Goal: Task Accomplishment & Management: Use online tool/utility

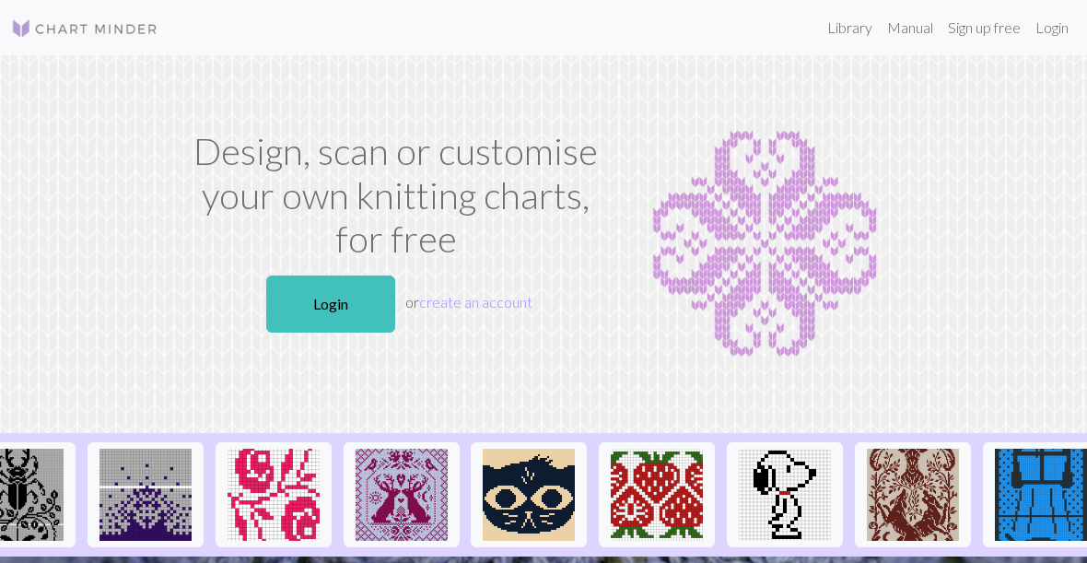
scroll to position [0, 704]
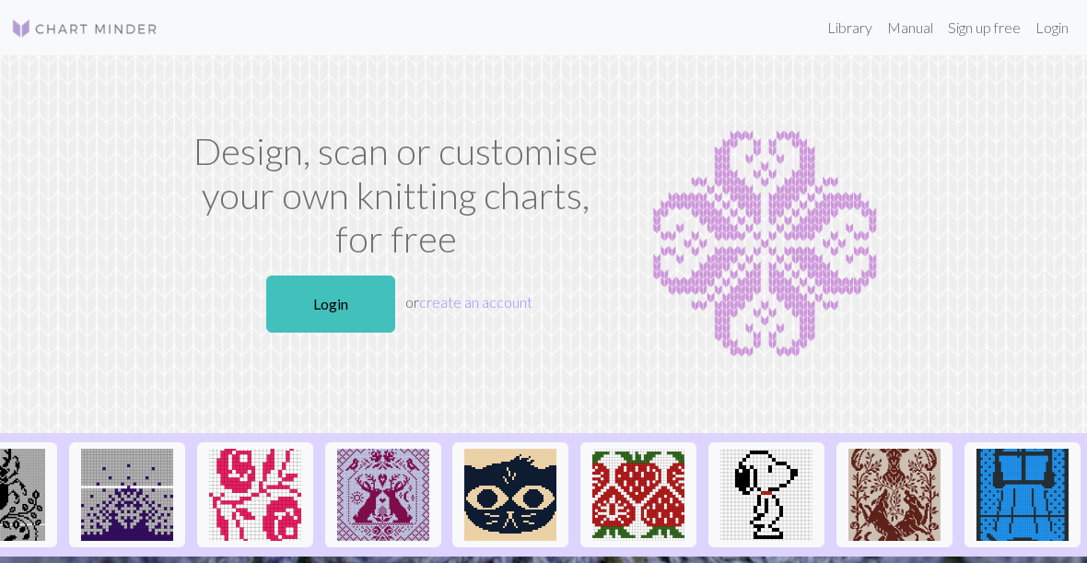
click at [368, 492] on img at bounding box center [383, 495] width 92 height 92
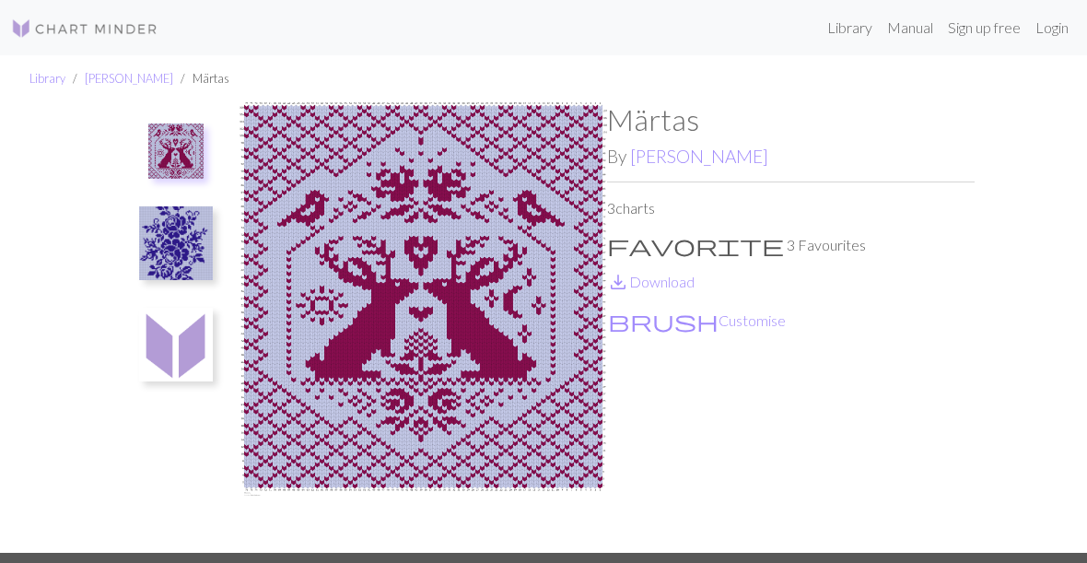
click at [167, 133] on img at bounding box center [175, 150] width 55 height 55
click at [187, 134] on img at bounding box center [175, 150] width 55 height 55
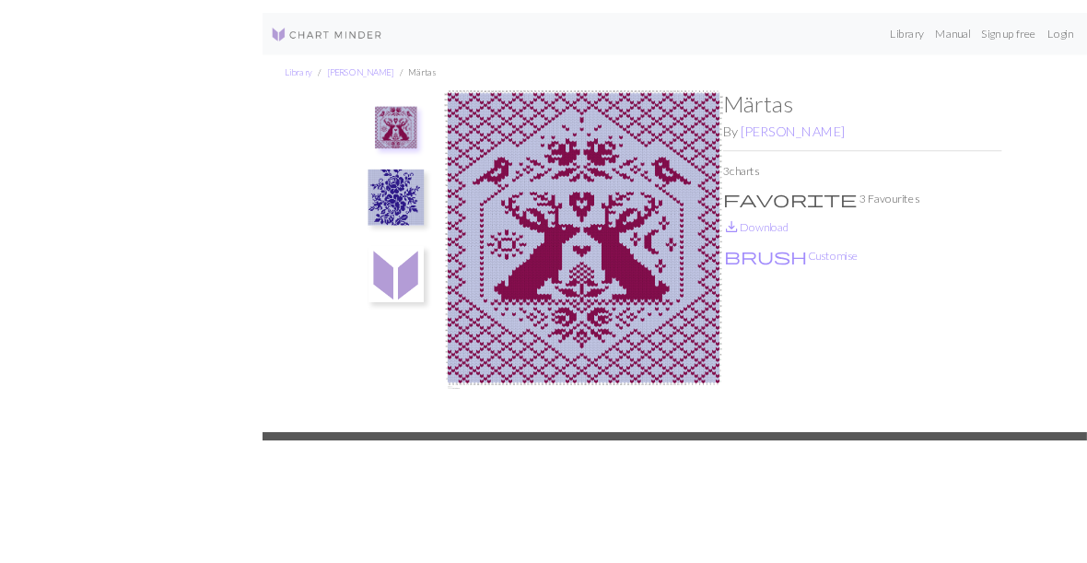
scroll to position [64, 0]
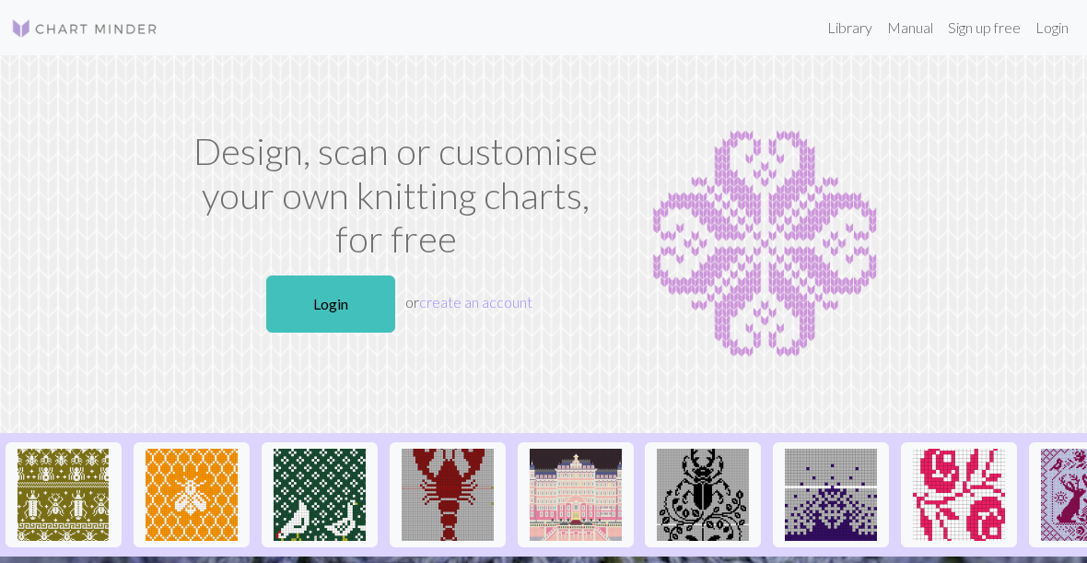
click at [1052, 36] on link "Login" at bounding box center [1052, 27] width 48 height 37
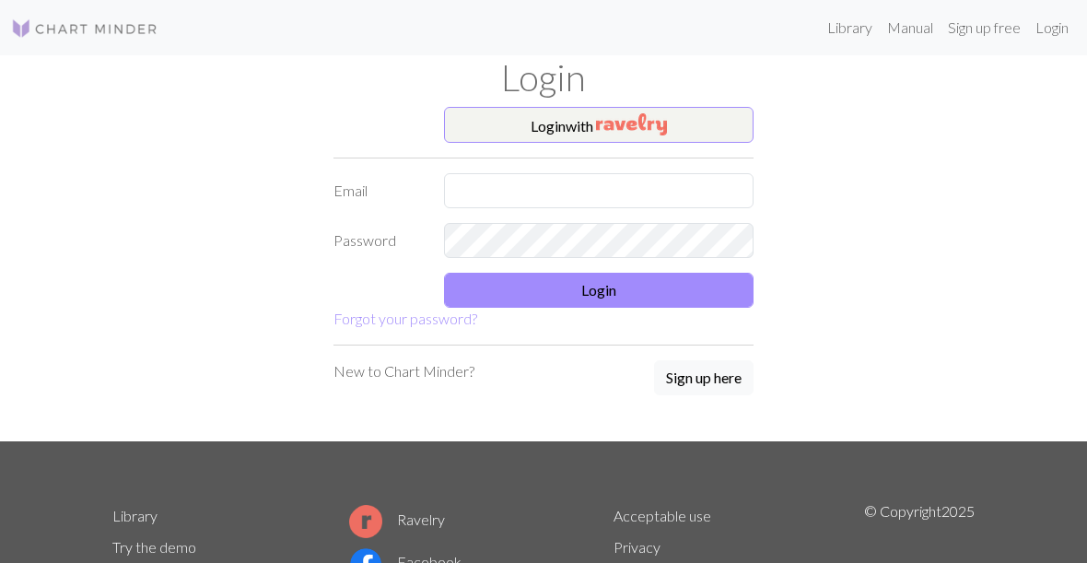
click at [660, 113] on img "button" at bounding box center [631, 124] width 71 height 22
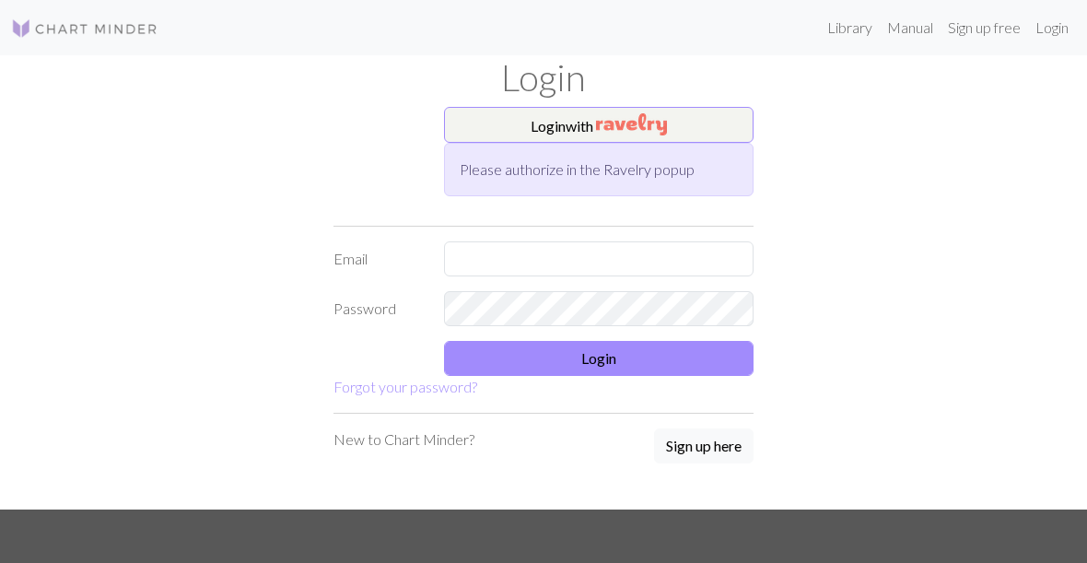
click at [727, 107] on button "Login with" at bounding box center [598, 125] width 309 height 37
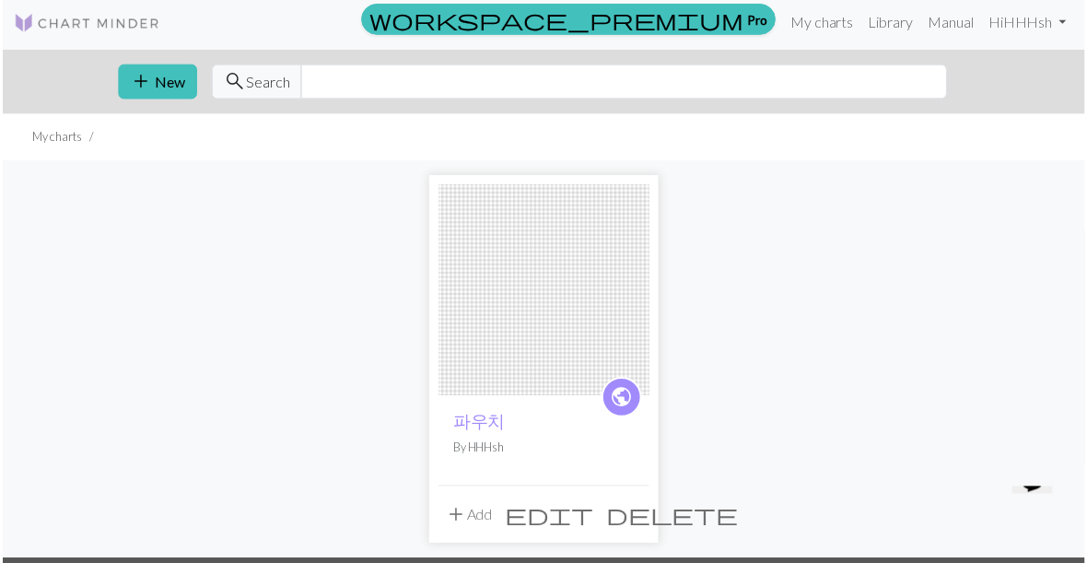
scroll to position [7, 0]
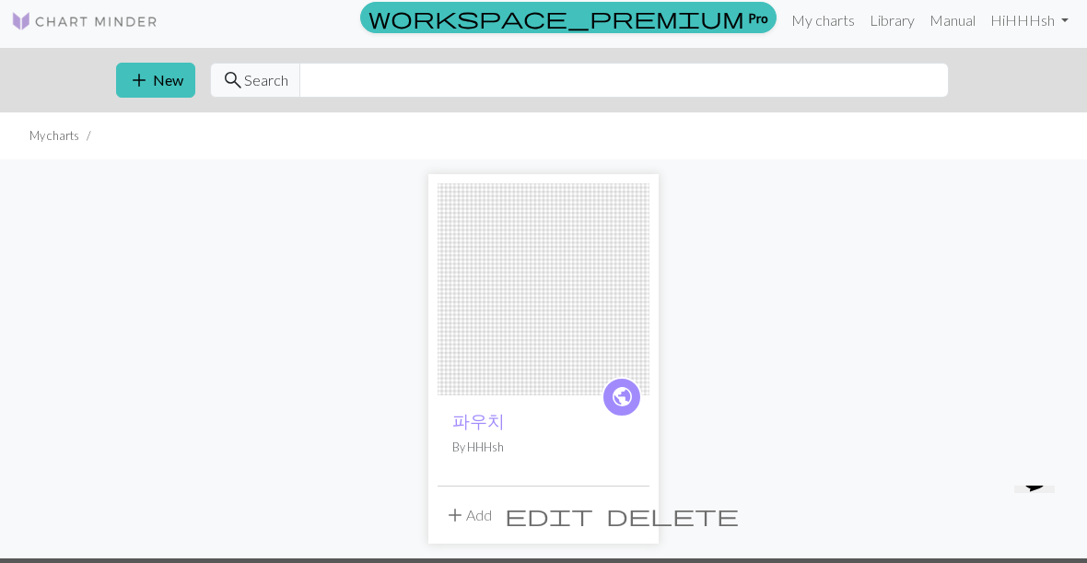
click at [454, 498] on button "add Add" at bounding box center [468, 514] width 61 height 35
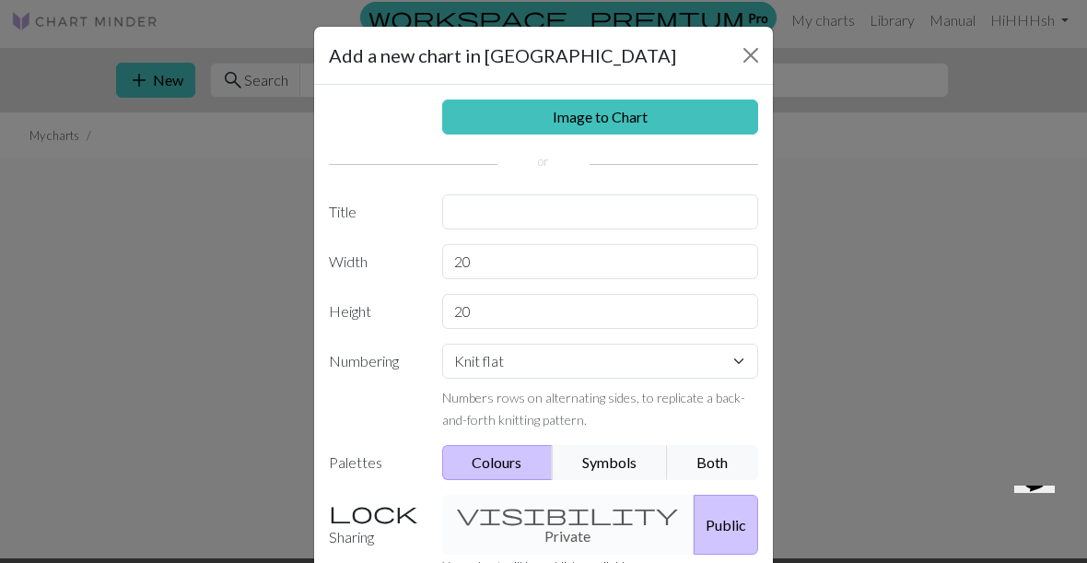
click at [765, 56] on button "Close" at bounding box center [750, 55] width 29 height 29
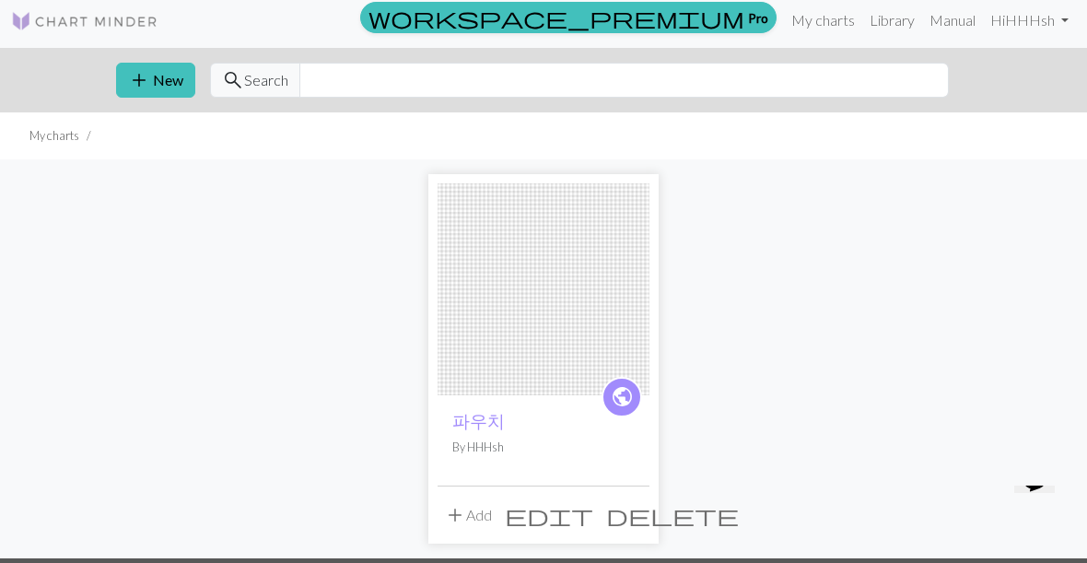
click at [832, 18] on link "My charts" at bounding box center [823, 20] width 78 height 37
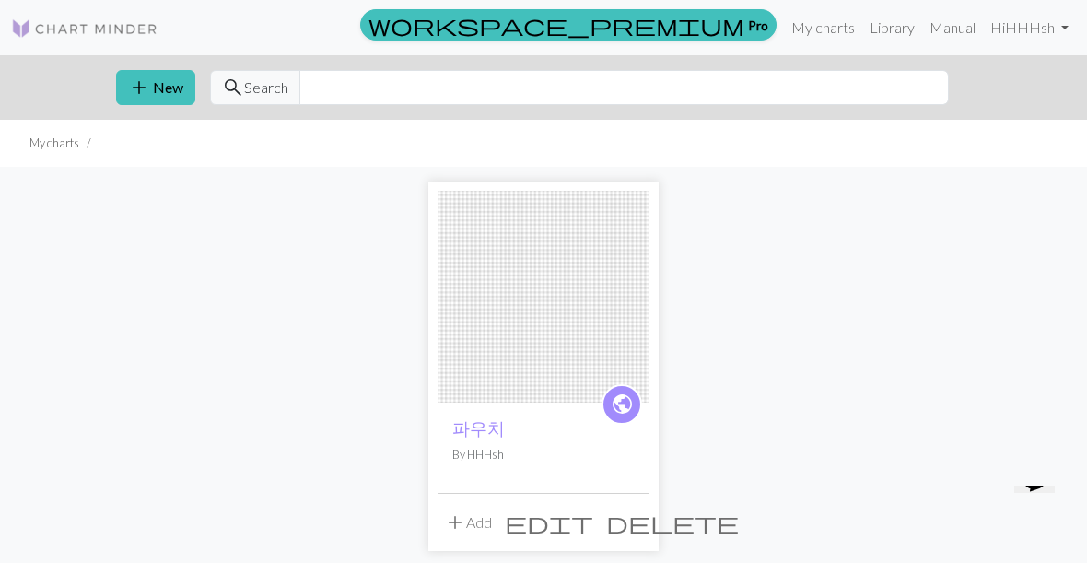
click at [160, 76] on button "add New" at bounding box center [155, 87] width 79 height 35
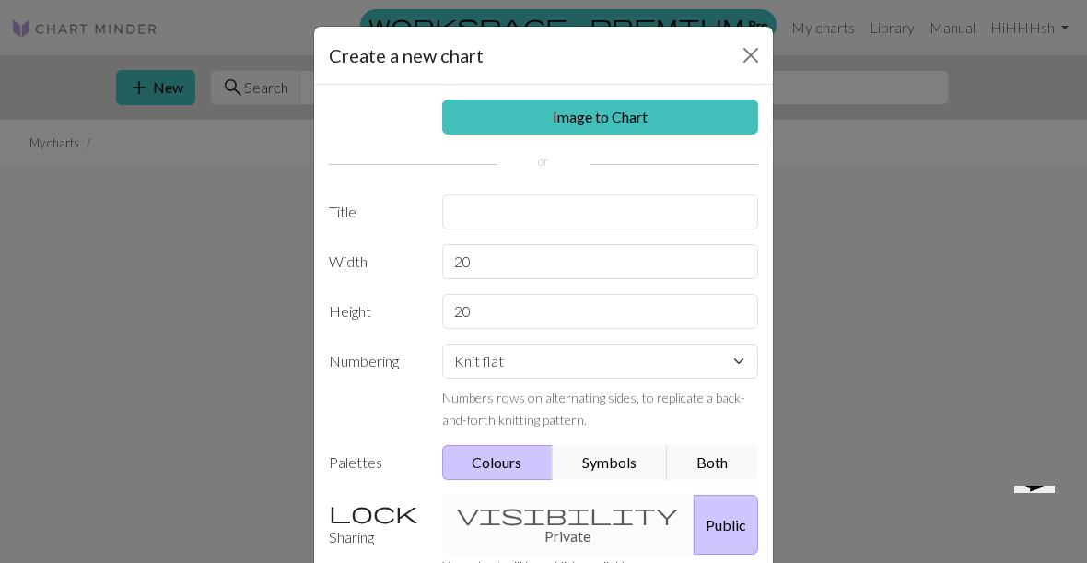
click at [671, 105] on link "Image to Chart" at bounding box center [600, 116] width 317 height 35
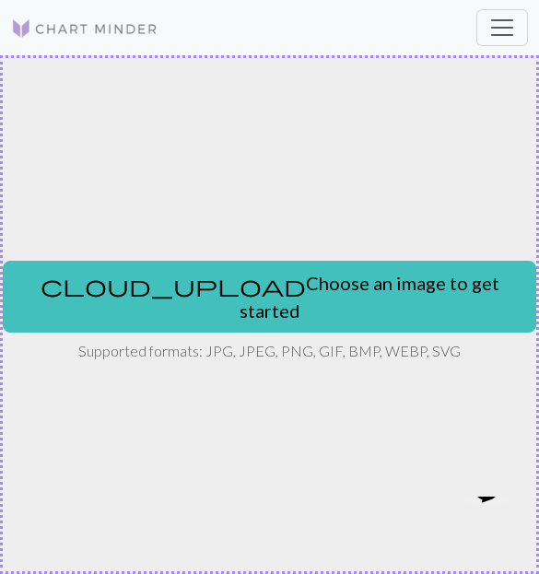
click at [381, 303] on button "cloud_upload Choose an image to get started" at bounding box center [269, 297] width 533 height 72
click at [216, 376] on div "cloud_upload Choose an image to get started Supported formats: JPG, JPEG, PNG, …" at bounding box center [269, 314] width 539 height 519
click at [216, 375] on div "cloud_upload Choose an image to get started Supported formats: JPG, JPEG, PNG, …" at bounding box center [269, 314] width 539 height 519
click at [227, 391] on div "cloud_upload Choose an image to get started Supported formats: JPG, JPEG, PNG, …" at bounding box center [269, 314] width 539 height 519
click at [248, 298] on button "cloud_upload Choose an image to get started" at bounding box center [269, 297] width 533 height 72
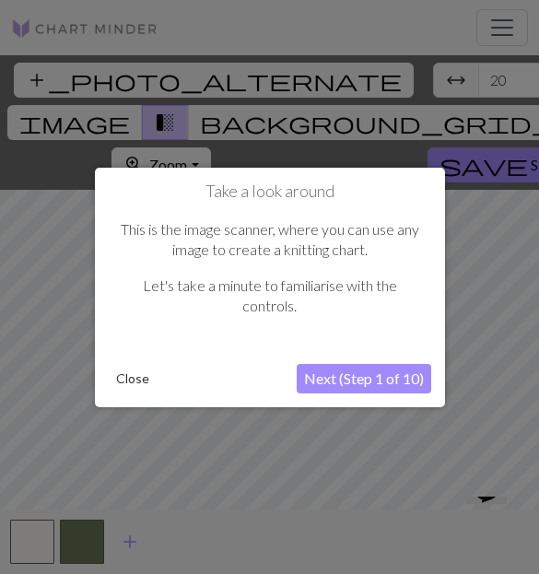
click at [386, 355] on div "Take a look around This is the image scanner, where you can use any image to cr…" at bounding box center [270, 286] width 350 height 239
click at [398, 378] on button "Next (Step 1 of 10)" at bounding box center [364, 378] width 134 height 29
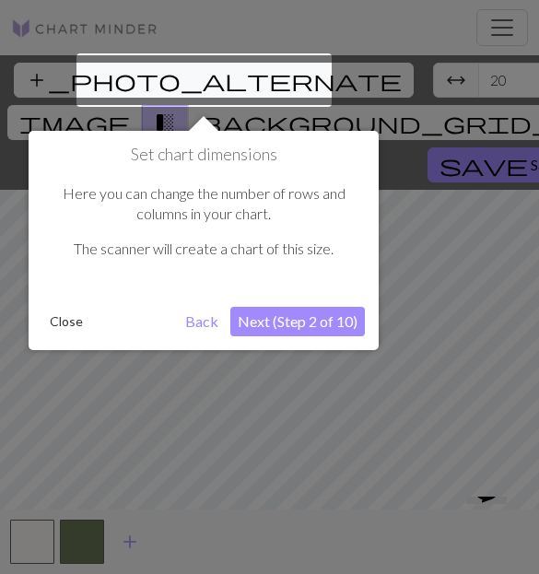
click at [339, 327] on button "Next (Step 2 of 10)" at bounding box center [297, 321] width 134 height 29
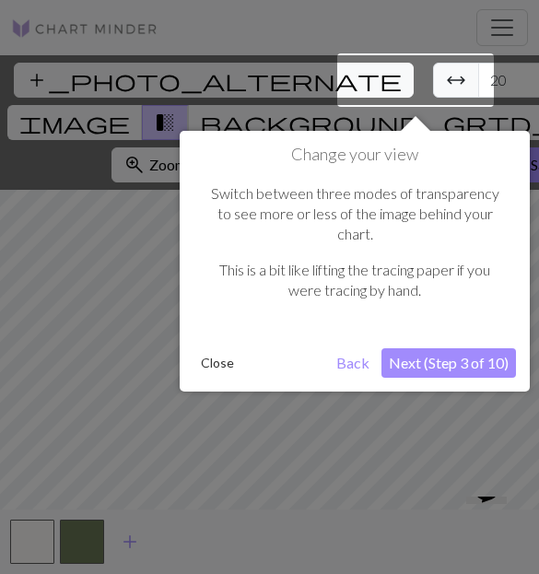
click at [406, 348] on button "Next (Step 3 of 10)" at bounding box center [448, 362] width 134 height 29
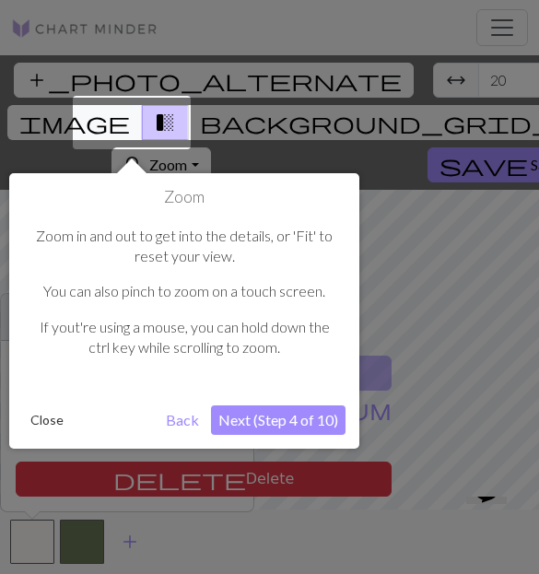
click at [306, 412] on button "Next (Step 4 of 10)" at bounding box center [278, 419] width 134 height 29
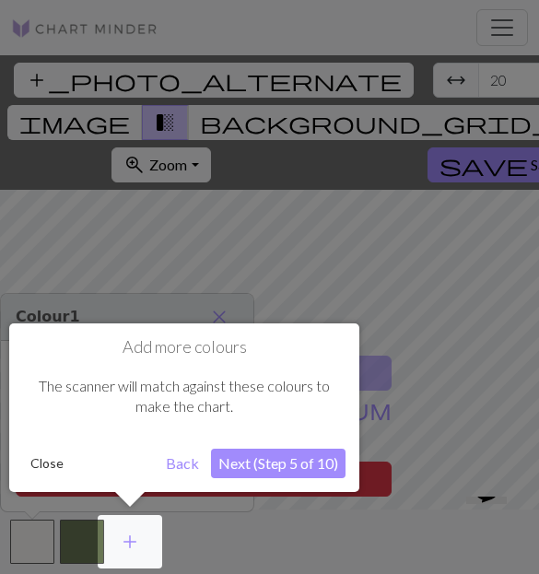
click at [309, 450] on button "Next (Step 5 of 10)" at bounding box center [278, 463] width 134 height 29
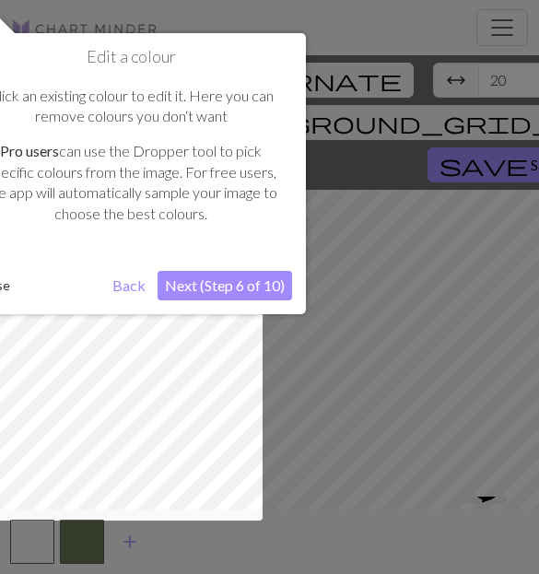
click at [312, 263] on div at bounding box center [269, 287] width 539 height 574
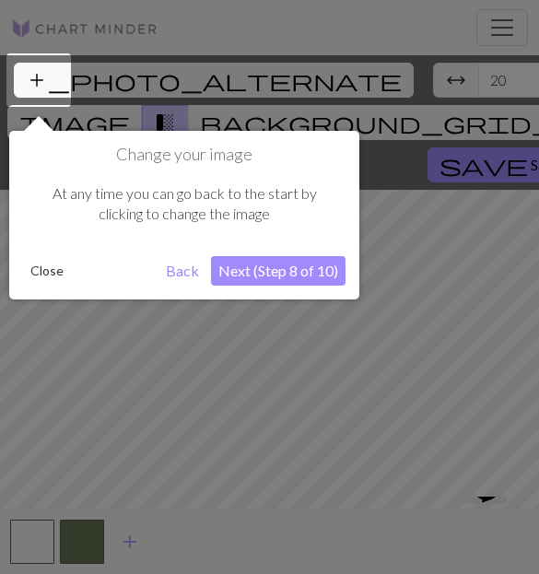
click at [259, 283] on button "Next (Step 8 of 10)" at bounding box center [278, 270] width 134 height 29
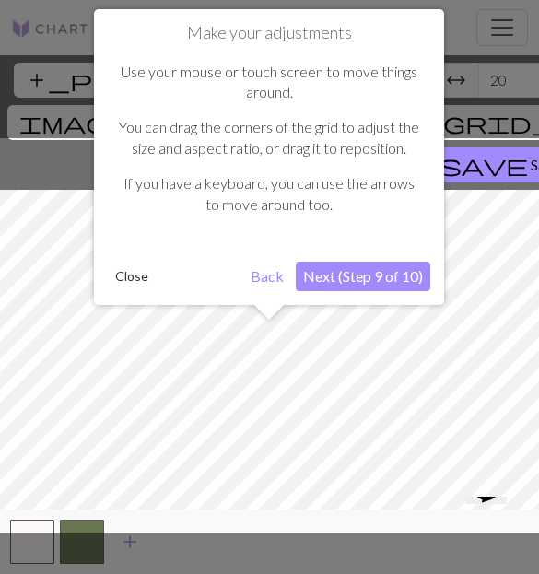
click at [366, 251] on div "Make your adjustments Use your mouse or touch screen to move things around. You…" at bounding box center [269, 157] width 350 height 296
click at [379, 264] on button "Next (Step 9 of 10)" at bounding box center [363, 276] width 134 height 29
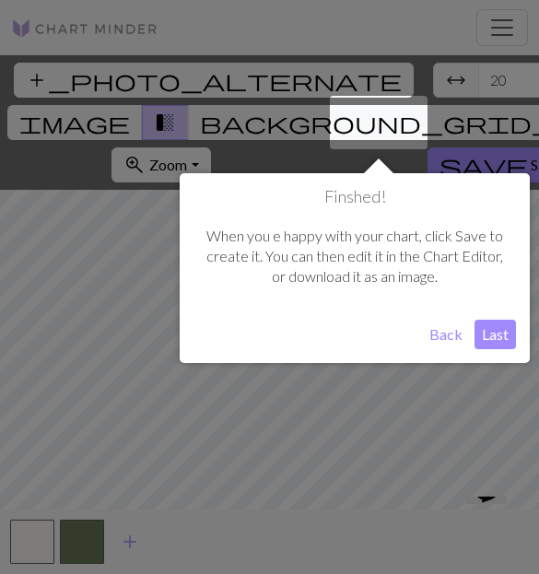
click at [464, 339] on button "Back" at bounding box center [446, 334] width 48 height 29
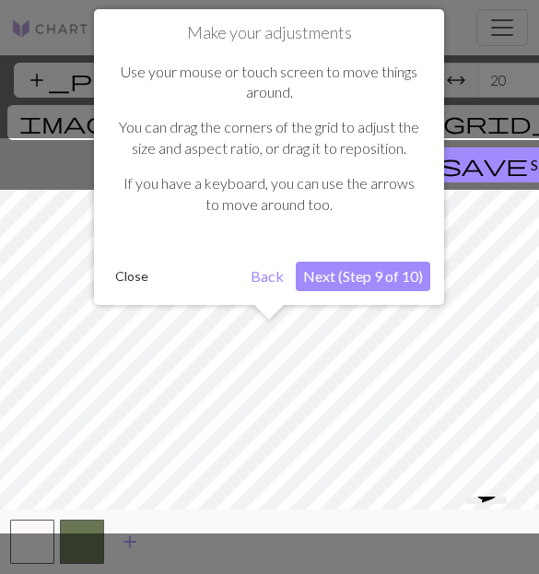
click at [400, 277] on button "Next (Step 9 of 10)" at bounding box center [363, 276] width 134 height 29
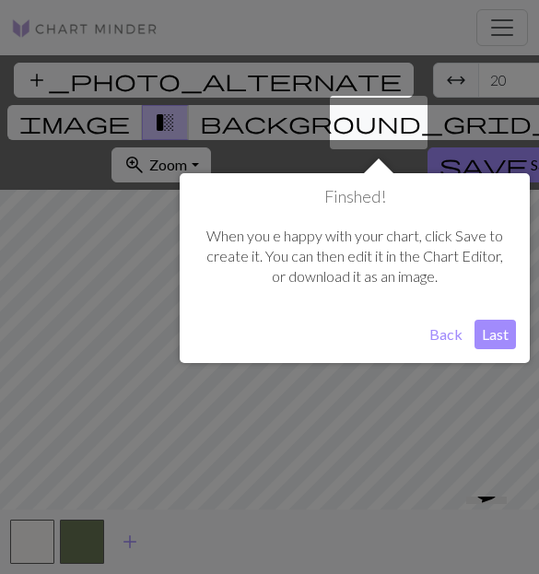
click at [477, 331] on button "Last" at bounding box center [494, 334] width 41 height 29
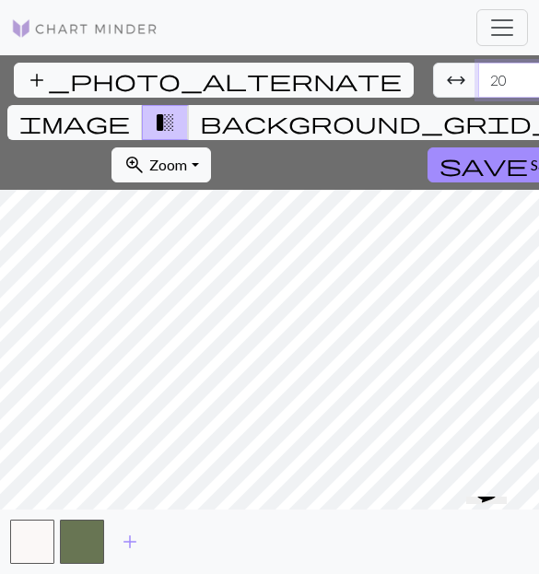
click at [478, 79] on input "20" at bounding box center [515, 80] width 74 height 35
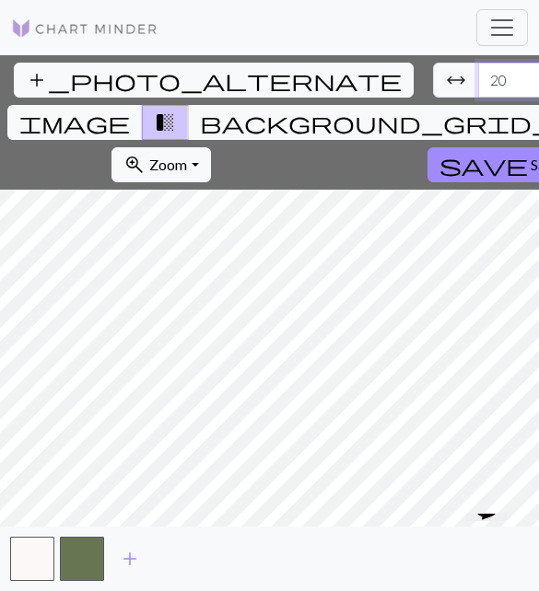
type input "2"
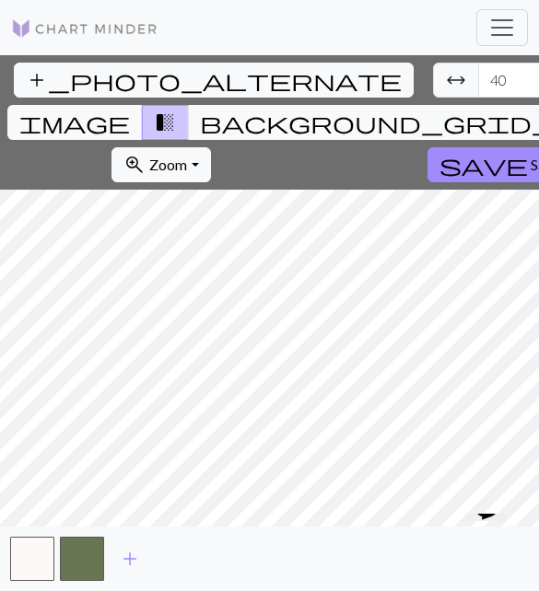
click at [478, 80] on input "40" at bounding box center [515, 80] width 74 height 35
type input "4"
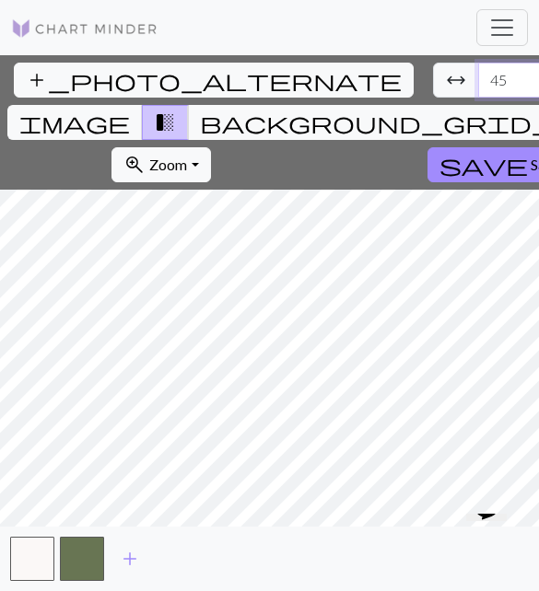
click at [478, 76] on input "45" at bounding box center [515, 80] width 74 height 35
type input "4"
type input "37"
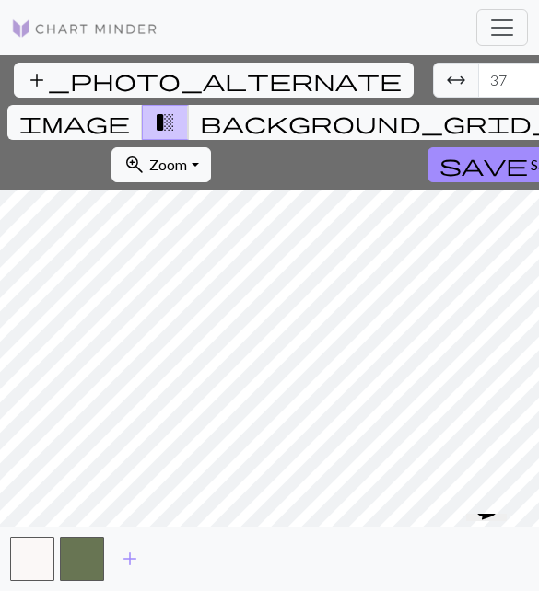
type input "1"
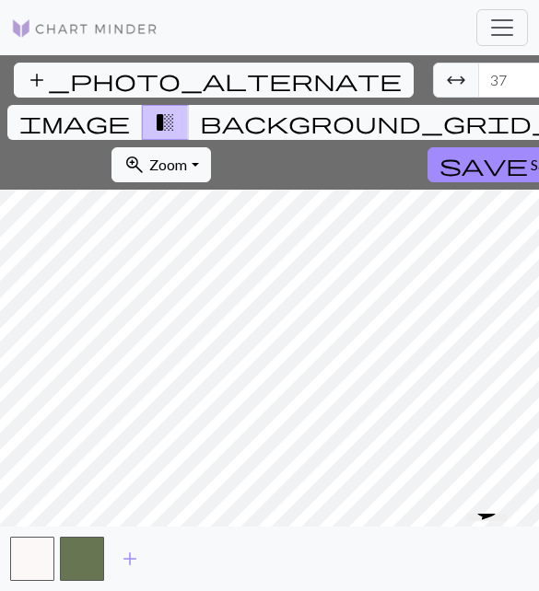
type input "6"
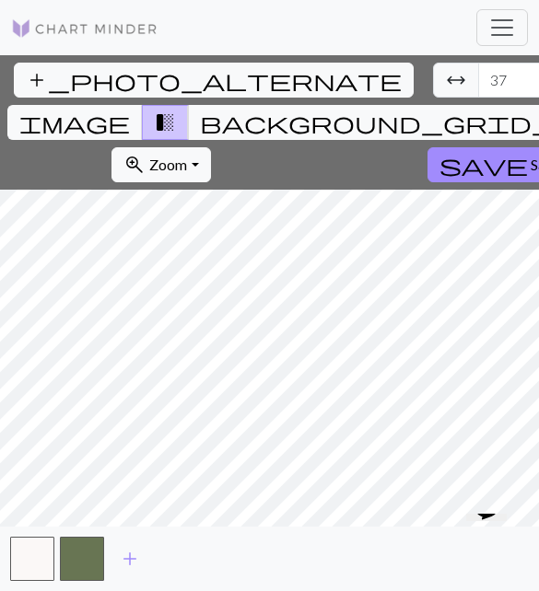
type input "5"
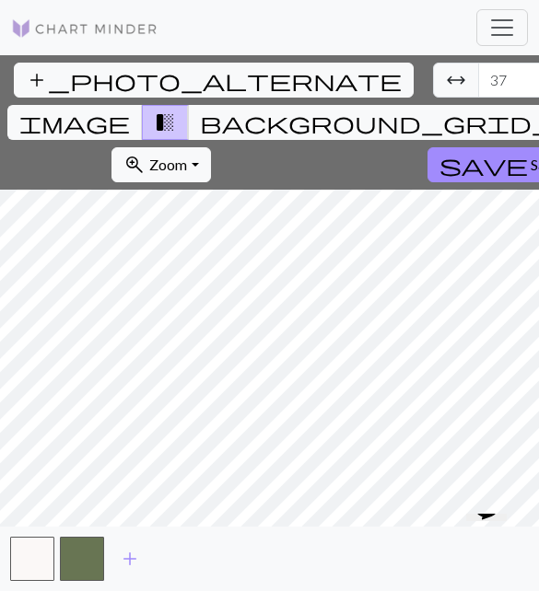
type input "40"
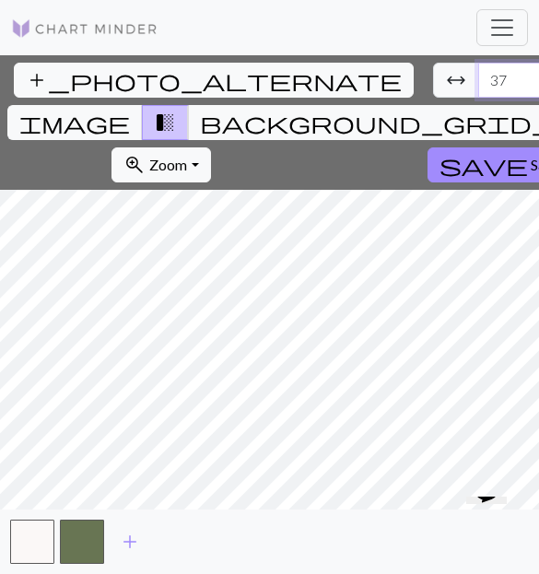
click at [478, 92] on input "37" at bounding box center [515, 80] width 74 height 35
click at [478, 79] on input "36" at bounding box center [515, 80] width 74 height 35
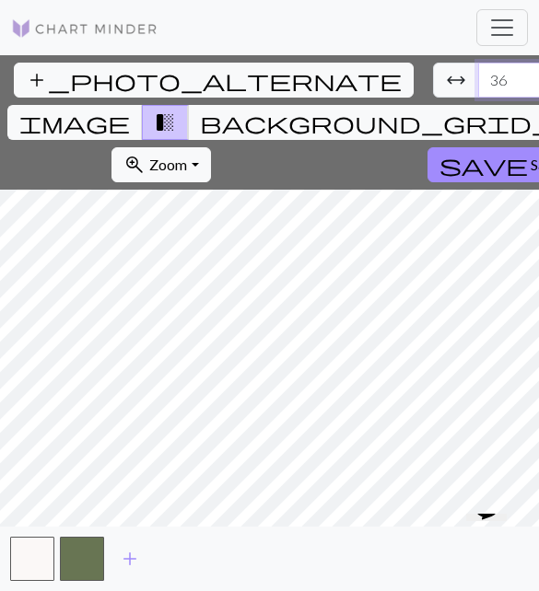
type input "3"
type input "40"
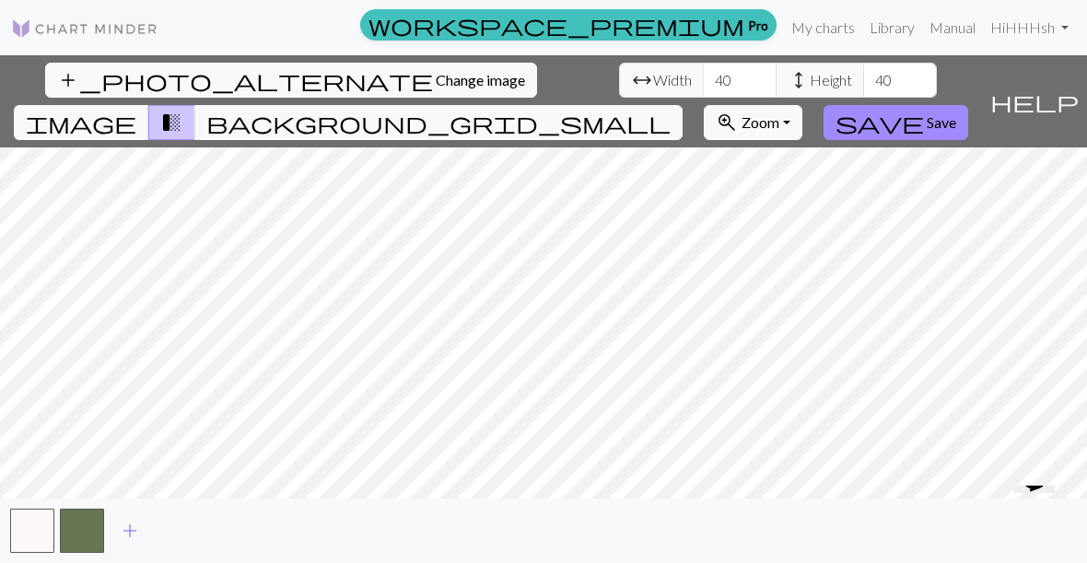
click at [127, 524] on span "add" at bounding box center [130, 531] width 22 height 26
click at [137, 521] on button "button" at bounding box center [132, 530] width 44 height 44
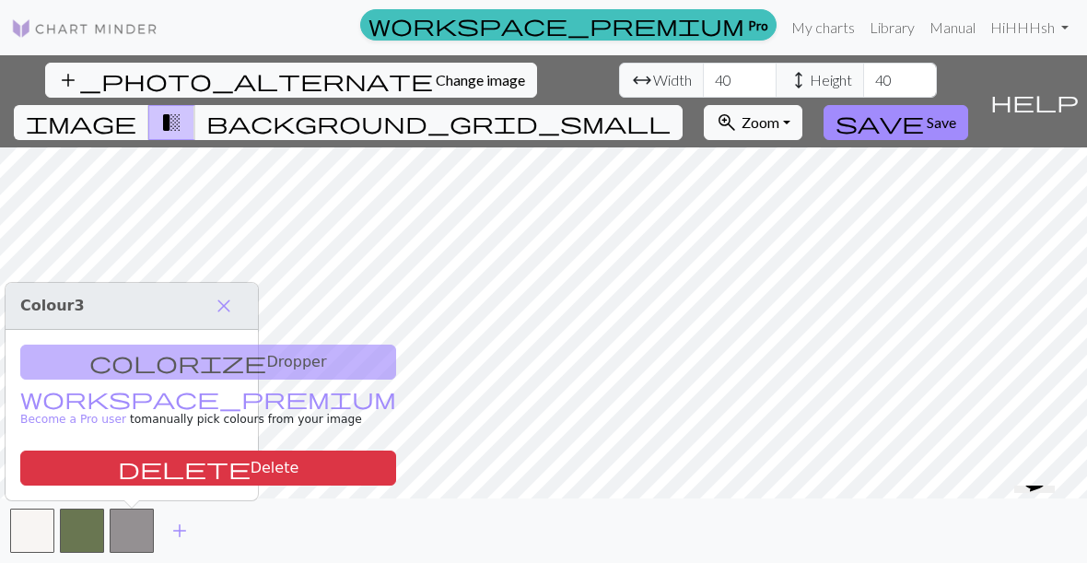
click at [157, 476] on button "delete Delete" at bounding box center [208, 467] width 376 height 35
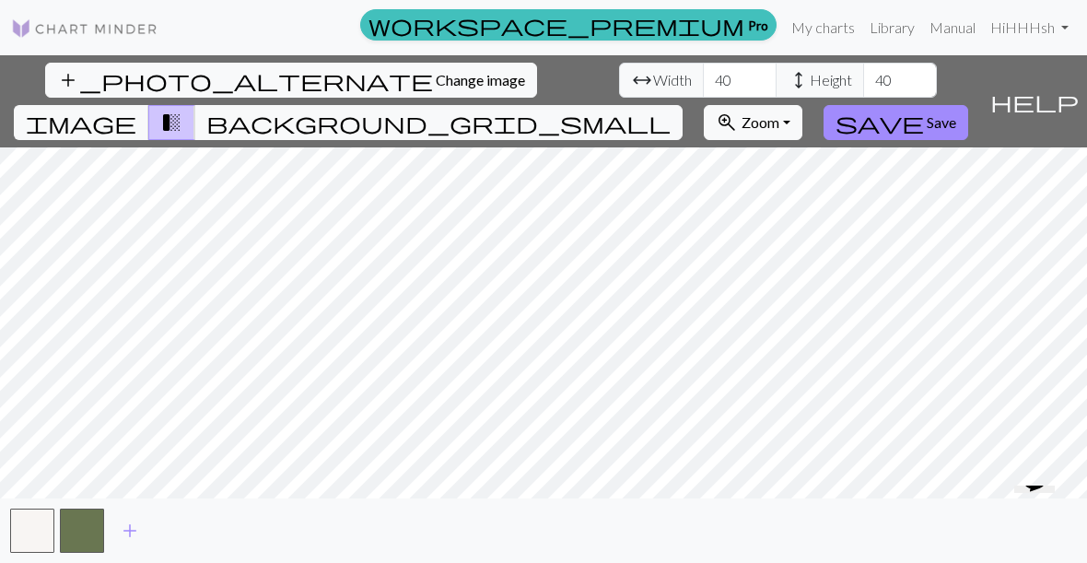
click at [38, 519] on button "button" at bounding box center [32, 530] width 44 height 44
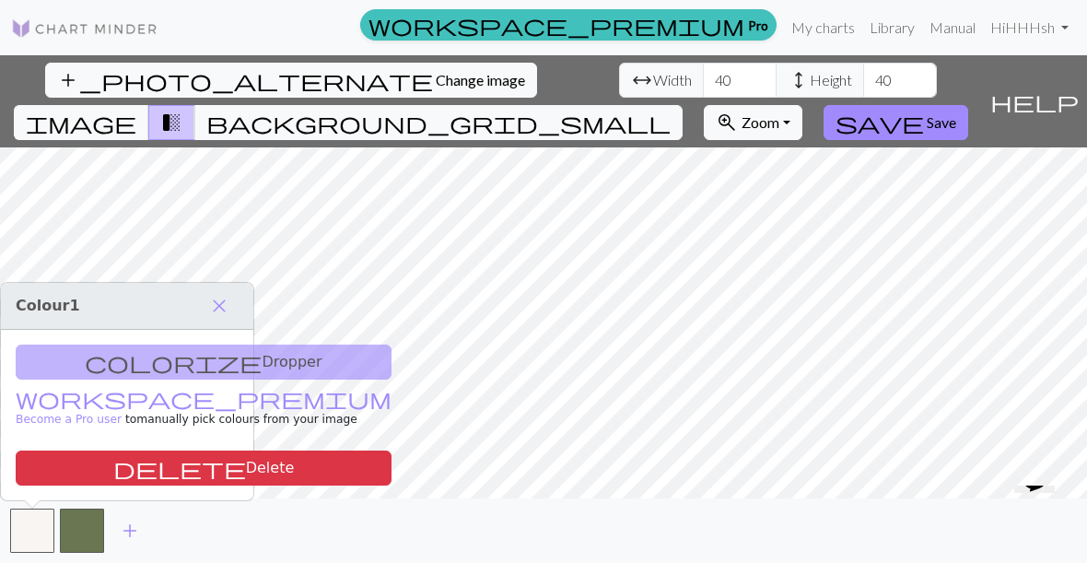
click at [125, 535] on span "add" at bounding box center [130, 531] width 22 height 26
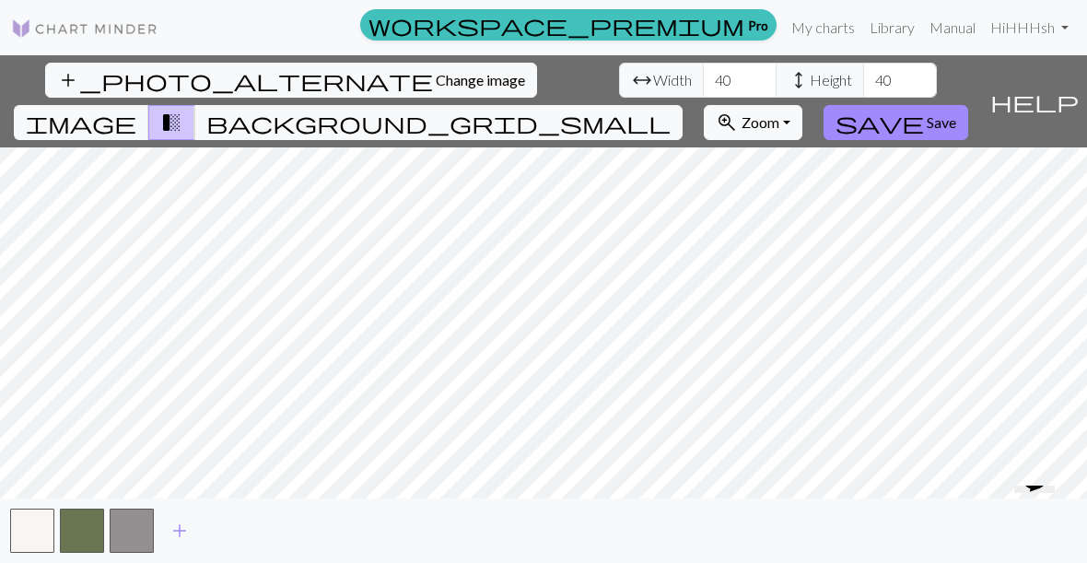
click at [178, 538] on span "add" at bounding box center [180, 531] width 22 height 26
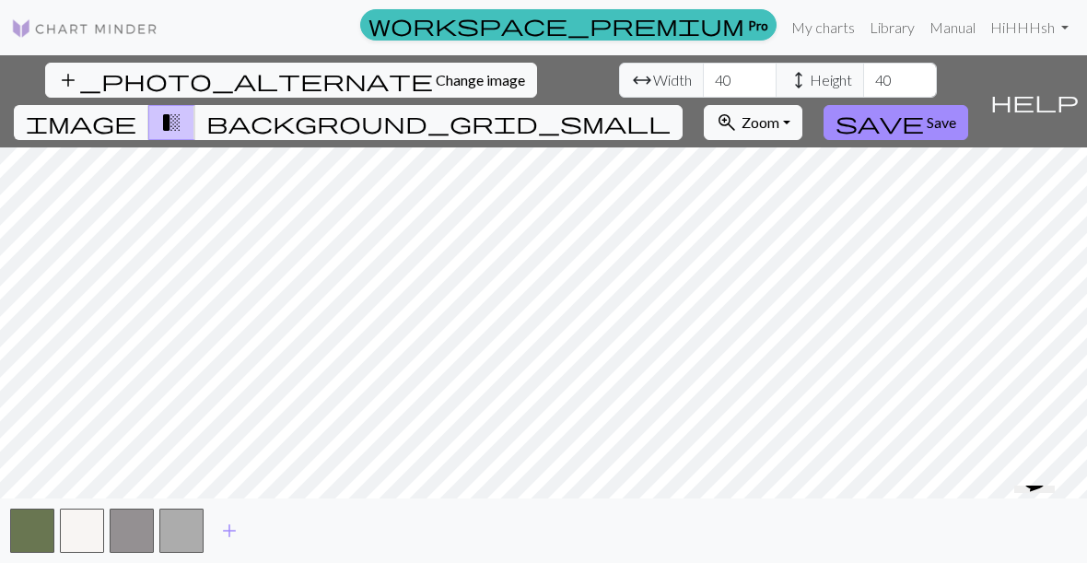
click at [145, 531] on button "button" at bounding box center [132, 530] width 44 height 44
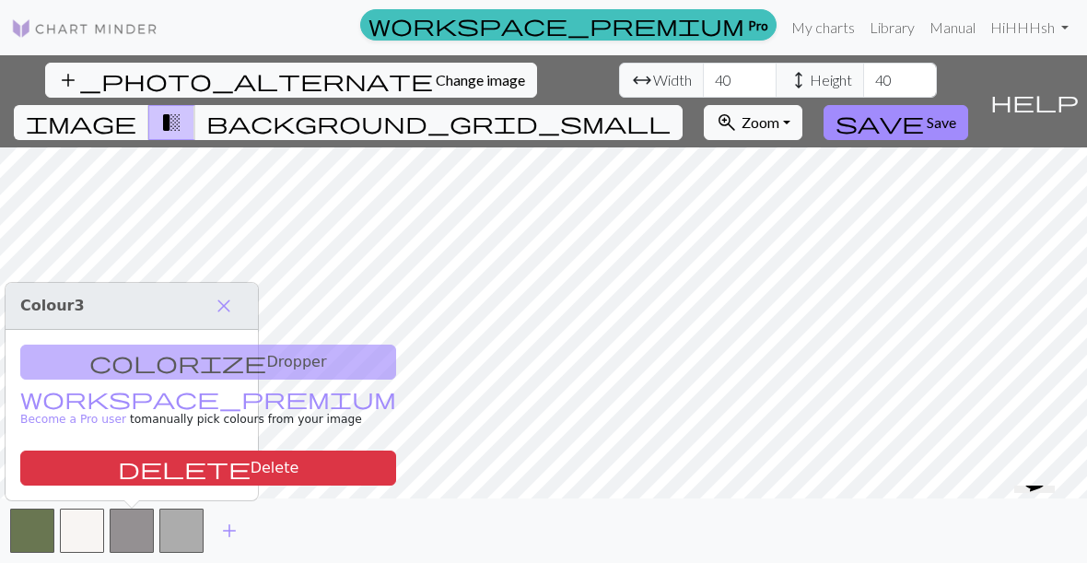
click at [209, 306] on button "close" at bounding box center [223, 305] width 39 height 31
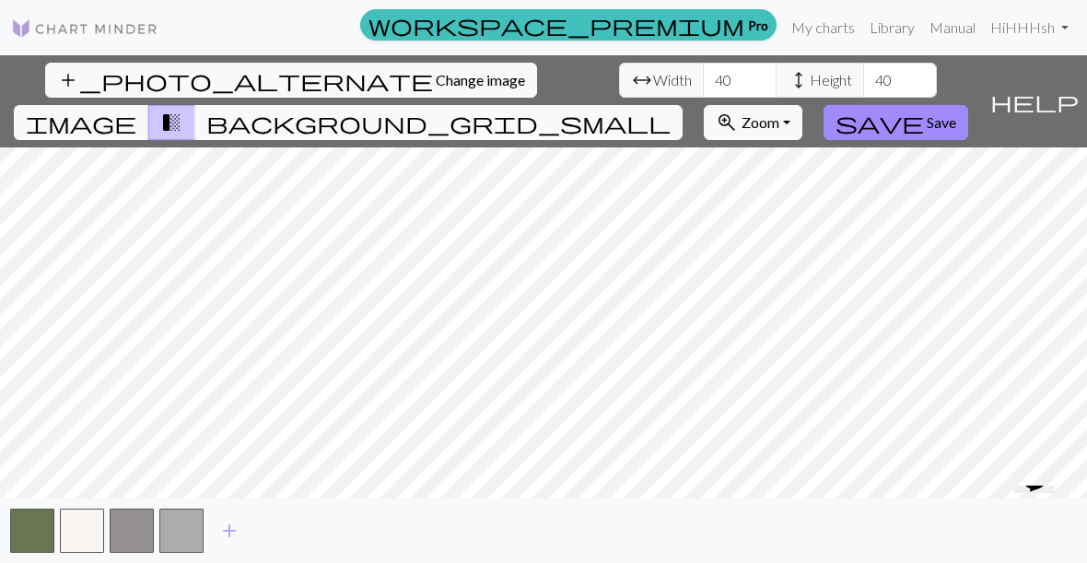
click at [683, 105] on button "background_grid_small" at bounding box center [438, 122] width 488 height 35
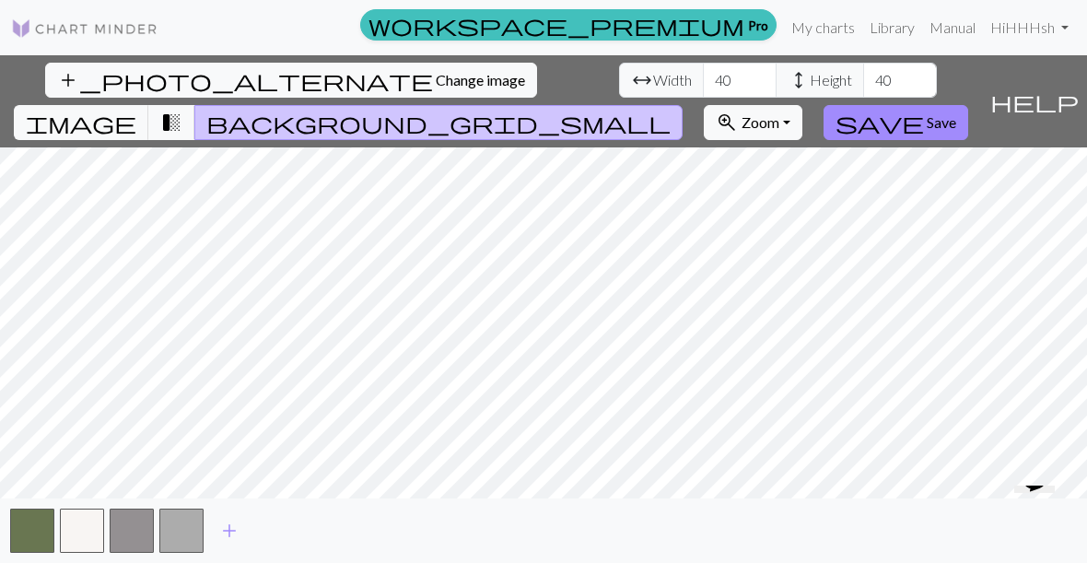
click at [182, 110] on span "transition_fade" at bounding box center [171, 123] width 22 height 26
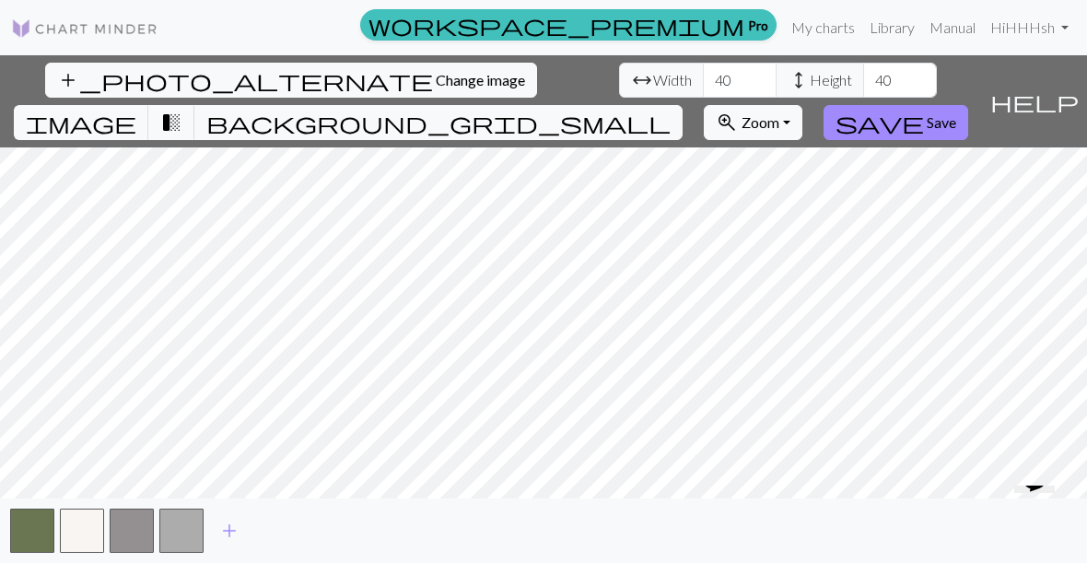
click at [136, 110] on span "image" at bounding box center [81, 123] width 111 height 26
click at [182, 110] on span "transition_fade" at bounding box center [171, 123] width 22 height 26
click at [136, 110] on span "image" at bounding box center [81, 123] width 111 height 26
click at [956, 113] on span "Save" at bounding box center [941, 122] width 29 height 18
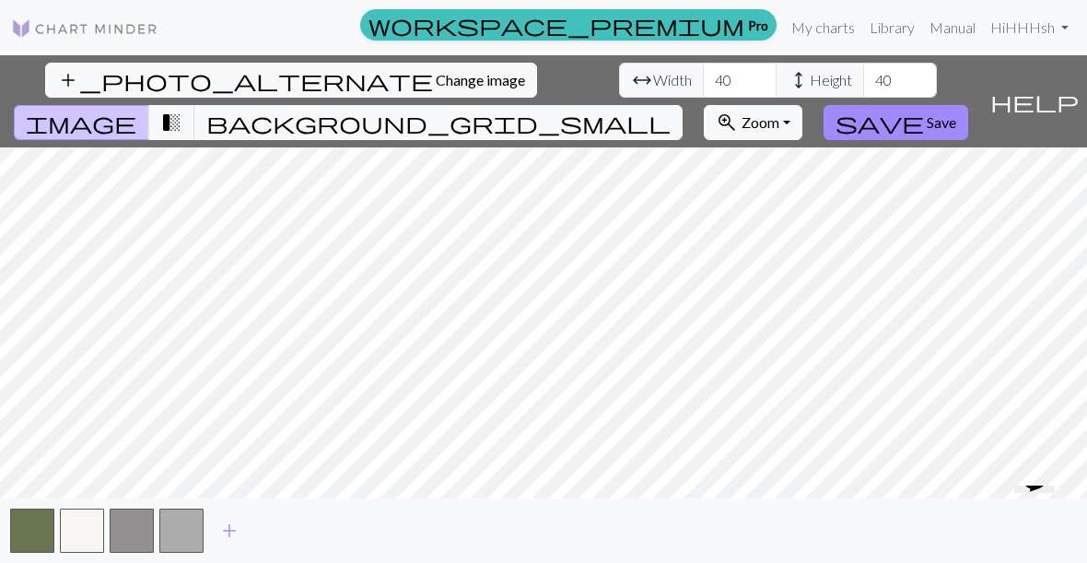
click at [956, 113] on span "Save" at bounding box center [941, 122] width 29 height 18
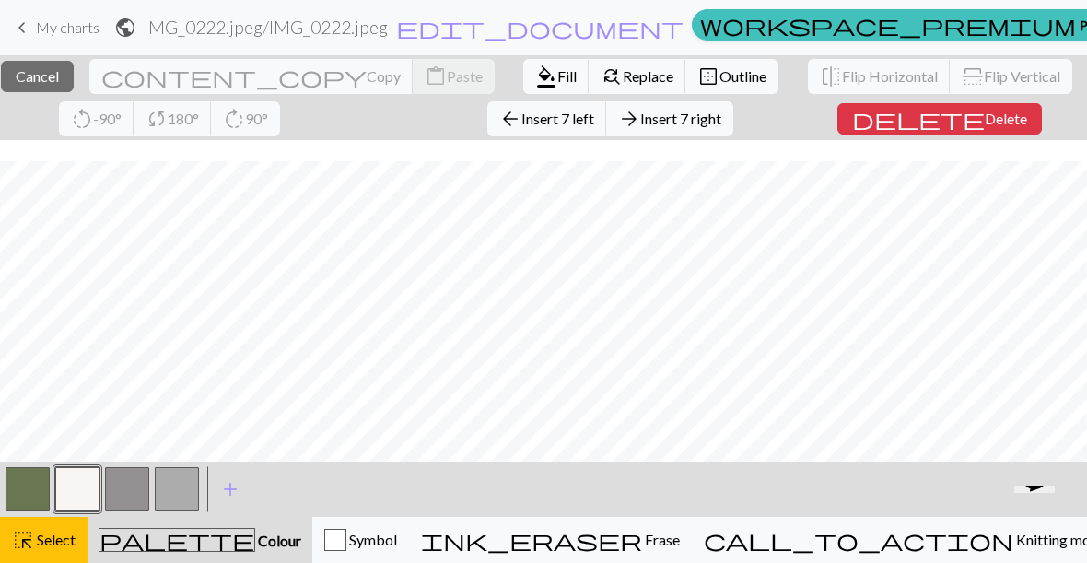
scroll to position [150, 0]
click at [123, 500] on button "button" at bounding box center [127, 489] width 44 height 44
click at [131, 495] on button "button" at bounding box center [127, 489] width 44 height 44
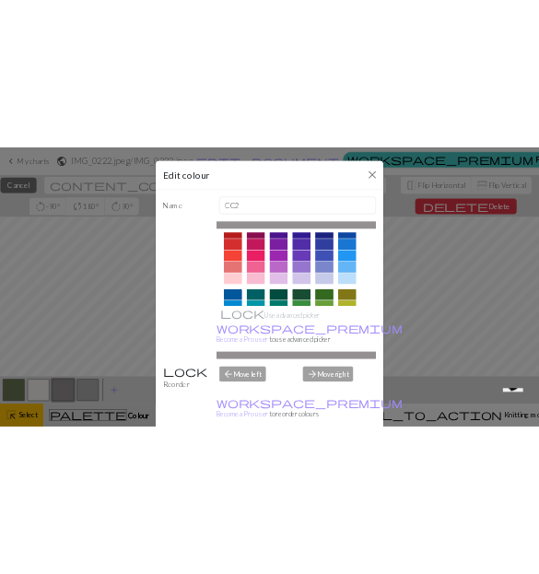
scroll to position [24, 0]
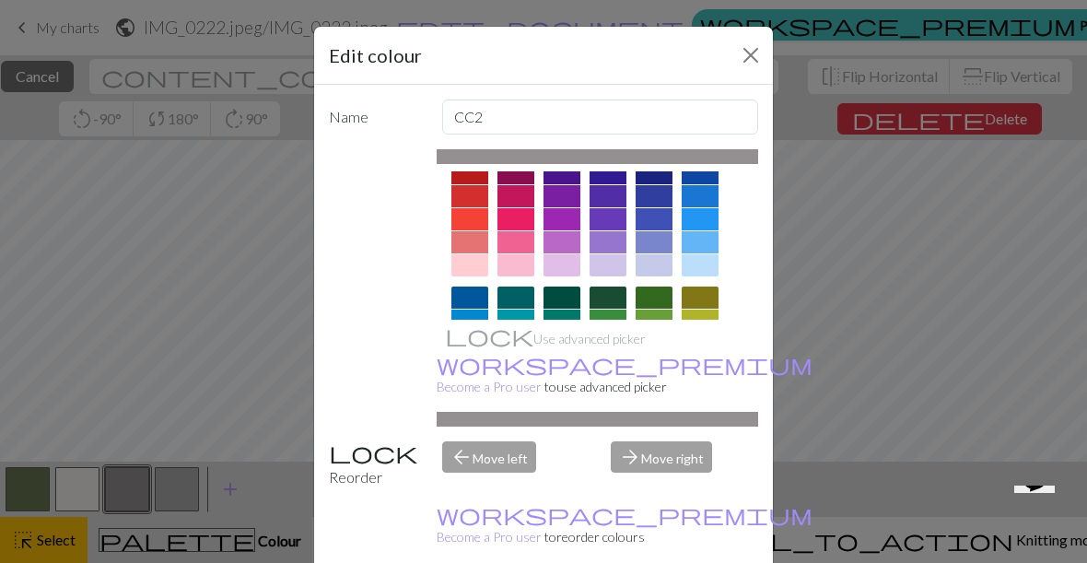
click at [512, 263] on div at bounding box center [515, 265] width 37 height 22
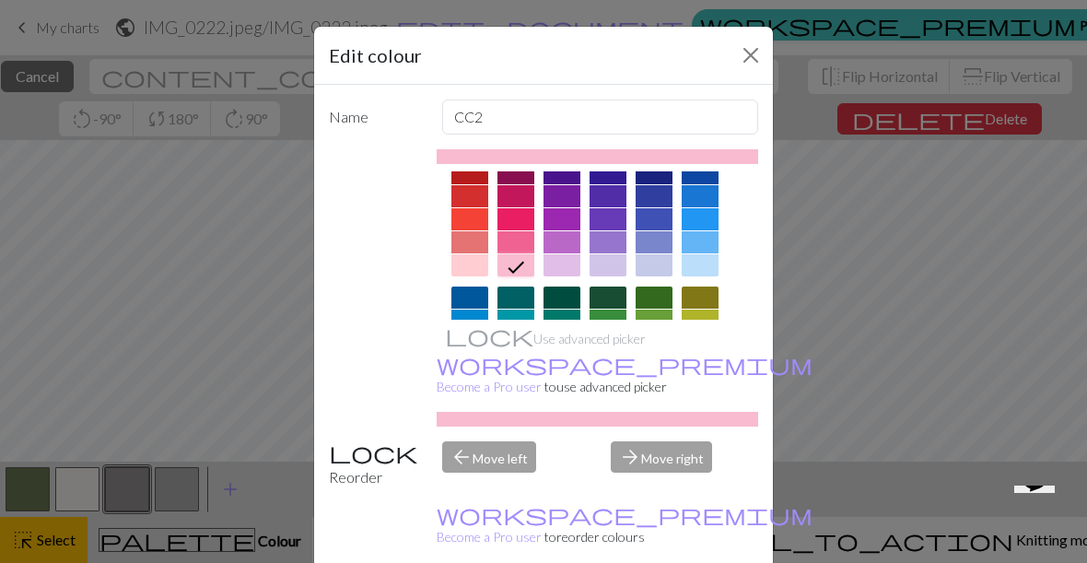
click at [878, 324] on div "Edit colour Name CC2 Use advanced picker workspace_premium Become a Pro user to…" at bounding box center [543, 281] width 1087 height 563
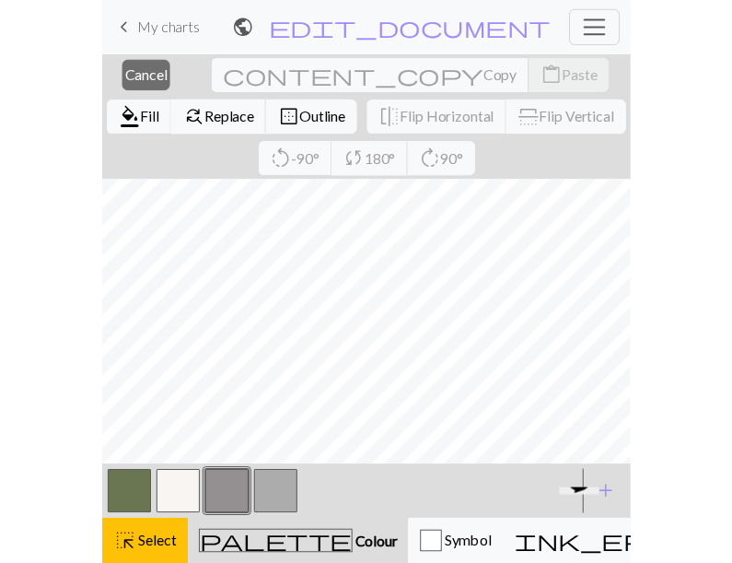
scroll to position [139, 0]
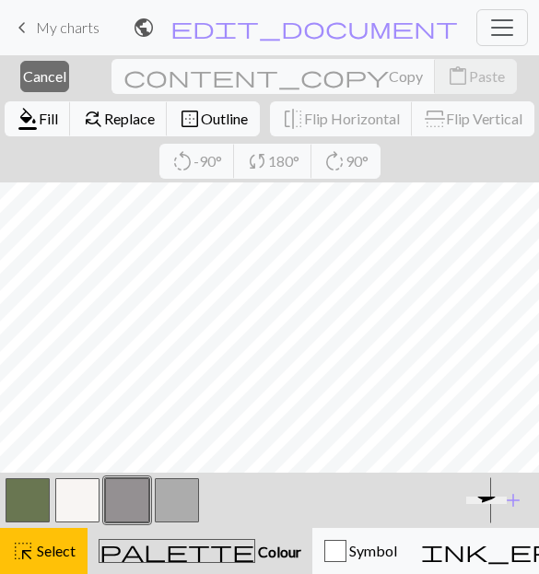
click at [255, 543] on span "Colour" at bounding box center [278, 552] width 46 height 18
click at [255, 545] on span "Colour" at bounding box center [278, 552] width 46 height 18
click at [130, 483] on button "button" at bounding box center [127, 500] width 44 height 44
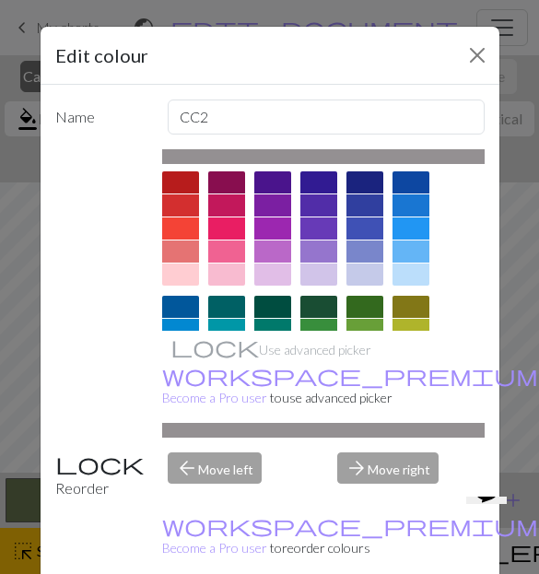
click at [228, 266] on div at bounding box center [226, 274] width 37 height 22
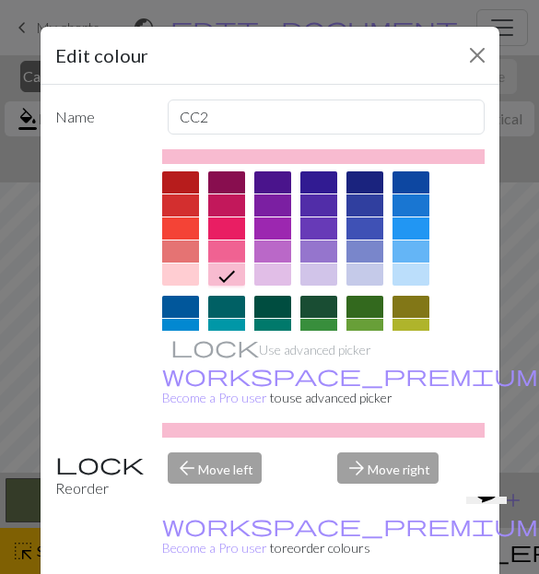
click at [193, 259] on div at bounding box center [180, 251] width 37 height 22
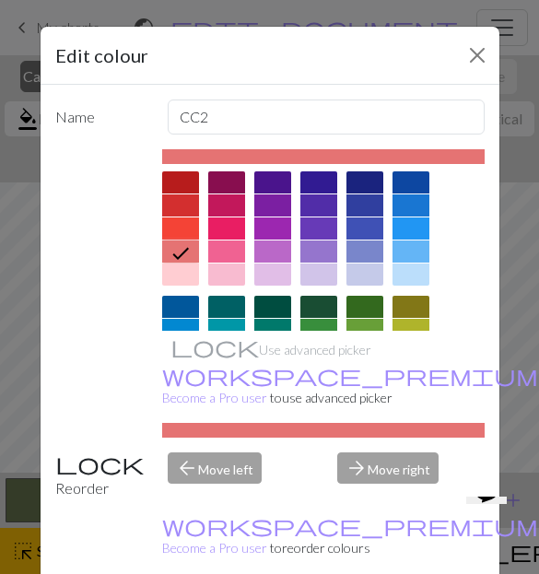
click at [187, 281] on div at bounding box center [180, 274] width 37 height 22
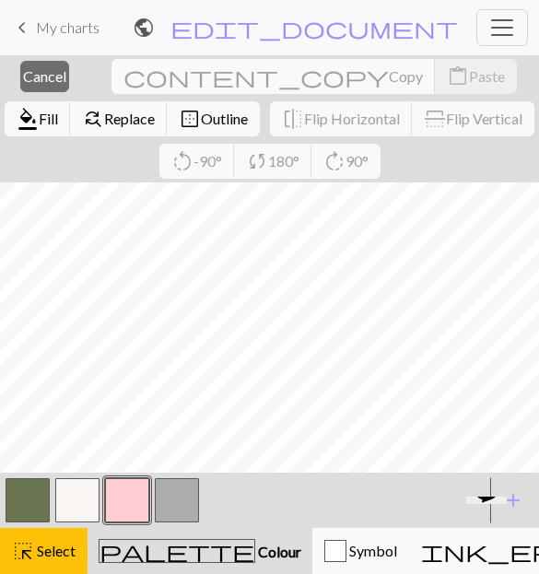
click at [53, 67] on span "Cancel" at bounding box center [44, 76] width 43 height 18
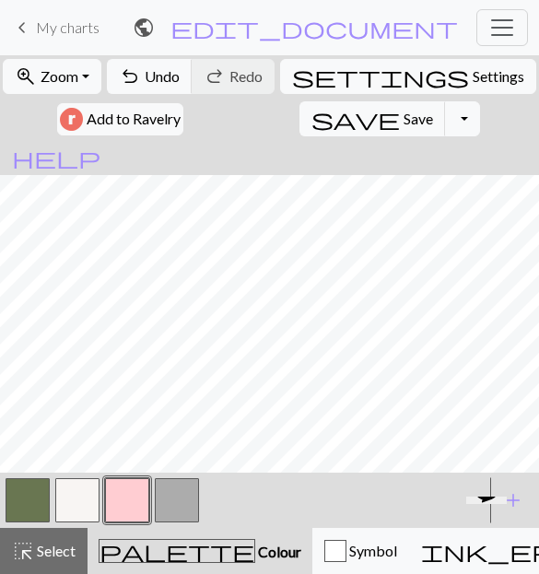
click at [145, 511] on button "button" at bounding box center [127, 500] width 44 height 44
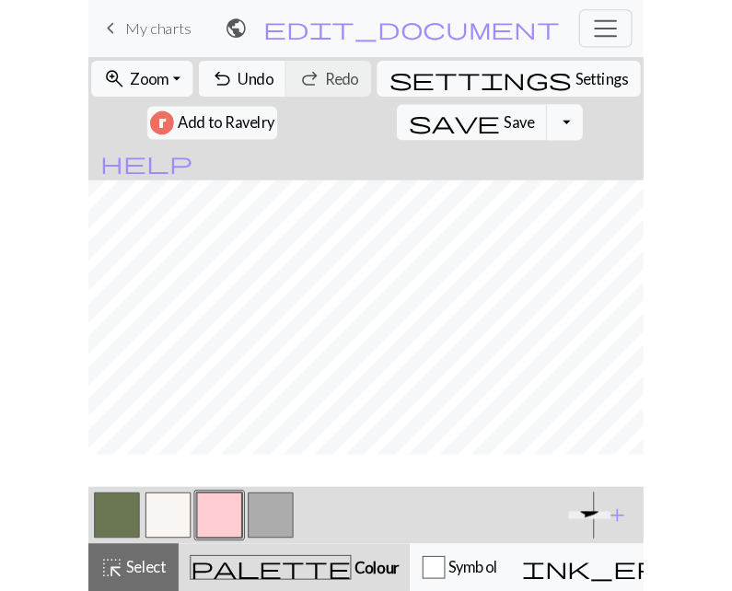
scroll to position [108, 0]
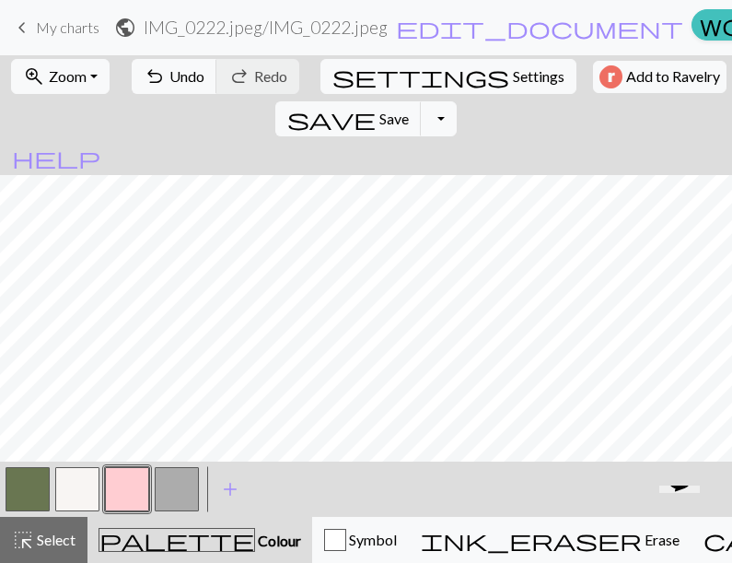
click at [164, 485] on button "button" at bounding box center [177, 489] width 44 height 44
click at [107, 495] on button "button" at bounding box center [127, 489] width 44 height 44
click at [93, 506] on button "button" at bounding box center [77, 489] width 44 height 44
click at [332, 61] on button "settings Settings" at bounding box center [449, 76] width 256 height 35
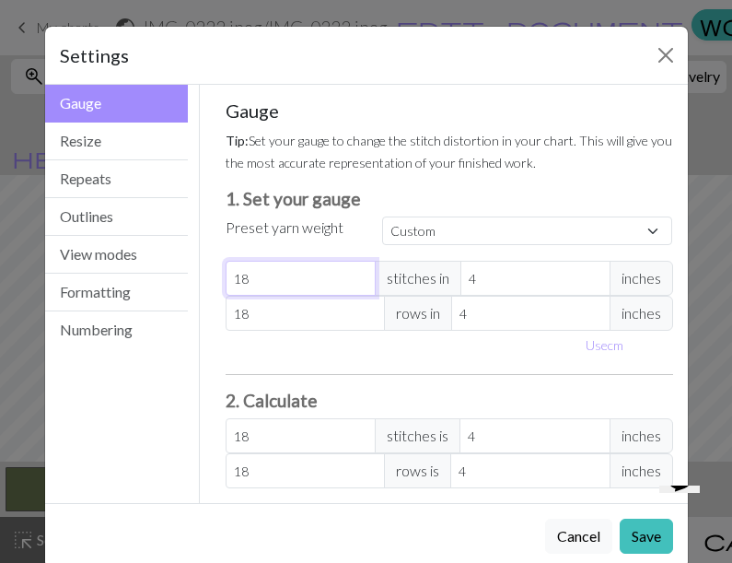
click at [308, 274] on input "18" at bounding box center [301, 278] width 150 height 35
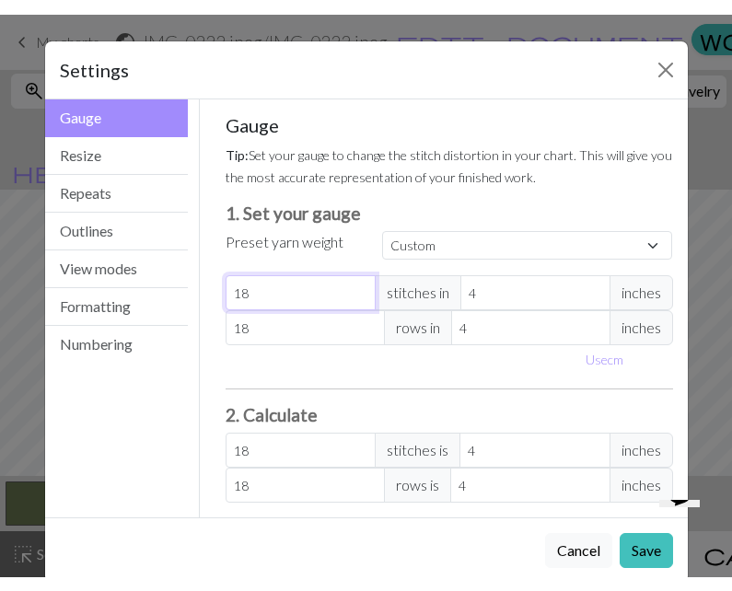
scroll to position [79, 0]
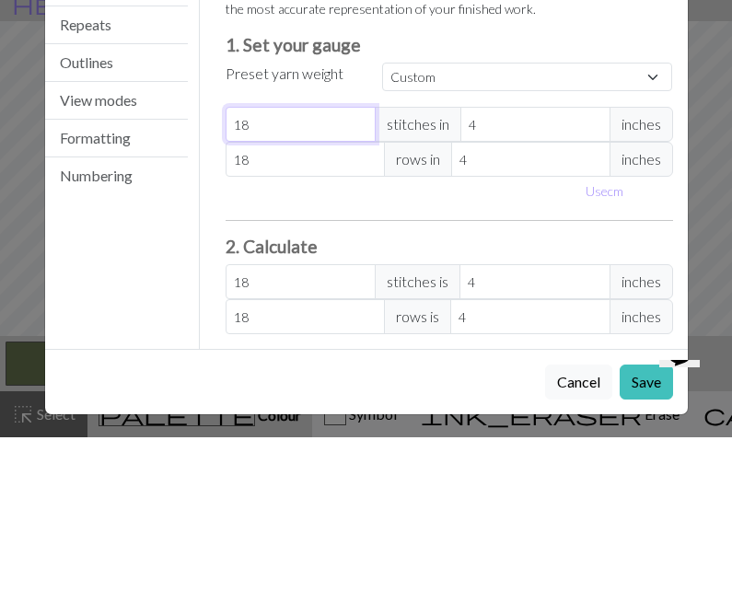
type input "1"
type input "0"
type input "3"
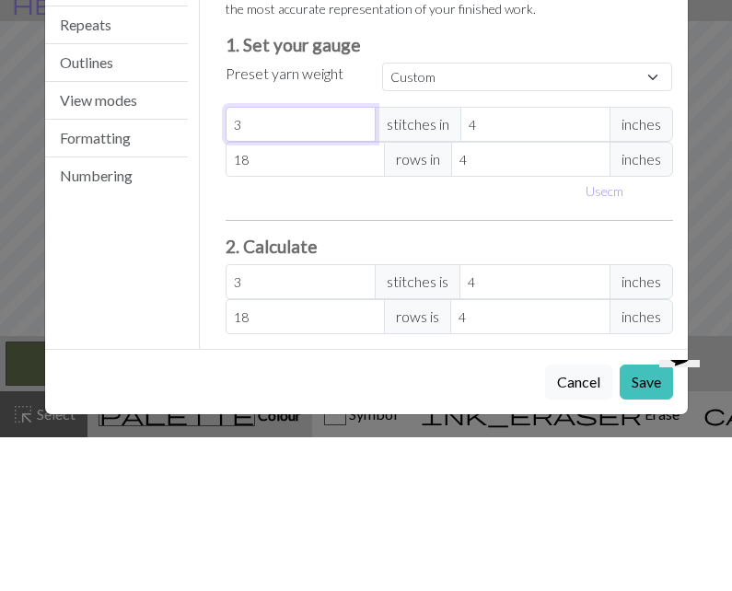
type input "30"
click at [308, 296] on input "18" at bounding box center [305, 313] width 159 height 35
type input "1"
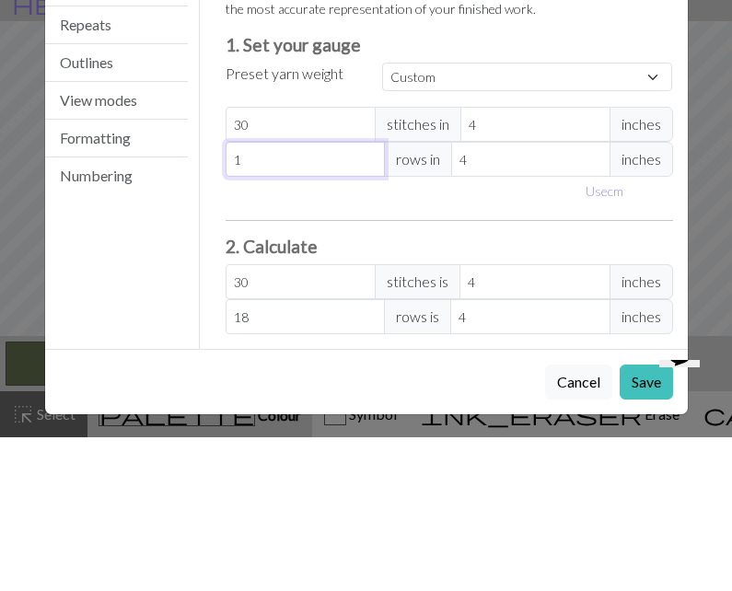
type input "1"
type input "0"
type input "2"
type input "26"
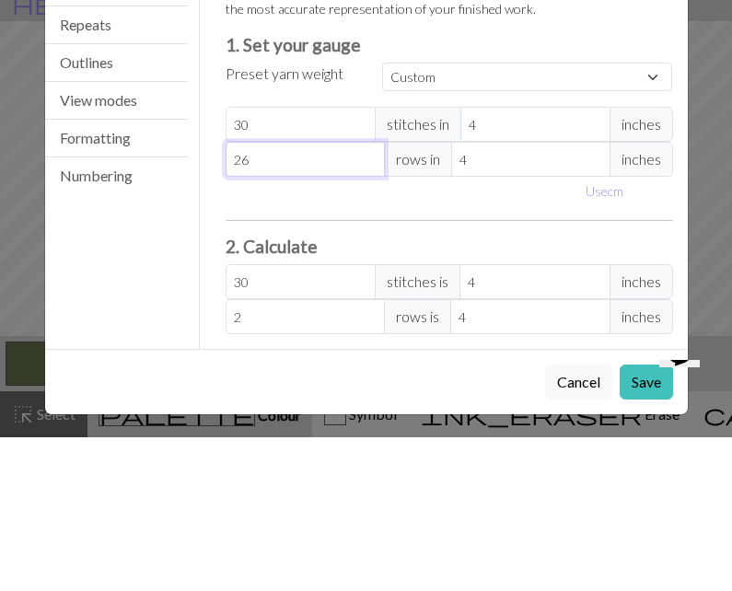
type input "26"
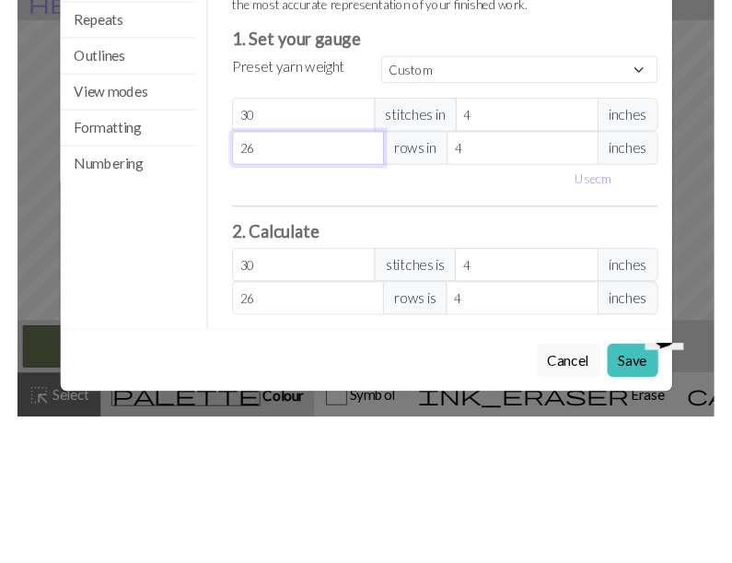
scroll to position [4, 0]
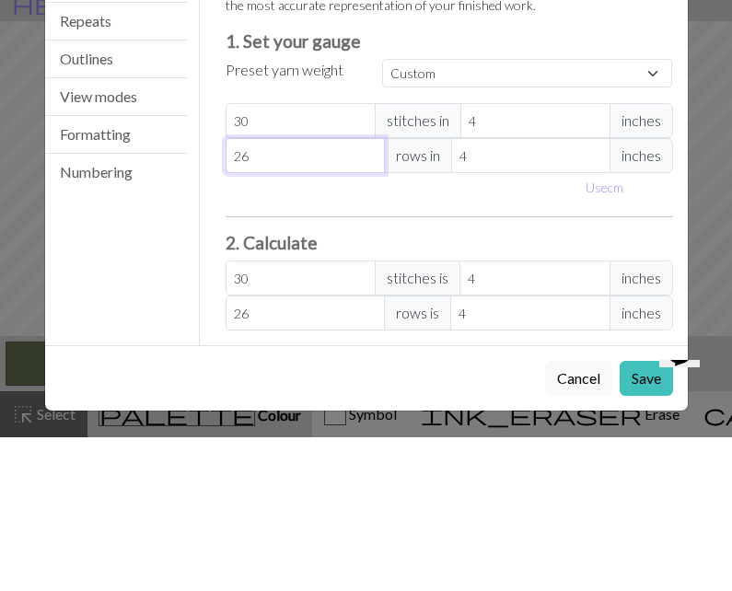
type input "26"
click at [706, 97] on div "Settings Gauge Gauge Resize Repeats Outlines View modes Formatting Numbering Ga…" at bounding box center [366, 295] width 732 height 591
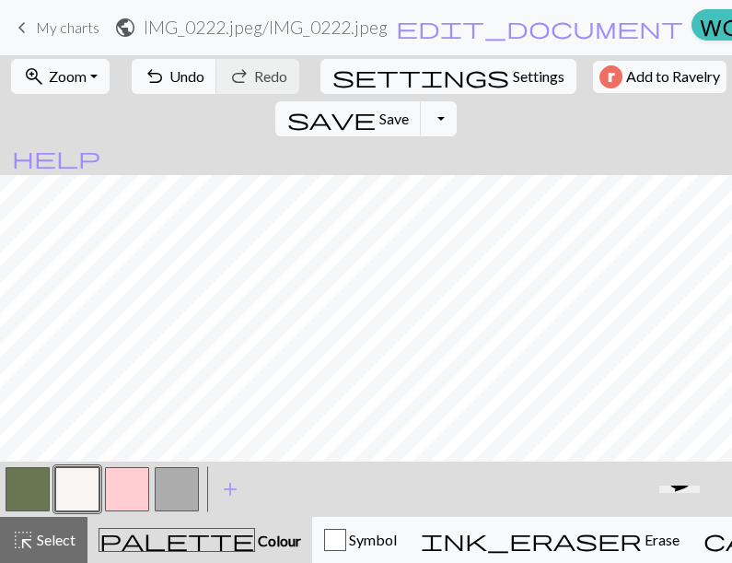
click at [333, 71] on span "settings" at bounding box center [421, 77] width 177 height 26
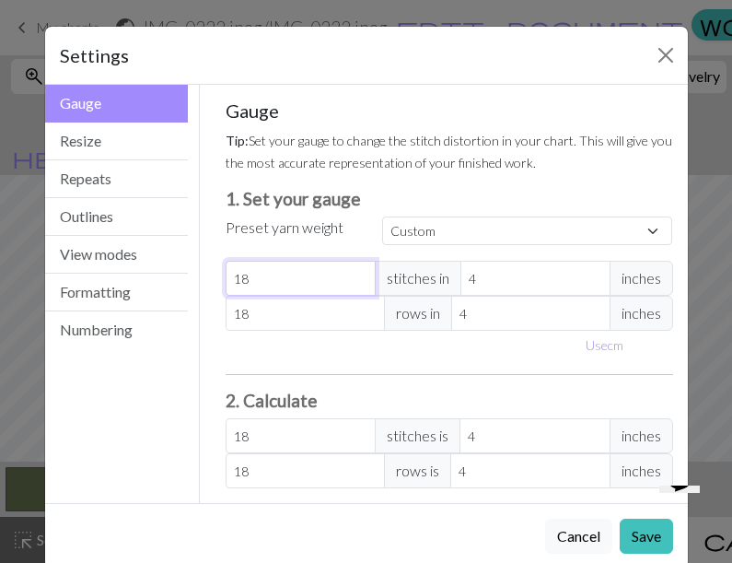
click at [321, 266] on input "18" at bounding box center [301, 278] width 150 height 35
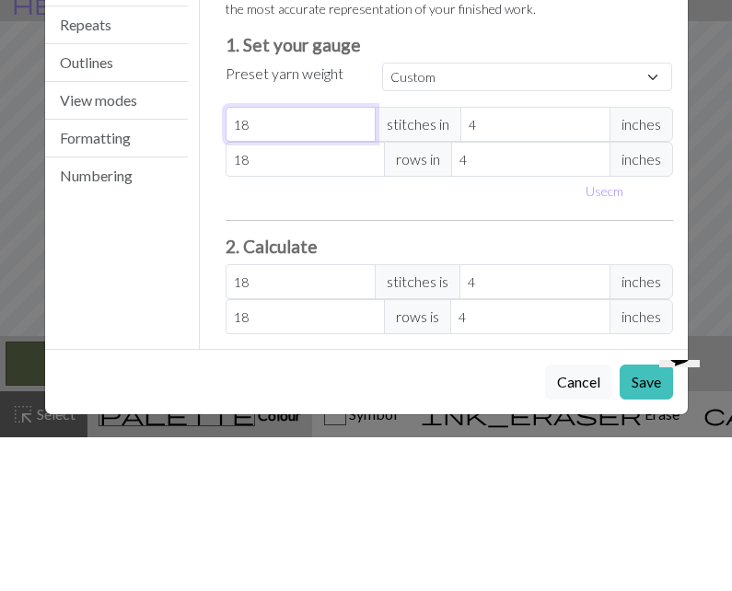
type input "318"
type input "3618"
click at [305, 261] on input "3618" at bounding box center [301, 278] width 150 height 35
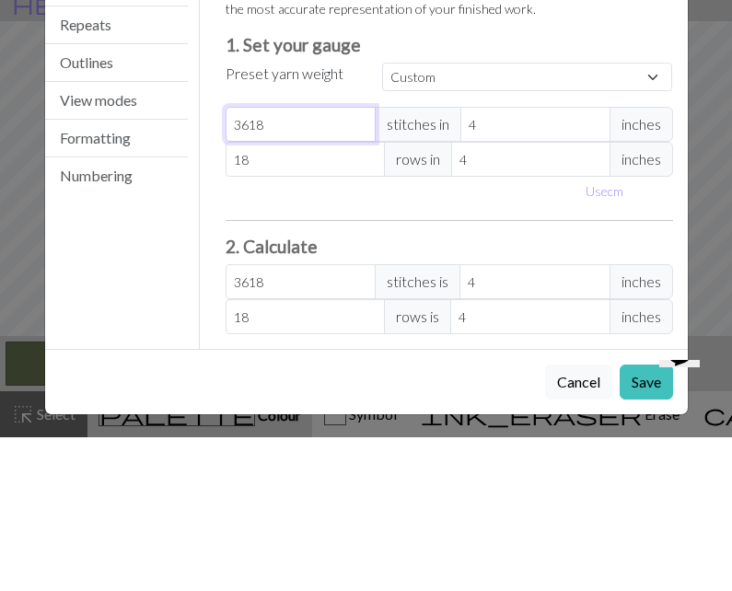
type input "361"
type input "36"
type input "3"
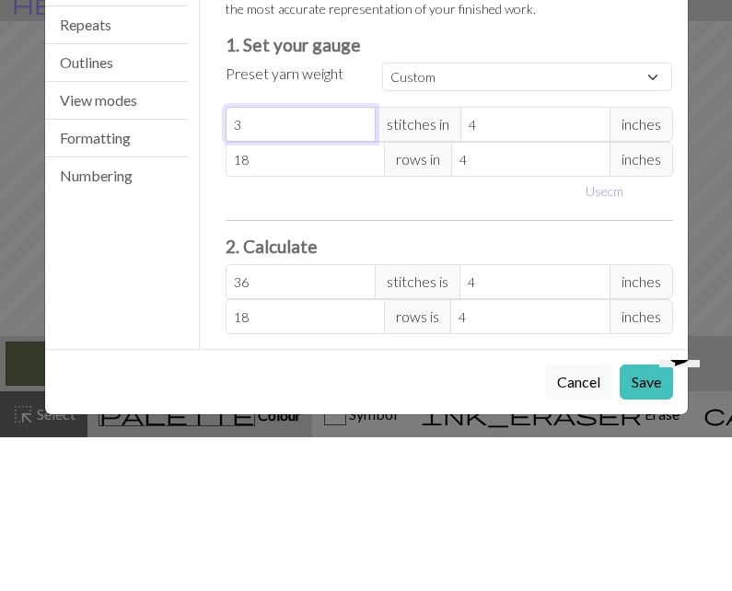
type input "3"
type input "30"
click at [302, 296] on input "18" at bounding box center [305, 313] width 159 height 35
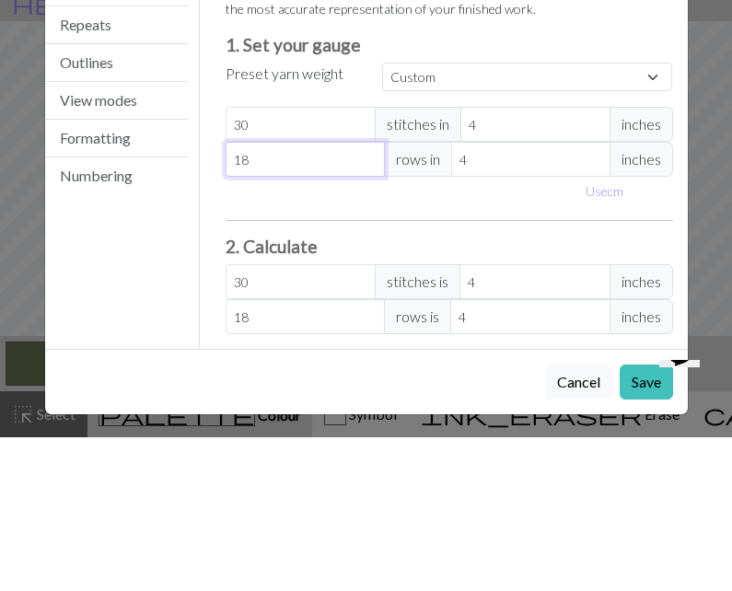
type input "1"
type input "0"
type input "3"
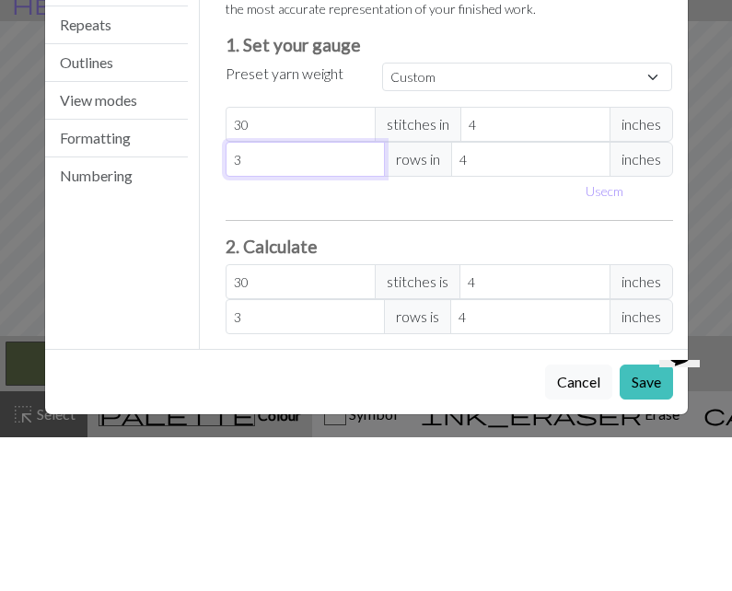
type input "36"
click at [609, 331] on button "Use cm" at bounding box center [605, 345] width 54 height 29
type input "10.16"
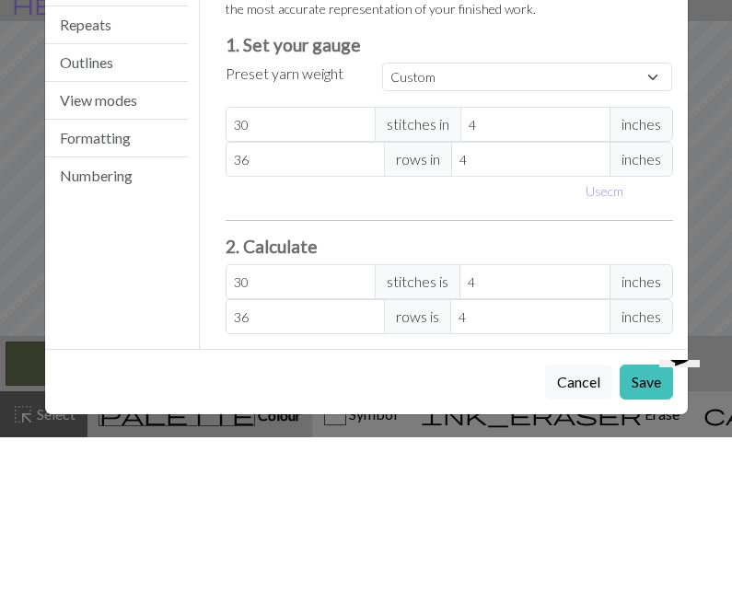
type input "10.16"
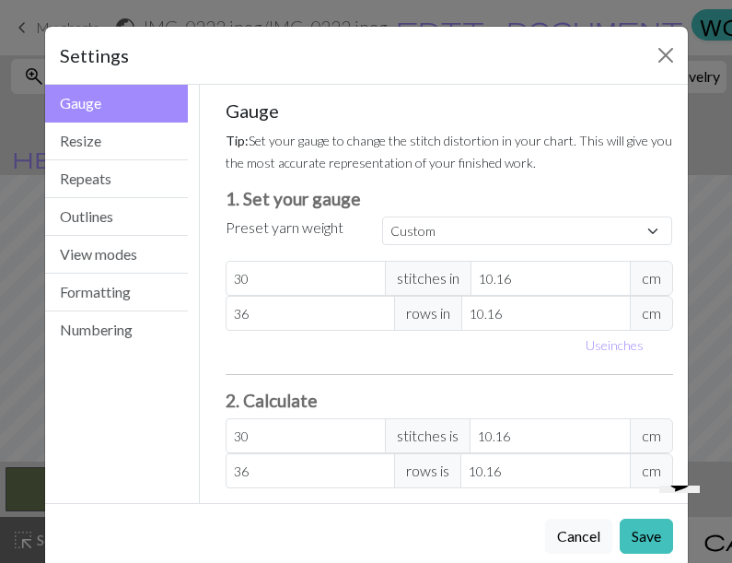
click at [566, 282] on input "10.16" at bounding box center [551, 278] width 160 height 35
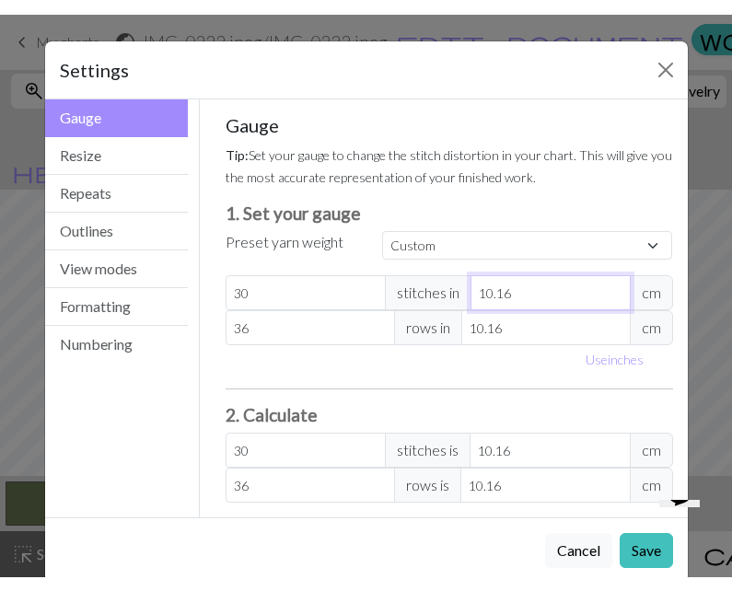
scroll to position [0, 63]
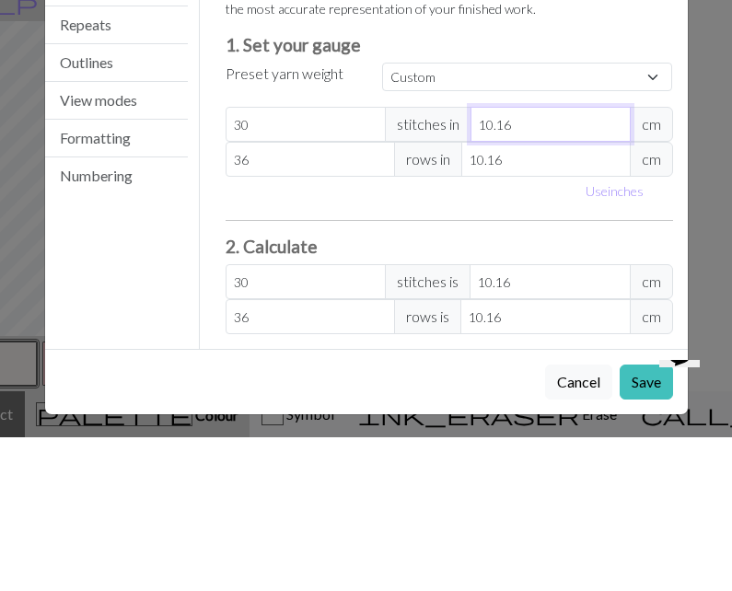
type input "10.1"
type input "30.18"
type input "10"
type input "30.48"
type input "10"
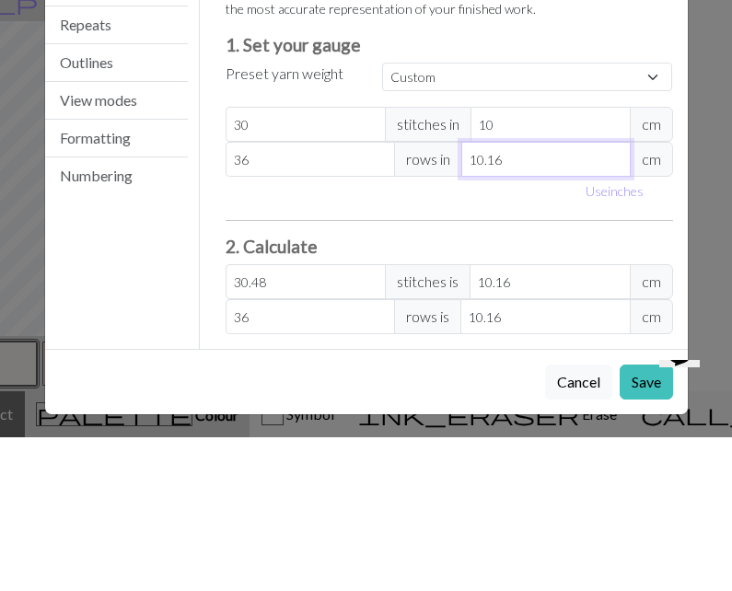
click at [582, 296] on input "10.16" at bounding box center [545, 313] width 169 height 35
type input "10.1"
type input "36.21"
type input "10"
type input "36.58"
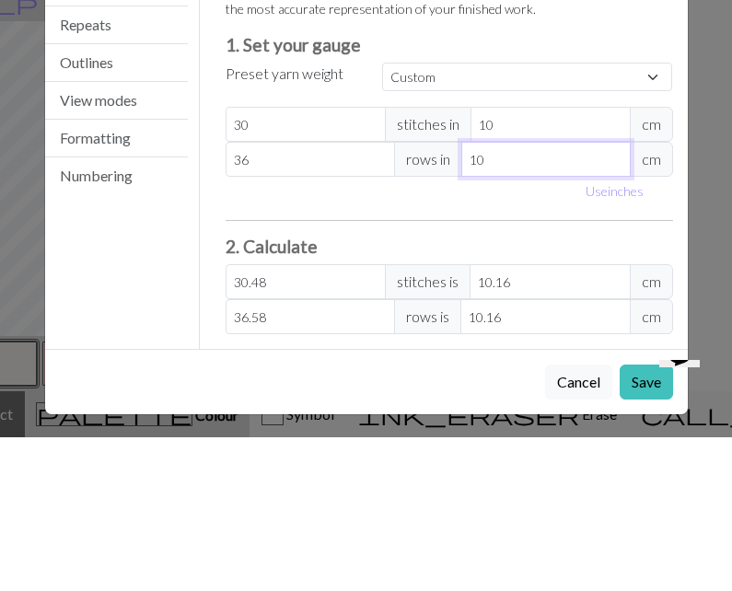
type input "10"
click at [698, 150] on div "Gauge Tip: Set your gauge to change the stitch distortion in your chart. This w…" at bounding box center [449, 294] width 499 height 418
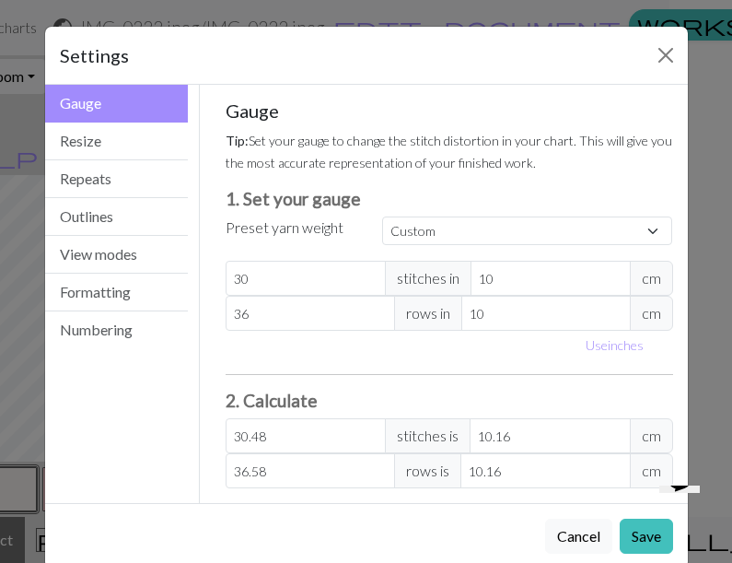
click at [281, 432] on input "30.48" at bounding box center [306, 435] width 160 height 35
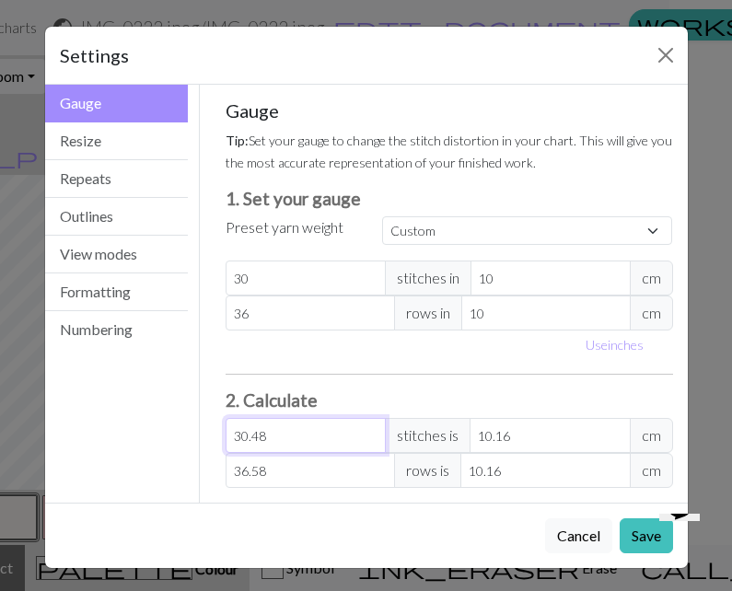
scroll to position [0, 3]
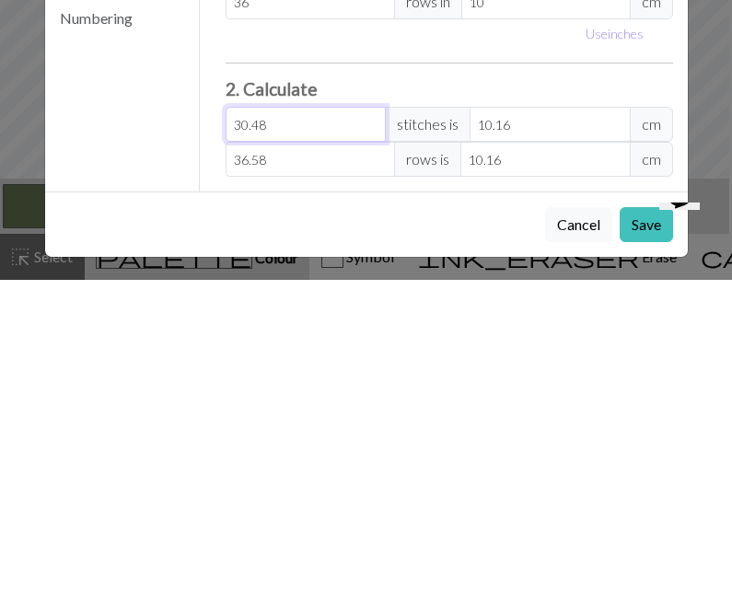
type input "30.4"
type input "10.13"
type input "30"
type input "10"
type input "3"
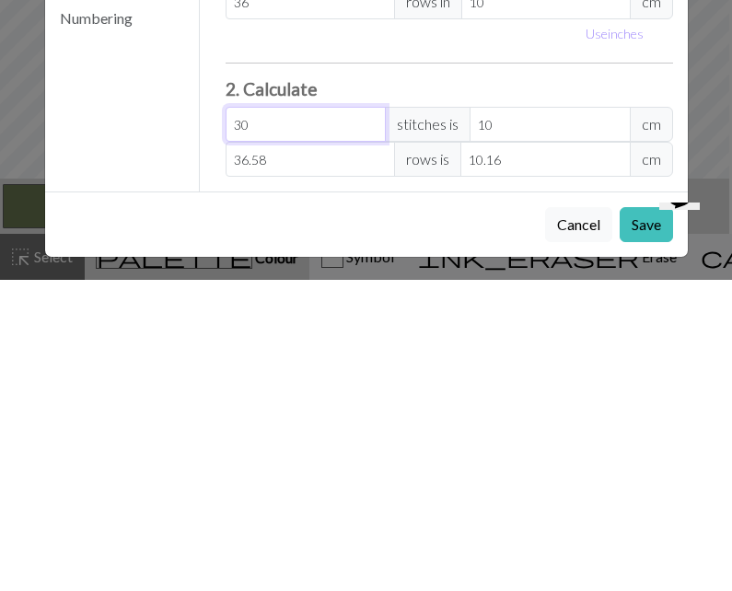
type input "1"
type input "0"
type input "3"
type input "1"
type input "37"
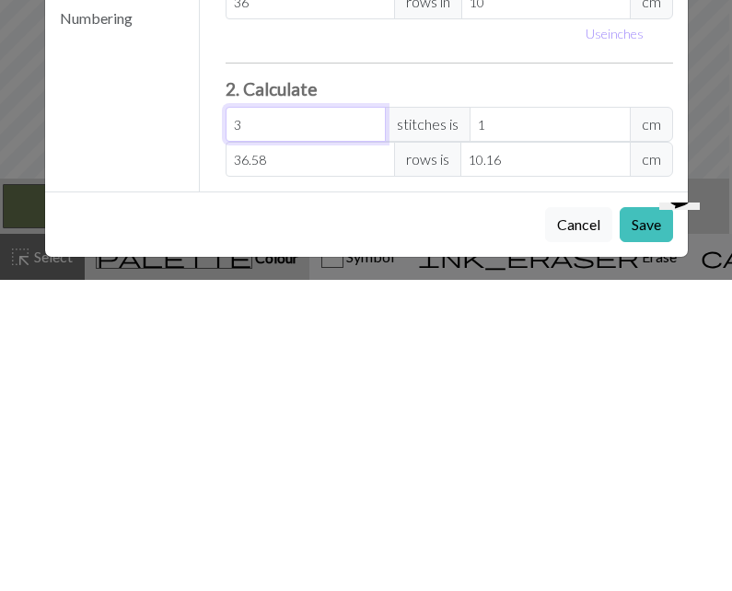
type input "12.33"
type input "37"
click at [301, 453] on input "36.58" at bounding box center [310, 470] width 169 height 35
click at [303, 453] on input "36.58" at bounding box center [310, 470] width 169 height 35
type input "36.5"
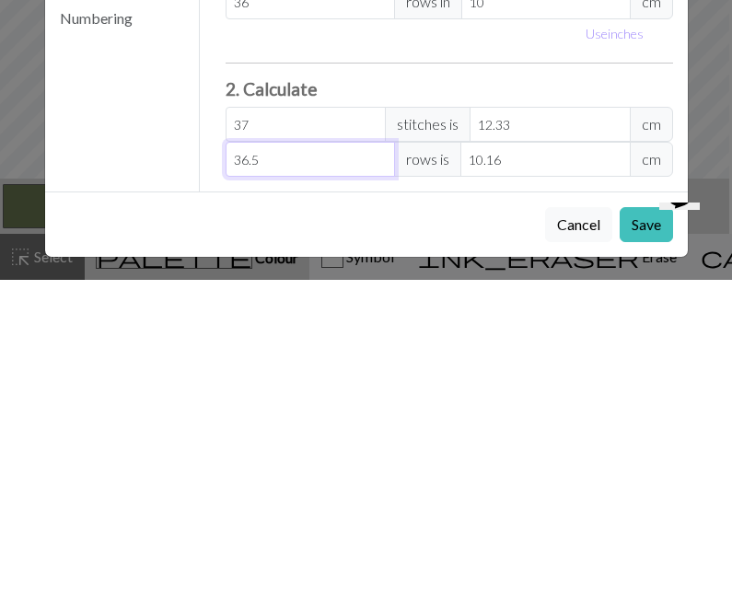
type input "10.14"
type input "36"
type input "10"
type input "3"
type input "0.83"
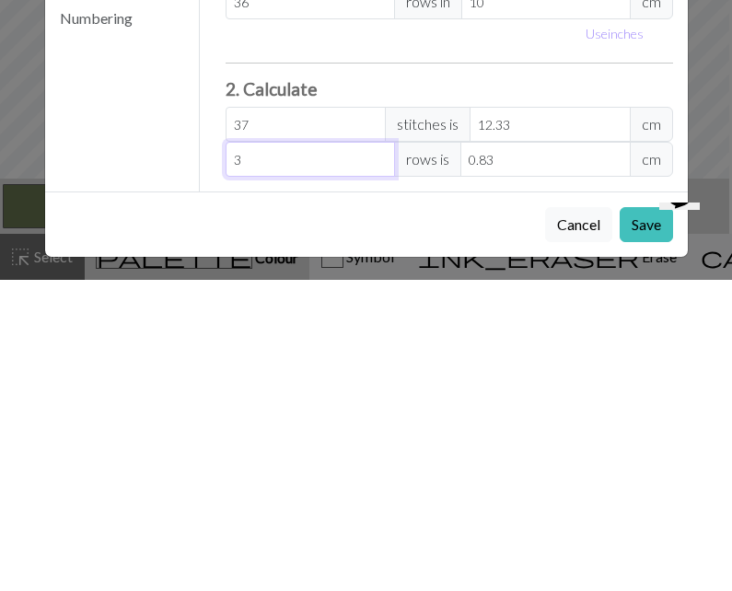
type input "0"
type input "3"
type input "0.83"
type input "31"
type input "8.61"
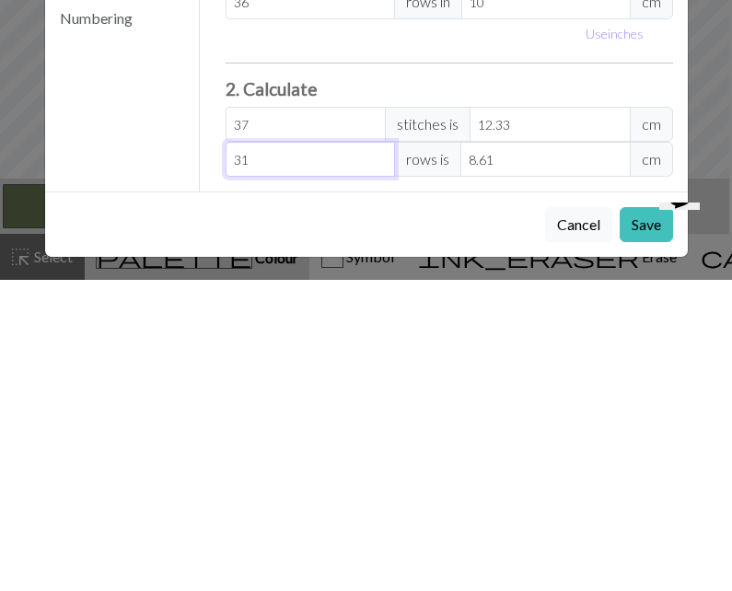
type input "3"
type input "0.83"
type input "31"
type input "8.61"
type input "31"
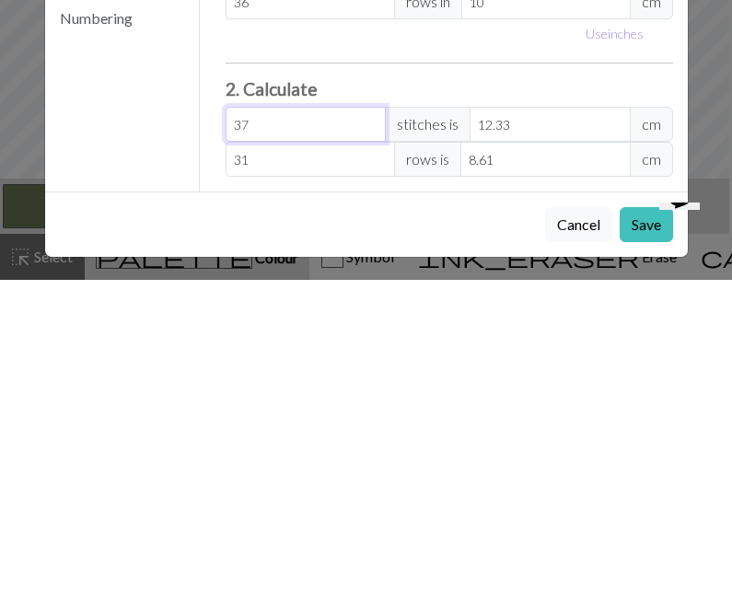
click at [293, 418] on input "37" at bounding box center [306, 435] width 160 height 35
type input "3"
type input "1"
type input "0"
type input "4"
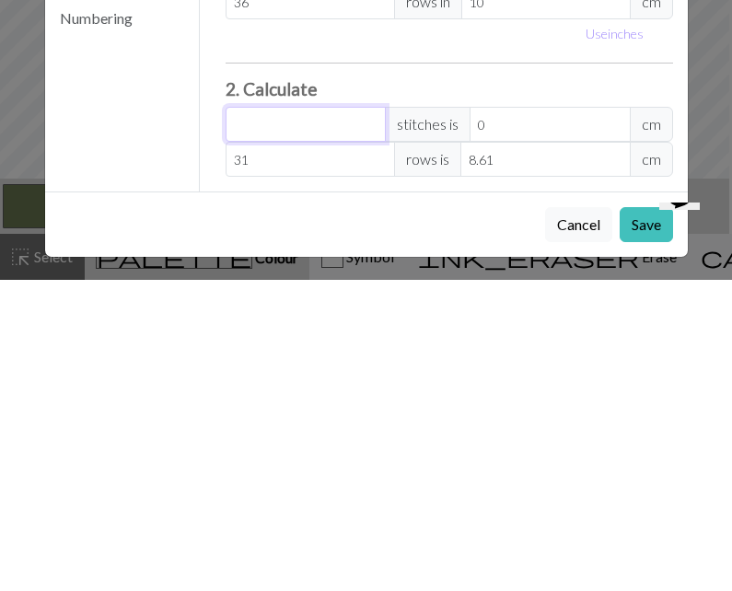
type input "1.33"
type input "43"
type input "14.33"
type input "43"
click at [282, 453] on input "31" at bounding box center [310, 470] width 169 height 35
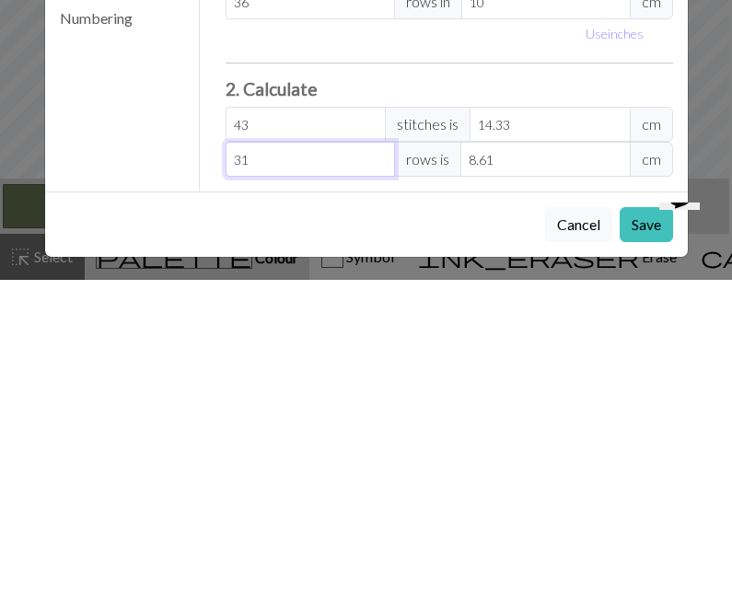
type input "3"
type input "0.83"
type input "0"
type input "3"
type input "0.83"
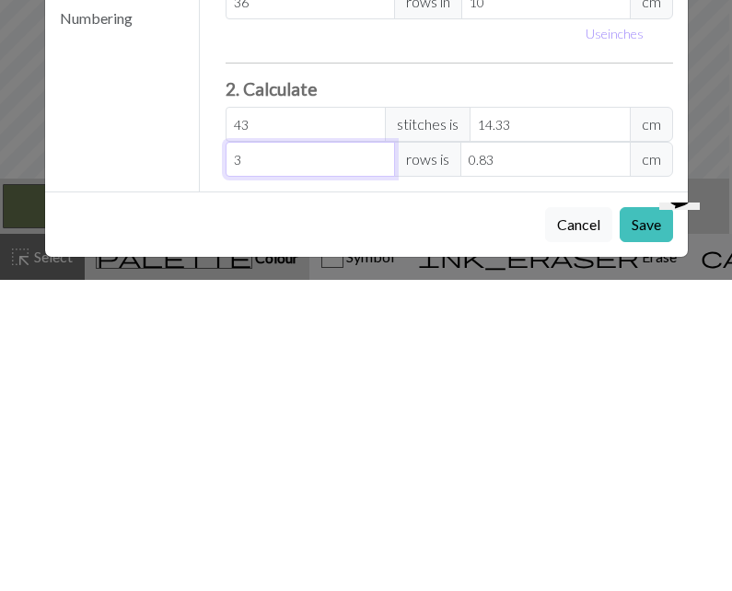
type input "31"
type input "8.61"
type input "3"
type input "0.83"
type input "0"
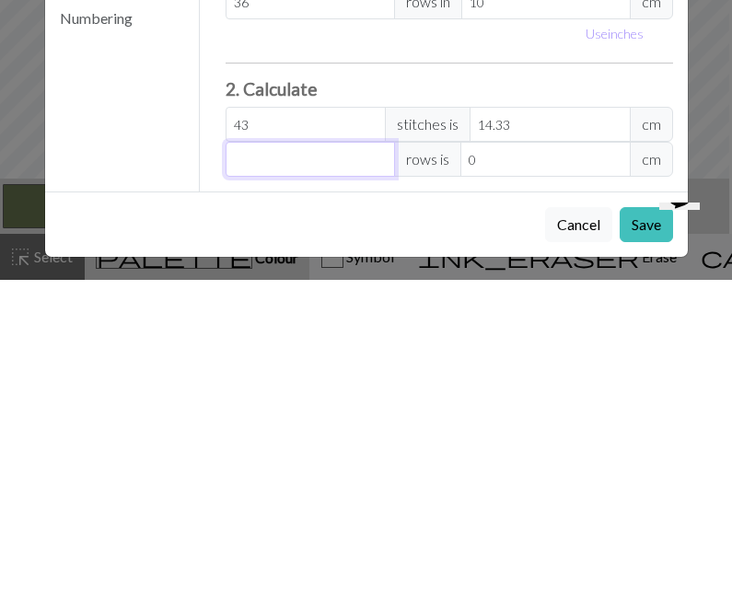
type input "6"
type input "1.67"
type input "60"
type input "16.67"
type input "0"
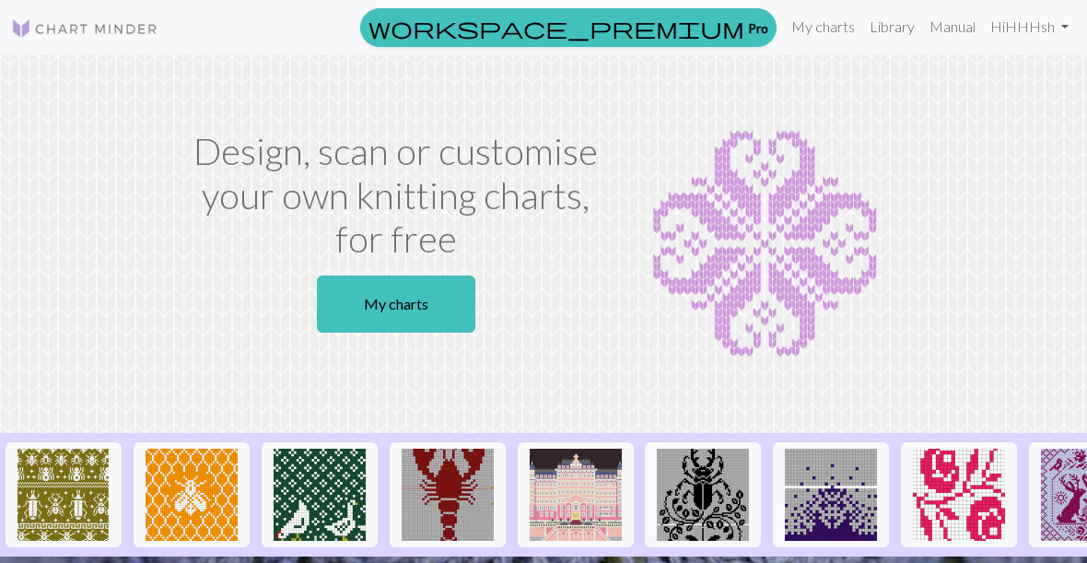
click at [379, 327] on link "My charts" at bounding box center [396, 303] width 158 height 57
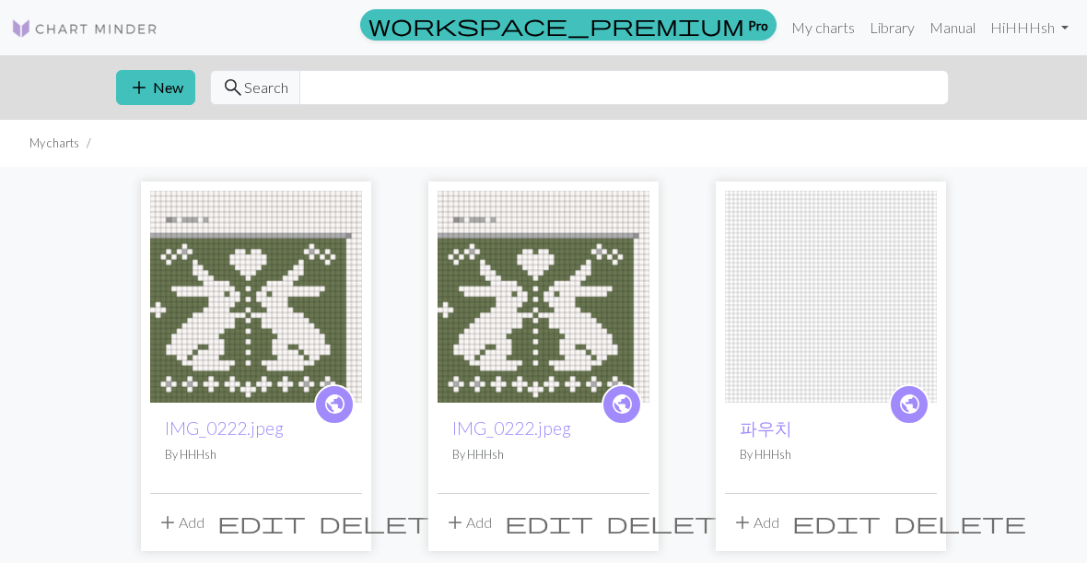
click at [633, 531] on span "delete" at bounding box center [672, 522] width 133 height 26
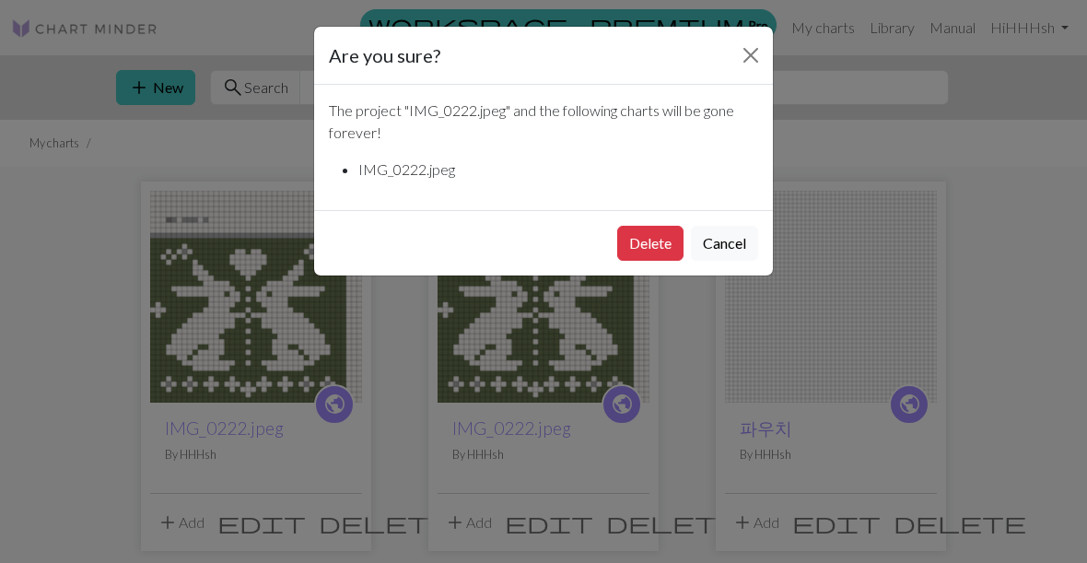
click at [661, 247] on button "Delete" at bounding box center [650, 243] width 66 height 35
click at [639, 257] on button "Delete" at bounding box center [650, 243] width 66 height 35
click at [648, 249] on button "Delete" at bounding box center [650, 243] width 66 height 35
click at [648, 248] on img at bounding box center [544, 297] width 212 height 212
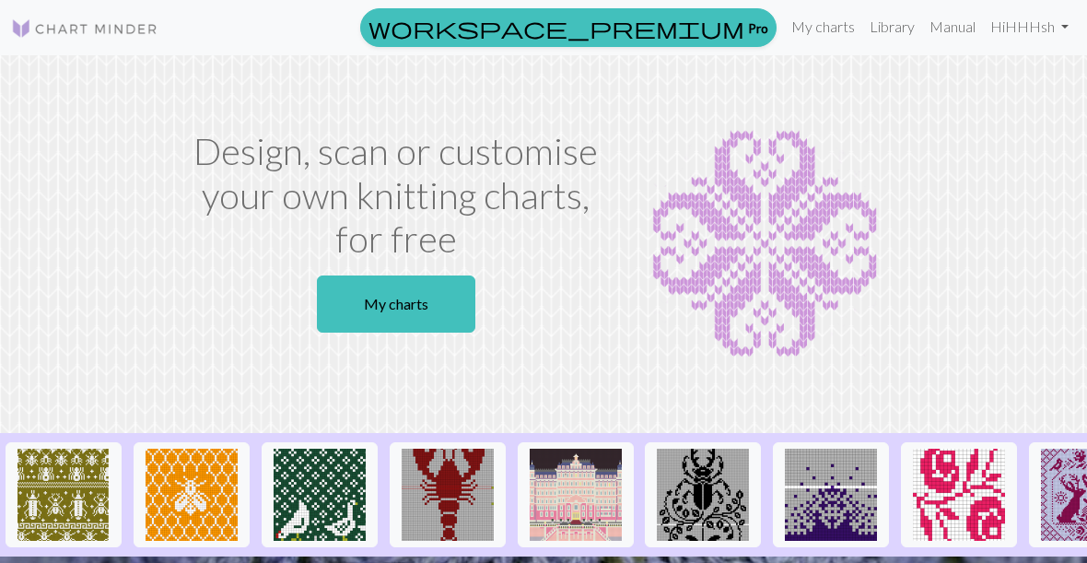
click at [811, 29] on link "My charts" at bounding box center [823, 26] width 78 height 37
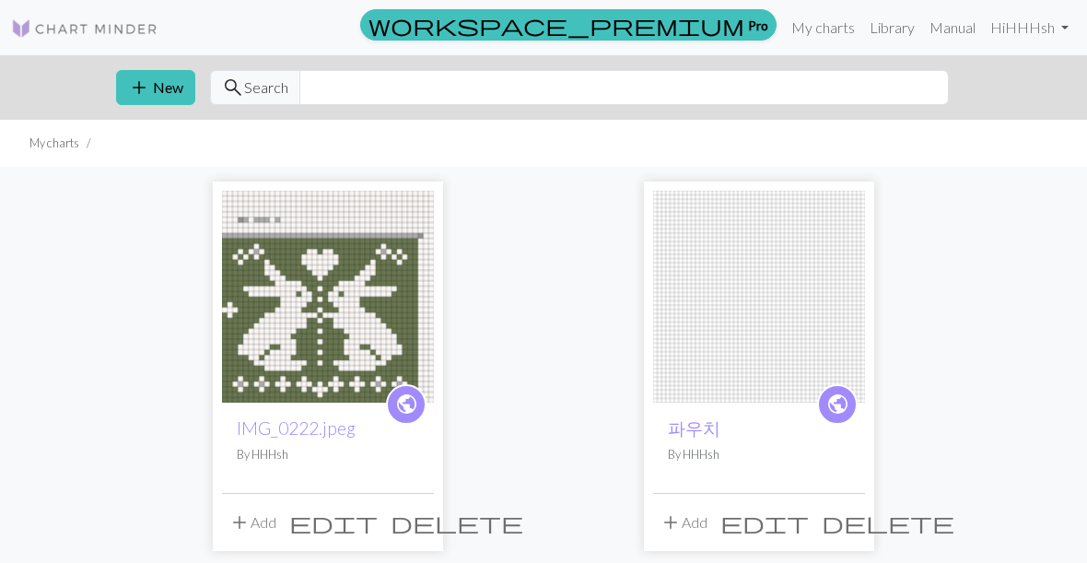
click at [172, 80] on button "add New" at bounding box center [155, 87] width 79 height 35
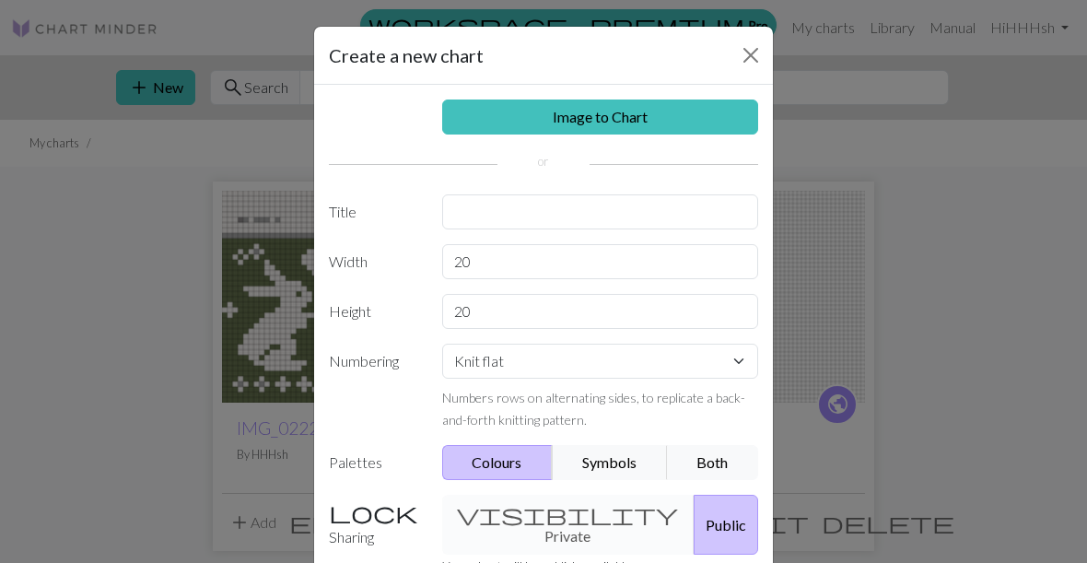
click at [607, 120] on link "Image to Chart" at bounding box center [600, 116] width 317 height 35
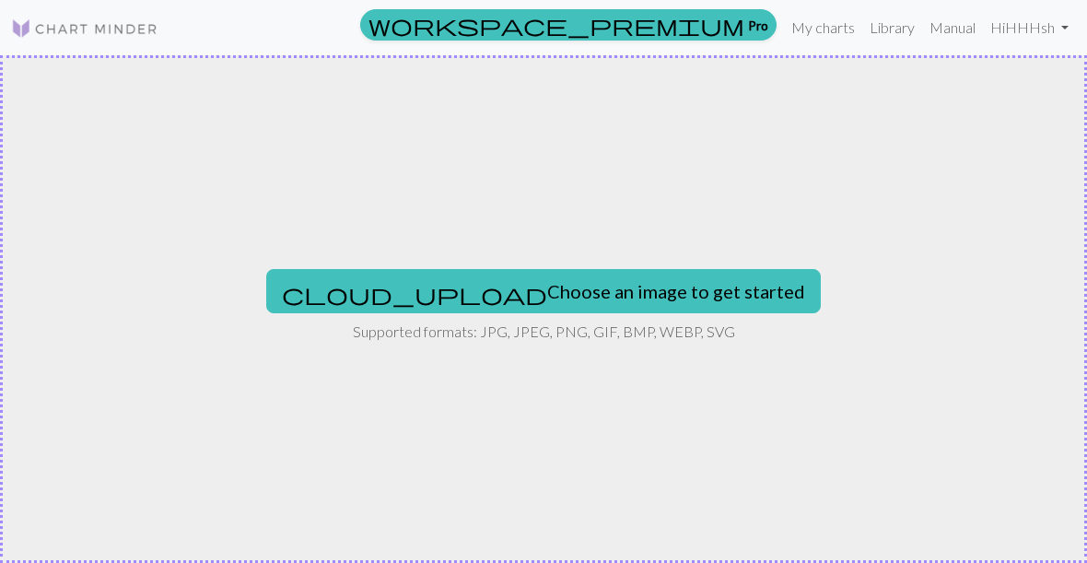
click at [517, 300] on button "cloud_upload Choose an image to get started" at bounding box center [543, 291] width 555 height 44
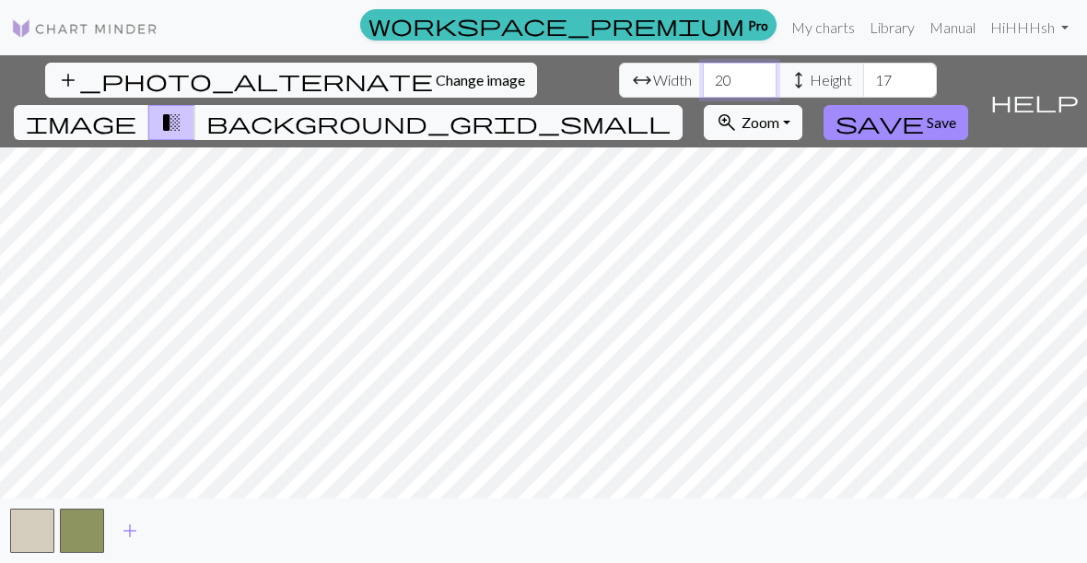
click at [703, 72] on input "20" at bounding box center [740, 80] width 74 height 35
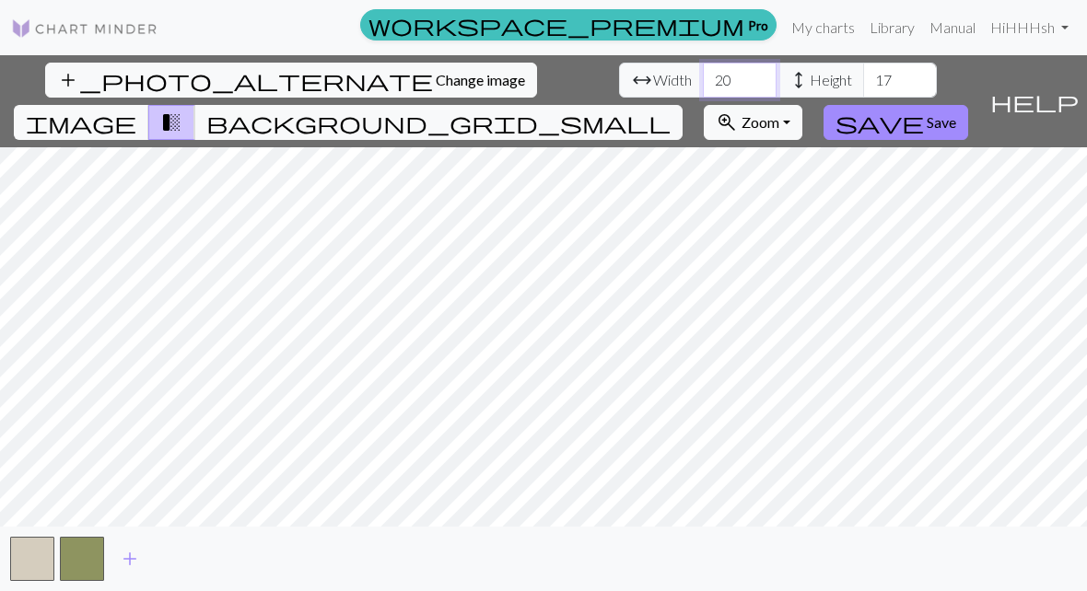
type input "2"
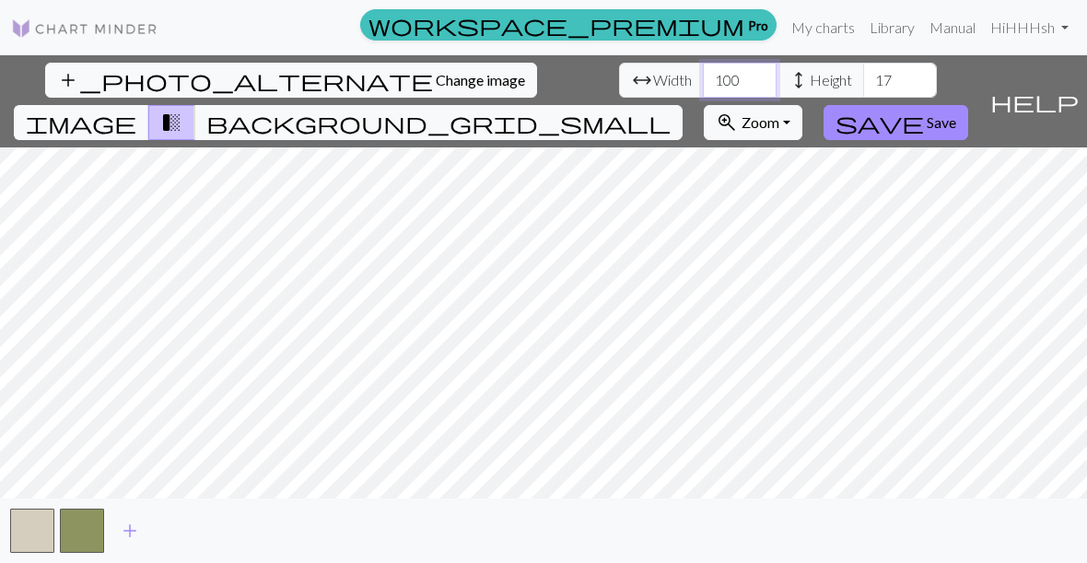
click at [703, 90] on input "100" at bounding box center [740, 80] width 74 height 35
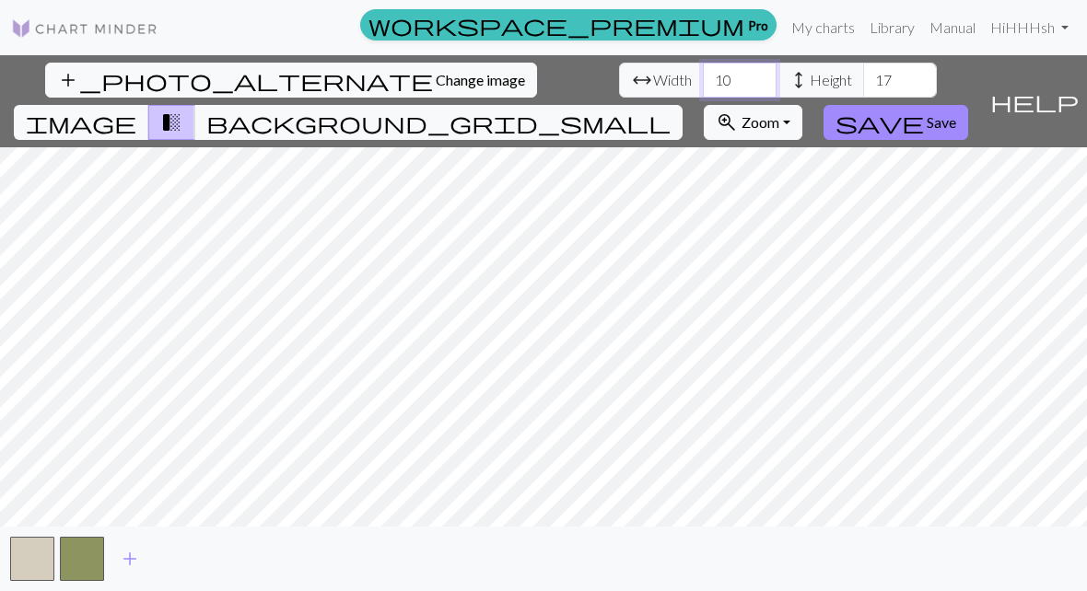
type input "1"
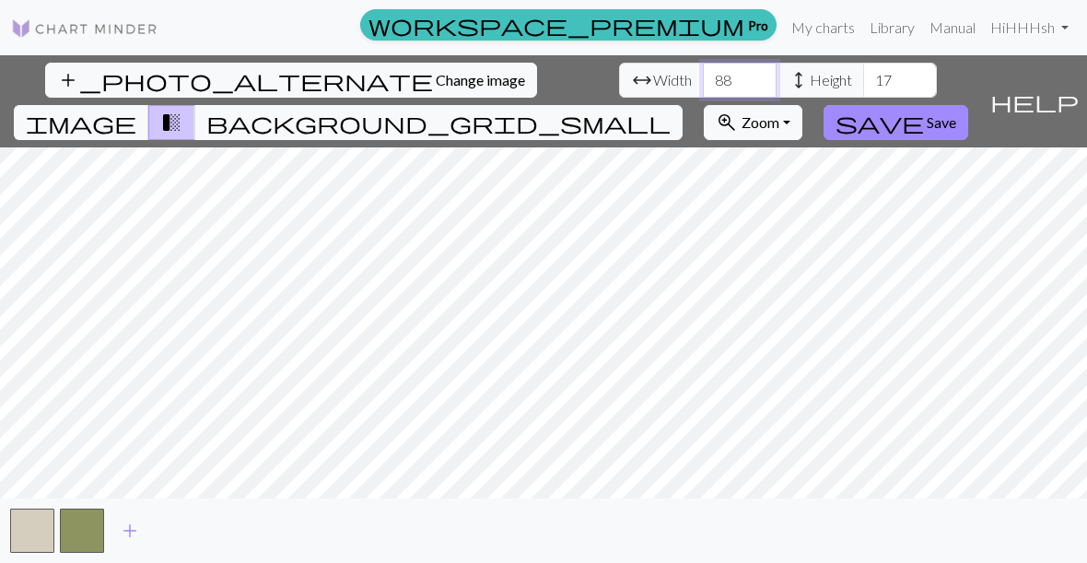
click at [703, 79] on input "88" at bounding box center [740, 80] width 74 height 35
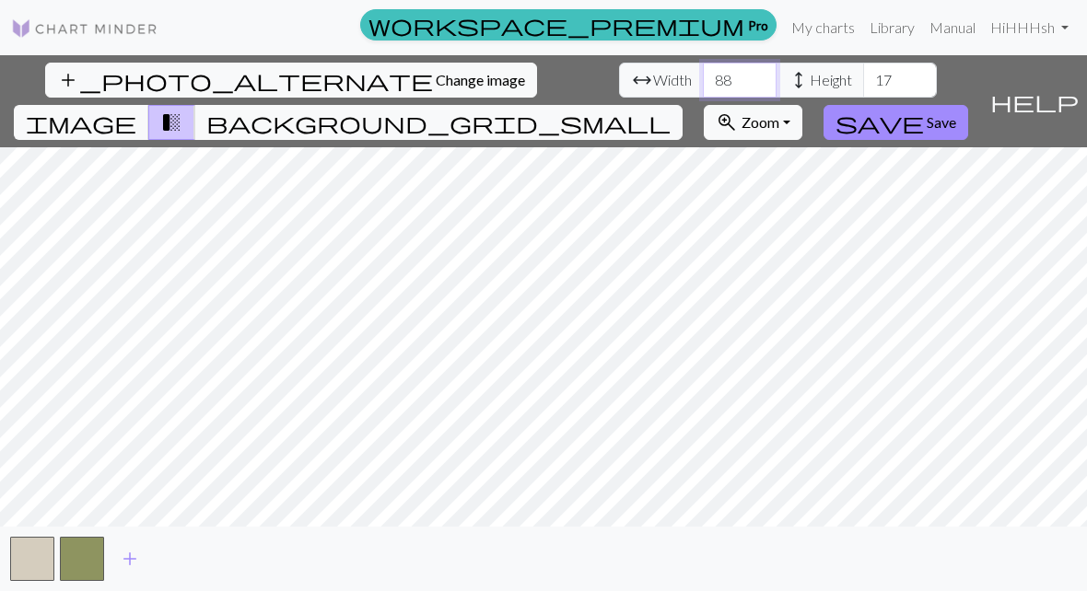
type input "8"
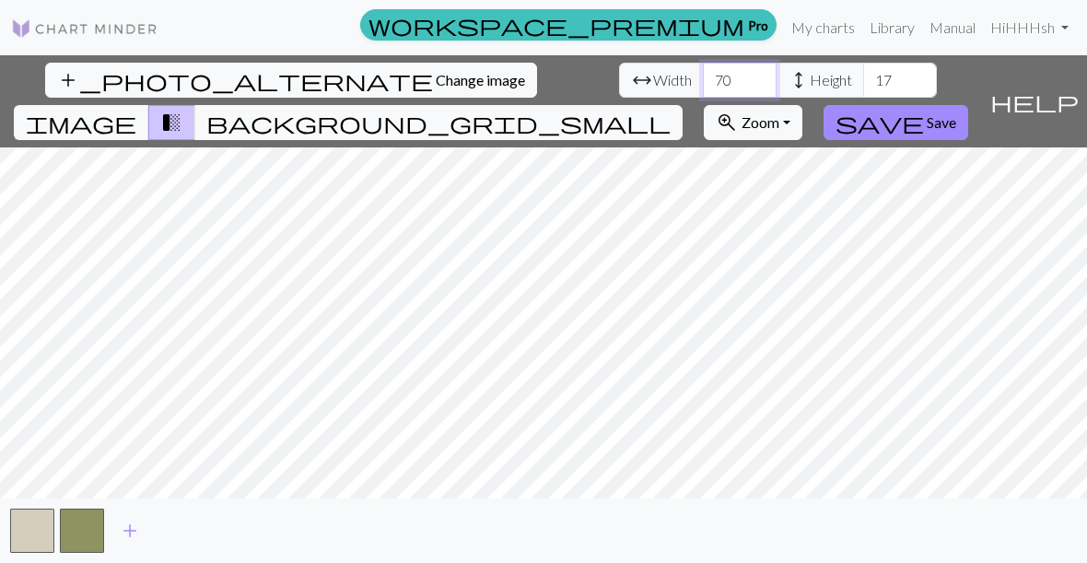
click at [703, 72] on input "70" at bounding box center [740, 80] width 74 height 35
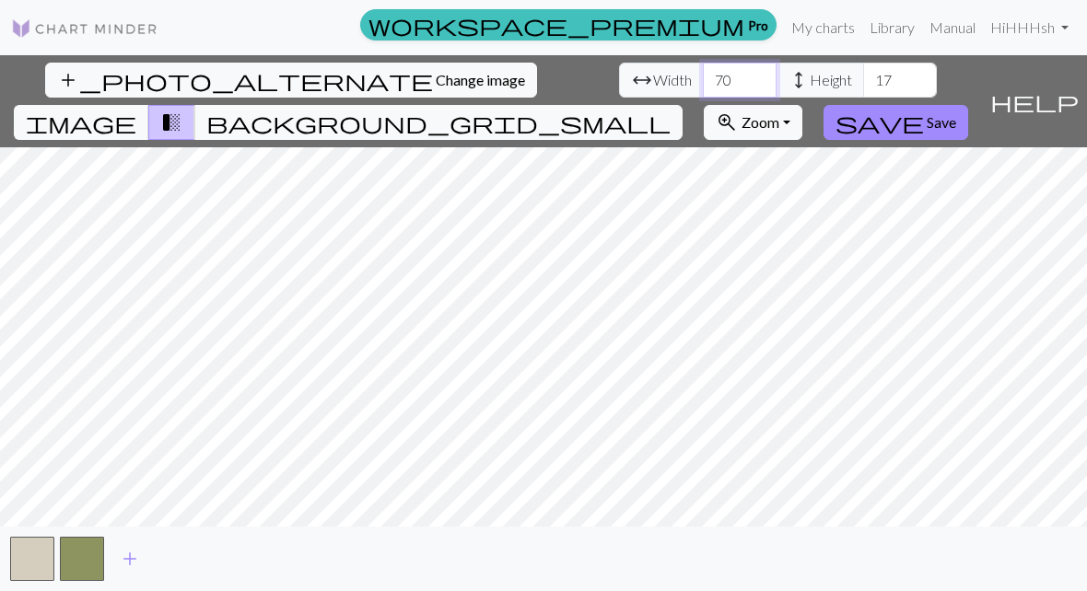
click at [703, 76] on input "70" at bounding box center [740, 80] width 74 height 35
type input "7"
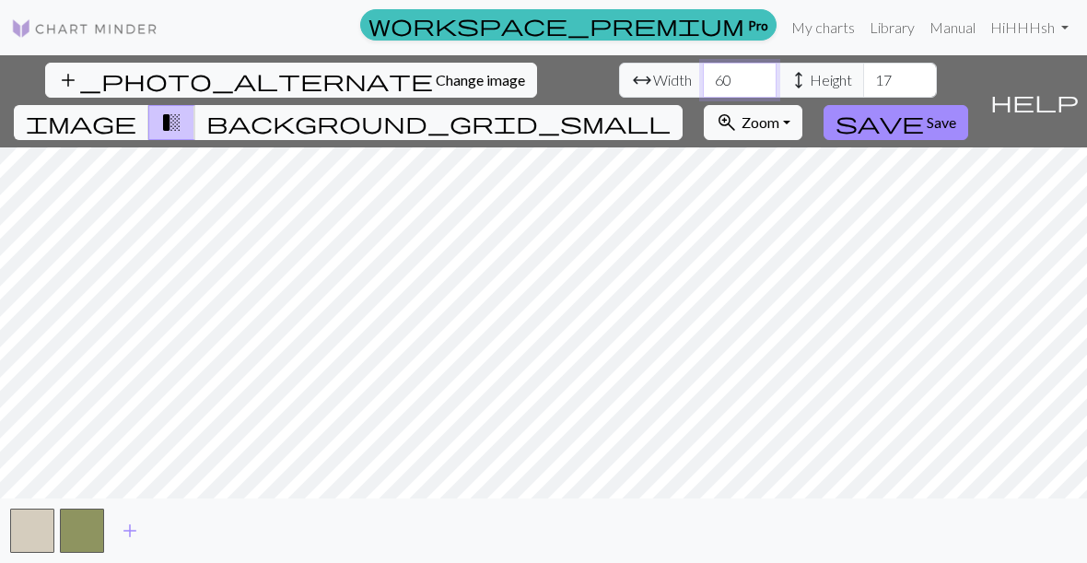
click at [703, 76] on input "60" at bounding box center [740, 80] width 74 height 35
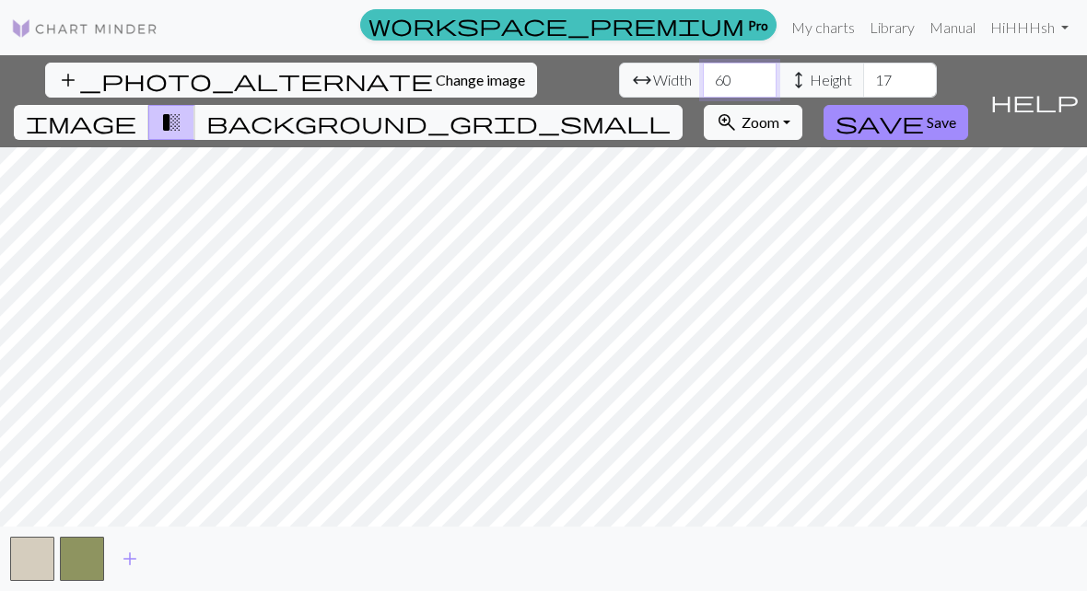
type input "6"
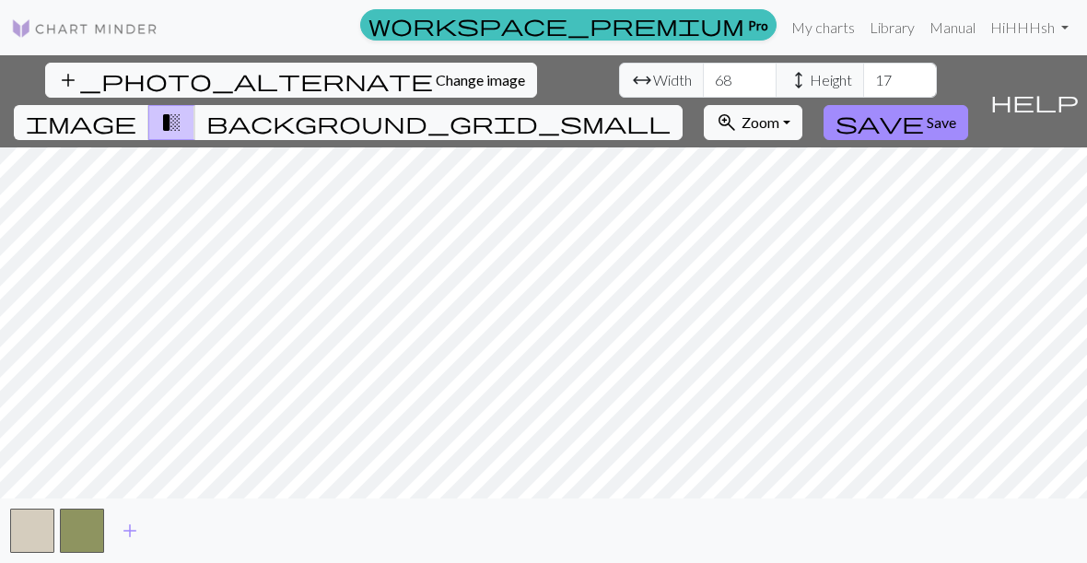
click at [334, 47] on nav "workspace_premium Pro My charts Library Manual Hi HHHsh Account settings Logout" at bounding box center [543, 27] width 1087 height 55
click at [333, 47] on nav "workspace_premium Pro My charts Library Manual Hi HHHsh Account settings Logout" at bounding box center [543, 27] width 1087 height 55
click at [703, 78] on input "68" at bounding box center [740, 80] width 74 height 35
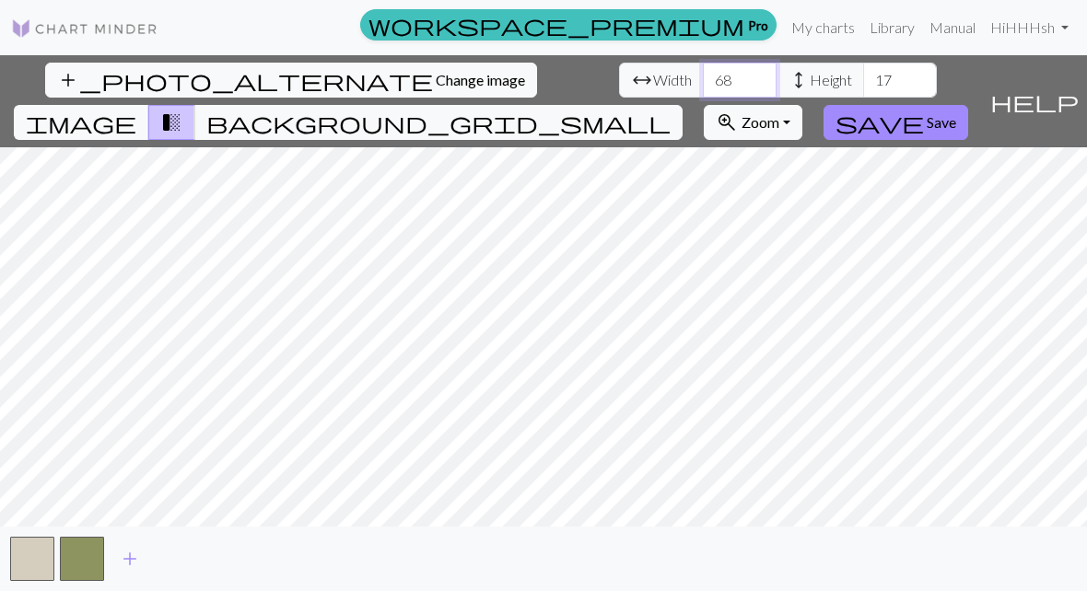
type input "6"
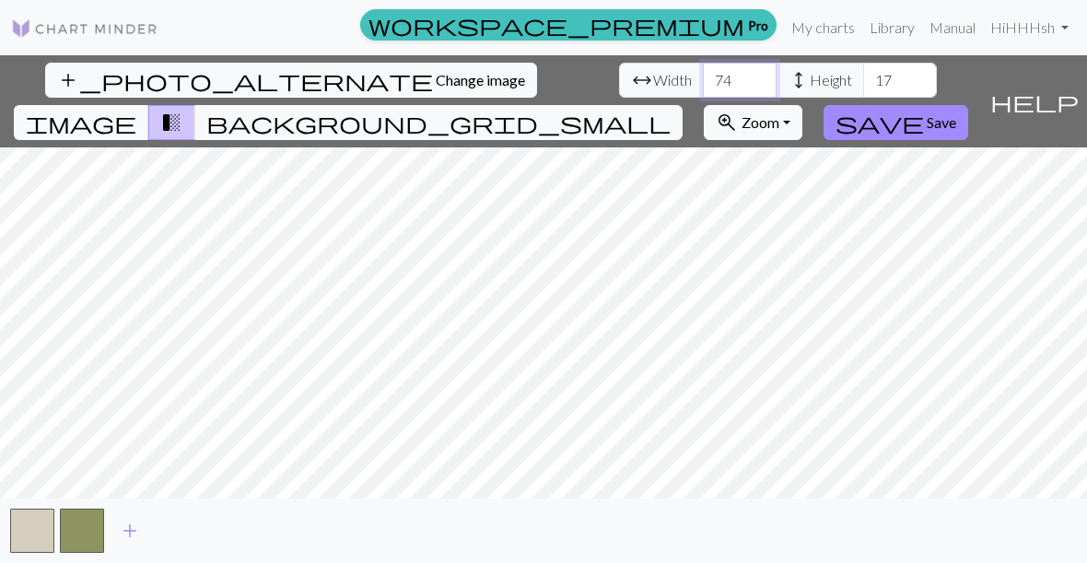
click at [703, 76] on input "74" at bounding box center [740, 80] width 74 height 35
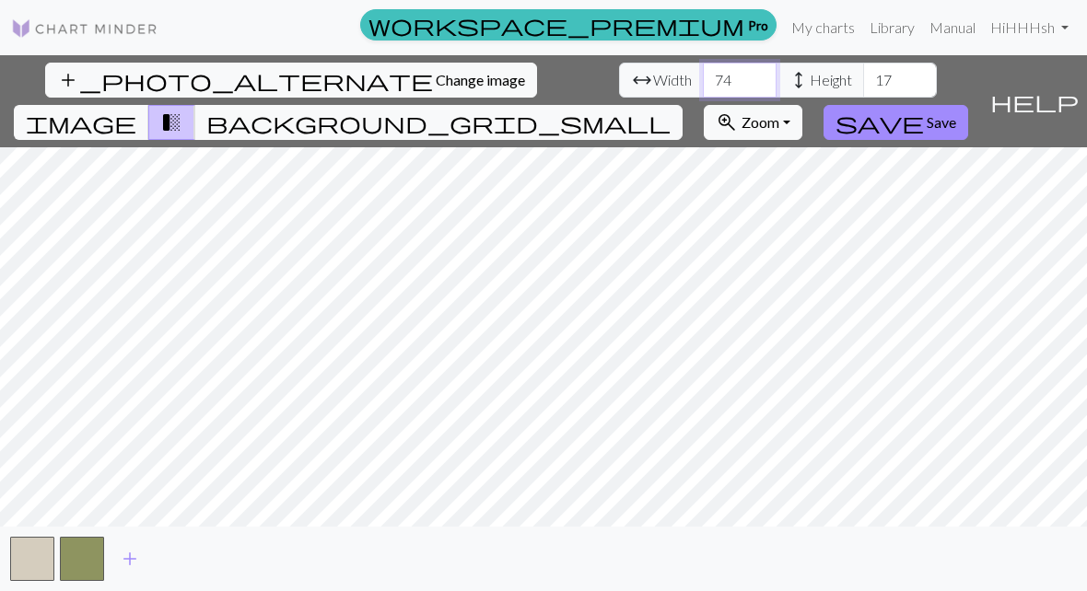
type input "7"
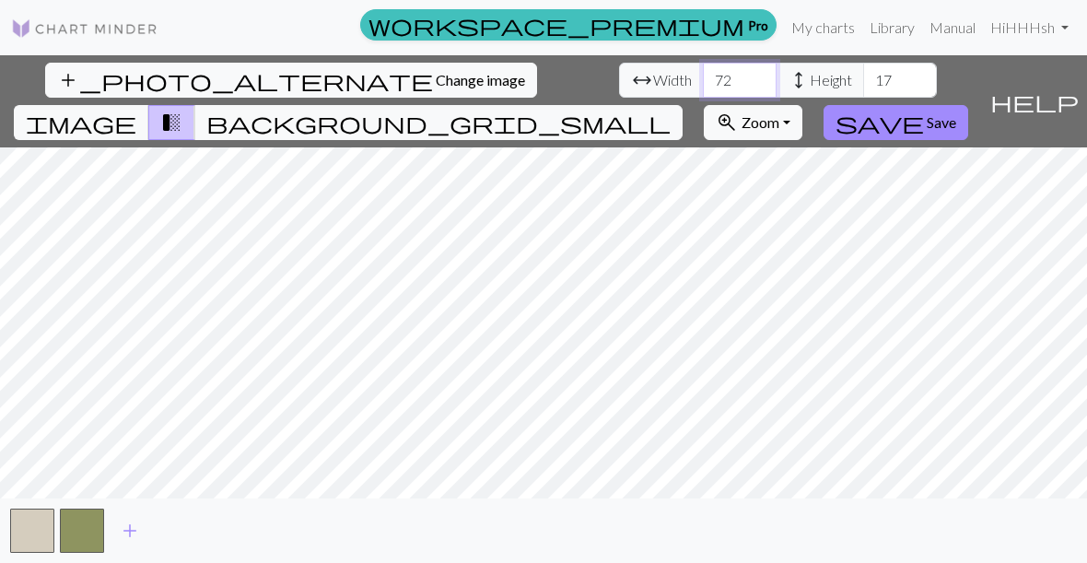
click at [703, 64] on input "72" at bounding box center [740, 80] width 74 height 35
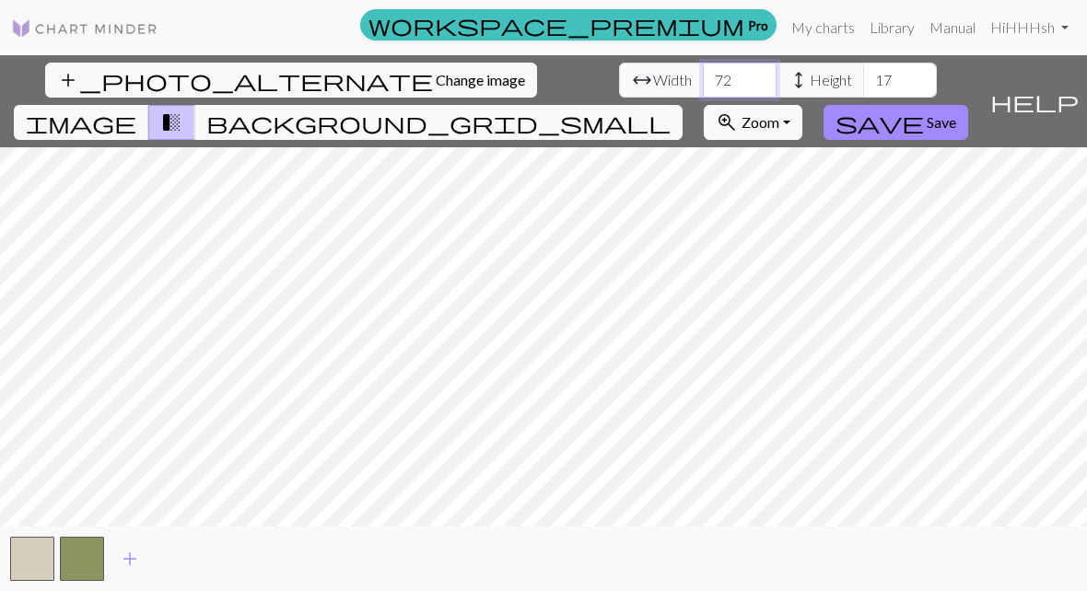
click at [703, 85] on input "72" at bounding box center [740, 80] width 74 height 35
type input "71"
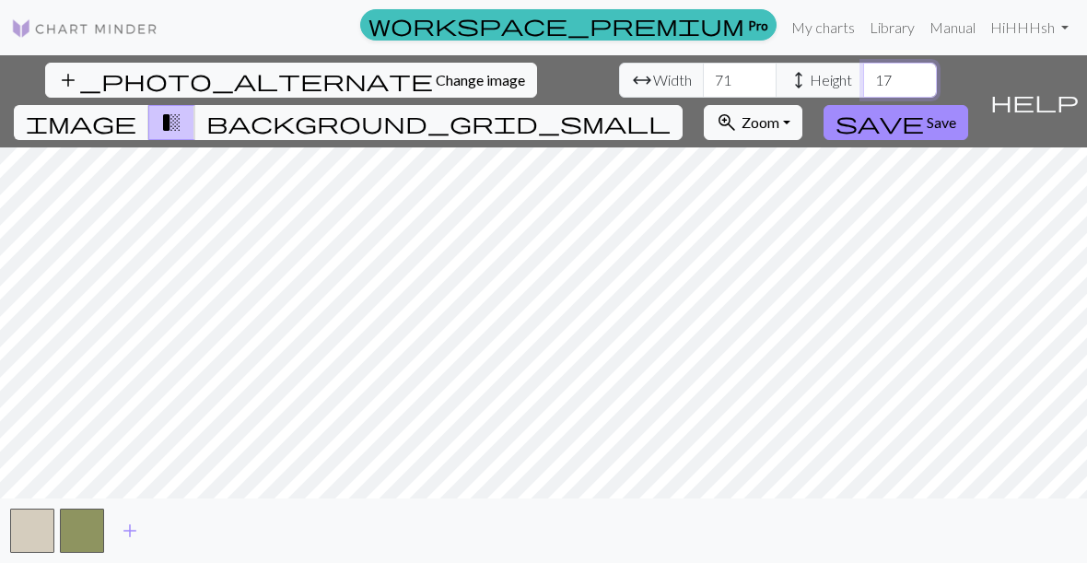
click at [863, 90] on input "17" at bounding box center [900, 80] width 74 height 35
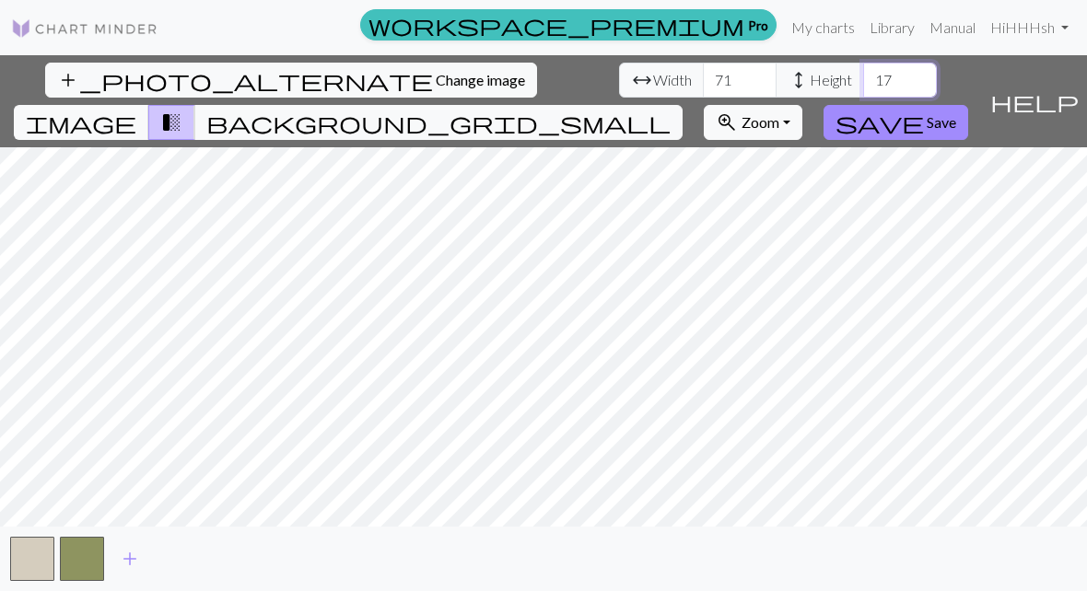
type input "1"
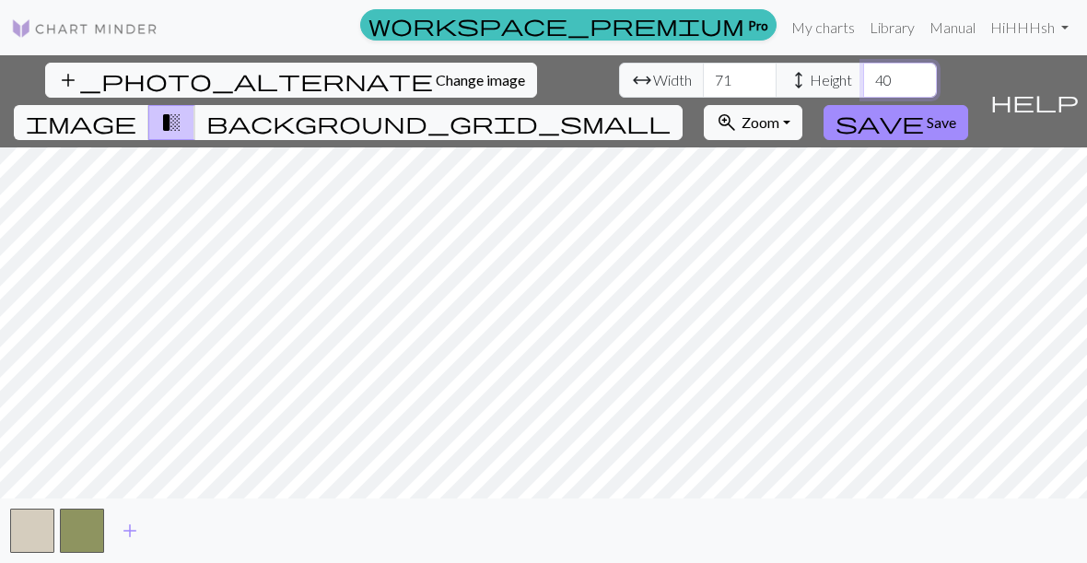
click at [863, 77] on input "40" at bounding box center [900, 80] width 74 height 35
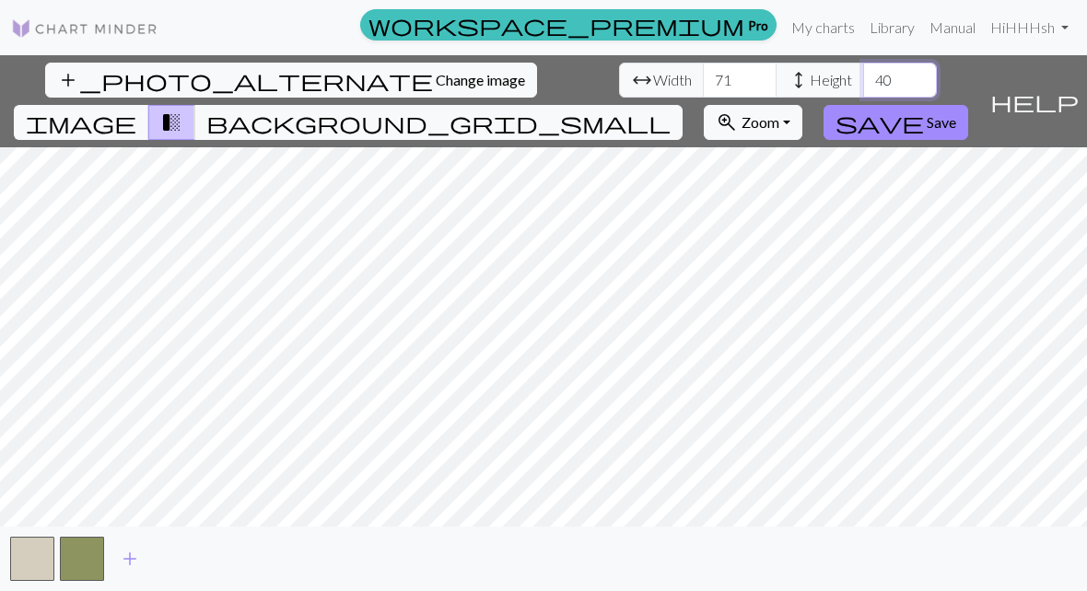
type input "4"
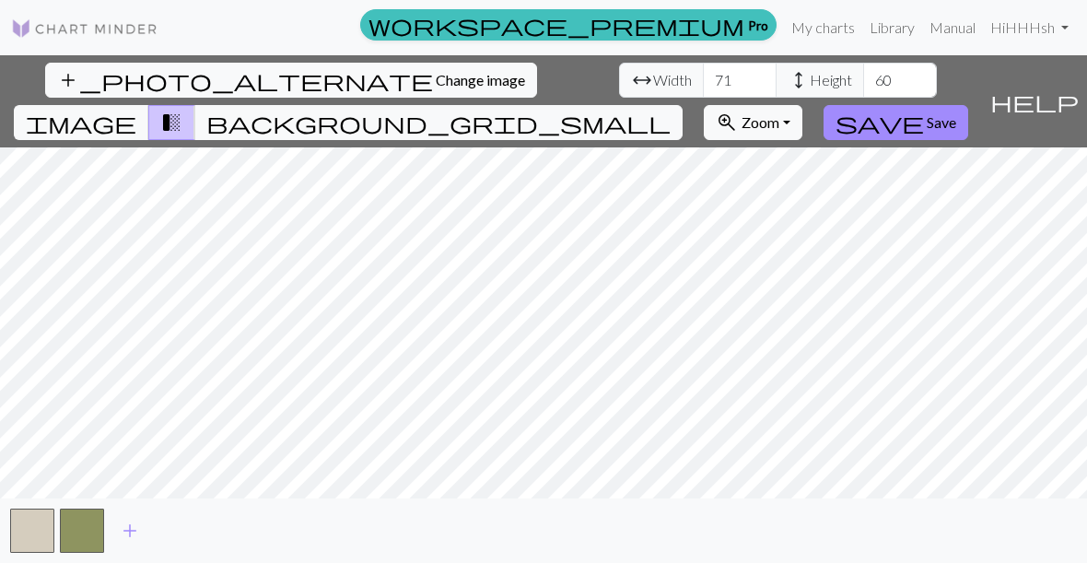
click at [136, 110] on span "image" at bounding box center [81, 123] width 111 height 26
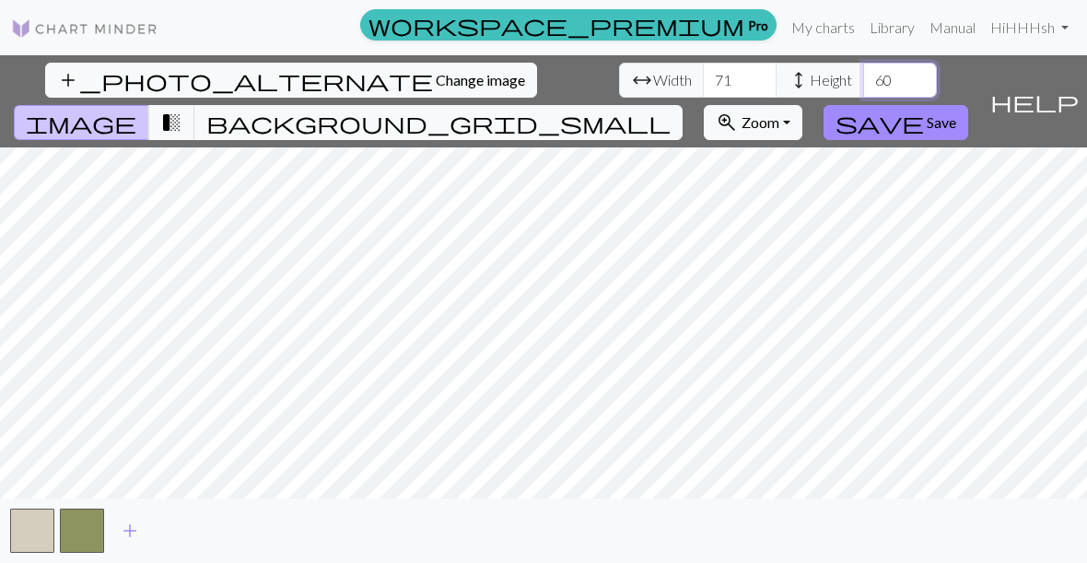
click at [863, 80] on input "60" at bounding box center [900, 80] width 74 height 35
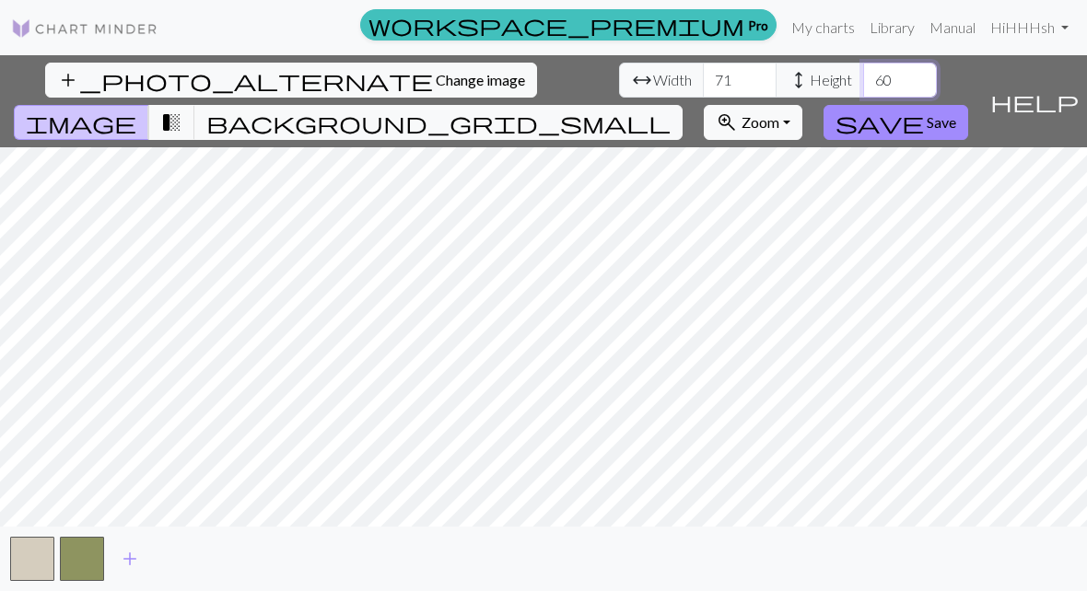
type input "6"
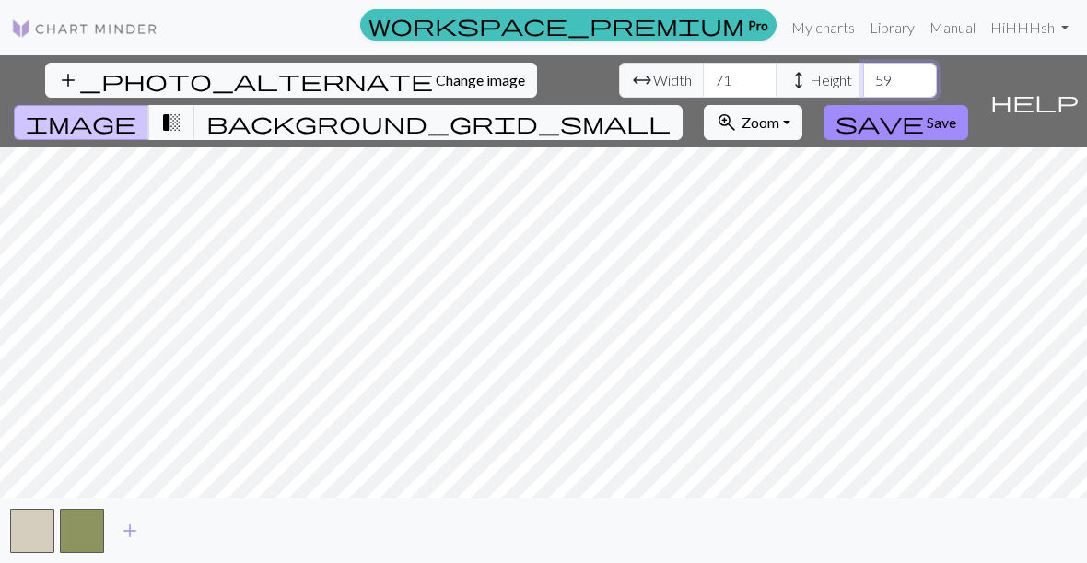
click at [863, 80] on input "59" at bounding box center [900, 80] width 74 height 35
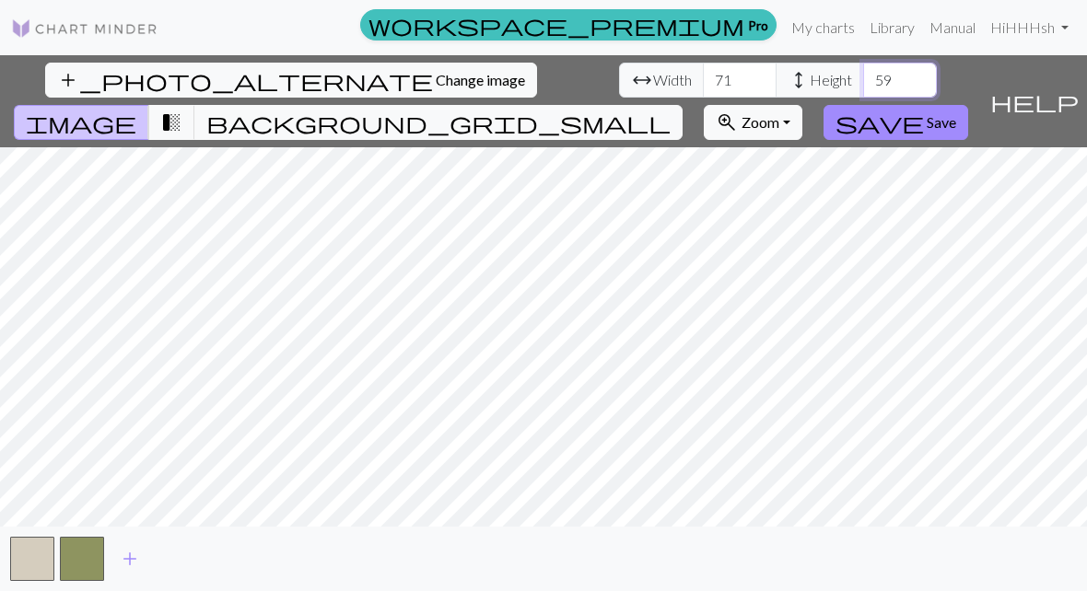
click at [863, 81] on input "59" at bounding box center [900, 80] width 74 height 35
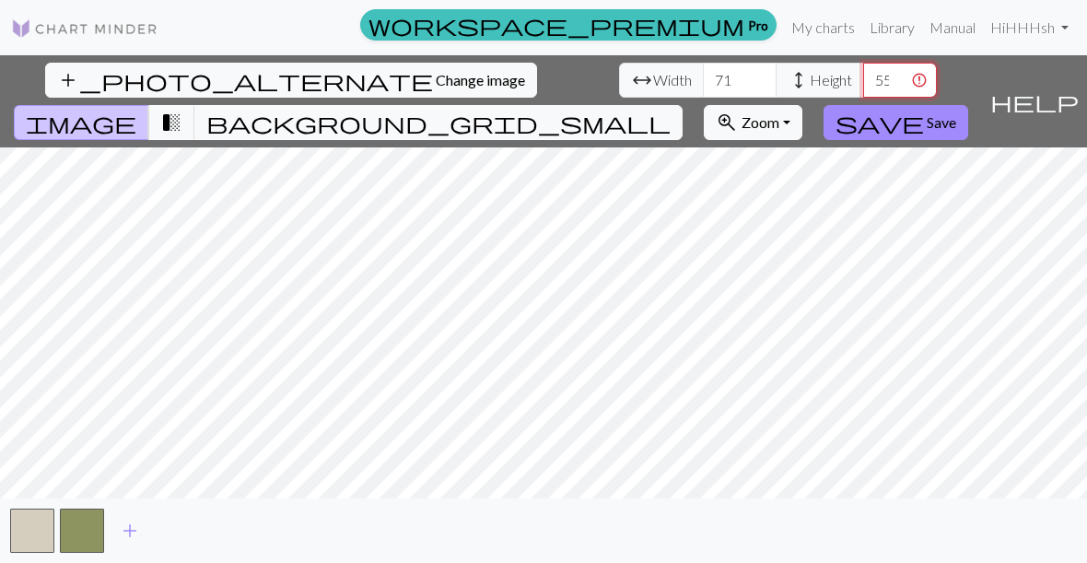
click at [863, 81] on input "555" at bounding box center [900, 80] width 74 height 35
click at [863, 70] on input "55" at bounding box center [900, 80] width 74 height 35
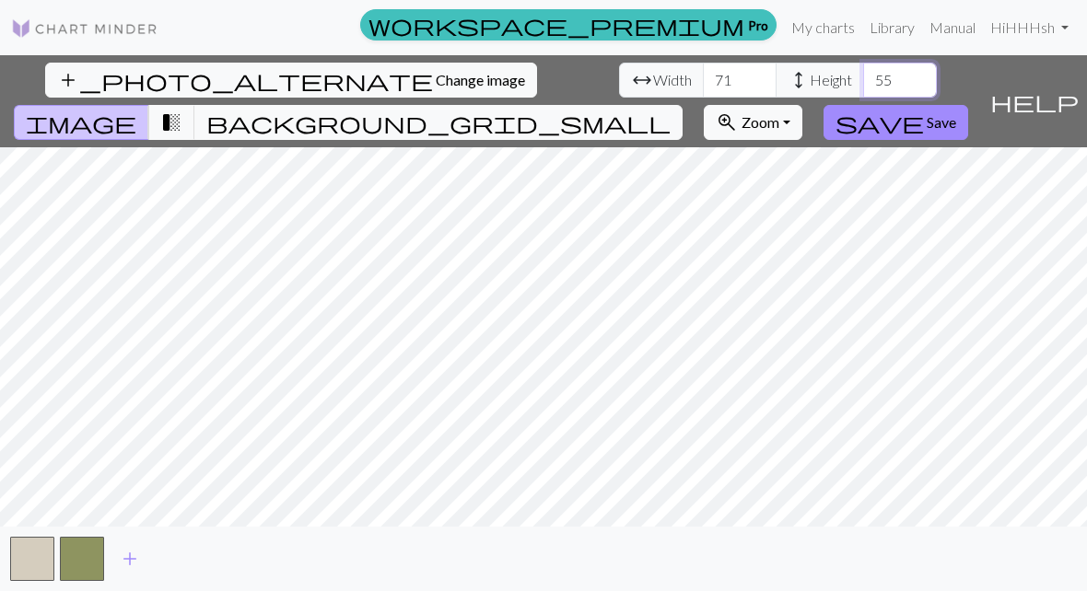
type input "5"
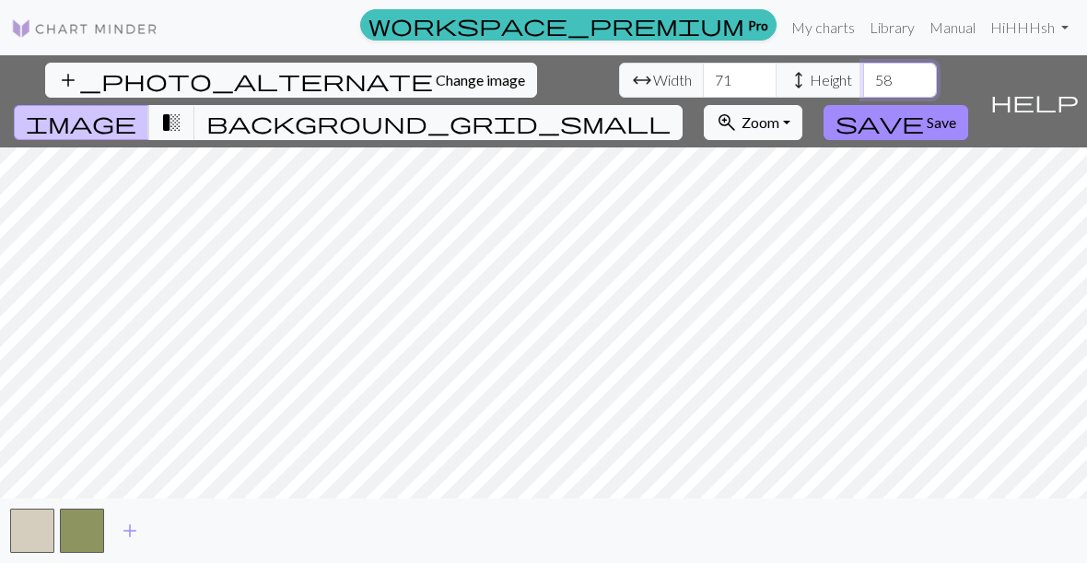
click at [863, 72] on input "58" at bounding box center [900, 80] width 74 height 35
click at [863, 87] on input "58" at bounding box center [900, 80] width 74 height 35
click at [863, 76] on input "57" at bounding box center [900, 80] width 74 height 35
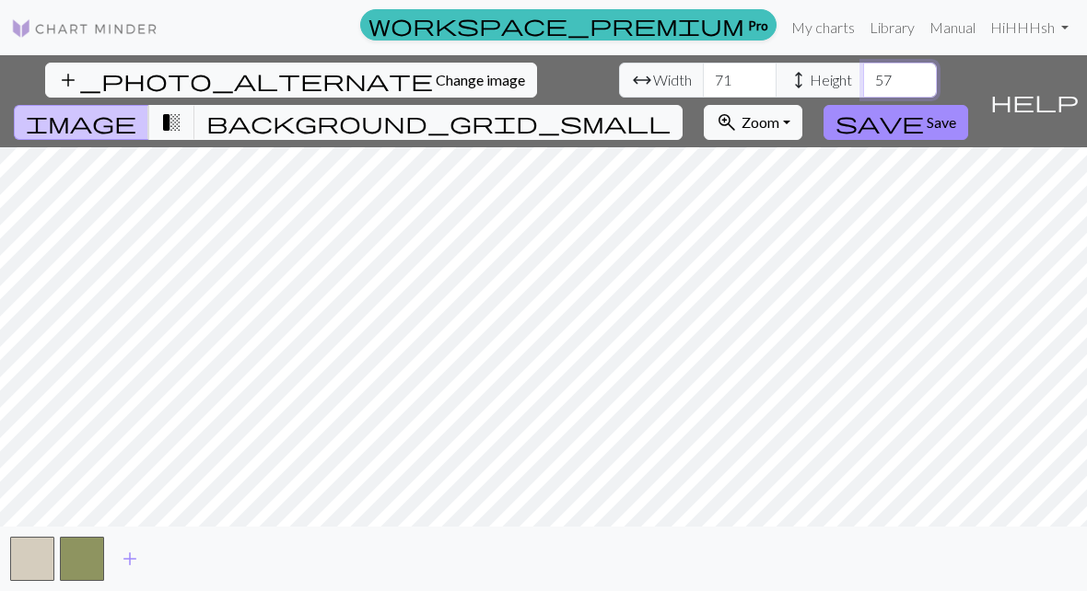
type input "5"
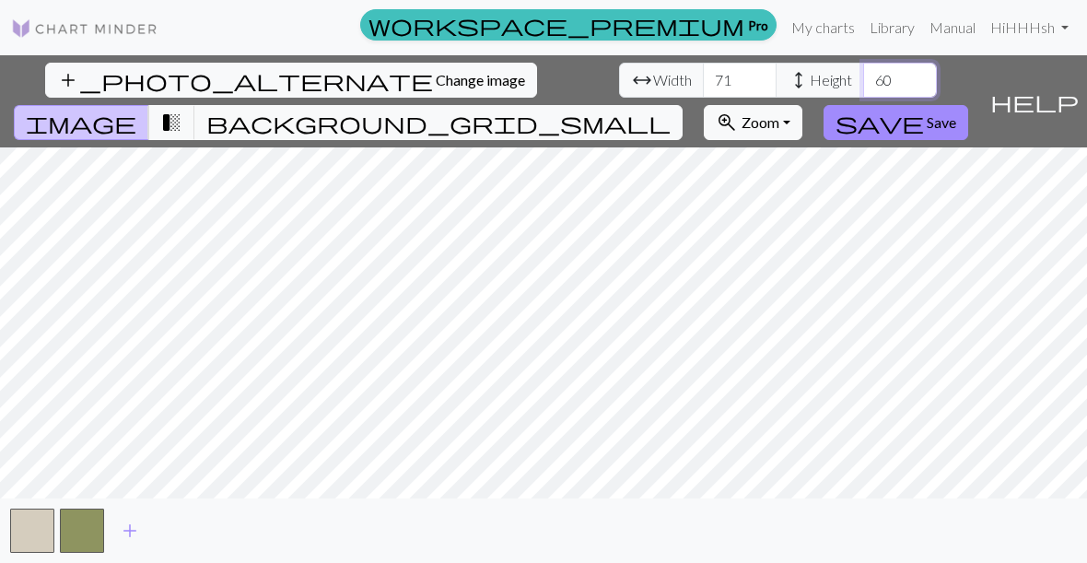
click at [863, 81] on input "60" at bounding box center [900, 80] width 74 height 35
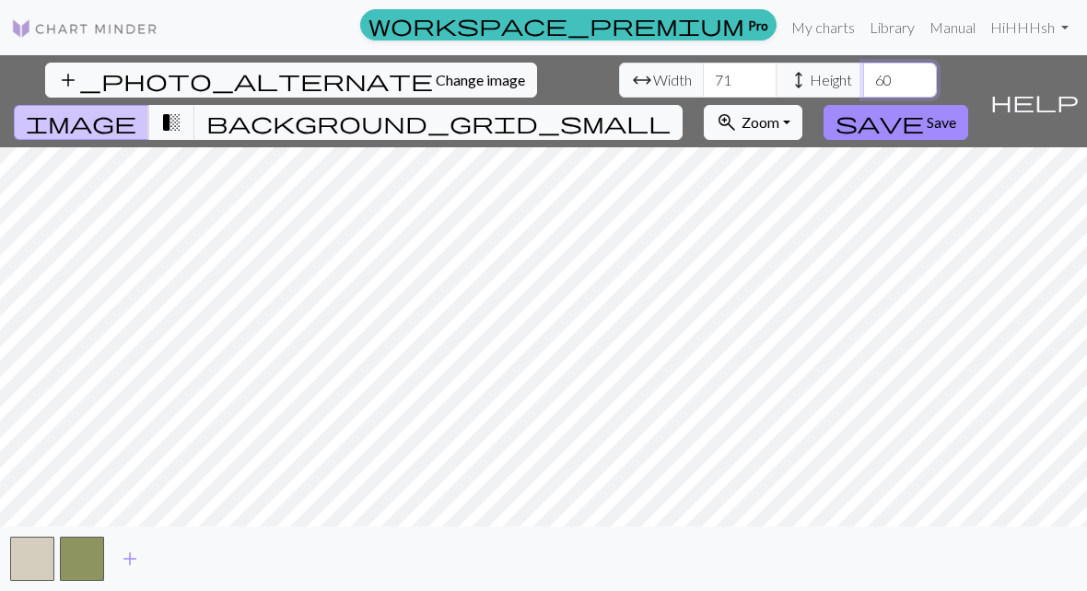
type input "6"
type input "62"
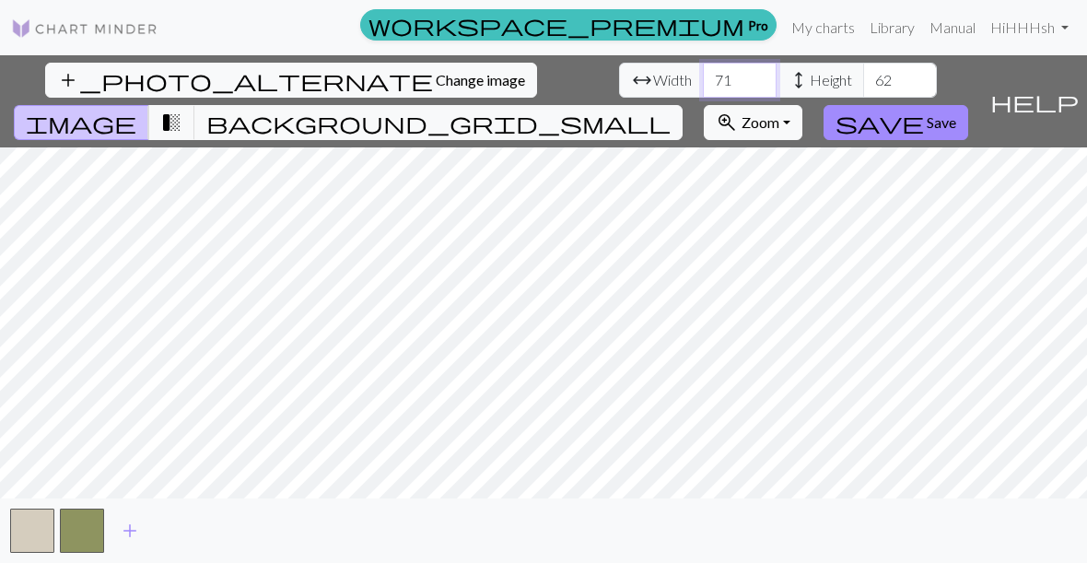
click at [703, 85] on input "71" at bounding box center [740, 80] width 74 height 35
click at [703, 80] on input "70" at bounding box center [740, 80] width 74 height 35
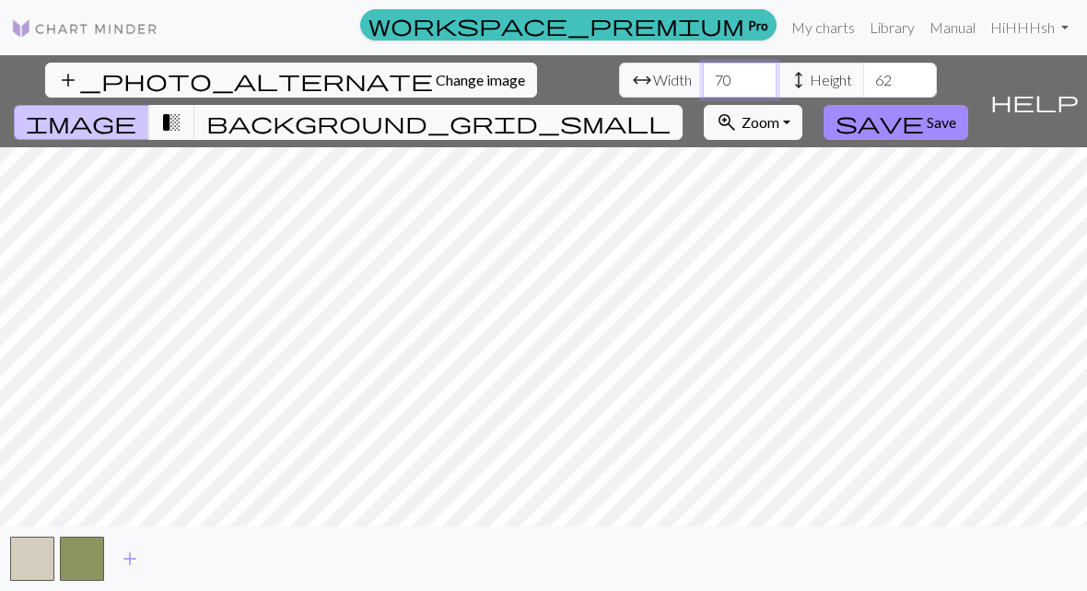
type input "7"
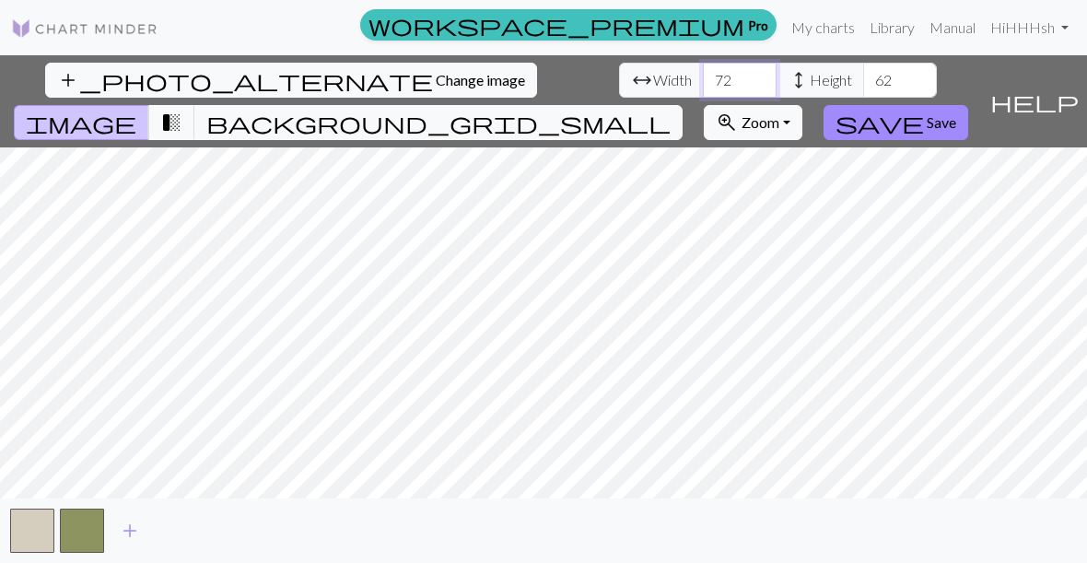
click at [703, 79] on input "72" at bounding box center [740, 80] width 74 height 35
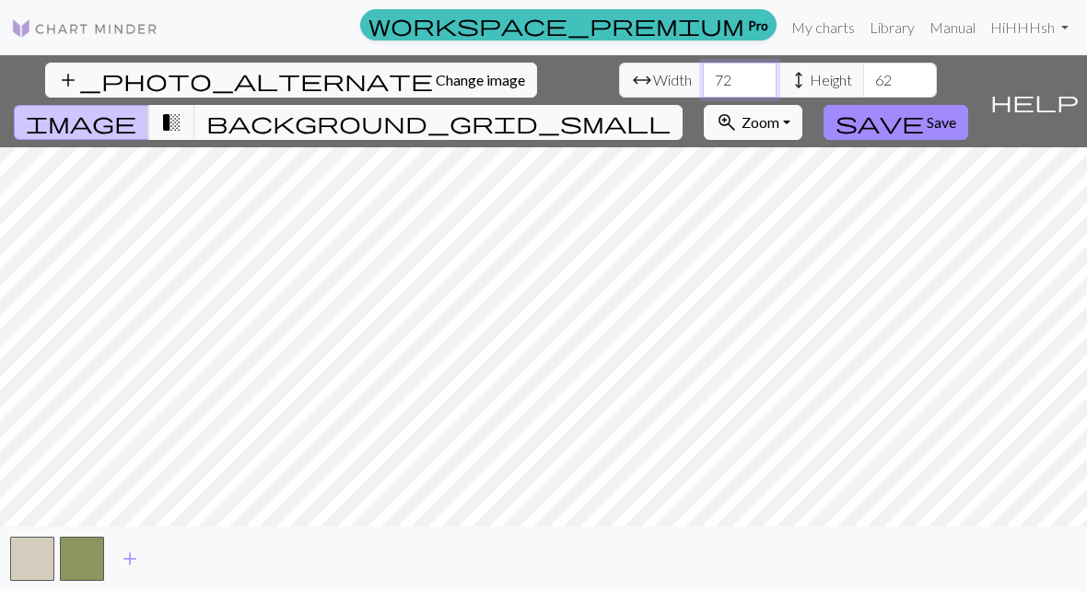
type input "7"
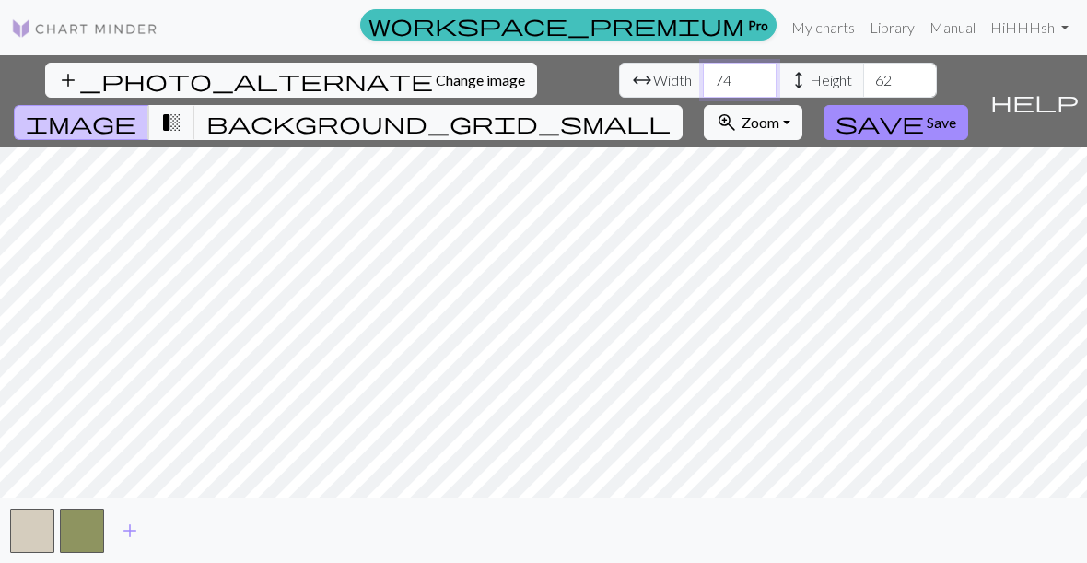
click at [703, 69] on input "74" at bounding box center [740, 80] width 74 height 35
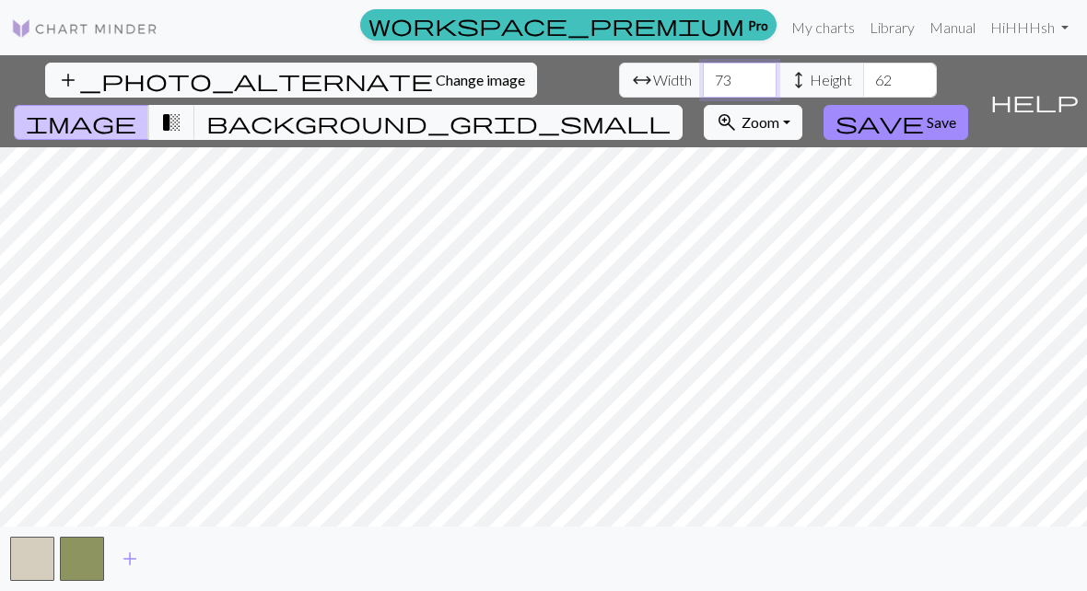
type input "73"
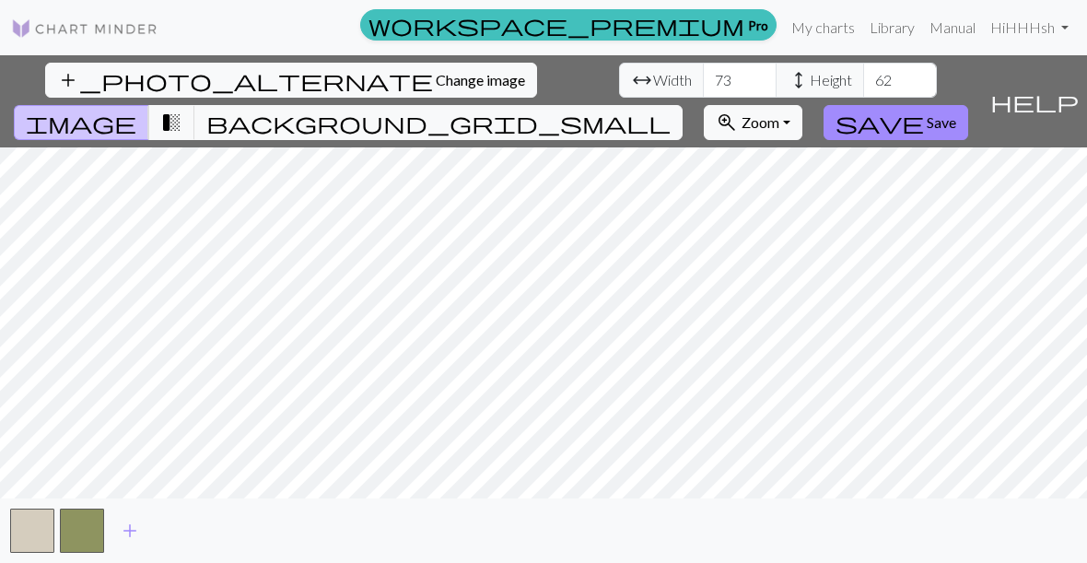
click at [956, 113] on span "Save" at bounding box center [941, 122] width 29 height 18
click at [924, 110] on span "save" at bounding box center [879, 123] width 88 height 26
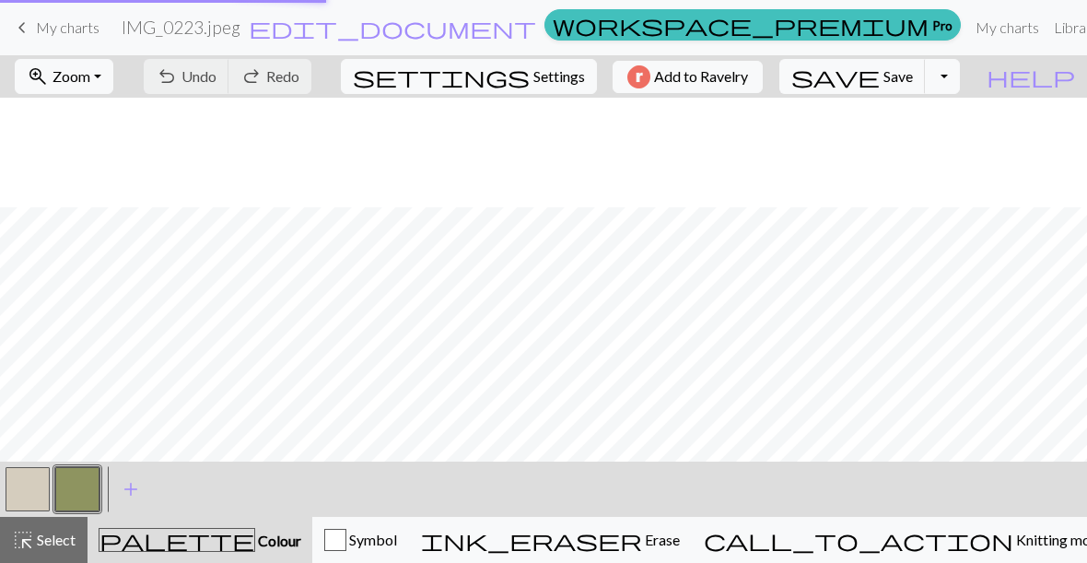
scroll to position [203, 0]
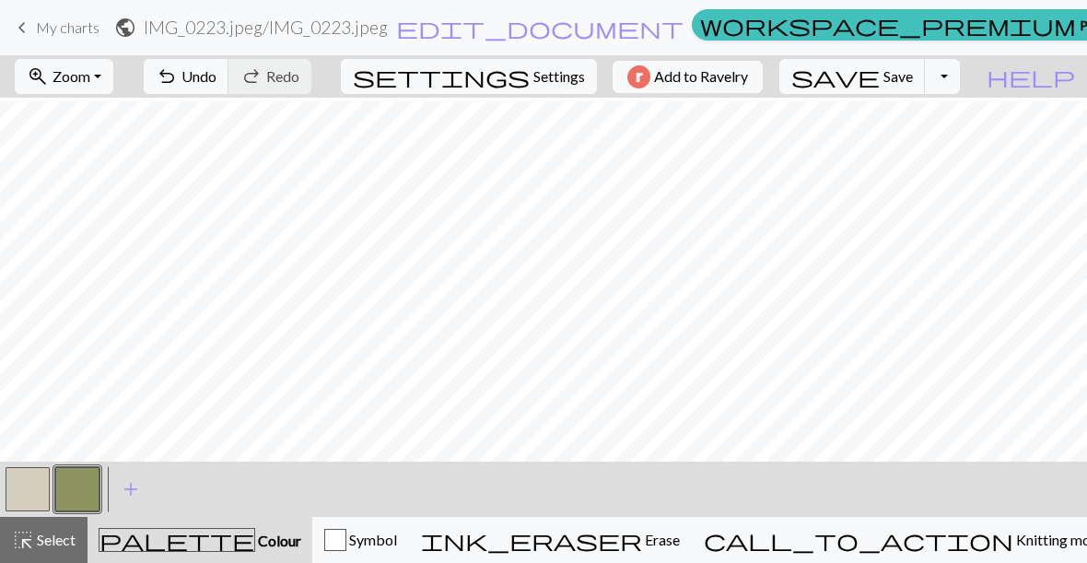
scroll to position [458, 0]
click at [229, 75] on button "undo Undo Undo" at bounding box center [187, 76] width 86 height 35
click at [178, 76] on span "undo" at bounding box center [167, 77] width 22 height 26
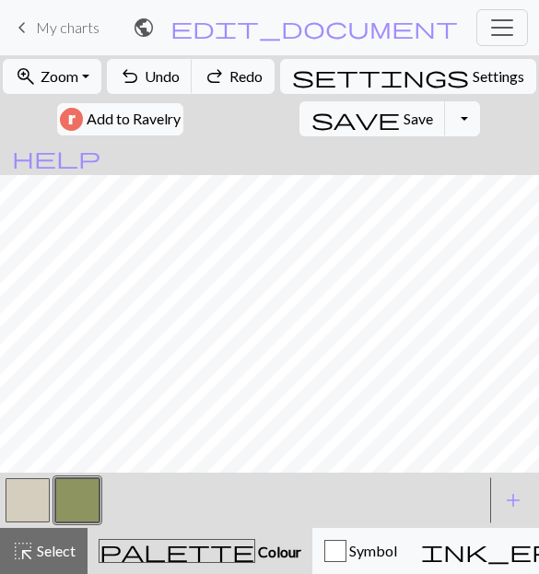
scroll to position [0, 212]
click at [255, 549] on span "Colour" at bounding box center [278, 552] width 46 height 18
click at [521, 484] on button "add Add a colour" at bounding box center [513, 500] width 46 height 46
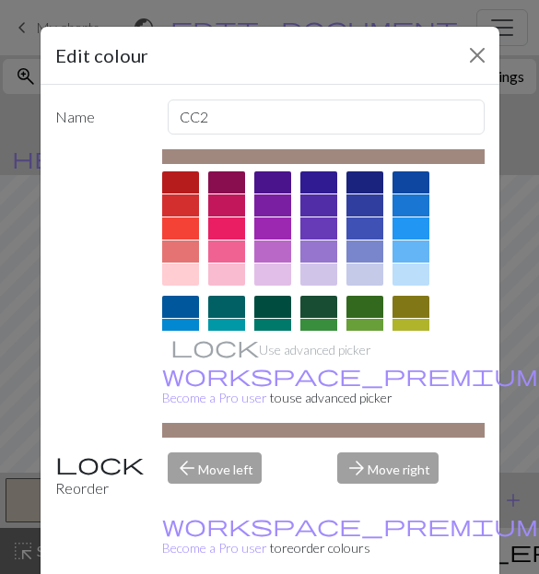
click at [189, 202] on div at bounding box center [180, 205] width 37 height 22
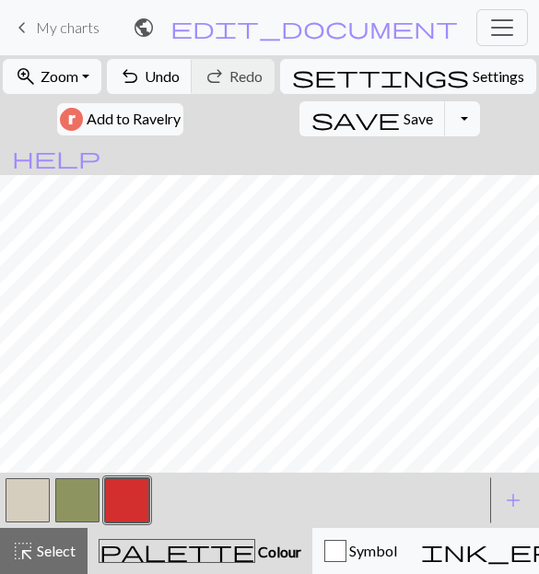
click at [23, 495] on button "button" at bounding box center [28, 500] width 44 height 44
click at [134, 500] on button "button" at bounding box center [127, 500] width 44 height 44
click at [8, 485] on button "button" at bounding box center [28, 500] width 44 height 44
click at [82, 496] on button "button" at bounding box center [77, 500] width 44 height 44
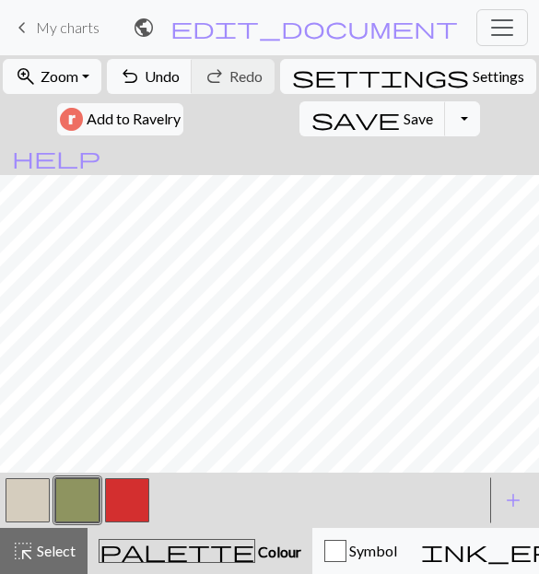
click at [29, 502] on button "button" at bounding box center [28, 500] width 44 height 44
click at [82, 502] on button "button" at bounding box center [77, 500] width 44 height 44
click at [255, 548] on span "Colour" at bounding box center [278, 552] width 46 height 18
click at [514, 487] on span "add" at bounding box center [513, 500] width 22 height 26
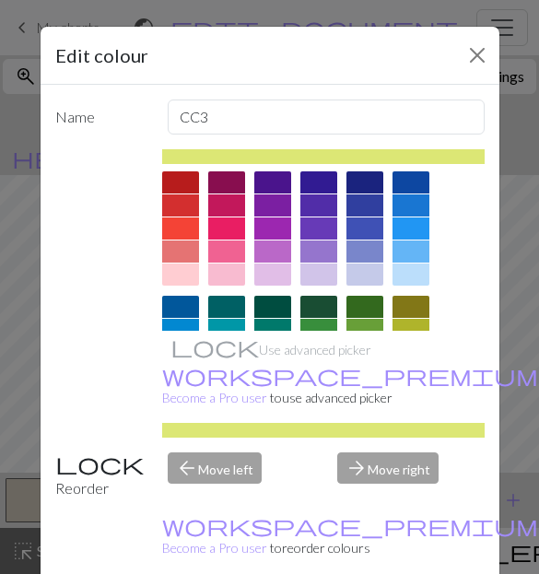
click at [227, 243] on div at bounding box center [226, 251] width 37 height 22
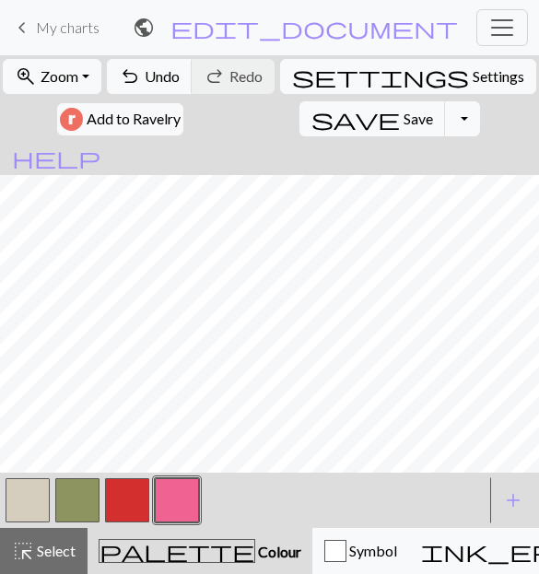
click at [181, 494] on button "button" at bounding box center [177, 500] width 44 height 44
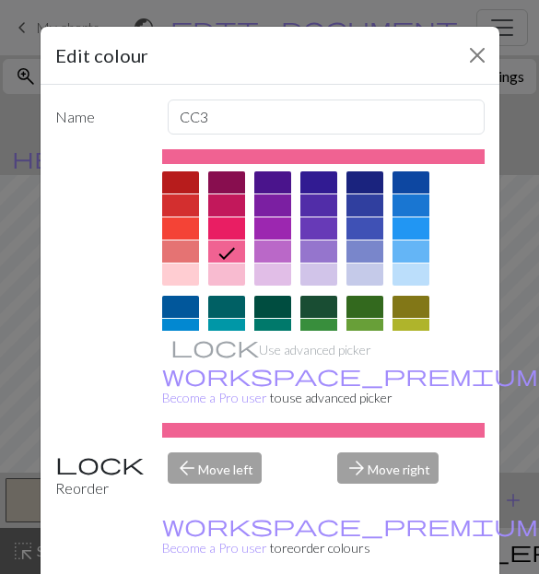
click at [225, 273] on div at bounding box center [226, 274] width 37 height 22
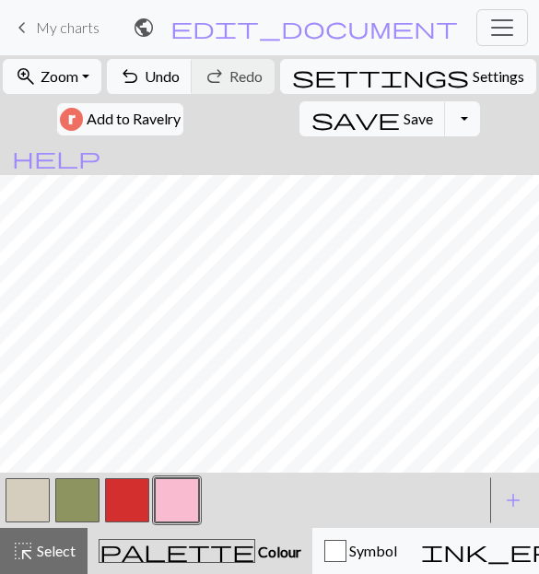
click at [93, 495] on button "button" at bounding box center [77, 500] width 44 height 44
click at [41, 482] on button "button" at bounding box center [28, 500] width 44 height 44
click at [173, 493] on button "button" at bounding box center [177, 500] width 44 height 44
click at [48, 478] on button "button" at bounding box center [28, 500] width 44 height 44
click at [173, 487] on button "button" at bounding box center [177, 500] width 44 height 44
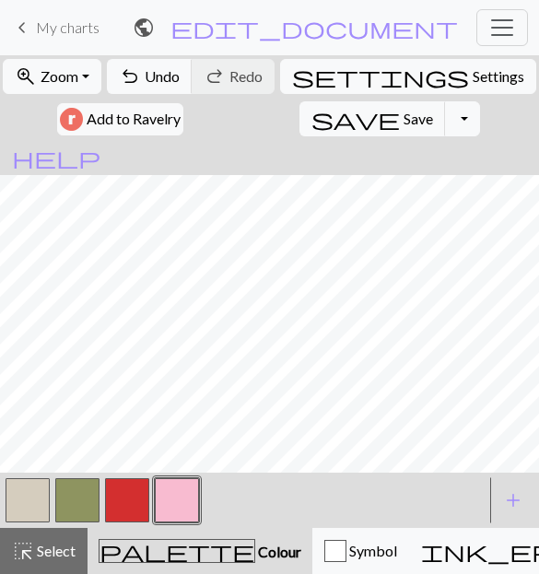
click at [27, 501] on button "button" at bounding box center [28, 500] width 44 height 44
click at [168, 496] on button "button" at bounding box center [177, 500] width 44 height 44
click at [36, 493] on button "button" at bounding box center [28, 500] width 44 height 44
click at [181, 509] on button "button" at bounding box center [177, 500] width 44 height 44
click at [193, 492] on button "button" at bounding box center [177, 500] width 44 height 44
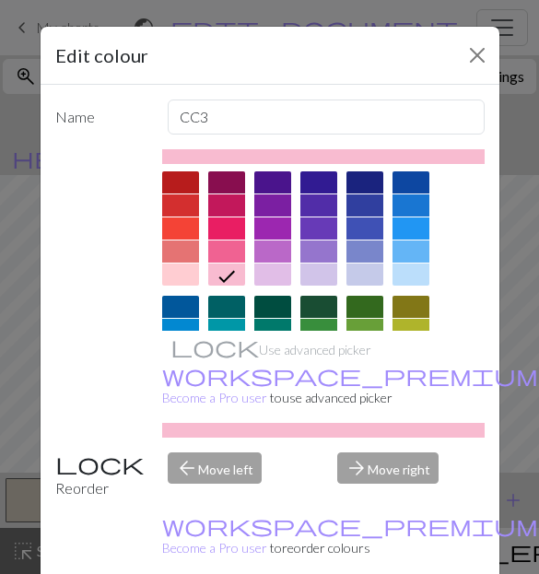
scroll to position [0, 0]
click at [525, 239] on div "Edit colour Name CC3 Use advanced picker workspace_premium Become a Pro user to…" at bounding box center [269, 287] width 539 height 574
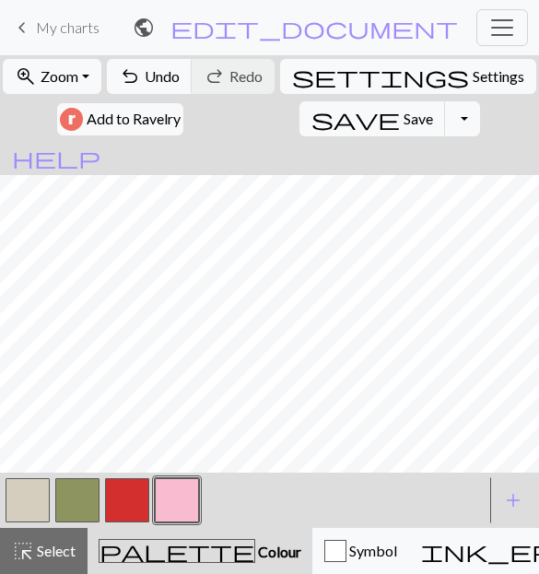
click at [134, 490] on button "button" at bounding box center [127, 500] width 44 height 44
click at [133, 489] on button "button" at bounding box center [127, 500] width 44 height 44
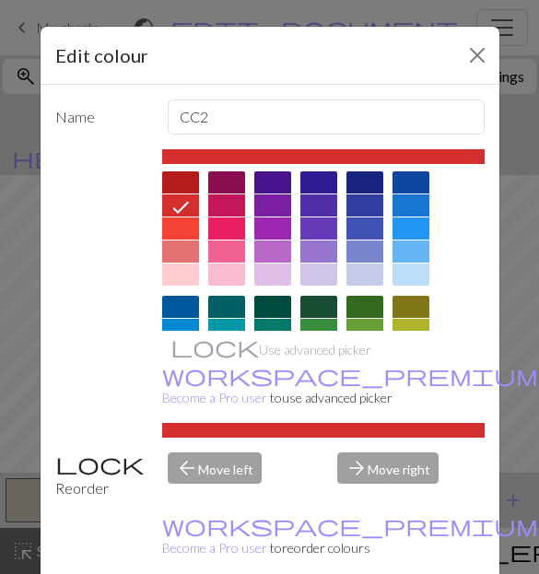
click at [193, 248] on div at bounding box center [180, 251] width 37 height 22
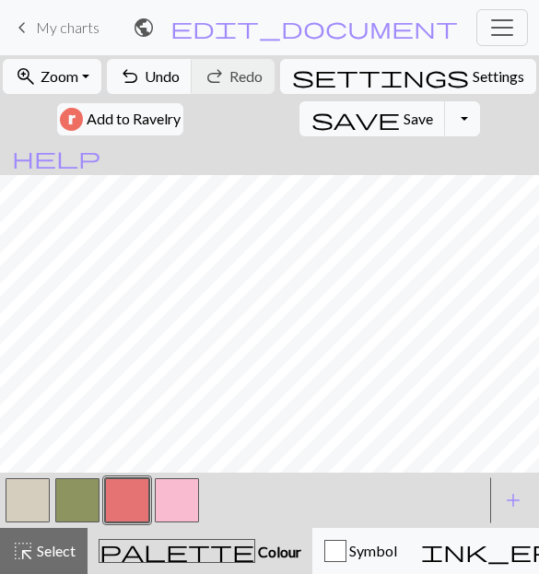
scroll to position [0, 433]
click at [165, 67] on span "Undo" at bounding box center [162, 76] width 35 height 18
click at [169, 494] on button "button" at bounding box center [177, 500] width 44 height 44
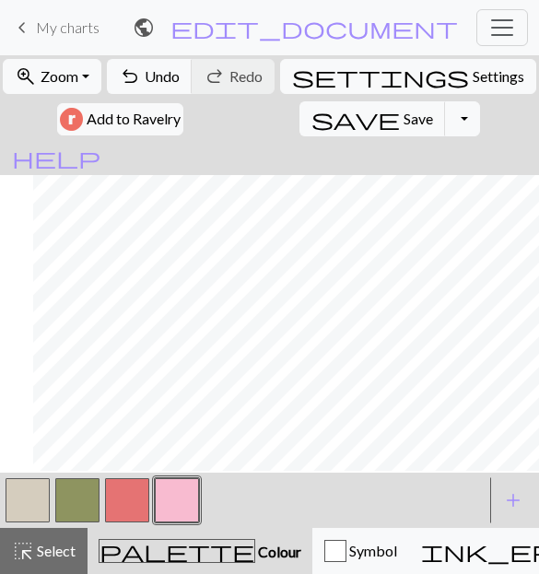
scroll to position [453, 398]
click at [22, 486] on button "button" at bounding box center [28, 500] width 44 height 44
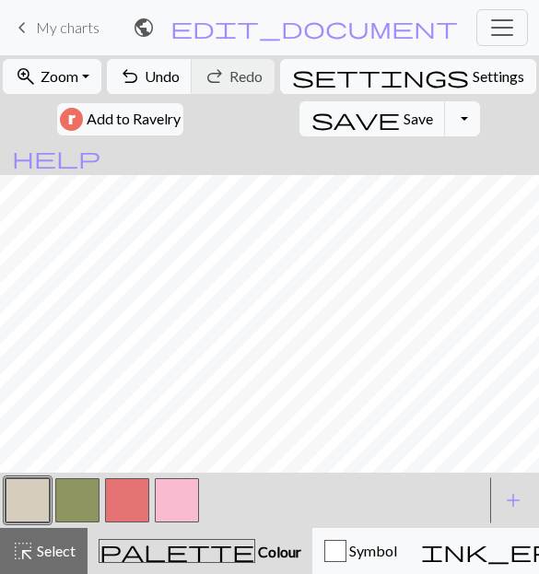
click at [169, 496] on button "button" at bounding box center [177, 500] width 44 height 44
click at [40, 495] on button "button" at bounding box center [28, 500] width 44 height 44
click at [116, 504] on button "button" at bounding box center [127, 500] width 44 height 44
click at [30, 500] on button "button" at bounding box center [28, 500] width 44 height 44
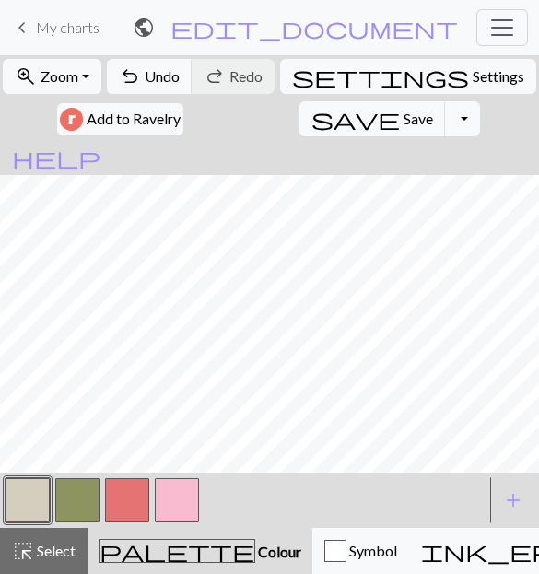
click at [85, 491] on button "button" at bounding box center [77, 500] width 44 height 44
click at [170, 490] on button "button" at bounding box center [177, 500] width 44 height 44
click at [126, 506] on button "button" at bounding box center [127, 500] width 44 height 44
click at [28, 499] on button "button" at bounding box center [28, 500] width 44 height 44
click at [129, 492] on button "button" at bounding box center [127, 500] width 44 height 44
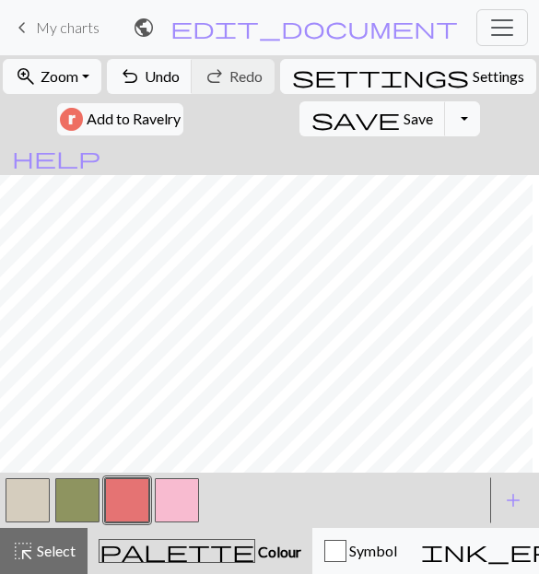
scroll to position [531, 85]
click at [171, 490] on button "button" at bounding box center [177, 500] width 44 height 44
click at [17, 496] on button "button" at bounding box center [28, 500] width 44 height 44
click at [163, 496] on button "button" at bounding box center [177, 500] width 44 height 44
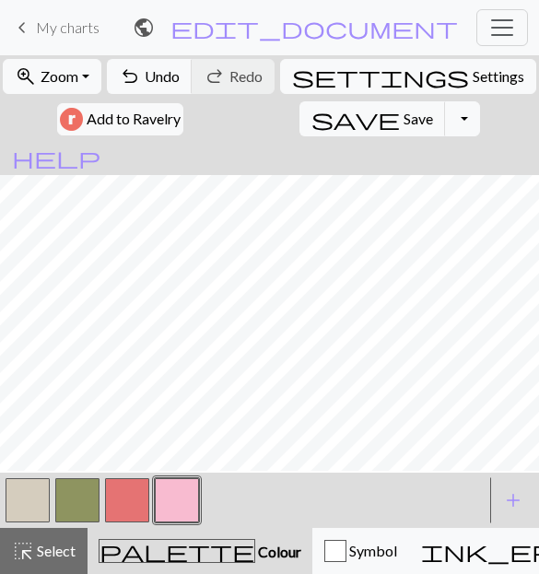
scroll to position [207, 11]
click at [32, 501] on button "button" at bounding box center [28, 500] width 44 height 44
click at [181, 500] on button "button" at bounding box center [177, 500] width 44 height 44
click at [142, 489] on button "button" at bounding box center [127, 500] width 44 height 44
click at [31, 492] on button "button" at bounding box center [28, 500] width 44 height 44
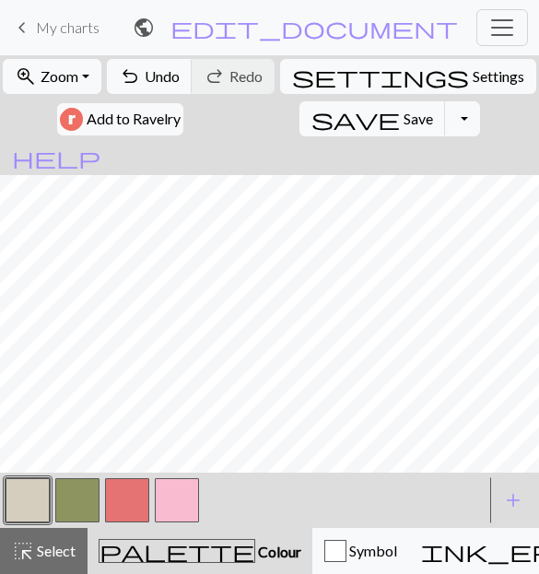
click at [122, 492] on button "button" at bounding box center [127, 500] width 44 height 44
click at [169, 490] on button "button" at bounding box center [177, 500] width 44 height 44
click at [135, 494] on button "button" at bounding box center [127, 500] width 44 height 44
click at [39, 484] on button "button" at bounding box center [28, 500] width 44 height 44
click at [173, 490] on button "button" at bounding box center [177, 500] width 44 height 44
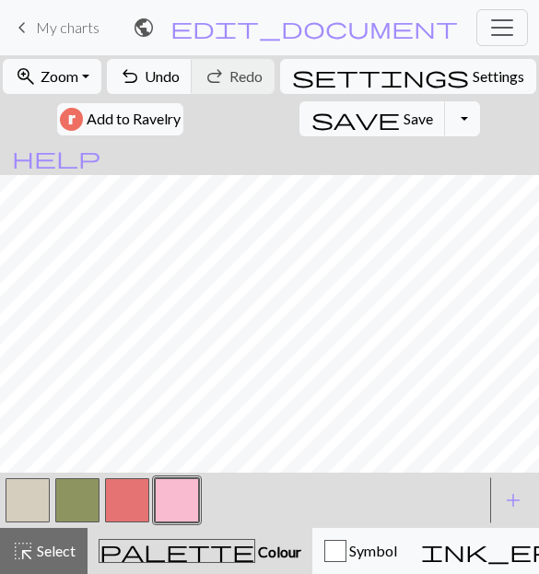
click at [136, 500] on button "button" at bounding box center [127, 500] width 44 height 44
click at [158, 503] on button "button" at bounding box center [177, 500] width 44 height 44
click at [59, 498] on button "button" at bounding box center [77, 500] width 44 height 44
click at [123, 490] on button "button" at bounding box center [127, 500] width 44 height 44
click at [33, 492] on button "button" at bounding box center [28, 500] width 44 height 44
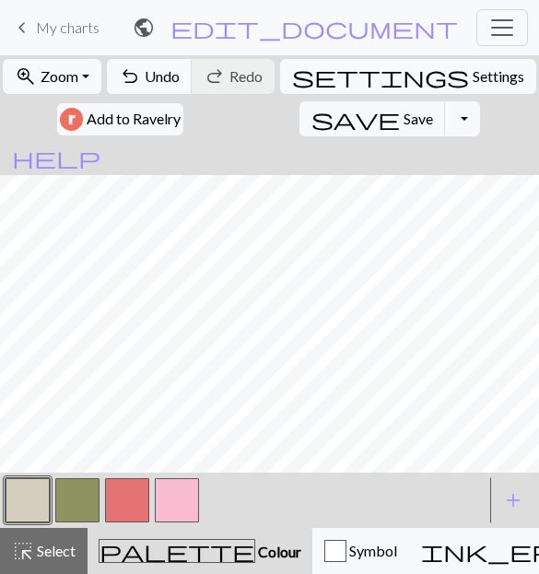
click at [127, 481] on button "button" at bounding box center [127, 500] width 44 height 44
click at [27, 500] on button "button" at bounding box center [28, 500] width 44 height 44
click at [126, 495] on button "button" at bounding box center [127, 500] width 44 height 44
click at [32, 500] on button "button" at bounding box center [28, 500] width 44 height 44
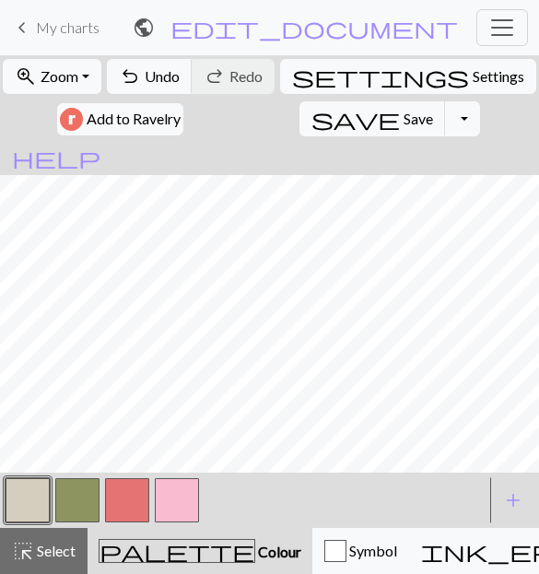
scroll to position [181, 0]
click at [173, 496] on button "button" at bounding box center [177, 500] width 44 height 44
click at [22, 496] on button "button" at bounding box center [28, 500] width 44 height 44
click at [171, 502] on button "button" at bounding box center [177, 500] width 44 height 44
click at [38, 490] on button "button" at bounding box center [28, 500] width 44 height 44
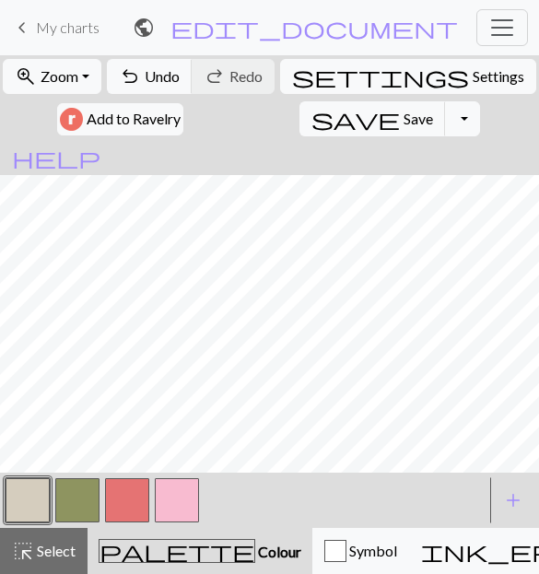
click at [187, 491] on button "button" at bounding box center [177, 500] width 44 height 44
click at [27, 487] on button "button" at bounding box center [28, 500] width 44 height 44
click at [176, 492] on button "button" at bounding box center [177, 500] width 44 height 44
click at [29, 499] on button "button" at bounding box center [28, 500] width 44 height 44
click at [187, 485] on button "button" at bounding box center [177, 500] width 44 height 44
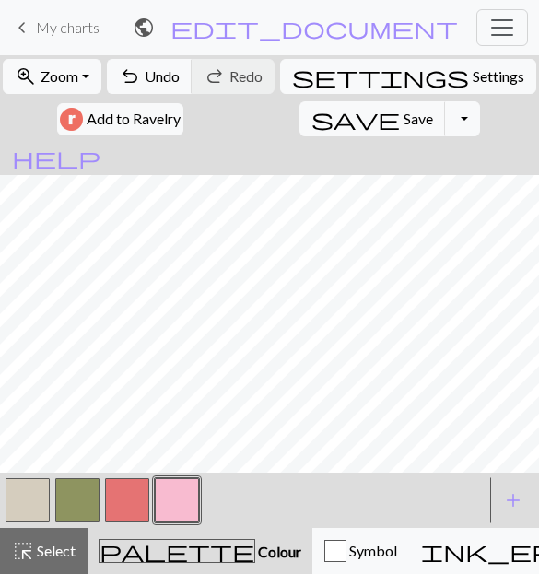
click at [126, 496] on button "button" at bounding box center [127, 500] width 44 height 44
click at [165, 72] on span "Undo" at bounding box center [162, 76] width 35 height 18
click at [32, 488] on button "button" at bounding box center [28, 500] width 44 height 44
click at [185, 494] on button "button" at bounding box center [177, 500] width 44 height 44
click at [133, 485] on button "button" at bounding box center [127, 500] width 44 height 44
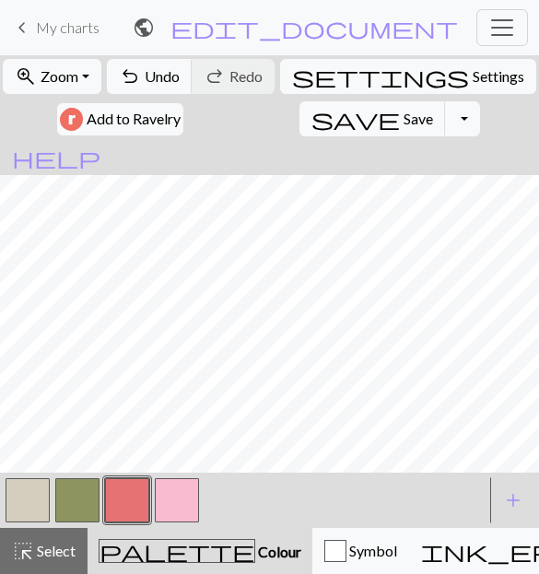
click at [40, 485] on button "button" at bounding box center [28, 500] width 44 height 44
click at [180, 484] on button "button" at bounding box center [177, 500] width 44 height 44
click at [123, 504] on button "button" at bounding box center [127, 500] width 44 height 44
click at [35, 496] on button "button" at bounding box center [28, 500] width 44 height 44
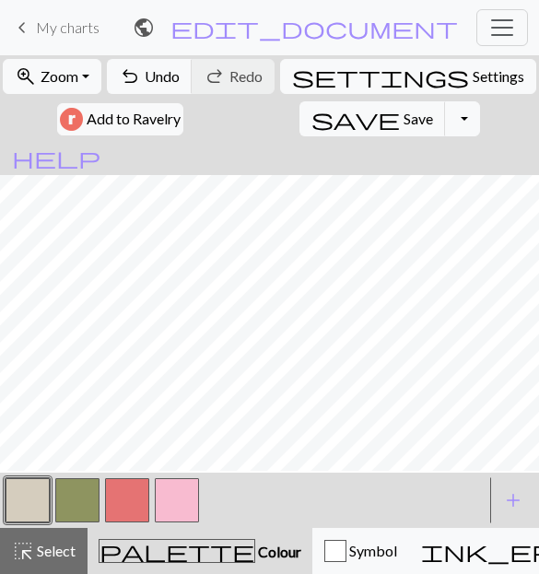
scroll to position [334, 433]
click at [66, 503] on button "button" at bounding box center [77, 500] width 44 height 44
click at [18, 500] on button "button" at bounding box center [28, 500] width 44 height 44
click at [84, 496] on button "button" at bounding box center [77, 500] width 44 height 44
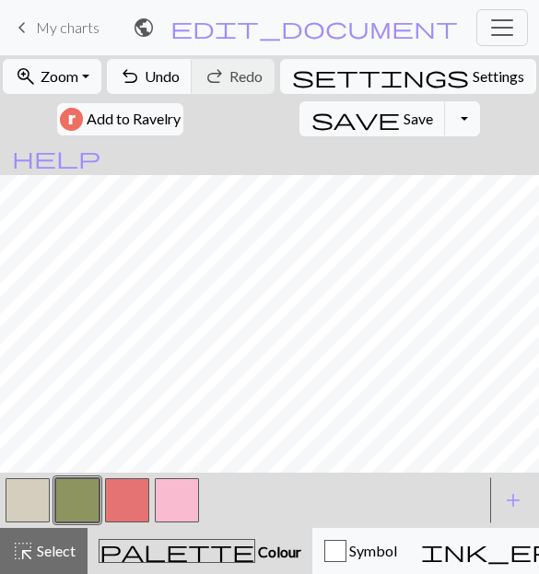
click at [132, 491] on button "button" at bounding box center [127, 500] width 44 height 44
click at [169, 495] on button "button" at bounding box center [177, 500] width 44 height 44
click at [30, 504] on button "button" at bounding box center [28, 500] width 44 height 44
click at [181, 497] on button "button" at bounding box center [177, 500] width 44 height 44
click at [118, 492] on button "button" at bounding box center [127, 500] width 44 height 44
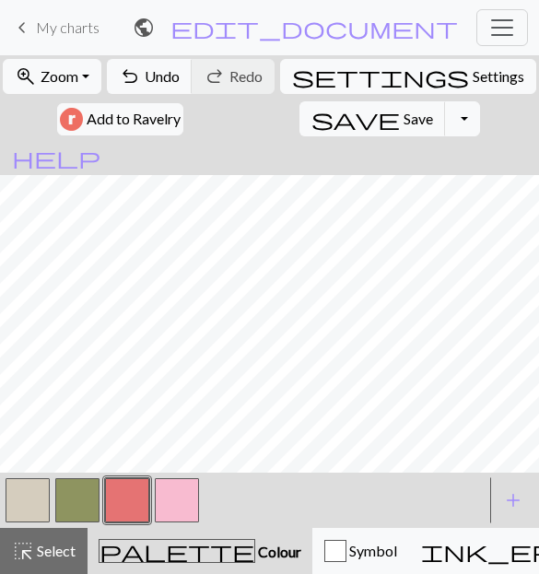
click at [160, 513] on button "button" at bounding box center [177, 500] width 44 height 44
click at [37, 496] on button "button" at bounding box center [28, 500] width 44 height 44
click at [160, 499] on button "button" at bounding box center [177, 500] width 44 height 44
click at [124, 503] on button "button" at bounding box center [127, 500] width 44 height 44
click at [31, 505] on button "button" at bounding box center [28, 500] width 44 height 44
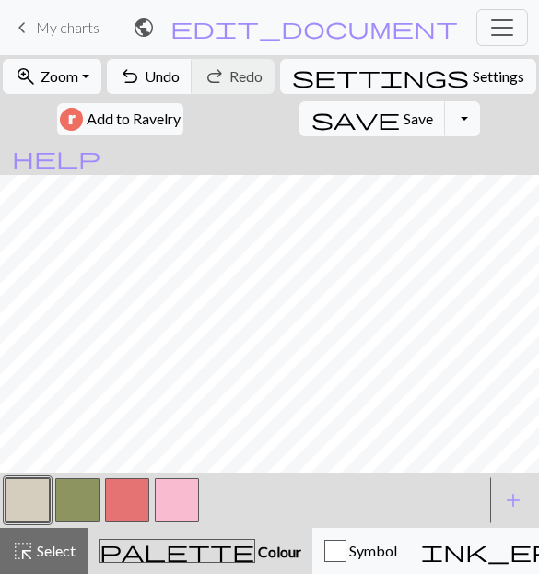
click at [126, 503] on button "button" at bounding box center [127, 500] width 44 height 44
click at [508, 497] on span "add" at bounding box center [513, 500] width 22 height 26
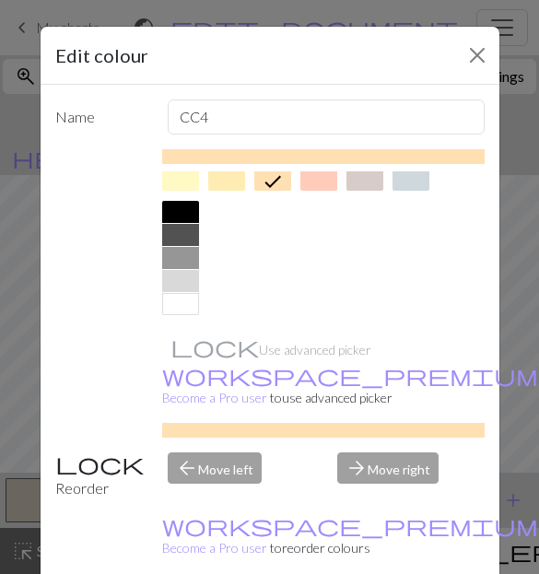
scroll to position [0, 0]
click at [184, 302] on div at bounding box center [180, 304] width 37 height 22
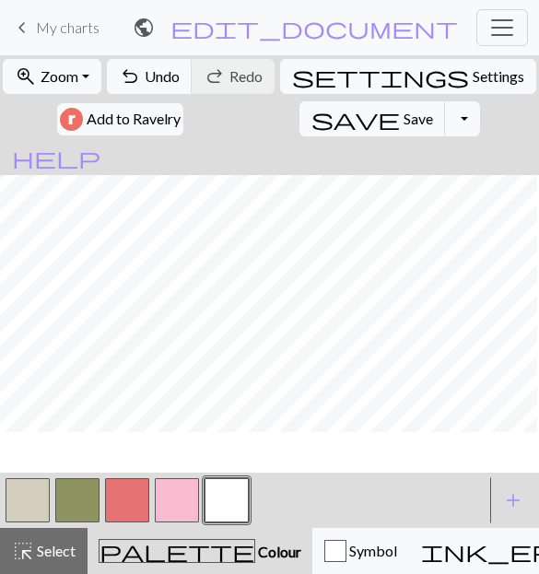
scroll to position [336, 239]
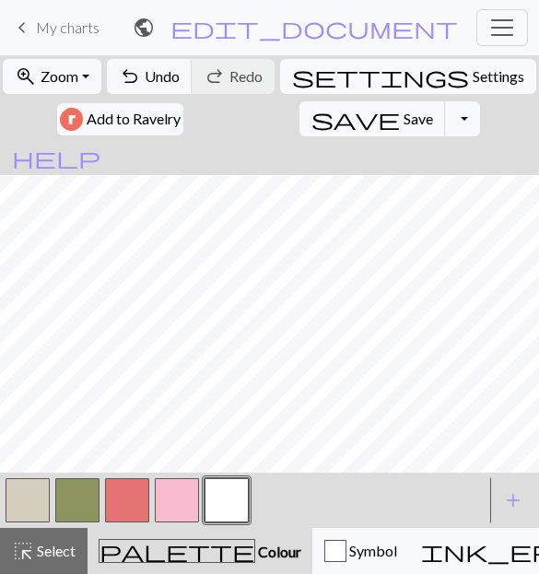
click at [29, 501] on button "button" at bounding box center [28, 500] width 44 height 44
click at [213, 500] on button "button" at bounding box center [226, 500] width 44 height 44
click at [19, 485] on button "button" at bounding box center [28, 500] width 44 height 44
click at [215, 495] on button "button" at bounding box center [226, 500] width 44 height 44
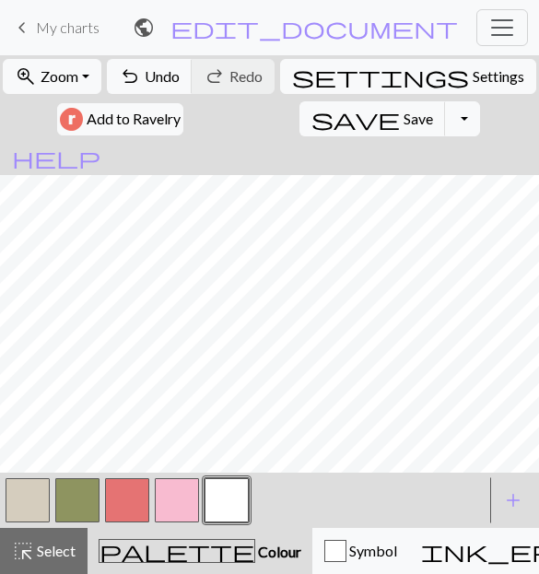
click at [11, 506] on button "button" at bounding box center [28, 500] width 44 height 44
click at [224, 496] on button "button" at bounding box center [226, 500] width 44 height 44
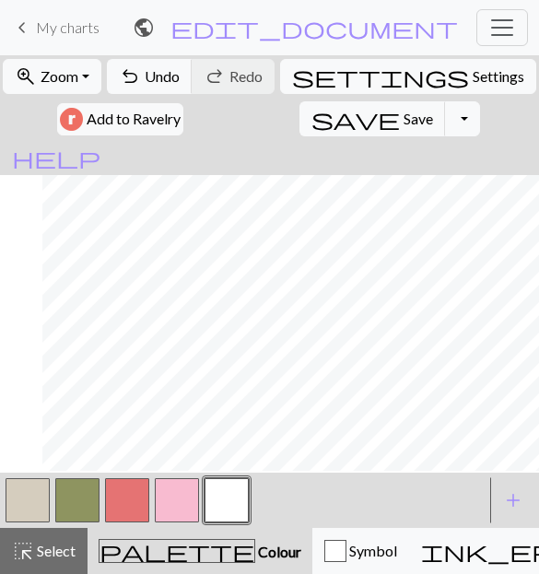
scroll to position [331, 317]
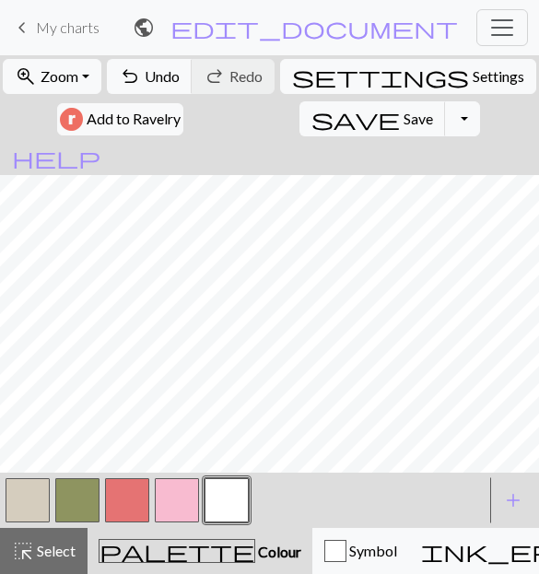
click at [32, 494] on button "button" at bounding box center [28, 500] width 44 height 44
click at [212, 496] on button "button" at bounding box center [226, 500] width 44 height 44
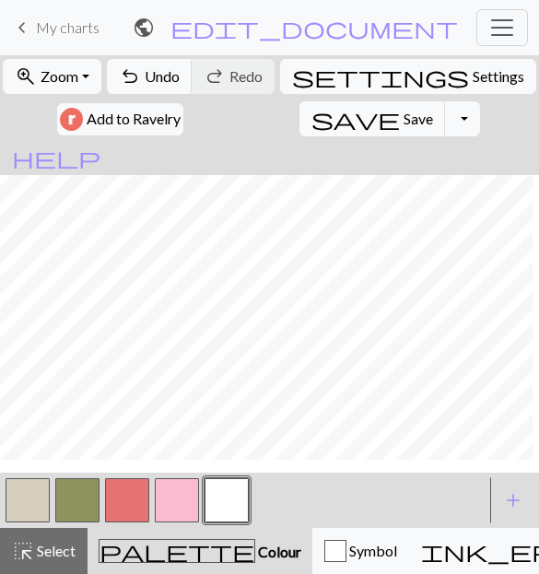
scroll to position [366, 302]
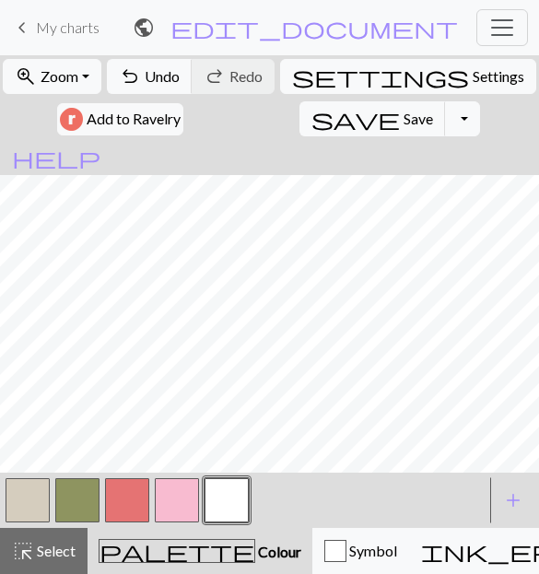
click at [14, 510] on button "button" at bounding box center [28, 500] width 44 height 44
click at [233, 481] on button "button" at bounding box center [226, 500] width 44 height 44
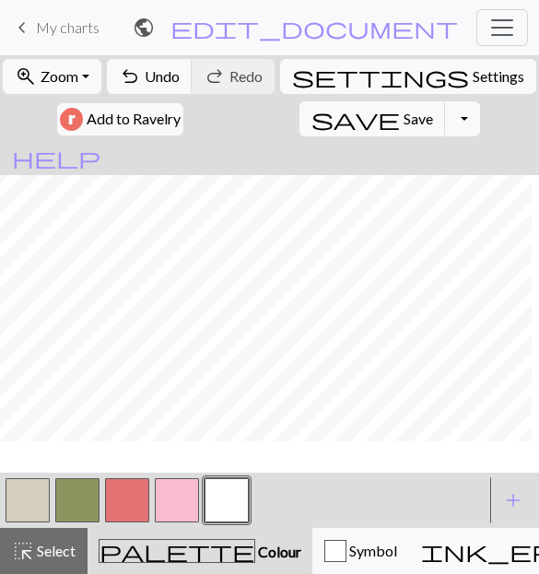
scroll to position [294, 293]
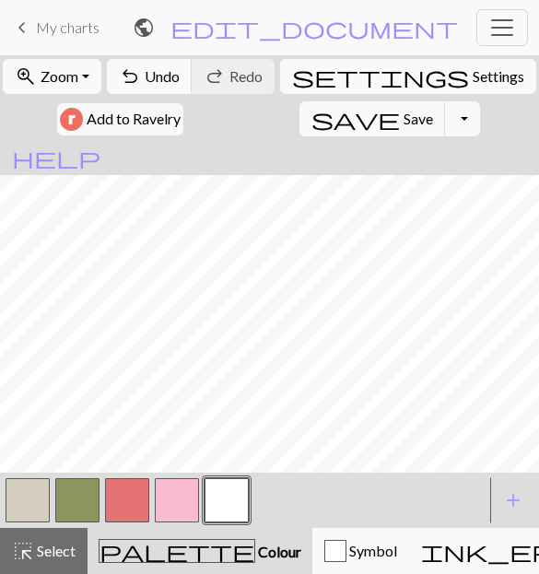
click at [19, 508] on button "button" at bounding box center [28, 500] width 44 height 44
click at [220, 501] on button "button" at bounding box center [226, 500] width 44 height 44
click at [24, 500] on button "button" at bounding box center [28, 500] width 44 height 44
click at [205, 504] on button "button" at bounding box center [226, 500] width 44 height 44
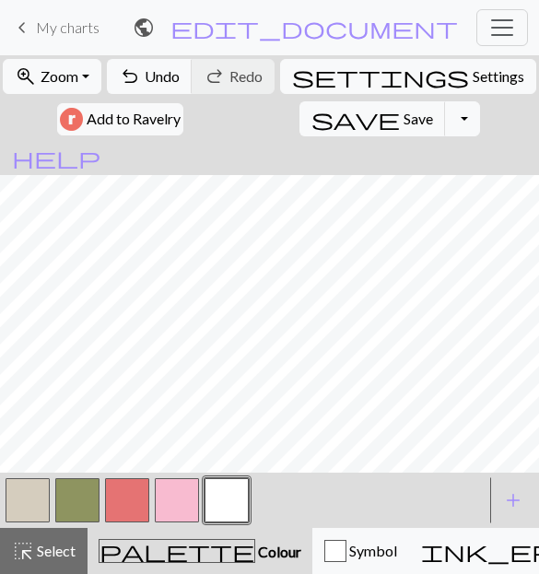
click at [32, 498] on button "button" at bounding box center [28, 500] width 44 height 44
click at [229, 495] on button "button" at bounding box center [226, 500] width 44 height 44
click at [25, 495] on button "button" at bounding box center [28, 500] width 44 height 44
click at [216, 500] on button "button" at bounding box center [226, 500] width 44 height 44
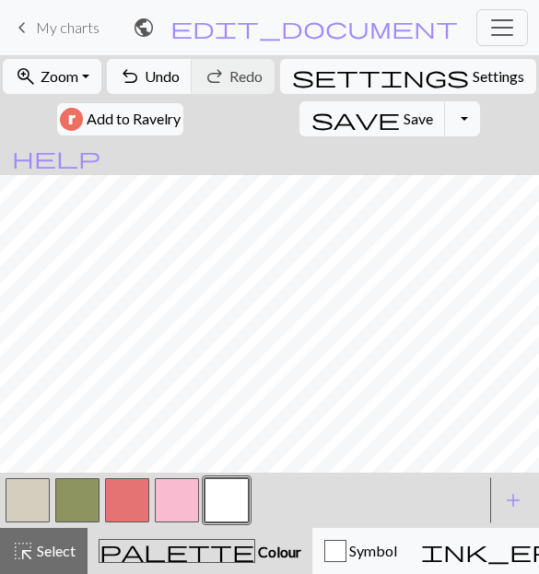
click at [21, 500] on button "button" at bounding box center [28, 500] width 44 height 44
click at [216, 483] on button "button" at bounding box center [226, 500] width 44 height 44
click at [73, 497] on button "button" at bounding box center [77, 500] width 44 height 44
click at [226, 503] on button "button" at bounding box center [226, 500] width 44 height 44
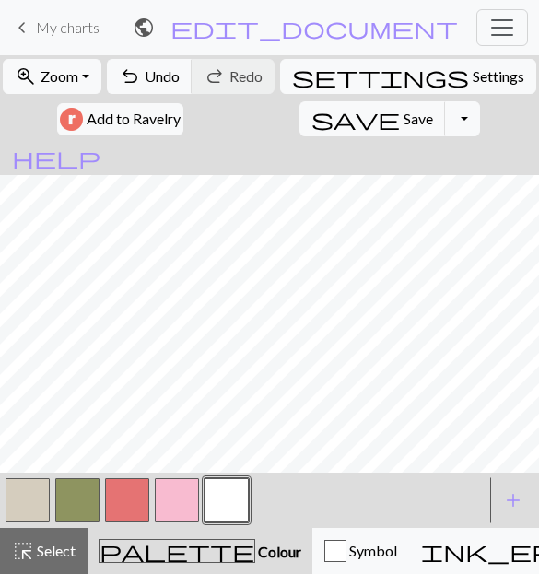
click at [17, 497] on button "button" at bounding box center [28, 500] width 44 height 44
click at [234, 508] on button "button" at bounding box center [226, 500] width 44 height 44
click at [1, 506] on div "< > add Add a colour" at bounding box center [269, 500] width 539 height 55
click at [21, 487] on button "button" at bounding box center [28, 500] width 44 height 44
click at [208, 499] on button "button" at bounding box center [226, 500] width 44 height 44
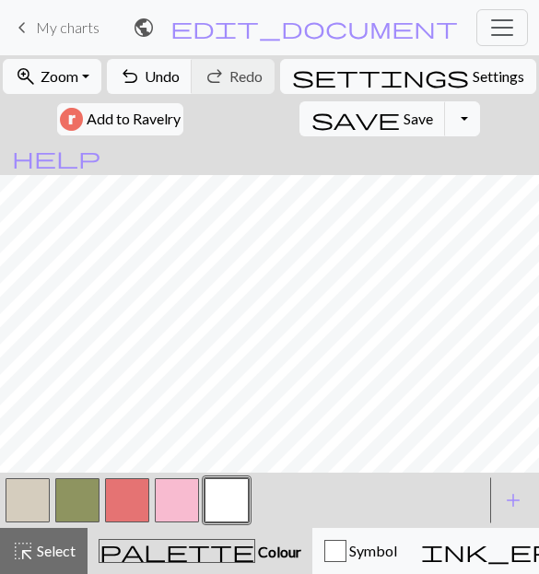
click at [22, 498] on button "button" at bounding box center [28, 500] width 44 height 44
click at [219, 485] on button "button" at bounding box center [226, 500] width 44 height 44
click at [17, 496] on button "button" at bounding box center [28, 500] width 44 height 44
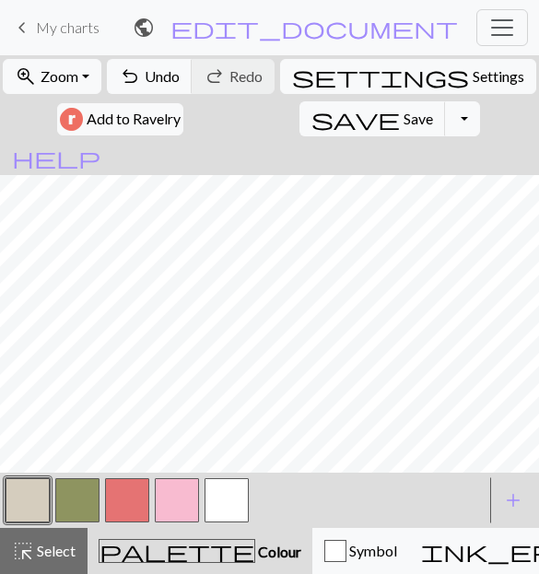
click at [221, 510] on button "button" at bounding box center [226, 500] width 44 height 44
click at [39, 493] on button "button" at bounding box center [28, 500] width 44 height 44
click at [219, 507] on button "button" at bounding box center [226, 500] width 44 height 44
click at [26, 504] on button "button" at bounding box center [28, 500] width 44 height 44
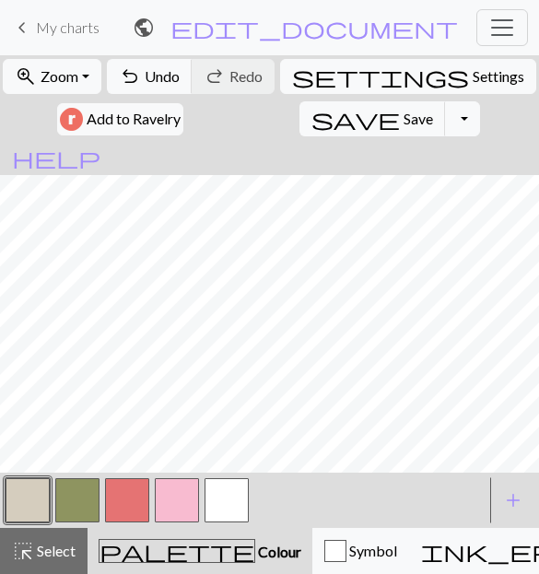
click at [218, 490] on button "button" at bounding box center [226, 500] width 44 height 44
click at [36, 498] on button "button" at bounding box center [28, 500] width 44 height 44
click at [208, 508] on button "button" at bounding box center [226, 500] width 44 height 44
click at [23, 506] on button "button" at bounding box center [28, 500] width 44 height 44
click at [232, 502] on button "button" at bounding box center [226, 500] width 44 height 44
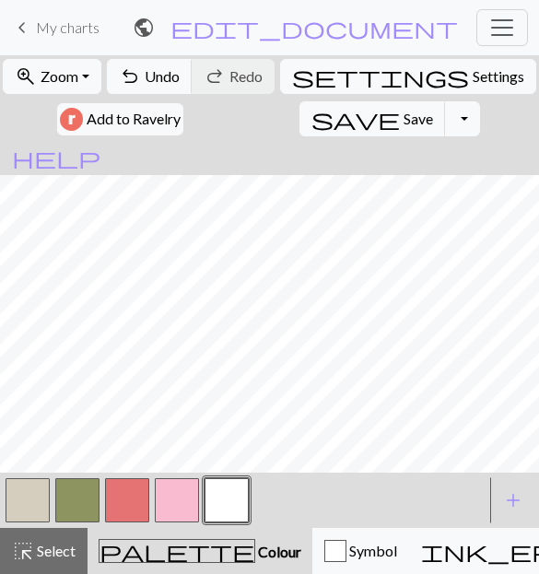
click at [36, 502] on button "button" at bounding box center [28, 500] width 44 height 44
click at [36, 496] on button "button" at bounding box center [28, 500] width 44 height 44
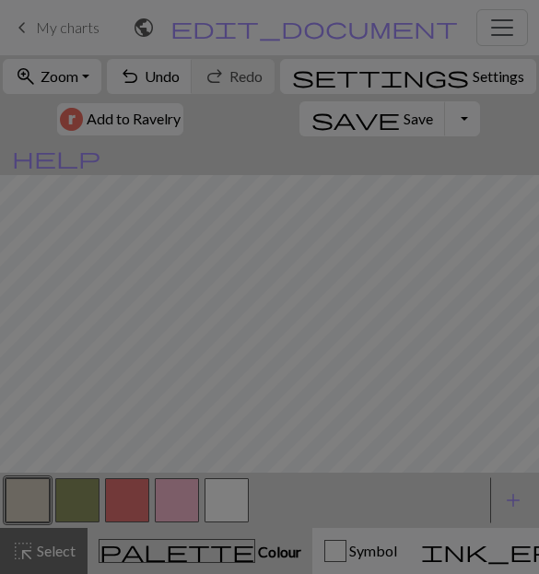
click at [222, 519] on div "Name MC Use advanced picker workspace_premium Become a Pro user to use advanced…" at bounding box center [270, 290] width 459 height 503
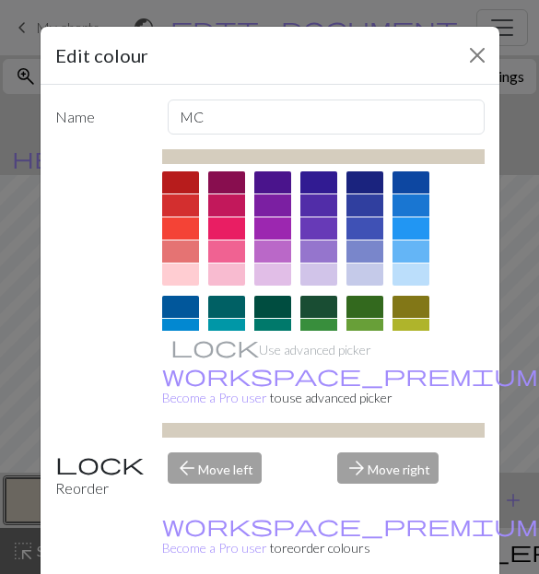
click at [517, 212] on div "Edit colour Name MC Use advanced picker workspace_premium Become a Pro user to …" at bounding box center [269, 287] width 539 height 574
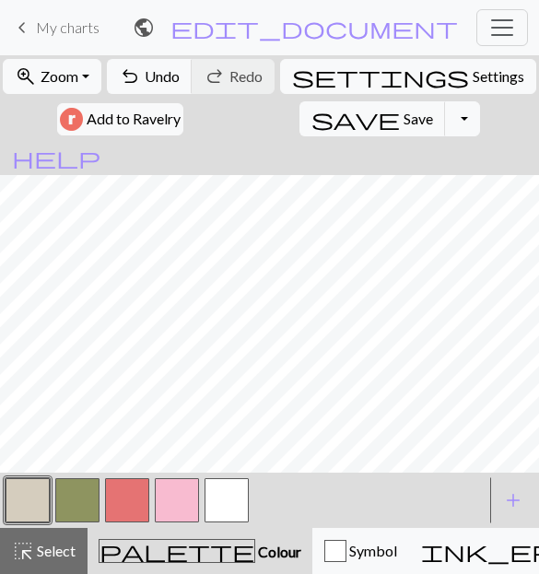
click at [208, 491] on button "button" at bounding box center [226, 500] width 44 height 44
click at [25, 500] on button "button" at bounding box center [28, 500] width 44 height 44
click at [231, 515] on button "button" at bounding box center [226, 500] width 44 height 44
click at [23, 489] on button "button" at bounding box center [28, 500] width 44 height 44
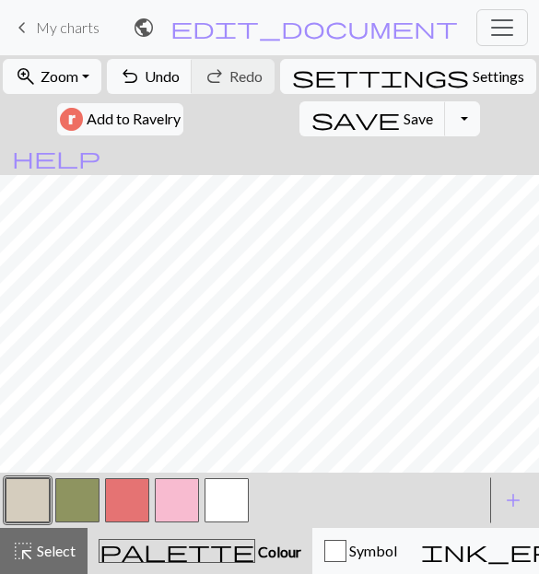
click at [29, 502] on button "button" at bounding box center [28, 500] width 44 height 44
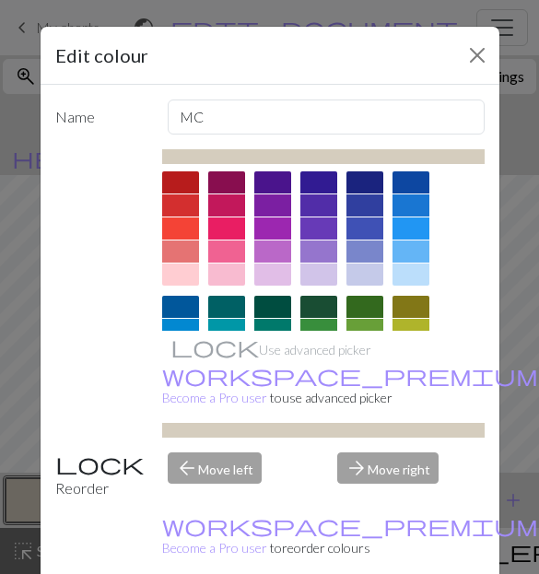
click at [483, 43] on button "Close" at bounding box center [476, 55] width 29 height 29
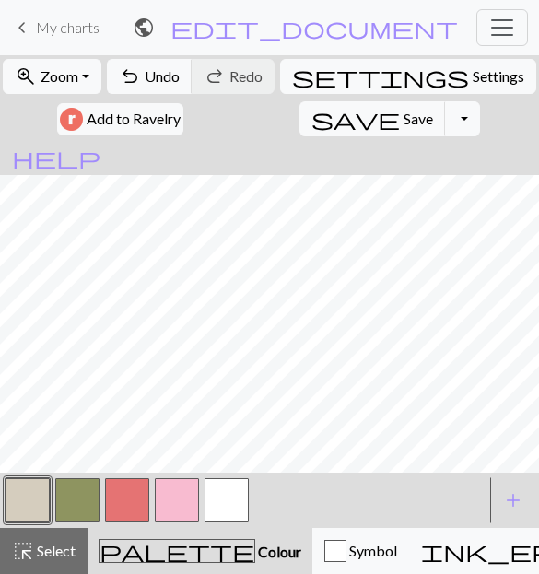
click at [234, 508] on button "button" at bounding box center [226, 500] width 44 height 44
click at [26, 505] on button "button" at bounding box center [28, 500] width 44 height 44
click at [219, 500] on button "button" at bounding box center [226, 500] width 44 height 44
click at [29, 493] on button "button" at bounding box center [28, 500] width 44 height 44
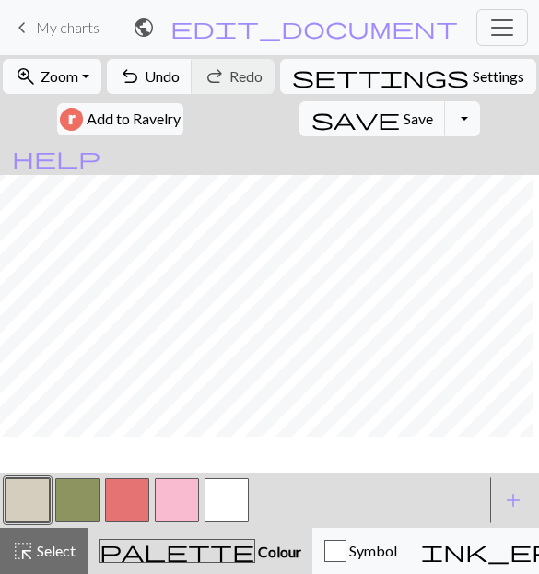
scroll to position [329, 233]
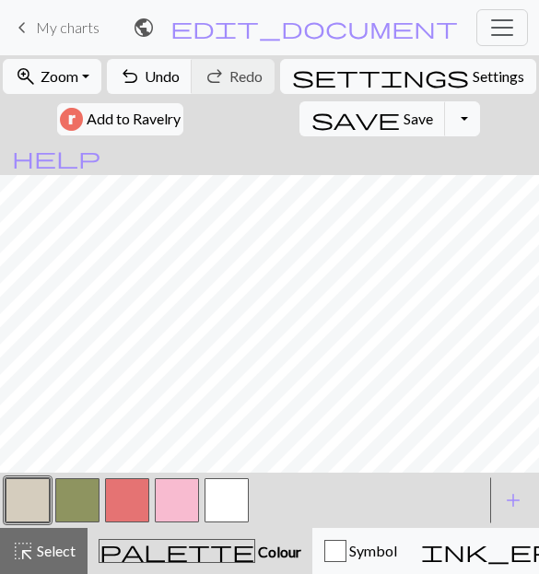
click at [227, 495] on button "button" at bounding box center [226, 500] width 44 height 44
click at [35, 509] on button "button" at bounding box center [28, 500] width 44 height 44
click at [226, 500] on button "button" at bounding box center [226, 500] width 44 height 44
click at [30, 507] on button "button" at bounding box center [28, 500] width 44 height 44
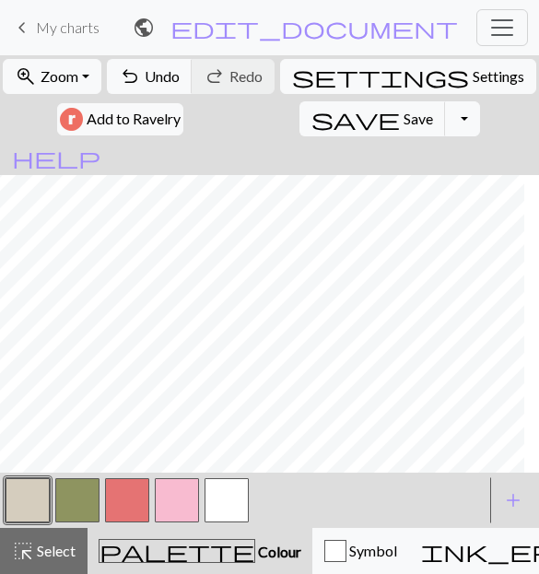
scroll to position [380, 255]
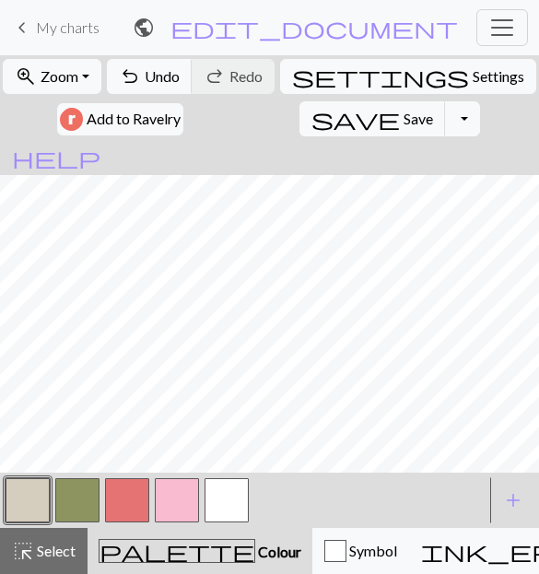
click at [219, 505] on button "button" at bounding box center [226, 500] width 44 height 44
click at [29, 486] on button "button" at bounding box center [28, 500] width 44 height 44
click at [217, 497] on button "button" at bounding box center [226, 500] width 44 height 44
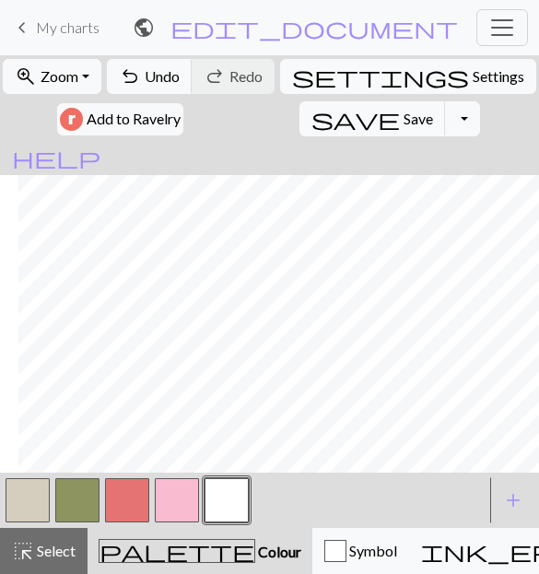
scroll to position [371, 424]
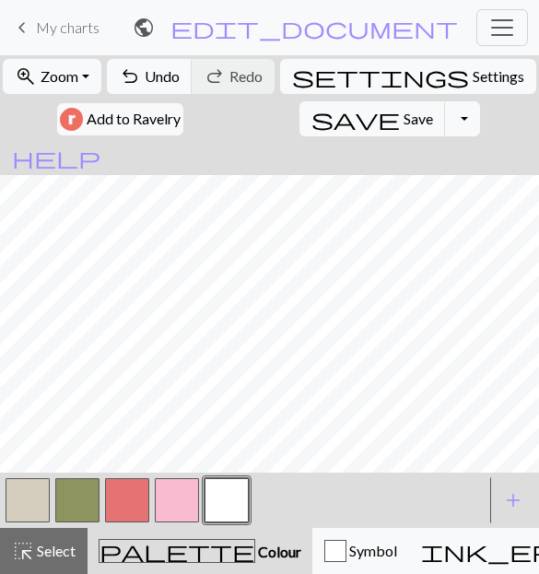
click at [159, 76] on span "Undo" at bounding box center [162, 76] width 35 height 18
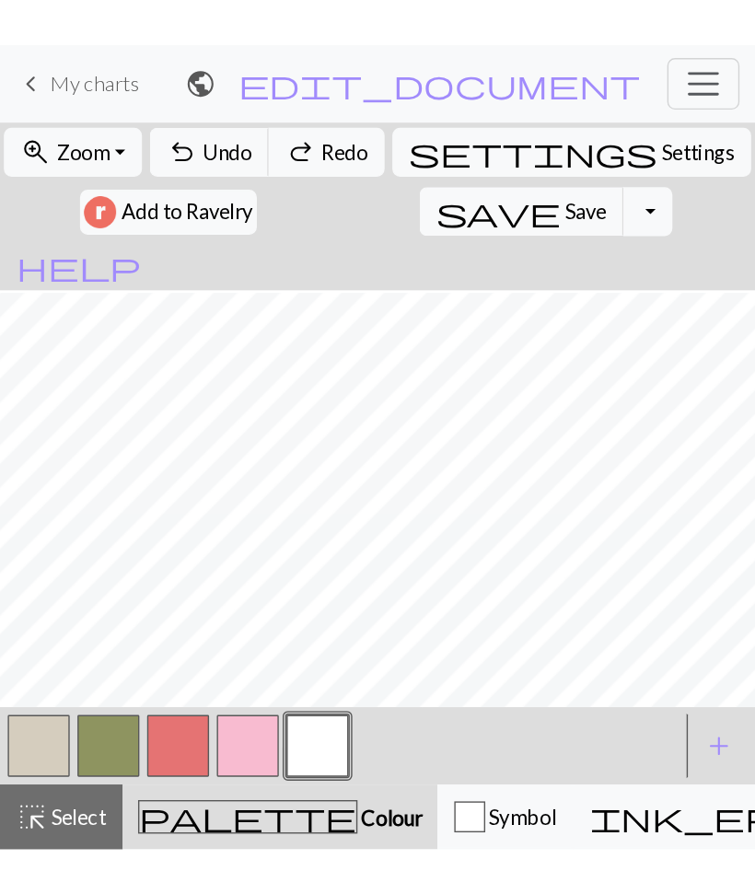
scroll to position [366, 0]
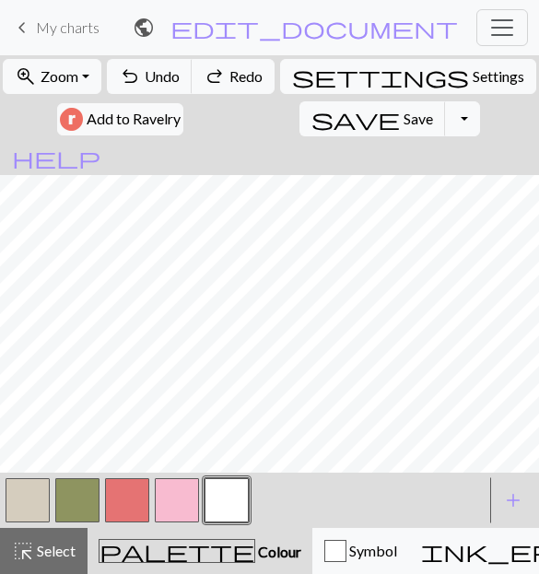
click at [33, 496] on button "button" at bounding box center [28, 500] width 44 height 44
click at [92, 492] on button "button" at bounding box center [77, 500] width 44 height 44
click at [35, 503] on button "button" at bounding box center [28, 500] width 44 height 44
click at [311, 106] on span "save" at bounding box center [355, 119] width 88 height 26
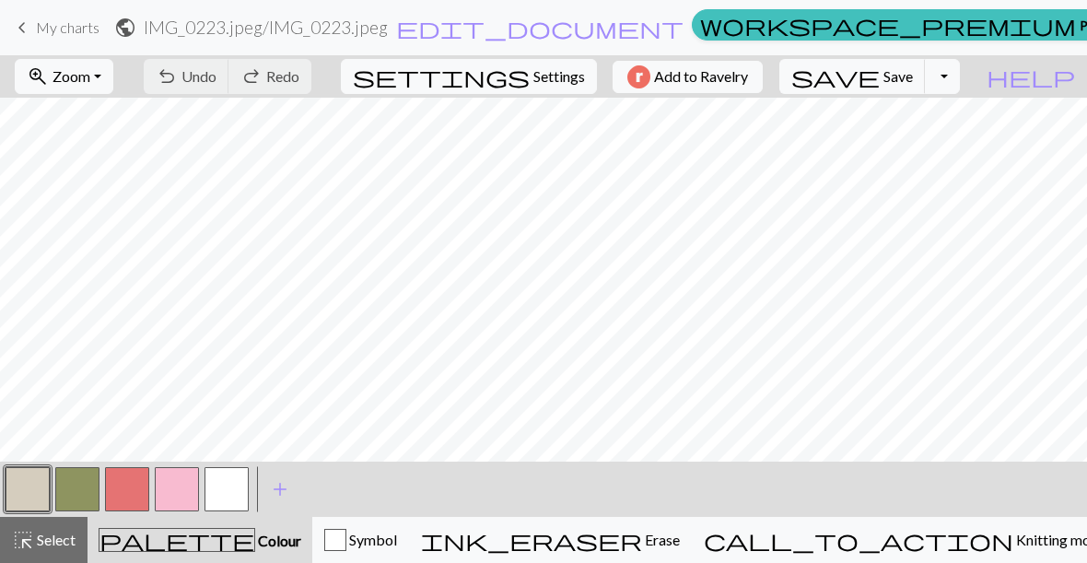
click at [12, 489] on button "button" at bounding box center [28, 489] width 44 height 44
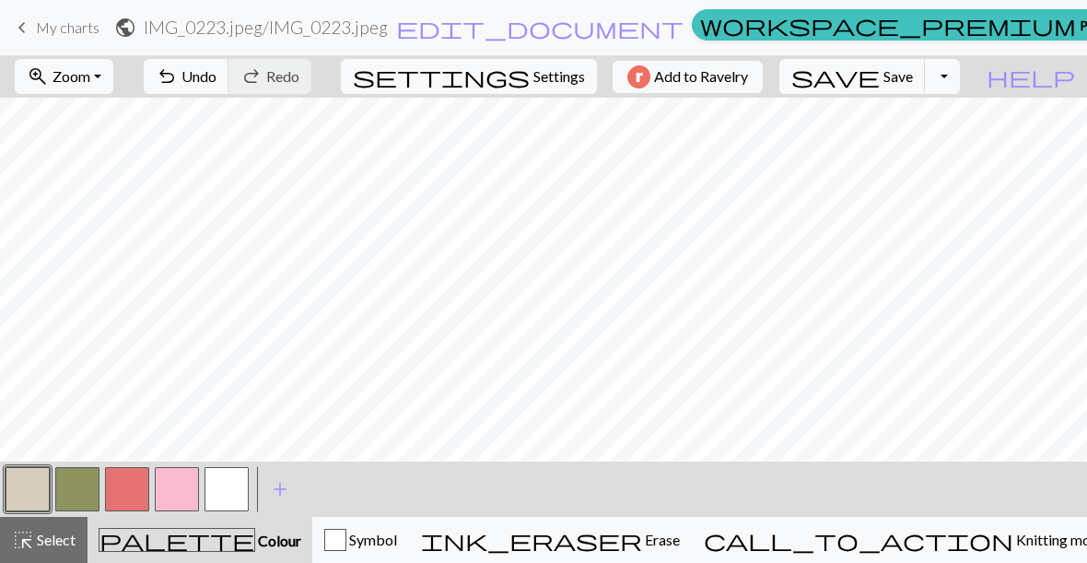
click at [692, 522] on button "ink_eraser Erase Erase" at bounding box center [550, 540] width 283 height 46
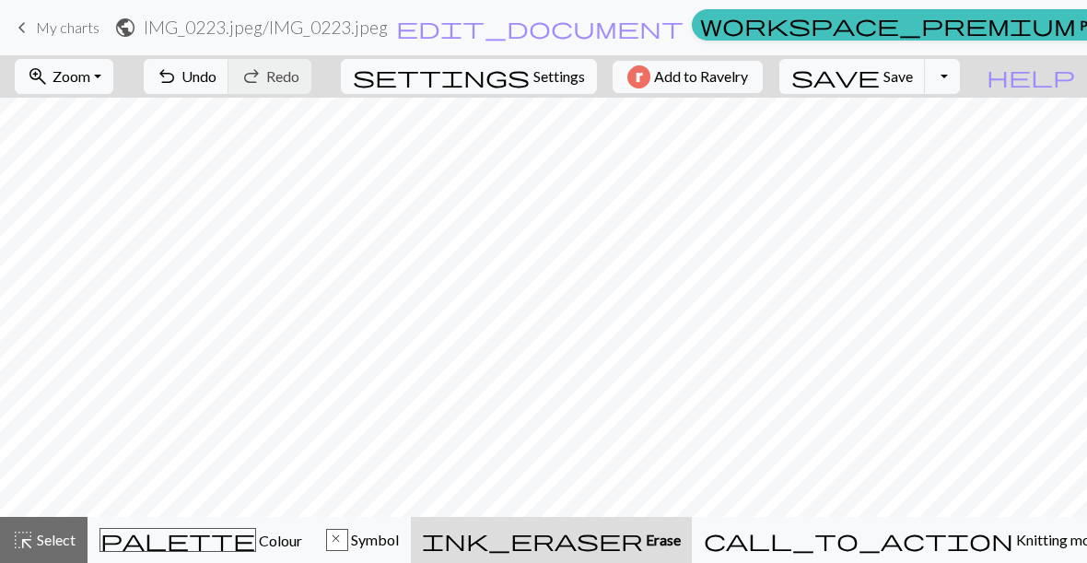
click at [159, 524] on button "palette Colour Colour" at bounding box center [201, 540] width 227 height 46
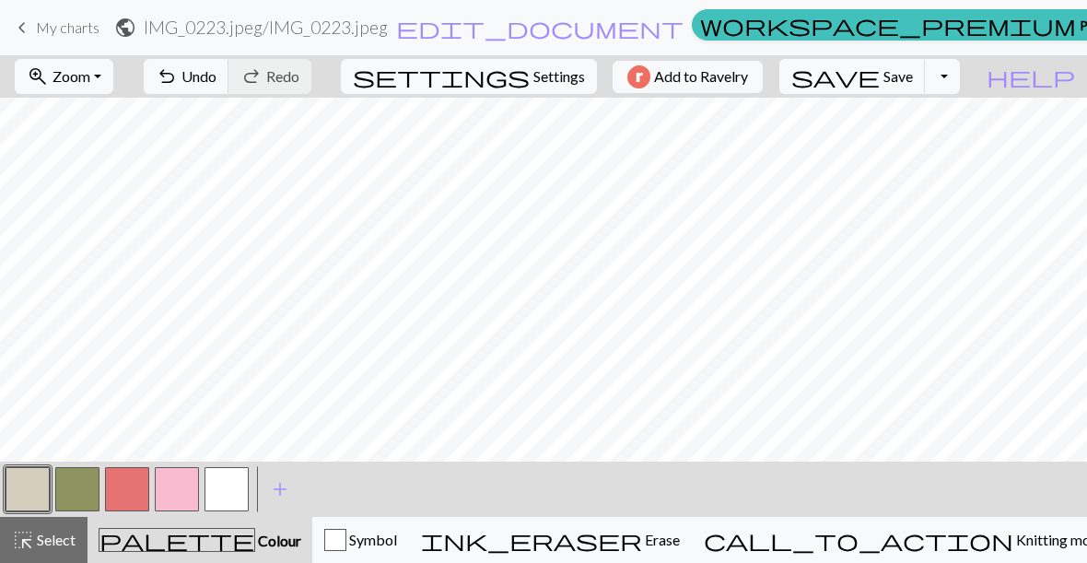
click at [95, 490] on button "button" at bounding box center [77, 489] width 44 height 44
click at [40, 486] on button "button" at bounding box center [28, 489] width 44 height 44
click at [325, 85] on div "undo Undo Undo redo Redo Redo" at bounding box center [227, 76] width 195 height 42
click at [216, 82] on span "Undo" at bounding box center [198, 76] width 35 height 18
click at [213, 496] on button "button" at bounding box center [226, 489] width 44 height 44
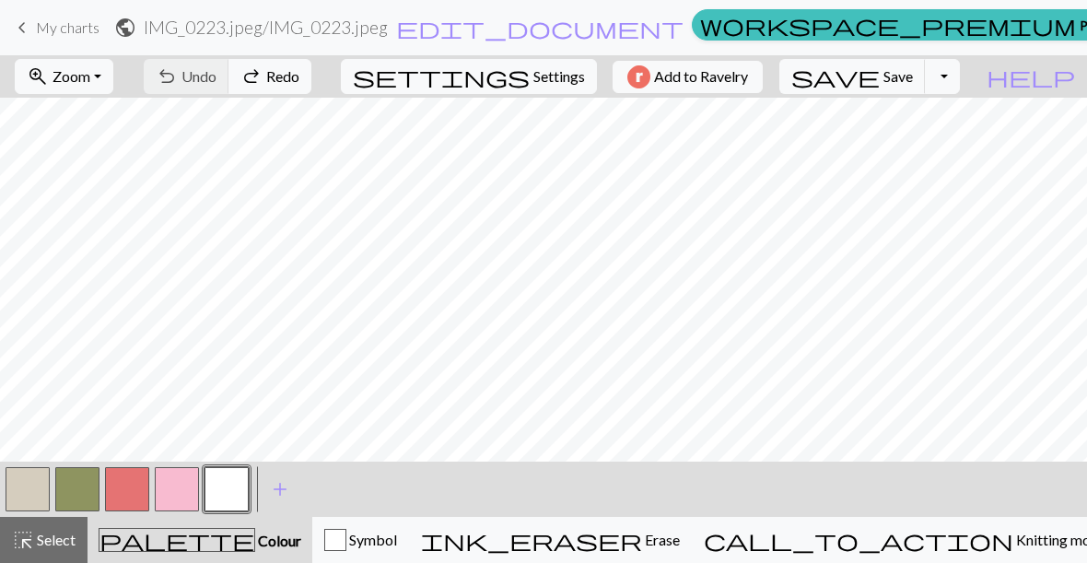
click at [35, 472] on button "button" at bounding box center [28, 489] width 44 height 44
click at [29, 476] on button "button" at bounding box center [28, 489] width 44 height 44
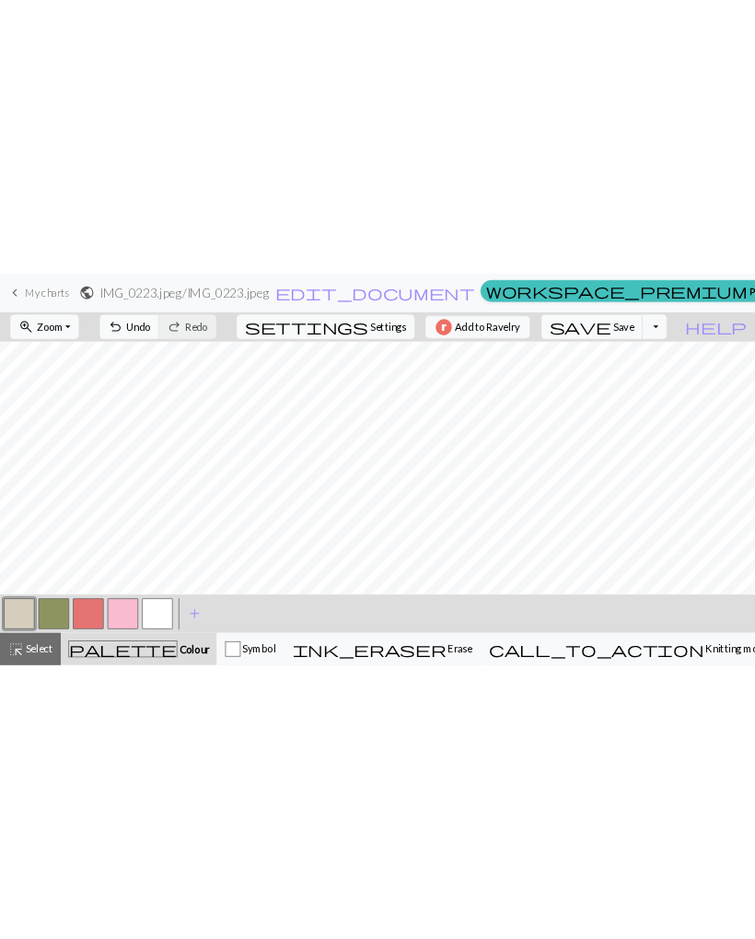
scroll to position [66, 0]
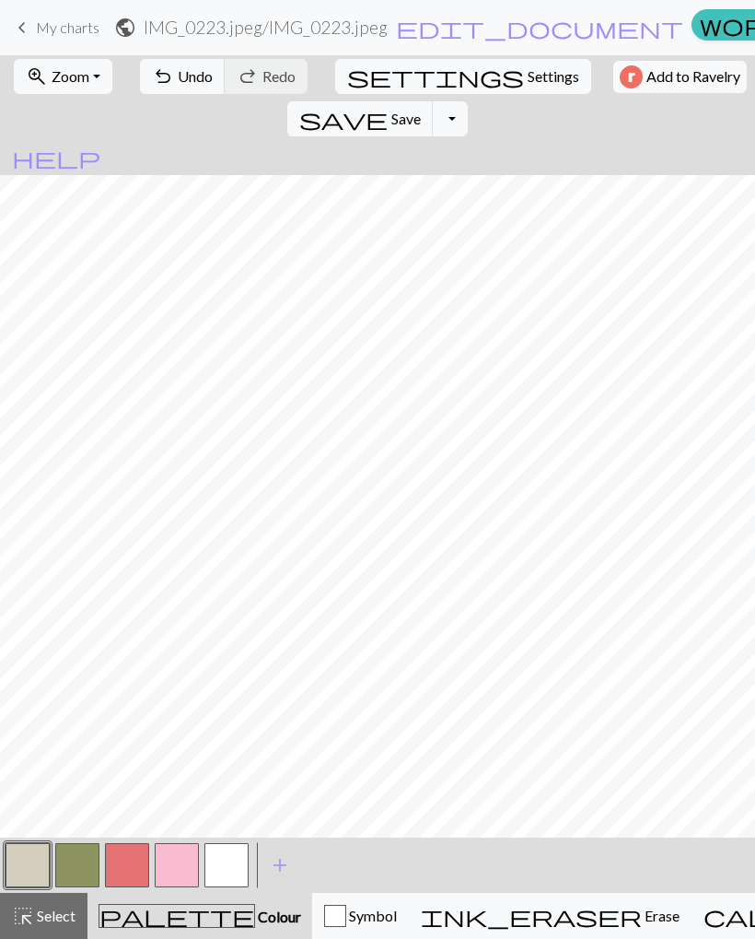
click at [38, 562] on button "button" at bounding box center [28, 865] width 44 height 44
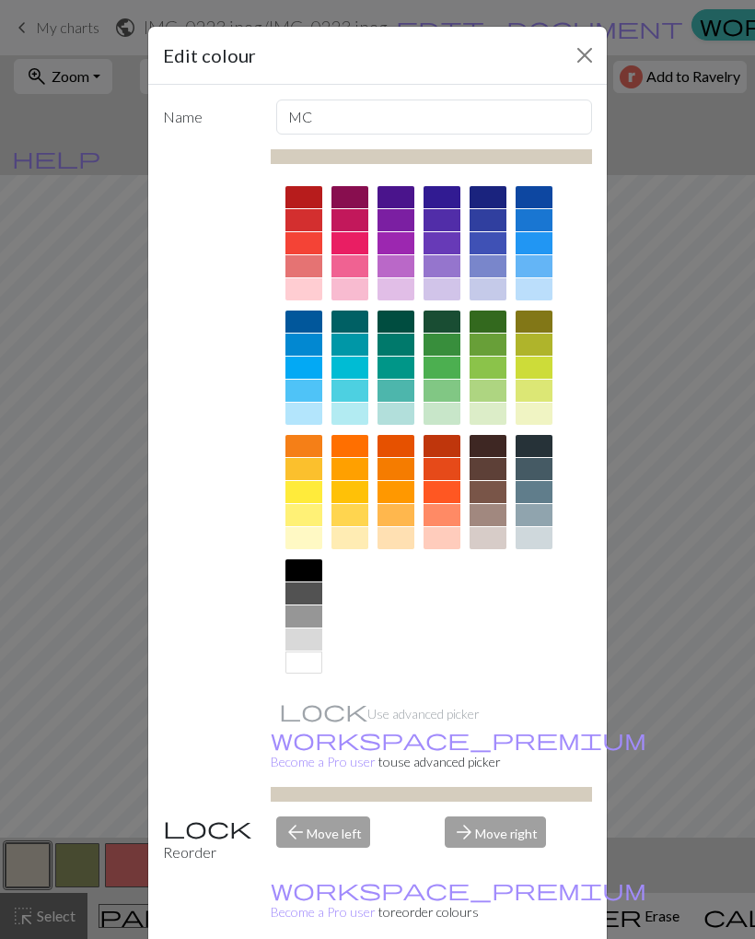
scroll to position [0, 0]
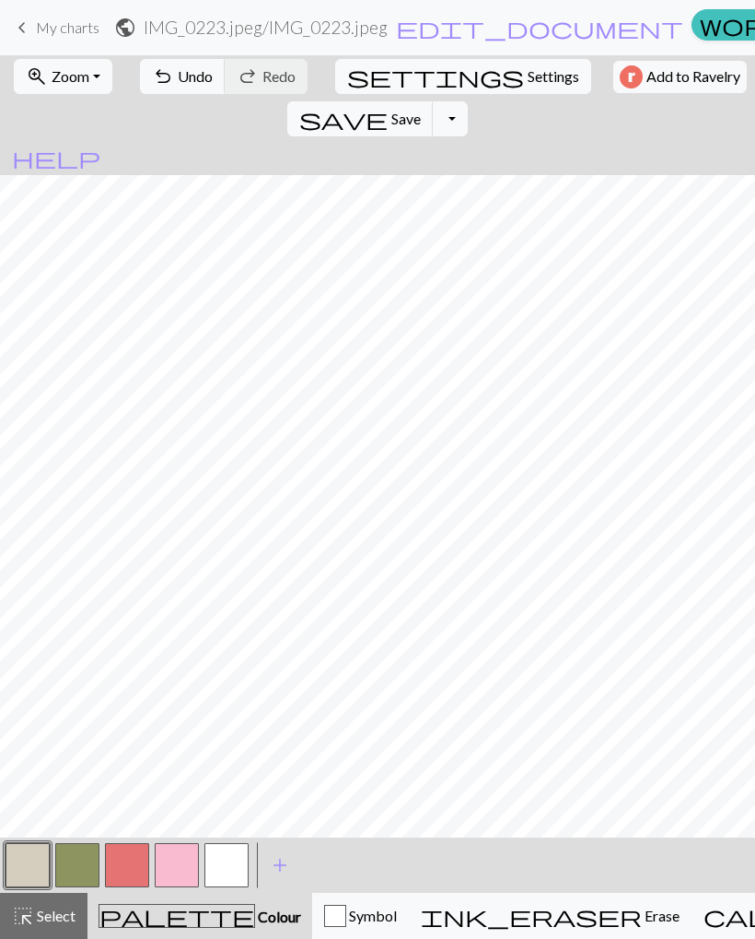
click at [240, 562] on button "button" at bounding box center [226, 865] width 44 height 44
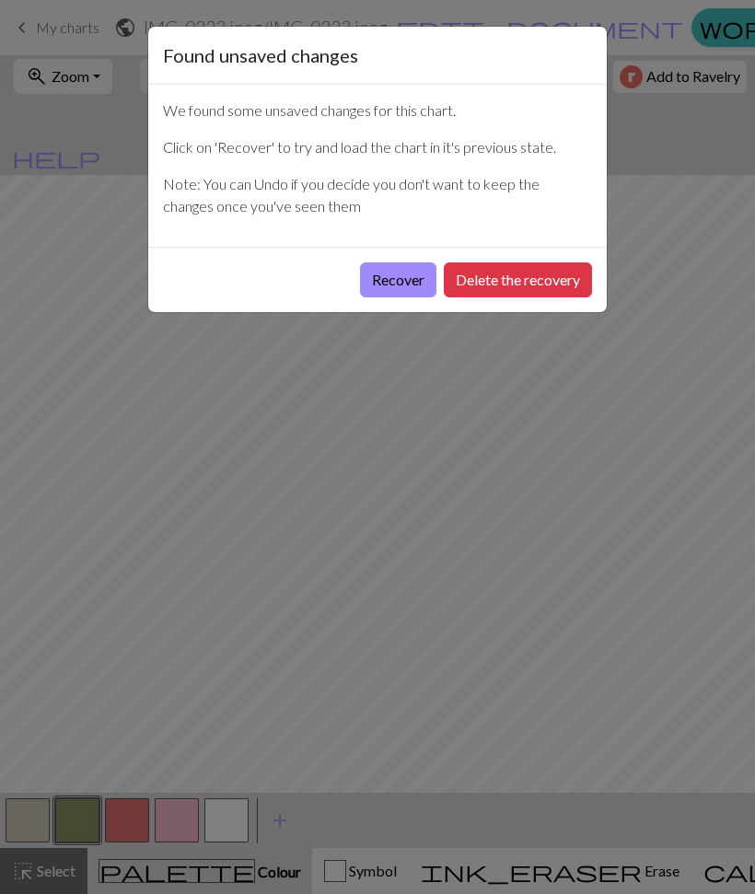
click at [486, 280] on button "Delete the recovery" at bounding box center [518, 280] width 148 height 35
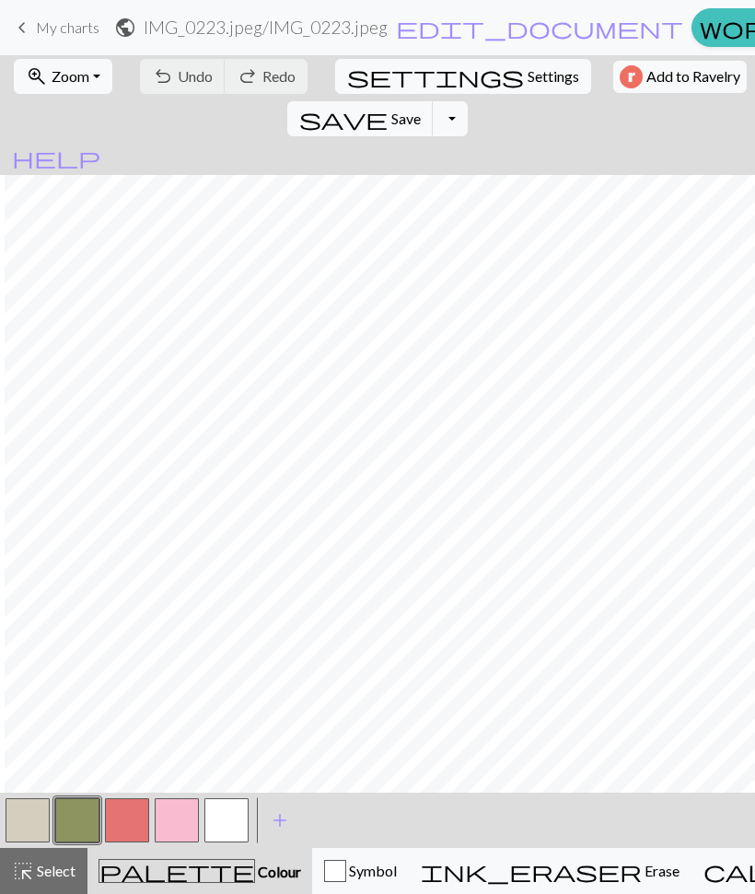
scroll to position [388, 13]
click at [43, 810] on button "button" at bounding box center [28, 821] width 44 height 44
click at [468, 101] on button "Toggle Dropdown" at bounding box center [450, 118] width 35 height 35
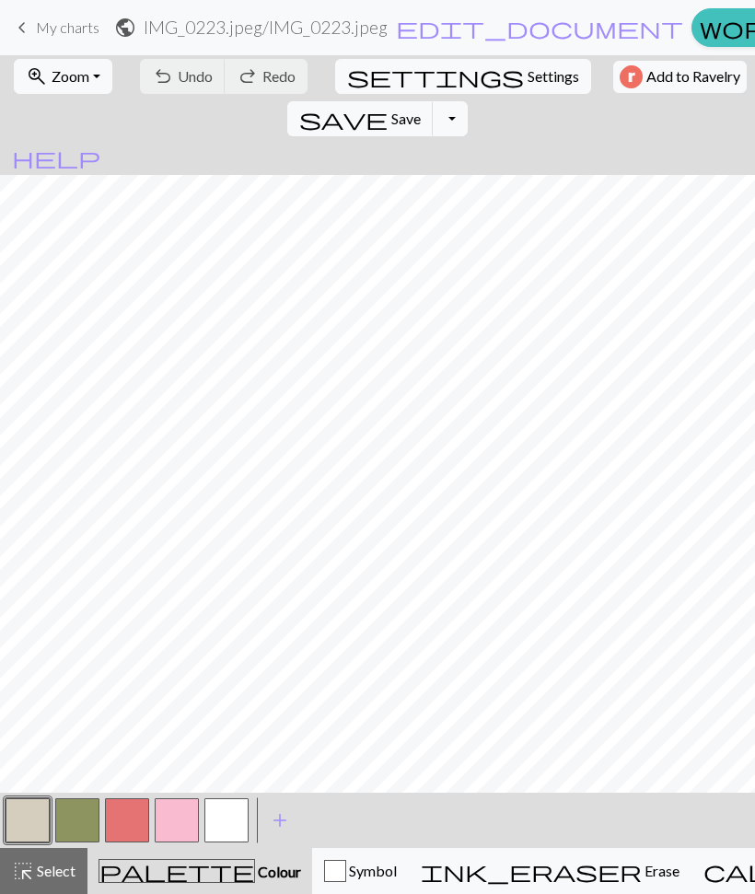
click at [124, 875] on div "palette Colour Colour" at bounding box center [200, 871] width 203 height 24
click at [29, 820] on button "button" at bounding box center [28, 821] width 44 height 44
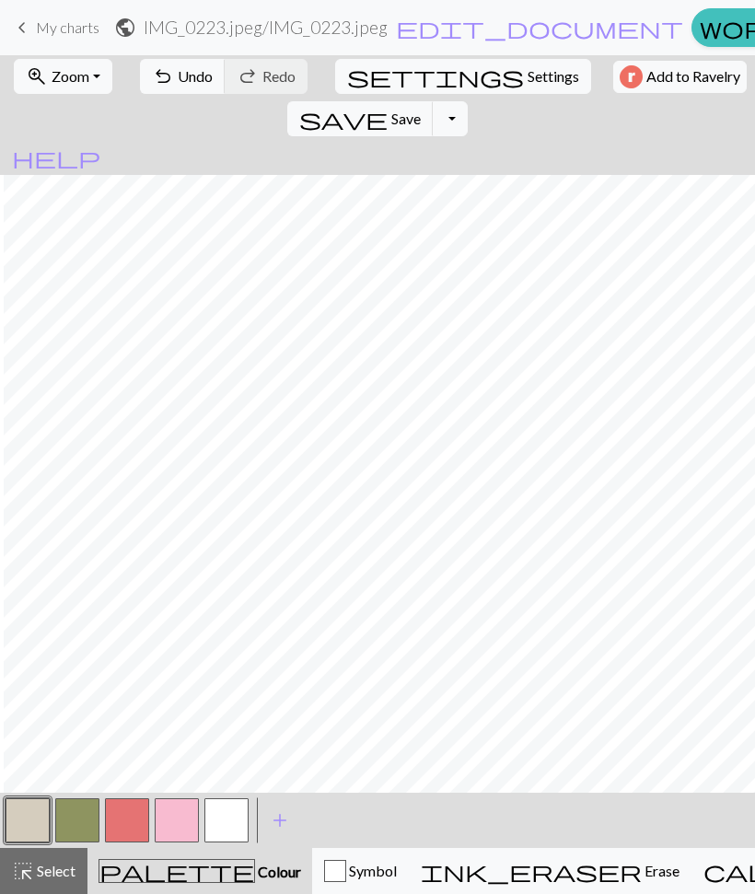
scroll to position [0, 4]
click at [468, 101] on button "Toggle Dropdown" at bounding box center [450, 118] width 35 height 35
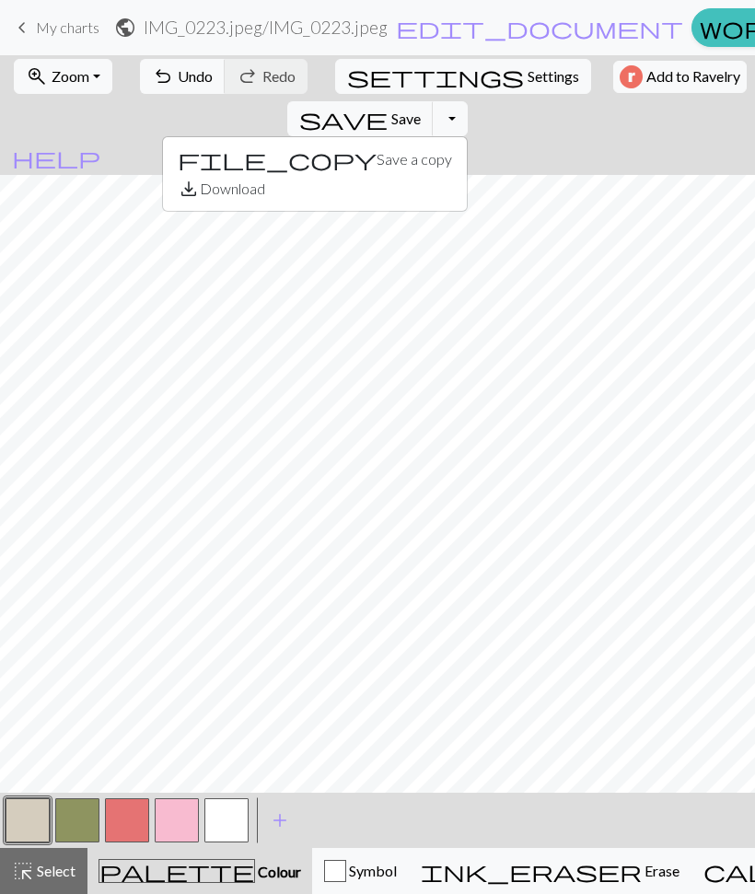
click at [467, 174] on button "save_alt Download" at bounding box center [315, 188] width 304 height 29
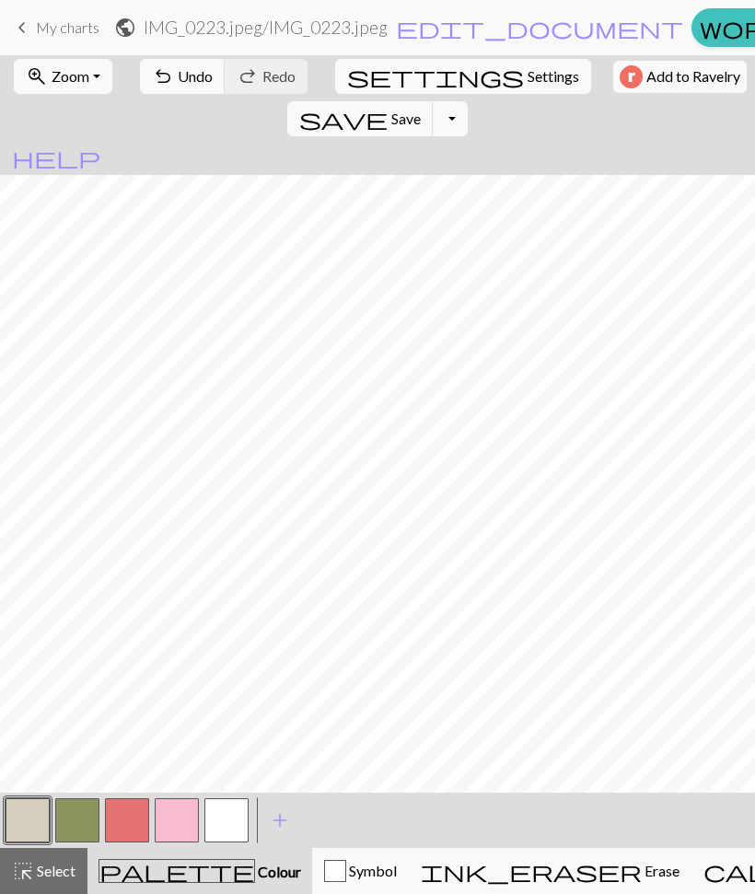
click at [468, 101] on button "Toggle Dropdown" at bounding box center [450, 118] width 35 height 35
click at [467, 145] on button "file_copy Save a copy" at bounding box center [315, 159] width 304 height 29
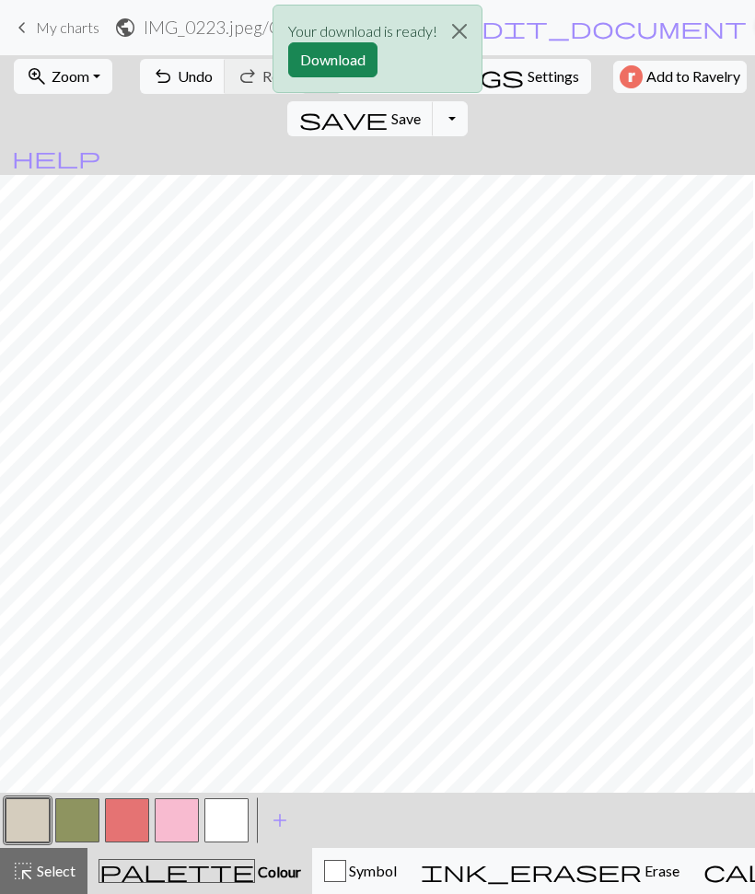
scroll to position [0, 4]
click at [79, 815] on button "button" at bounding box center [77, 821] width 44 height 44
click at [455, 37] on button "Close" at bounding box center [460, 32] width 44 height 52
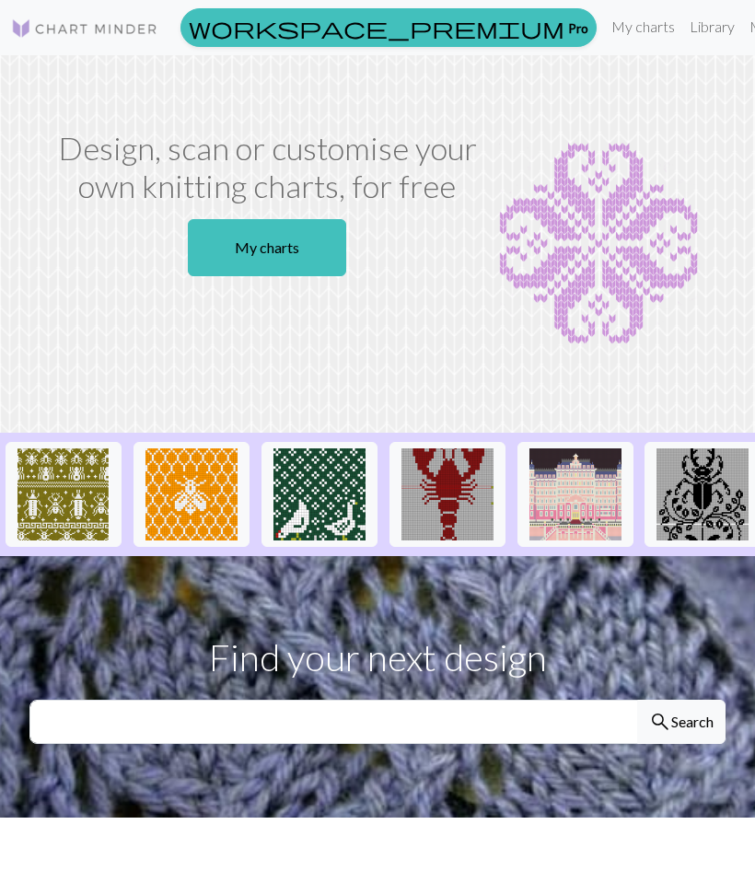
click at [604, 20] on link "My charts" at bounding box center [643, 26] width 78 height 37
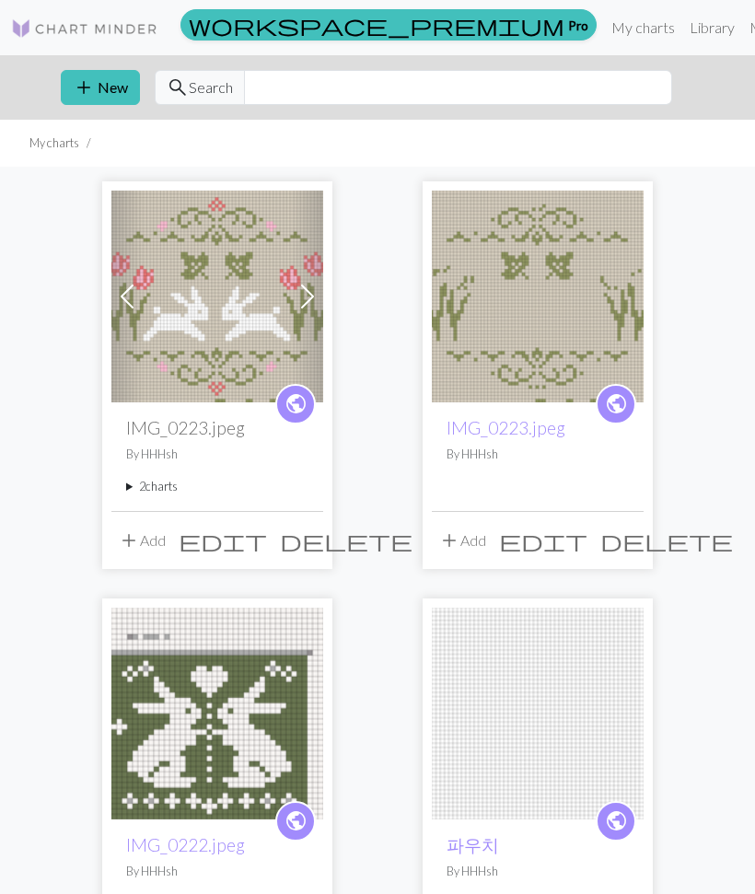
click at [247, 263] on img at bounding box center [217, 297] width 212 height 212
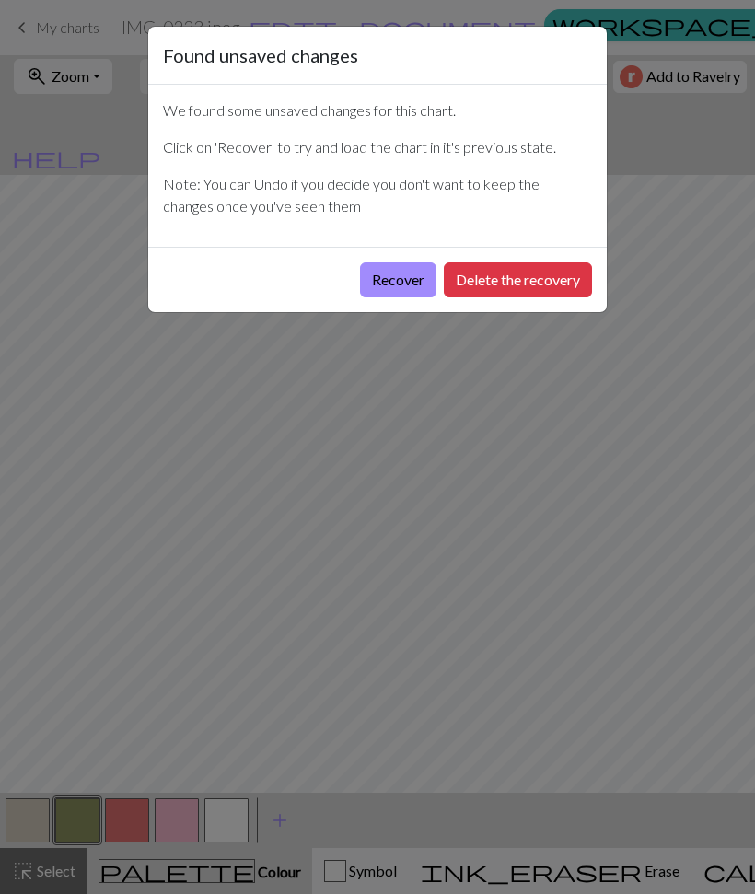
click at [445, 277] on button "Delete the recovery" at bounding box center [518, 280] width 148 height 35
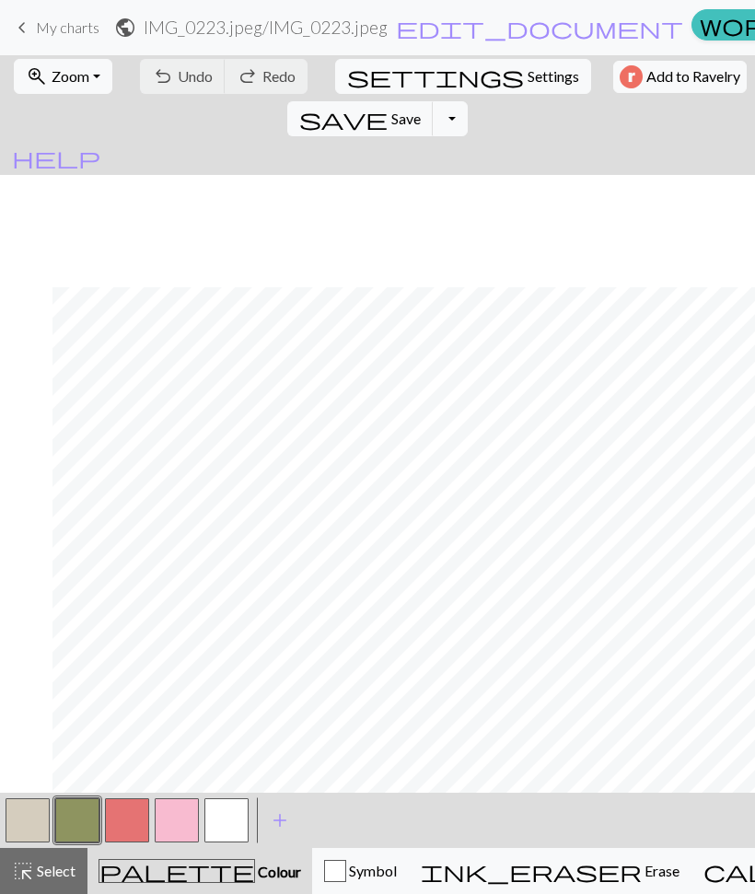
scroll to position [318, 157]
click at [29, 815] on button "button" at bounding box center [28, 821] width 44 height 44
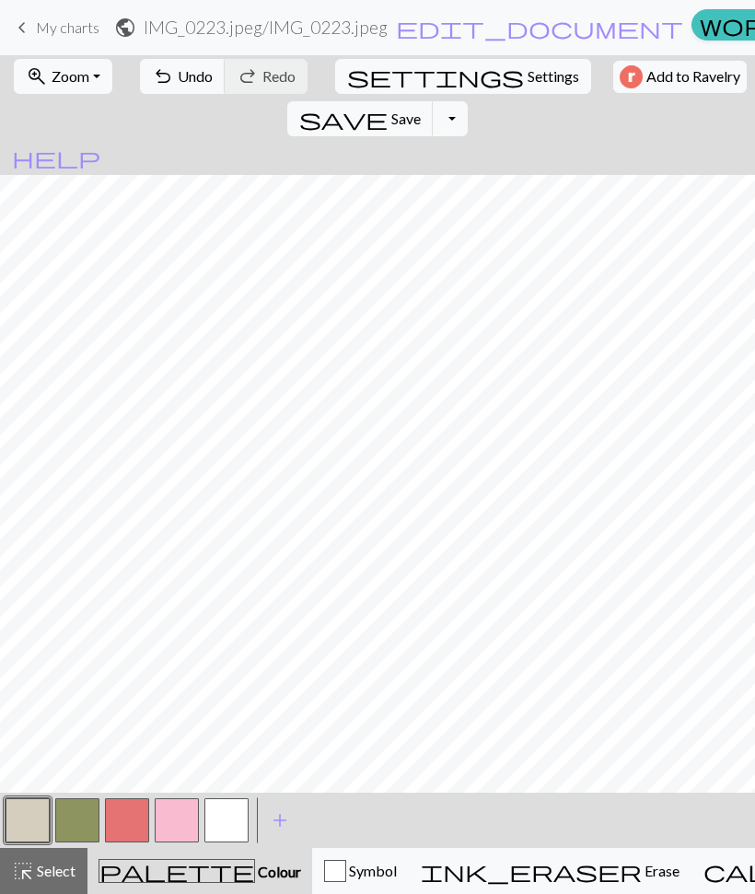
click at [233, 828] on button "button" at bounding box center [226, 821] width 44 height 44
click at [41, 823] on button "button" at bounding box center [28, 821] width 44 height 44
click at [26, 811] on button "button" at bounding box center [28, 821] width 44 height 44
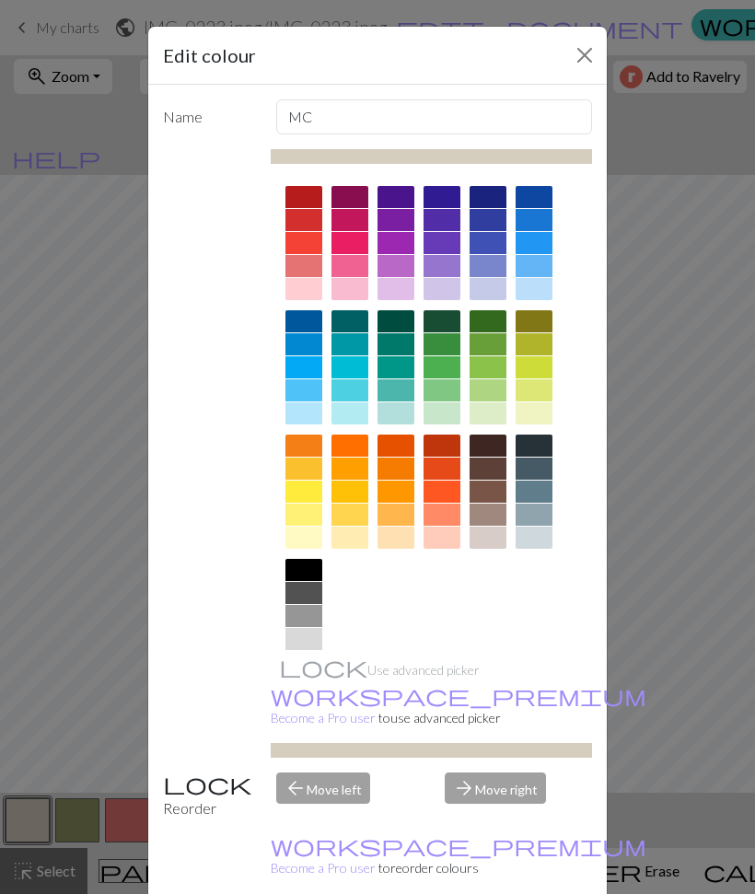
click at [677, 774] on div "Edit colour Name MC Use advanced picker workspace_premium Become a Pro user to …" at bounding box center [377, 447] width 755 height 894
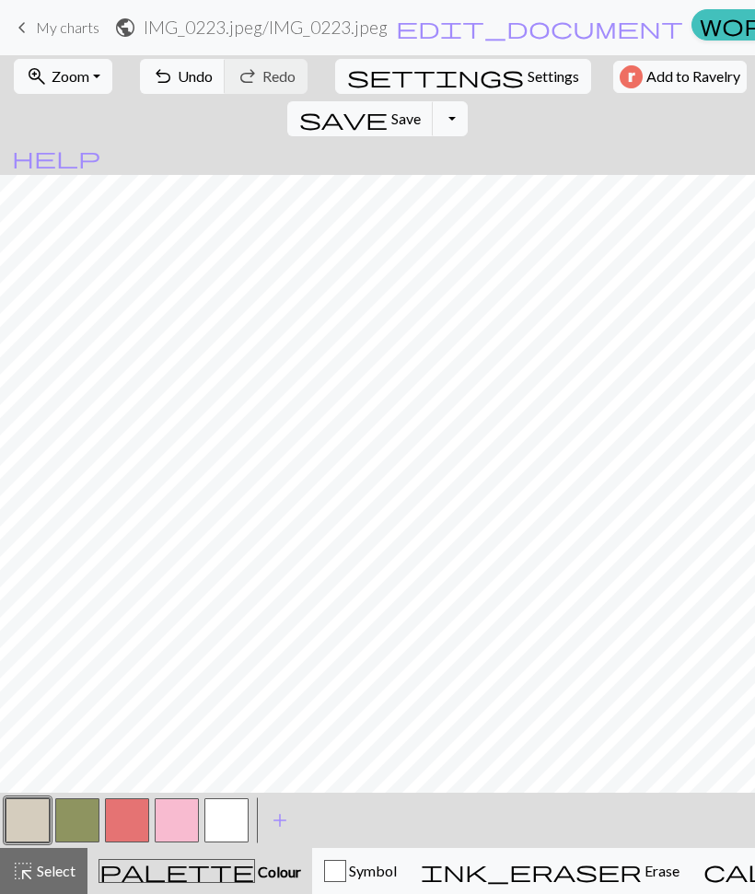
click at [18, 823] on button "button" at bounding box center [28, 821] width 44 height 44
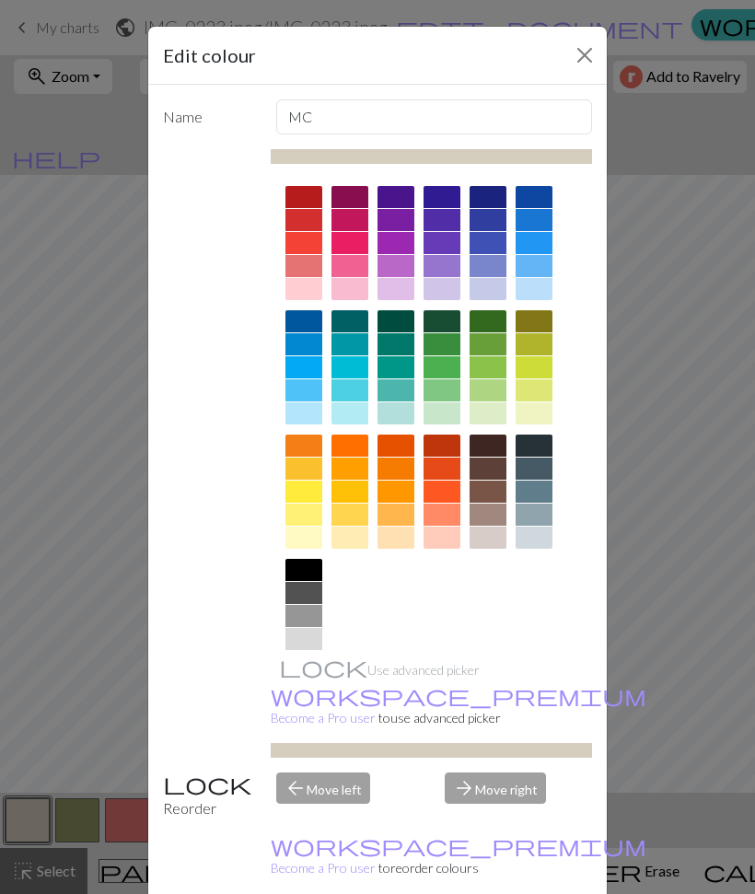
click at [689, 610] on div "Edit colour Name MC Use advanced picker workspace_premium Become a Pro user to …" at bounding box center [377, 447] width 755 height 894
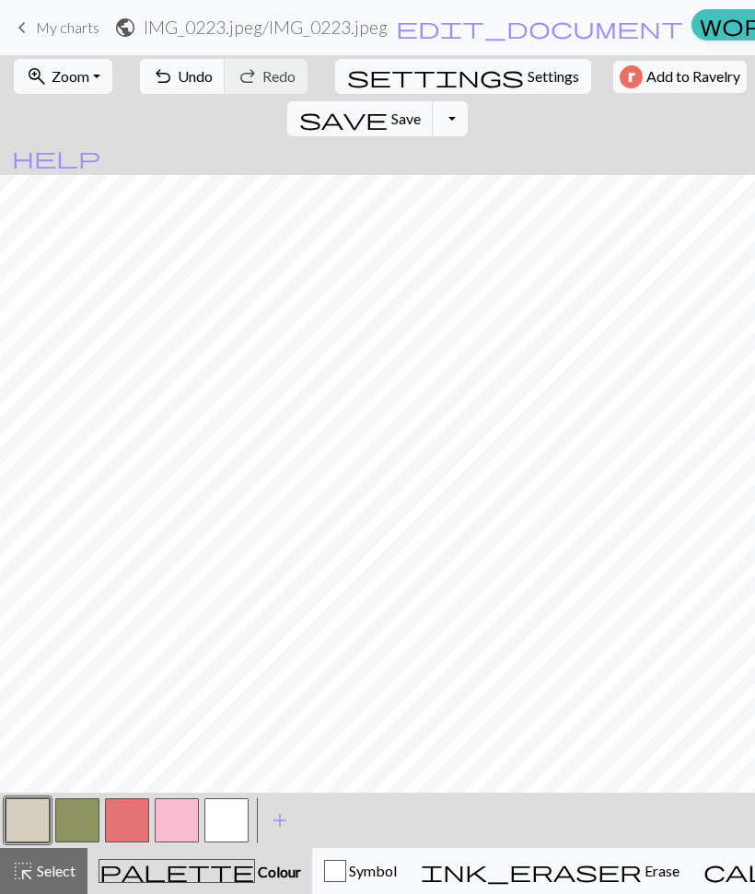
click at [76, 822] on button "button" at bounding box center [77, 821] width 44 height 44
click at [21, 819] on button "button" at bounding box center [28, 821] width 44 height 44
click at [41, 826] on button "button" at bounding box center [28, 821] width 44 height 44
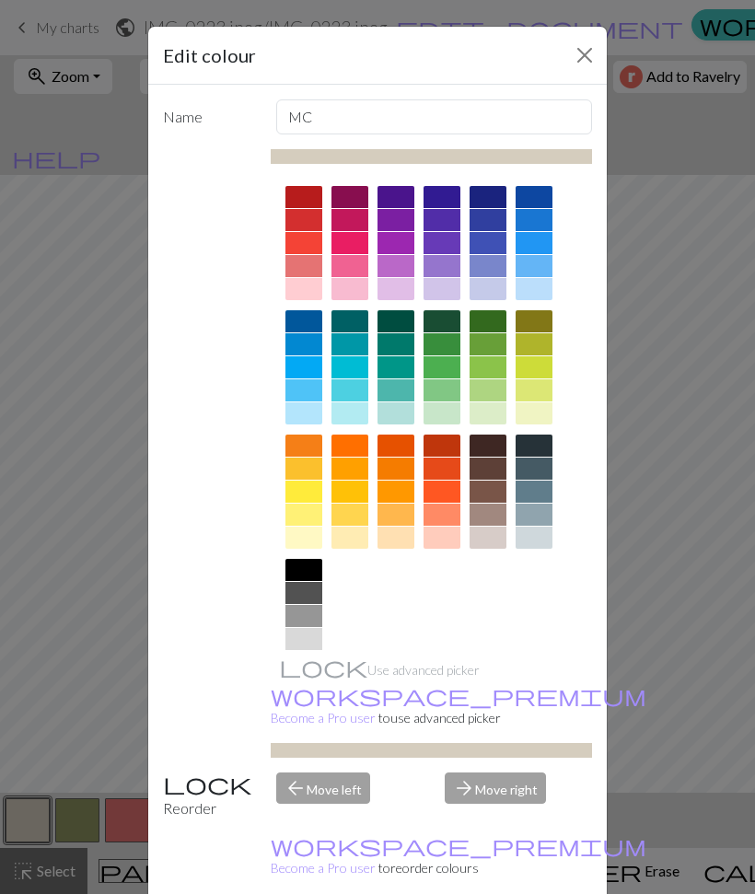
click at [85, 820] on div "Edit colour Name MC Use advanced picker workspace_premium Become a Pro user to …" at bounding box center [377, 447] width 755 height 894
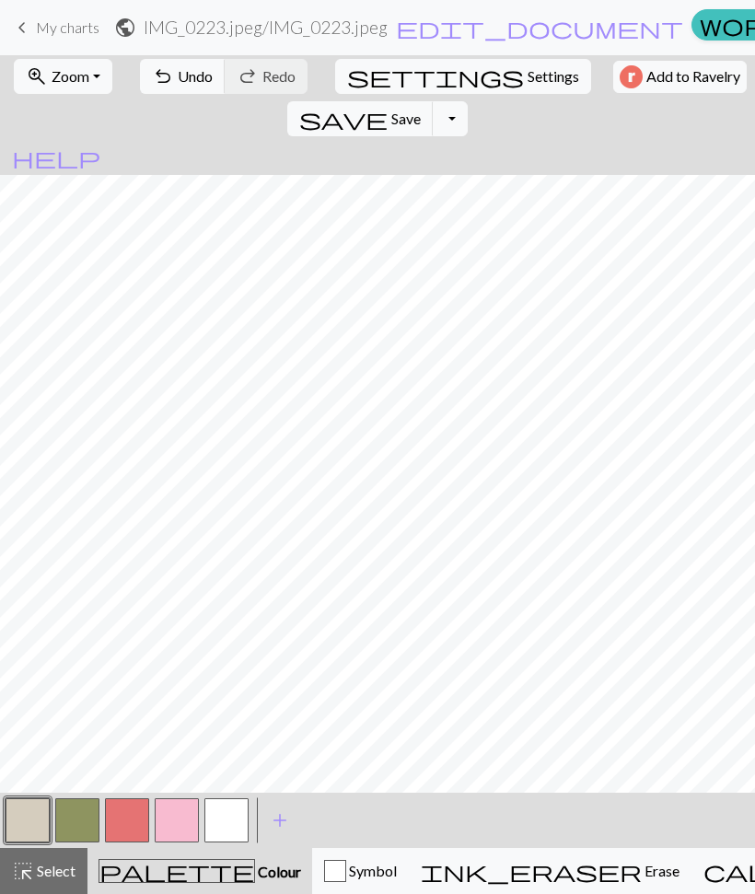
click at [75, 815] on button "button" at bounding box center [77, 821] width 44 height 44
click at [183, 61] on button "undo Undo Undo" at bounding box center [183, 76] width 86 height 35
click at [161, 68] on span "undo" at bounding box center [163, 77] width 22 height 26
click at [18, 825] on button "button" at bounding box center [28, 821] width 44 height 44
click at [76, 826] on button "button" at bounding box center [77, 821] width 44 height 44
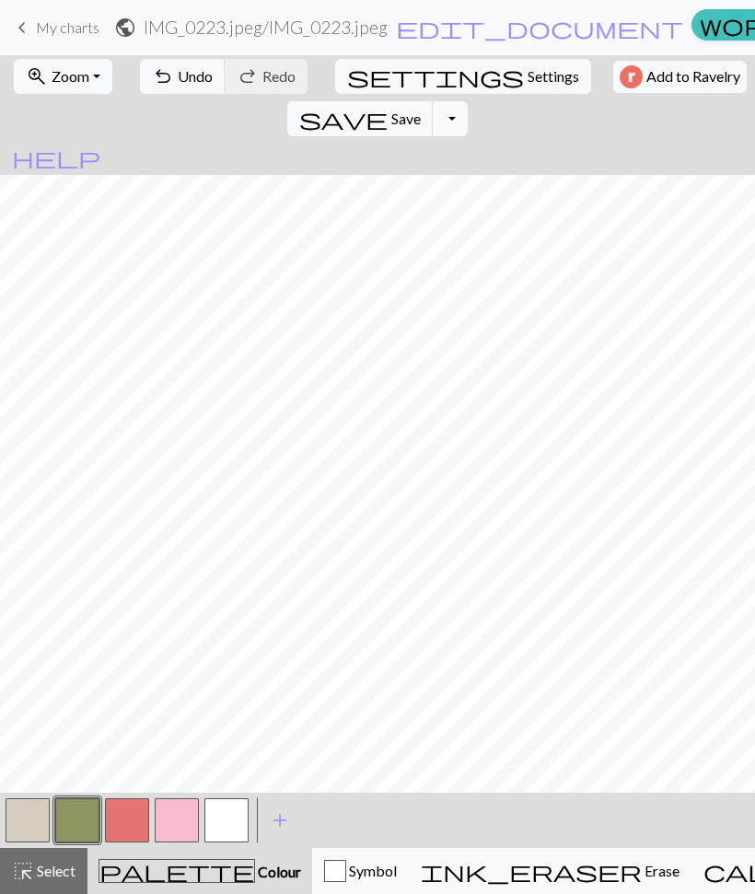
click at [166, 64] on button "undo Undo Undo" at bounding box center [183, 76] width 86 height 35
click at [25, 826] on button "button" at bounding box center [28, 821] width 44 height 44
click at [25, 811] on button "button" at bounding box center [28, 821] width 44 height 44
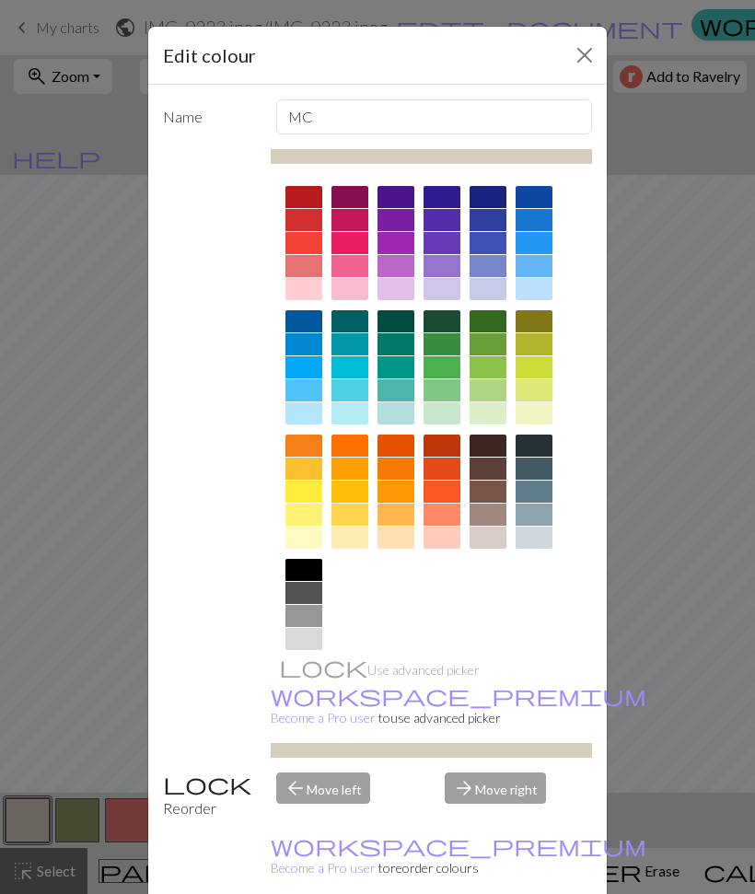
scroll to position [0, 0]
click at [399, 541] on div at bounding box center [396, 538] width 37 height 22
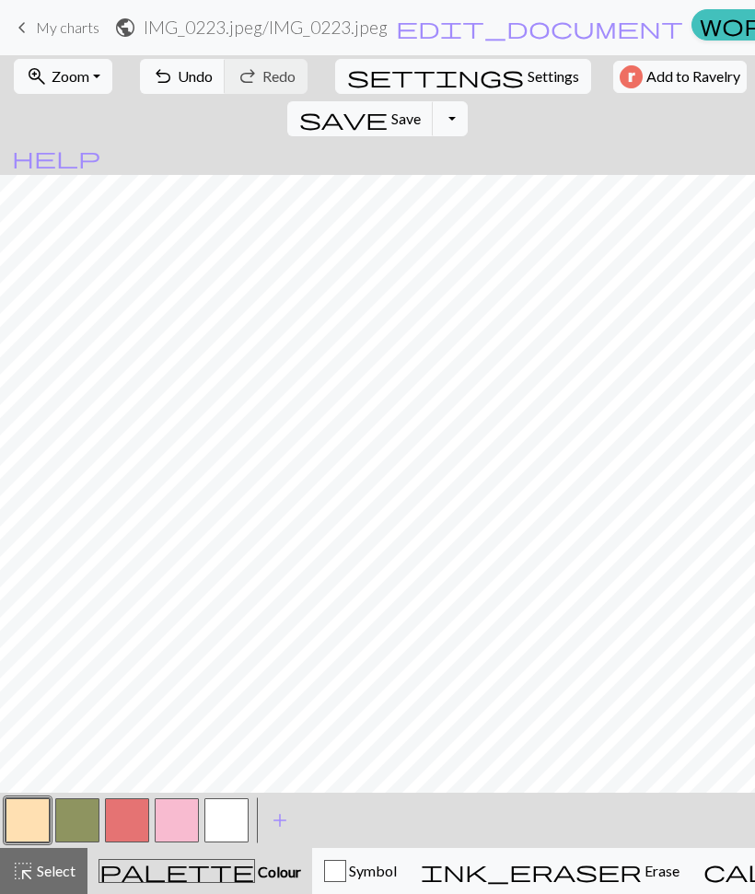
click at [30, 824] on button "button" at bounding box center [28, 821] width 44 height 44
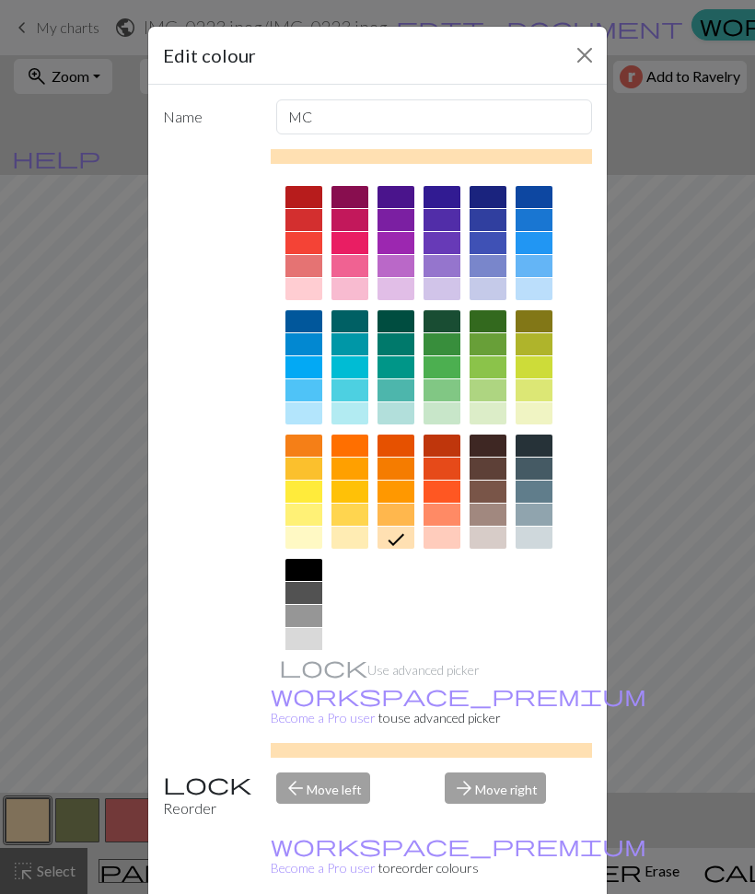
click at [356, 531] on div at bounding box center [350, 538] width 37 height 22
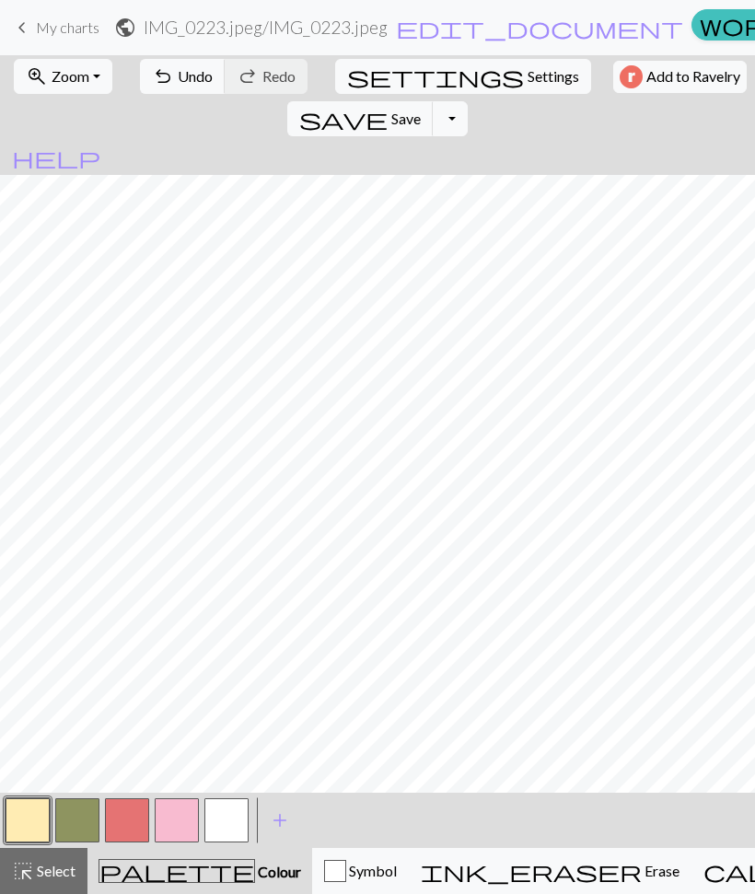
click at [126, 823] on button "button" at bounding box center [127, 821] width 44 height 44
click at [124, 825] on button "button" at bounding box center [127, 821] width 44 height 44
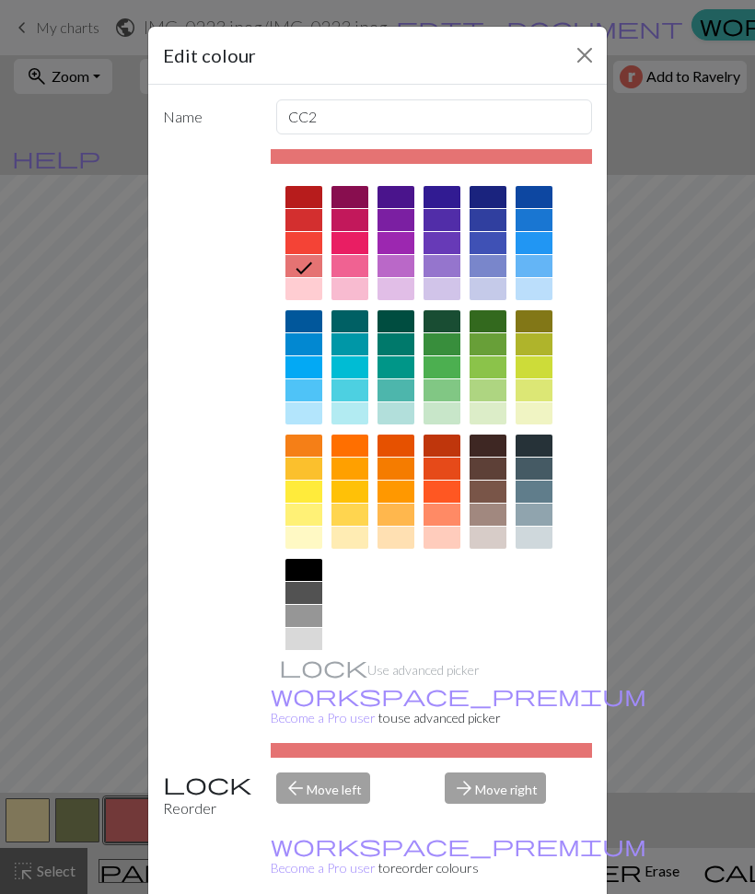
click at [391, 290] on div at bounding box center [396, 289] width 37 height 22
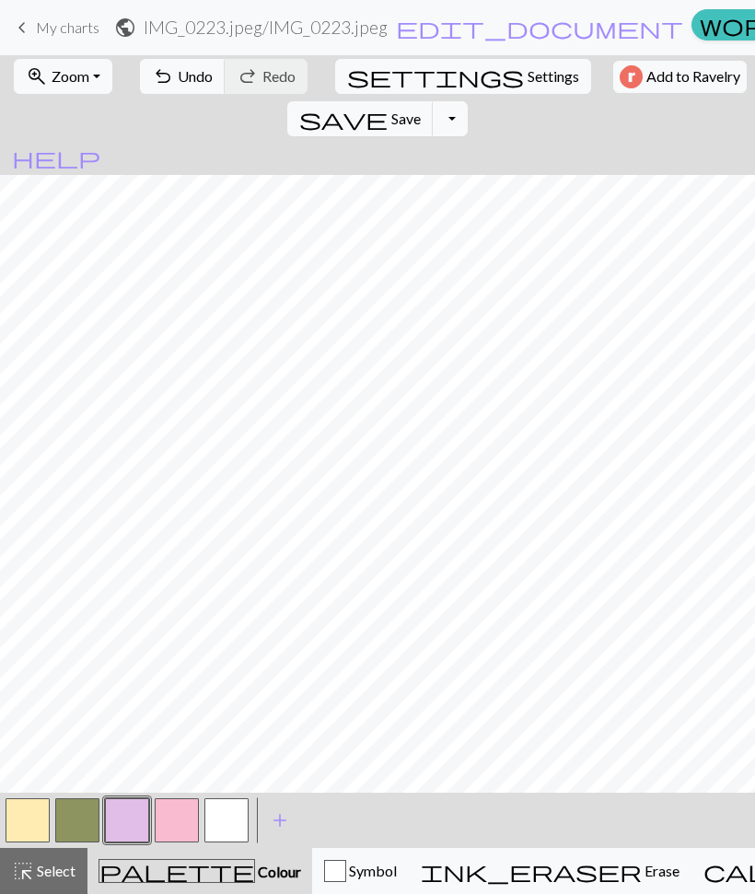
click at [118, 811] on button "button" at bounding box center [127, 821] width 44 height 44
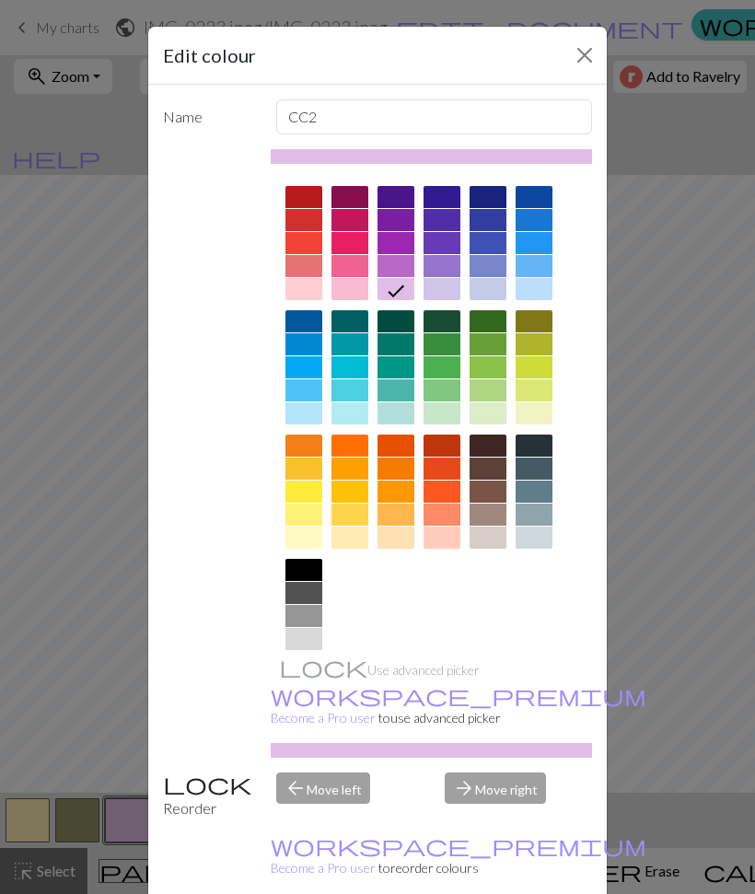
click at [349, 265] on div at bounding box center [350, 266] width 37 height 22
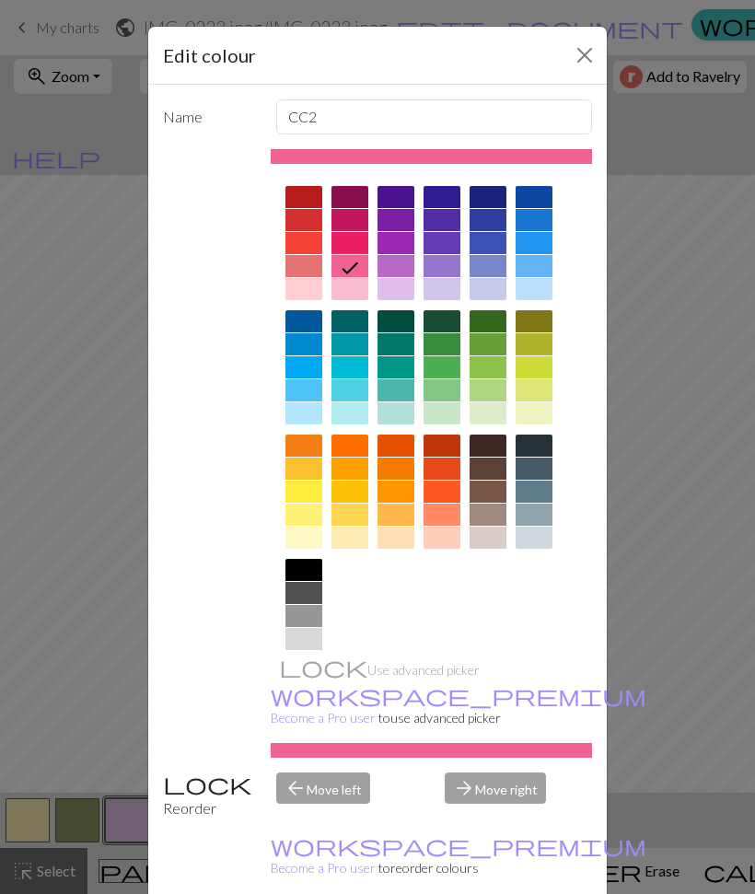
click at [308, 272] on div at bounding box center [304, 266] width 37 height 22
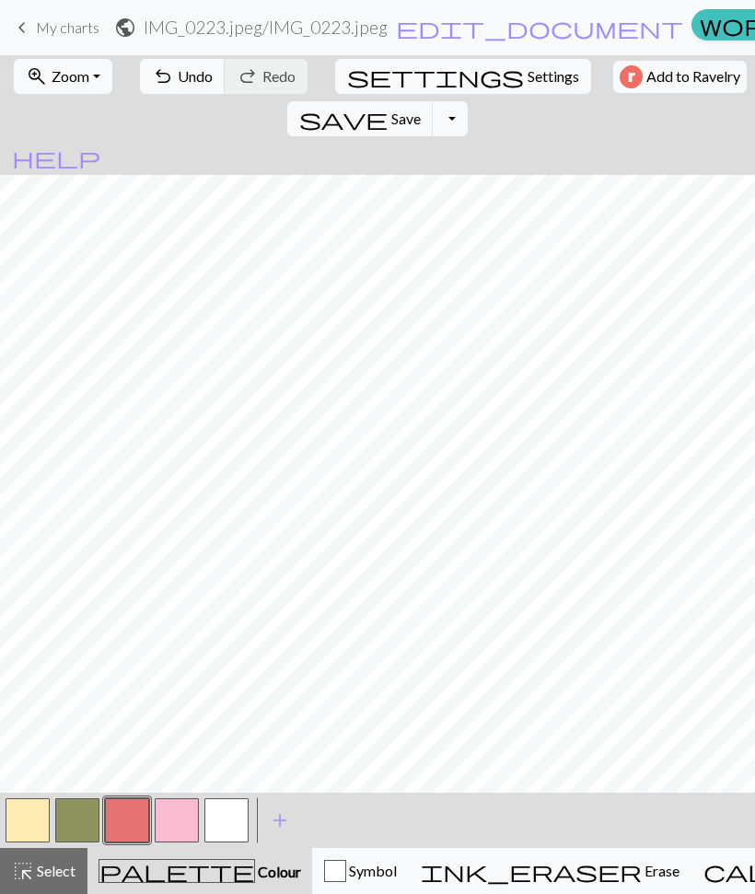
click at [27, 819] on button "button" at bounding box center [28, 821] width 44 height 44
click at [23, 816] on button "button" at bounding box center [28, 821] width 44 height 44
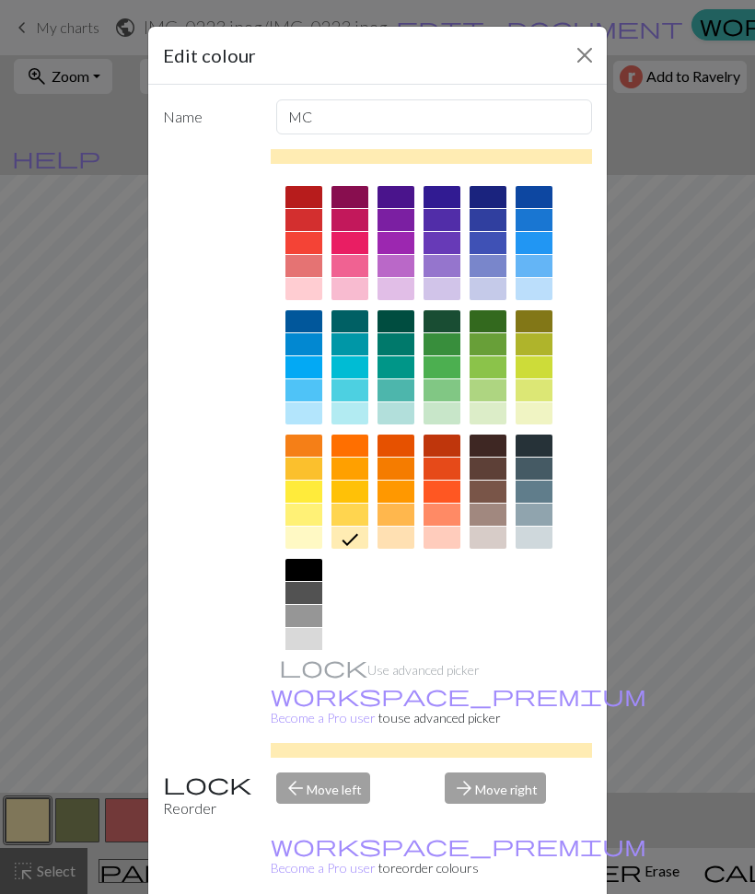
click at [479, 409] on div at bounding box center [488, 414] width 37 height 22
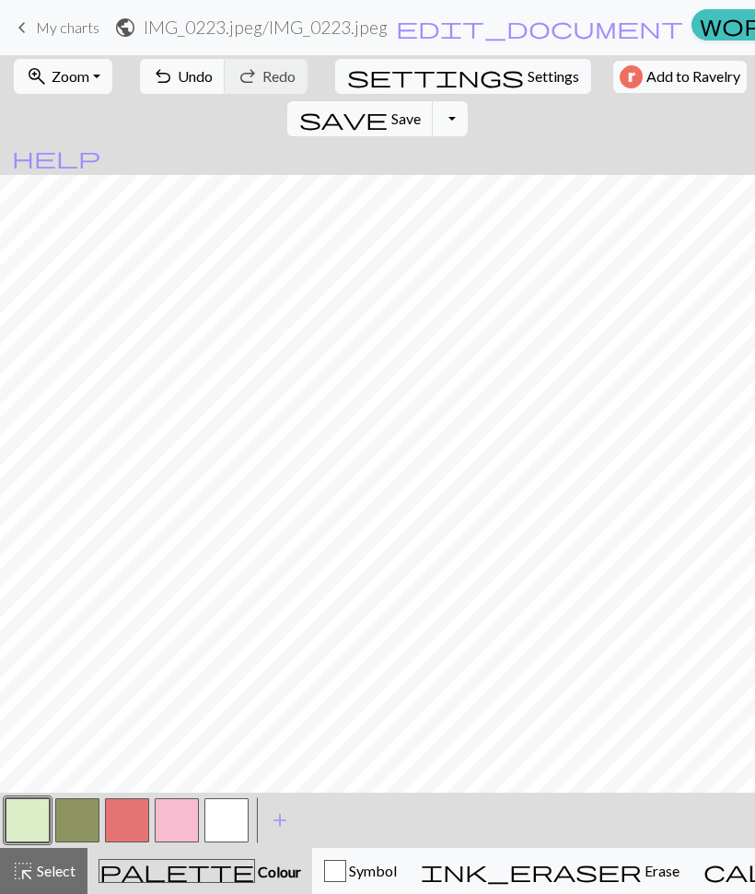
click at [21, 814] on button "button" at bounding box center [28, 821] width 44 height 44
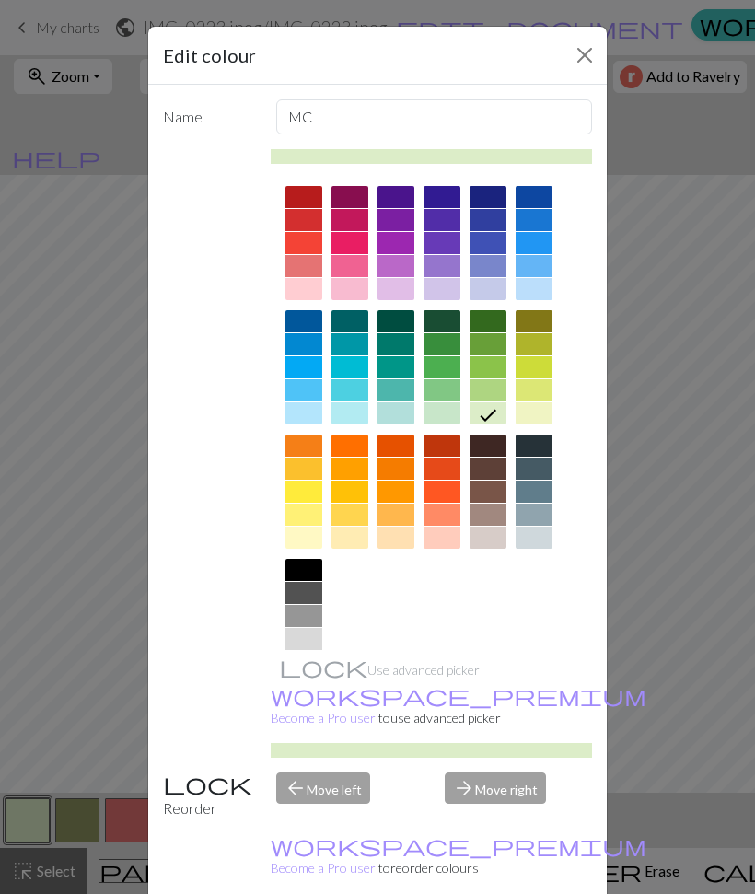
click at [547, 293] on div at bounding box center [534, 289] width 37 height 22
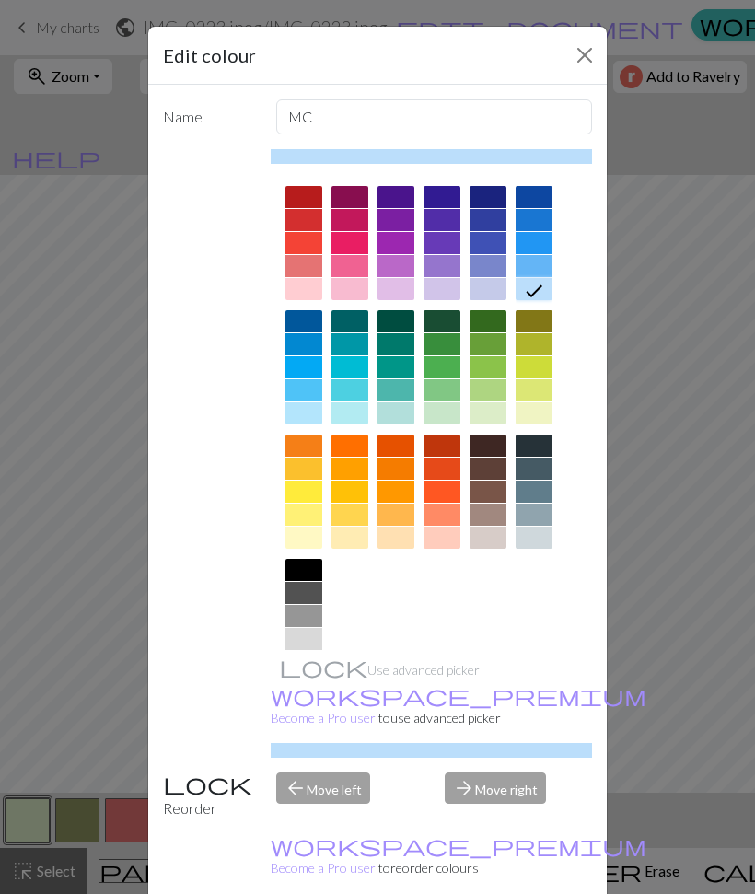
click at [339, 418] on div at bounding box center [350, 414] width 37 height 22
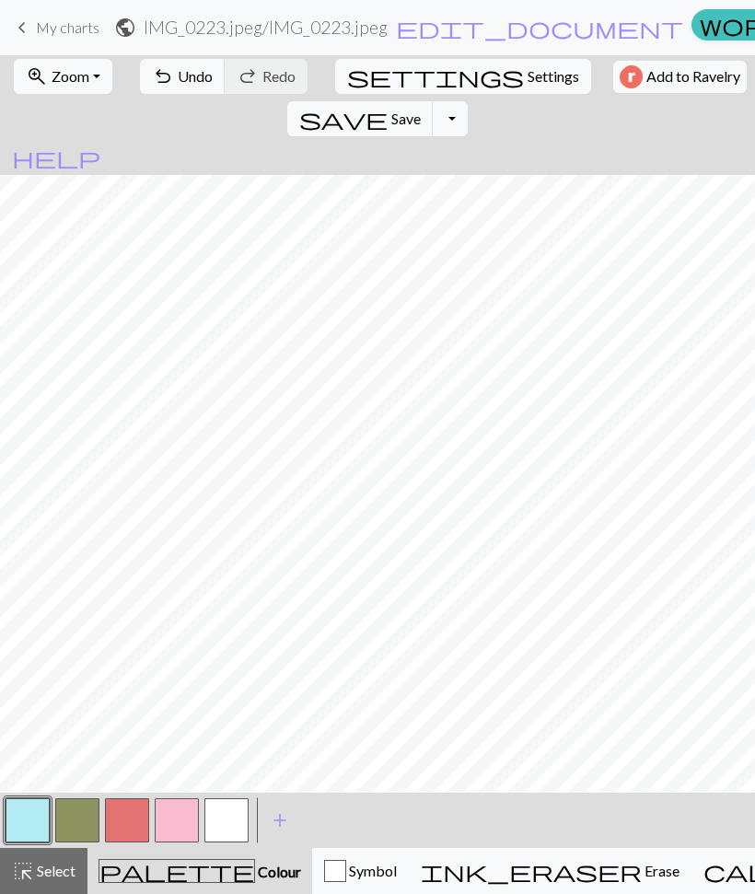
click at [28, 818] on button "button" at bounding box center [28, 821] width 44 height 44
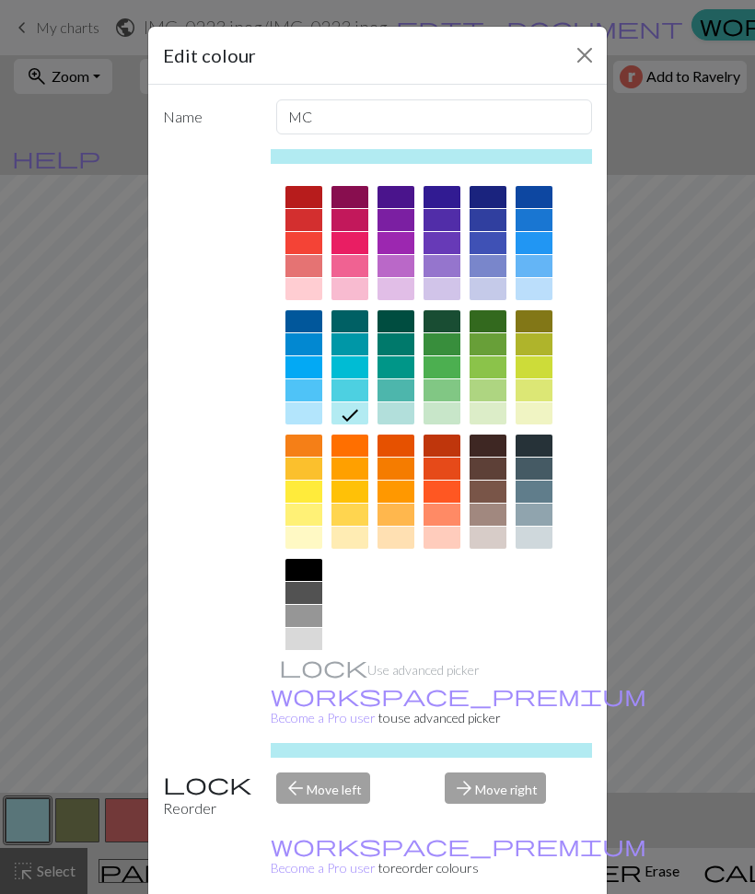
click at [537, 270] on div at bounding box center [534, 266] width 37 height 22
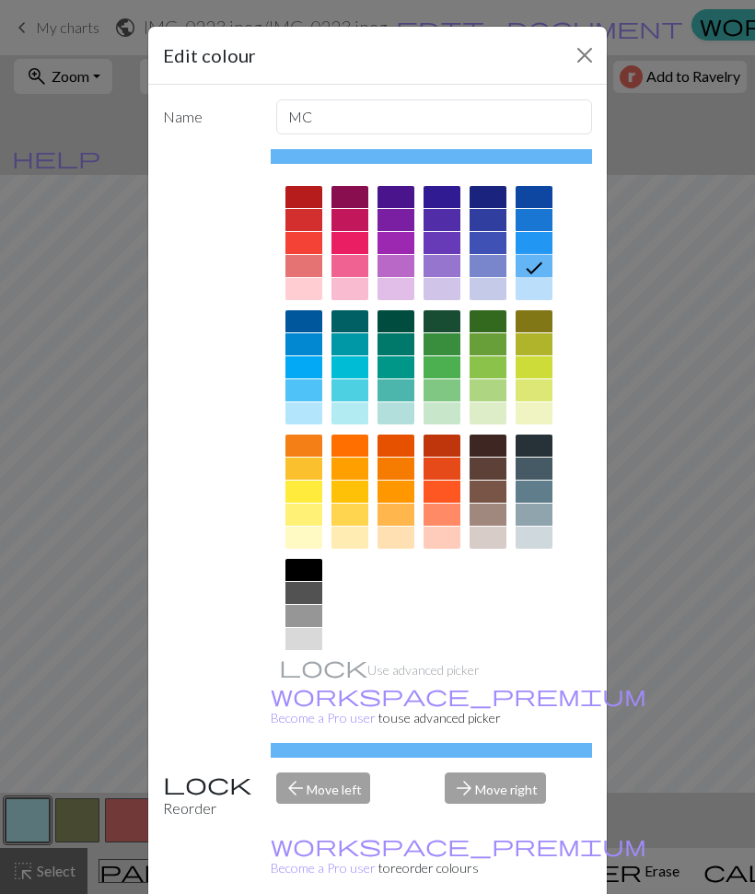
click at [542, 290] on div at bounding box center [534, 289] width 37 height 22
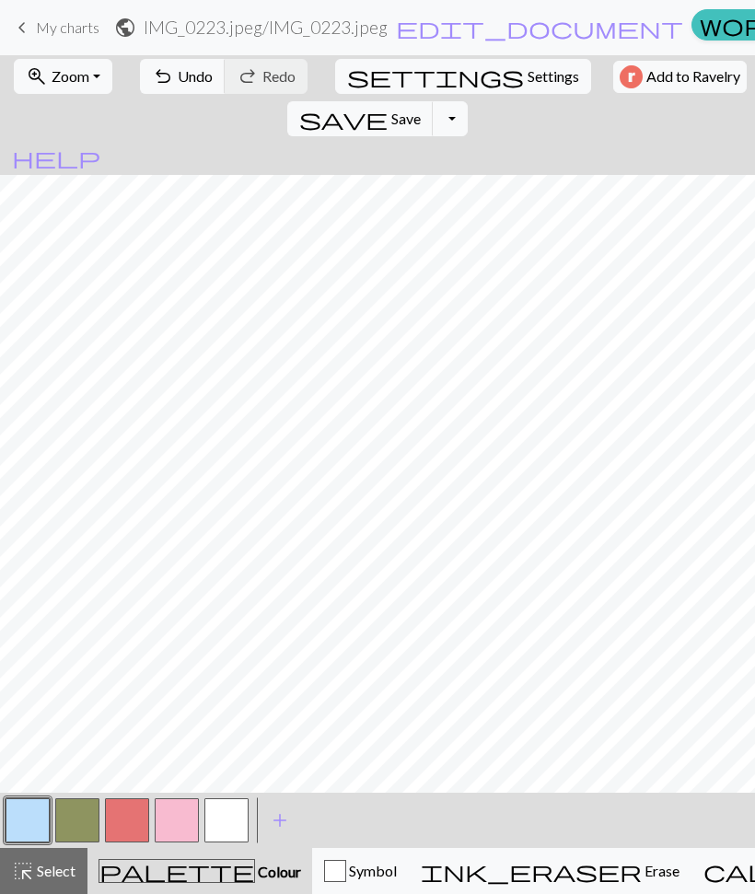
click at [15, 810] on button "button" at bounding box center [28, 821] width 44 height 44
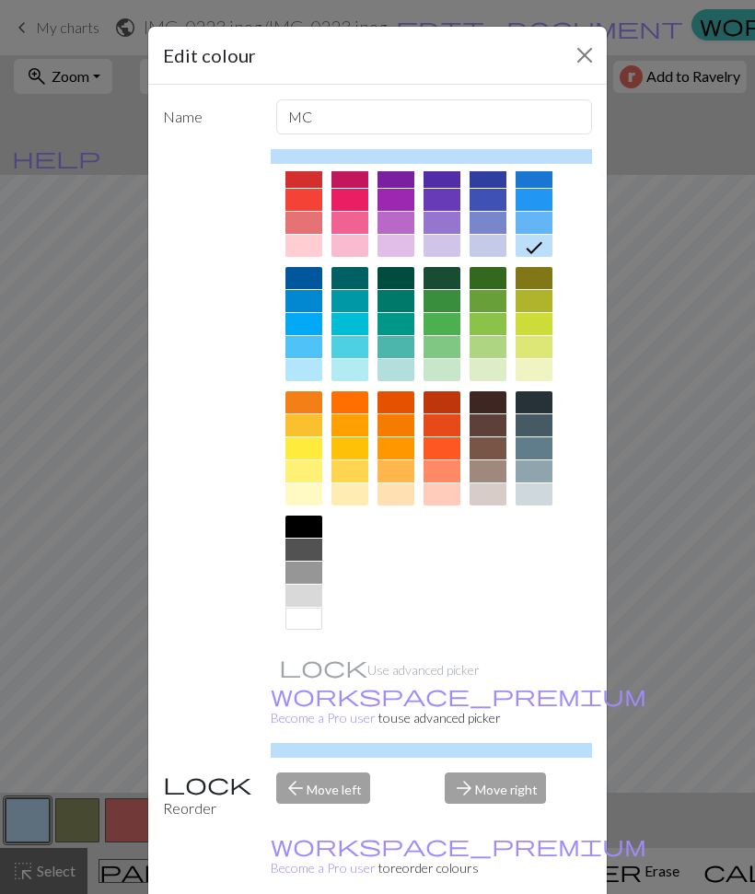
scroll to position [43, 0]
click at [356, 491] on div at bounding box center [350, 495] width 37 height 22
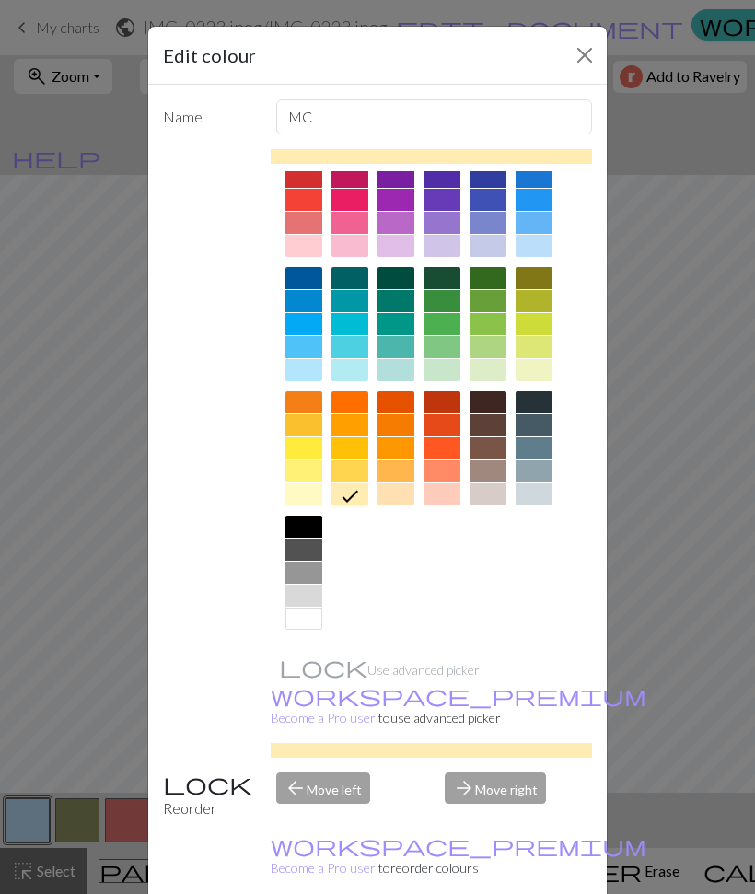
click at [396, 499] on div at bounding box center [396, 495] width 37 height 22
click at [359, 504] on div at bounding box center [350, 495] width 37 height 22
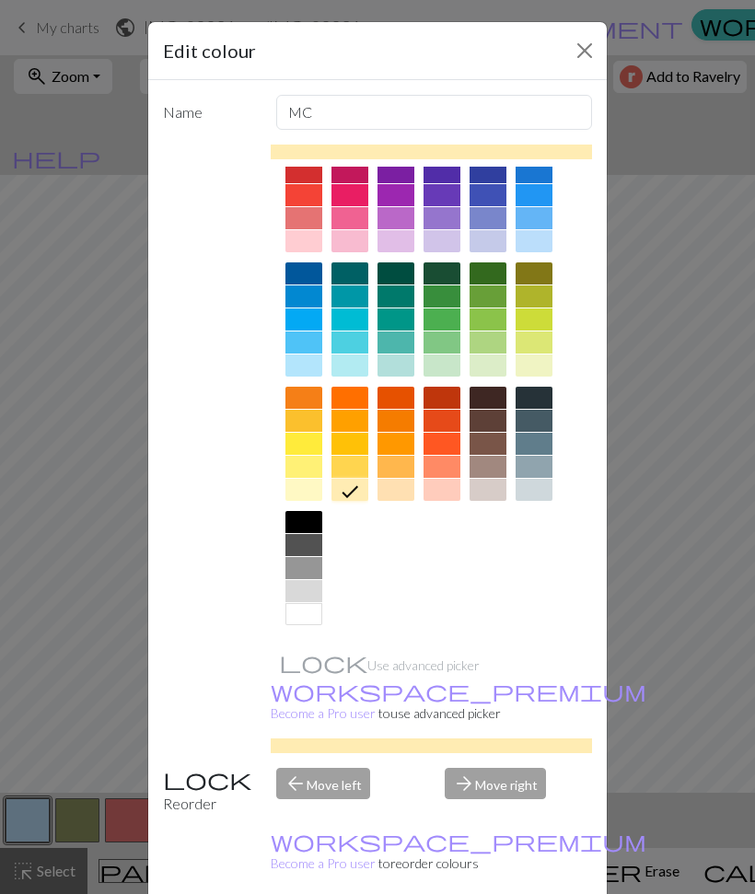
click at [483, 487] on div at bounding box center [488, 490] width 37 height 22
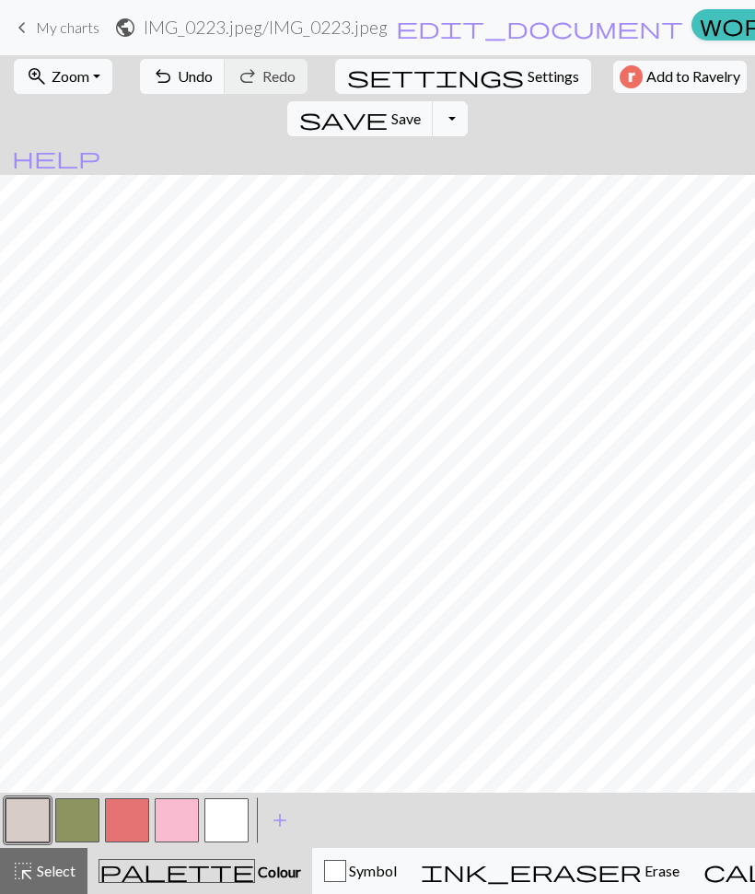
click at [36, 823] on button "button" at bounding box center [28, 821] width 44 height 44
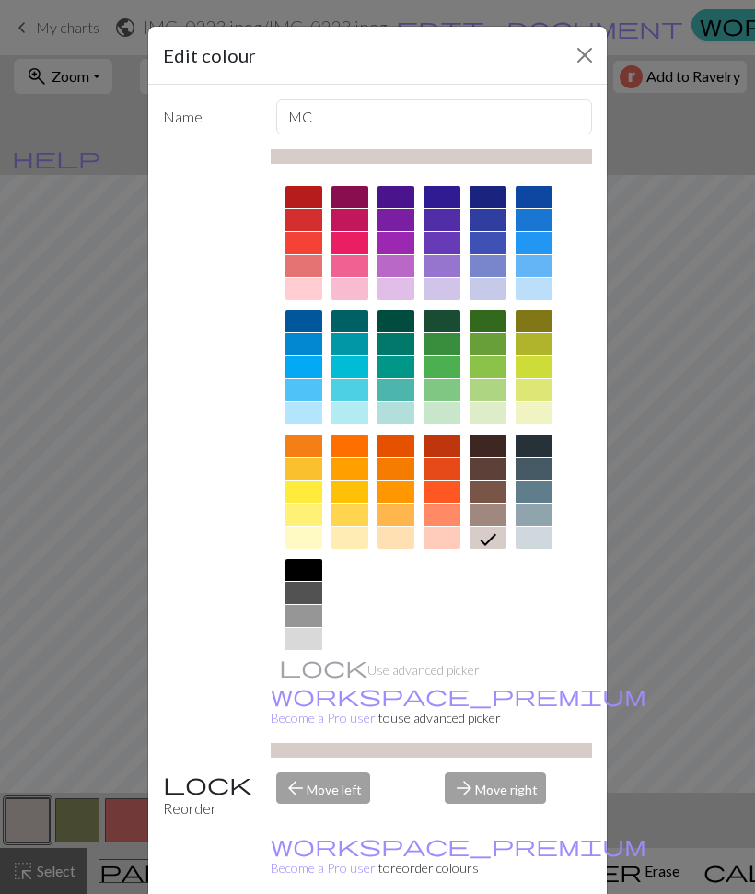
click at [356, 536] on div at bounding box center [350, 538] width 37 height 22
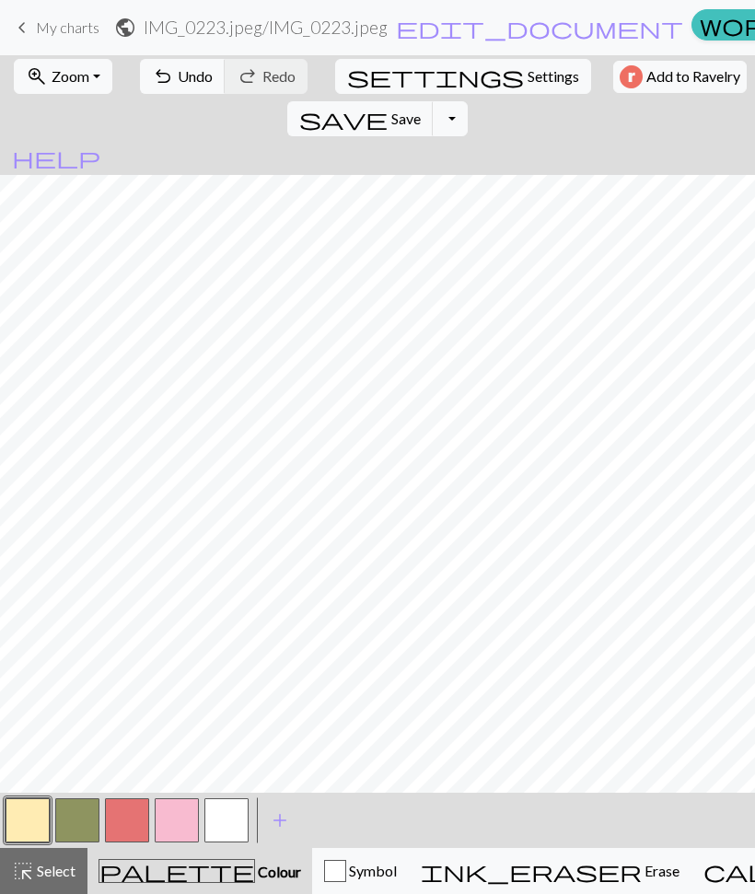
click at [388, 106] on span "save" at bounding box center [343, 119] width 88 height 26
click at [421, 110] on span "Save" at bounding box center [405, 119] width 29 height 18
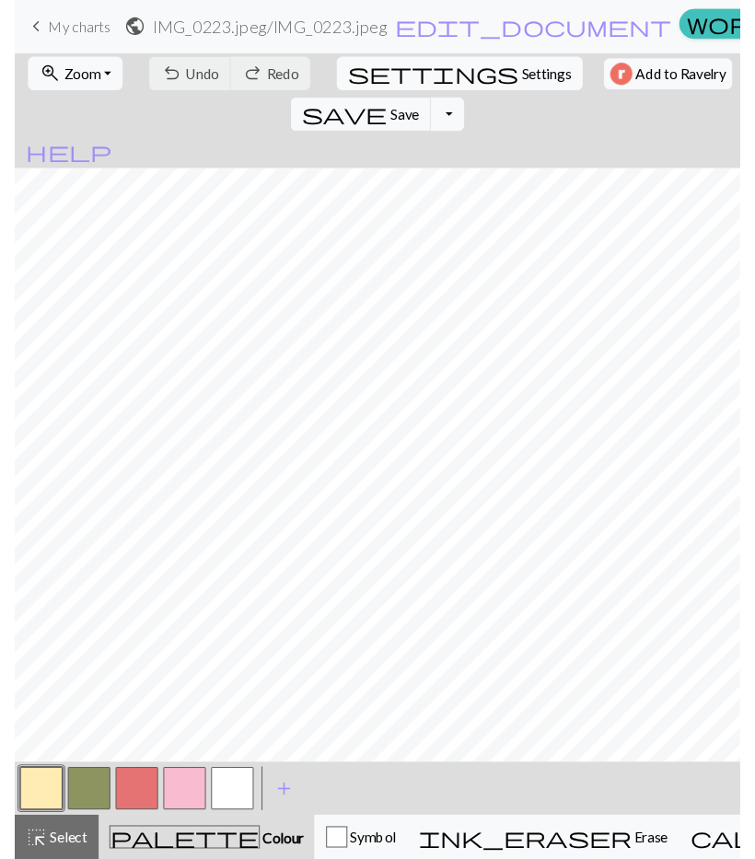
scroll to position [0, 1]
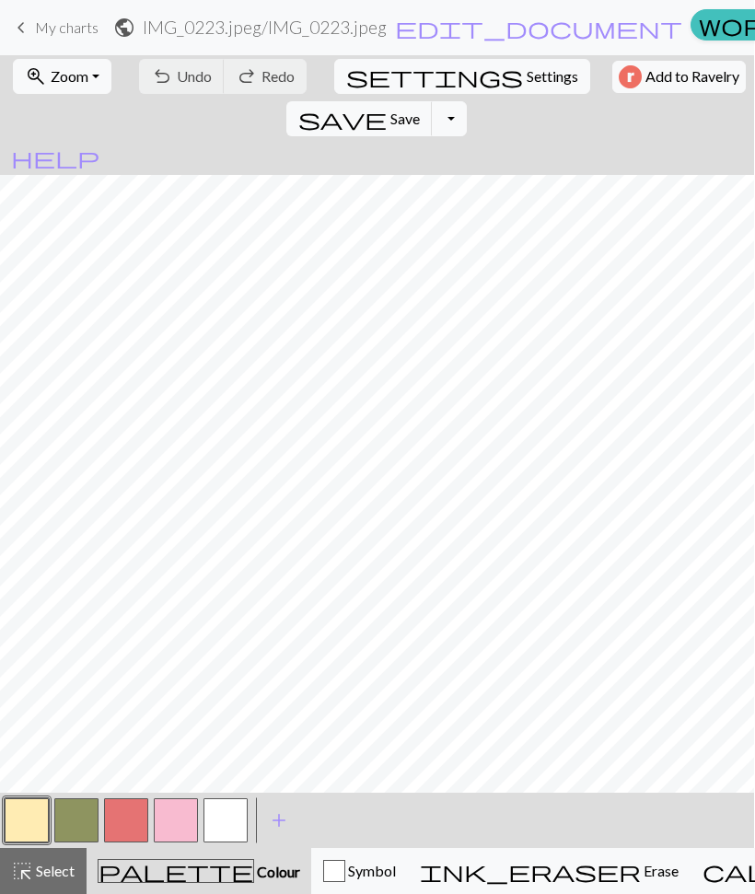
click at [642, 78] on div "Chart saved Chart saved" at bounding box center [377, 73] width 755 height 146
click at [467, 101] on button "Toggle Dropdown" at bounding box center [449, 118] width 35 height 35
click at [466, 174] on button "save_alt Download" at bounding box center [314, 188] width 304 height 29
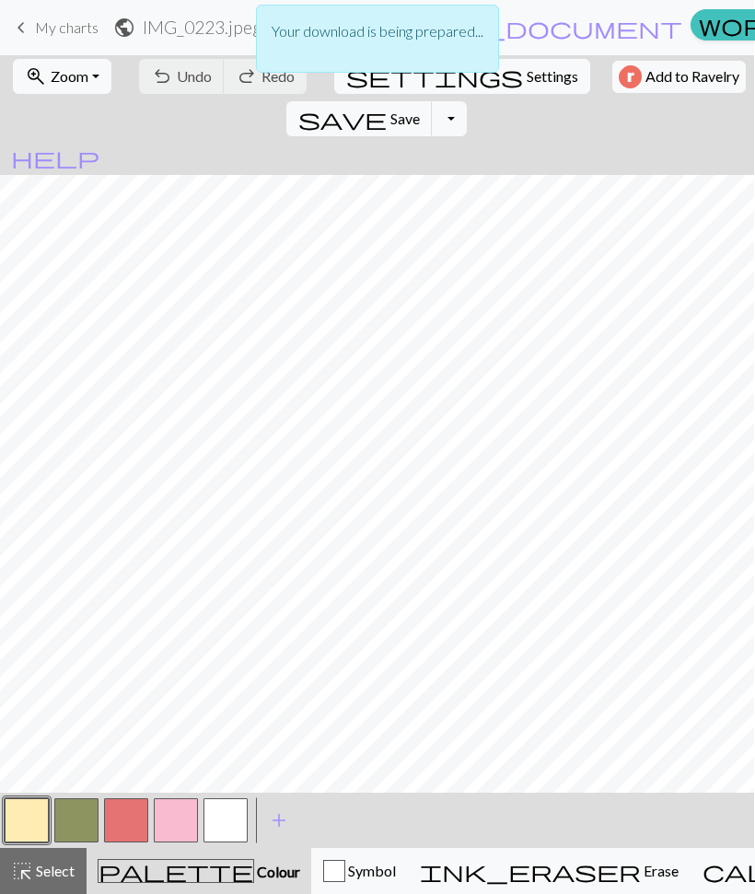
click at [363, 79] on div "Your download is being prepared..." at bounding box center [377, 44] width 243 height 88
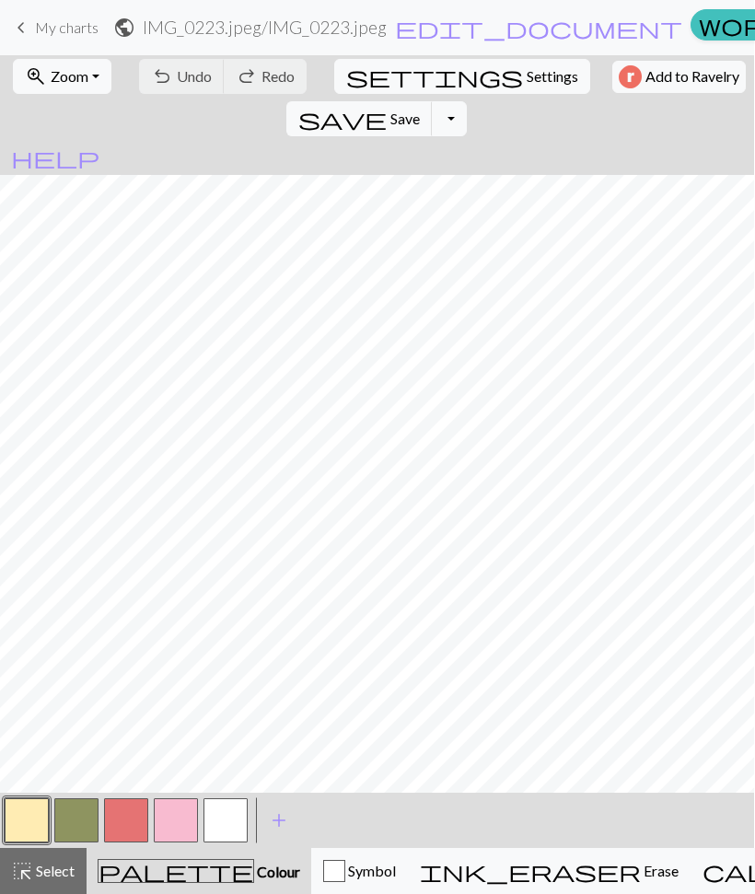
click at [527, 76] on span "Settings" at bounding box center [553, 76] width 52 height 22
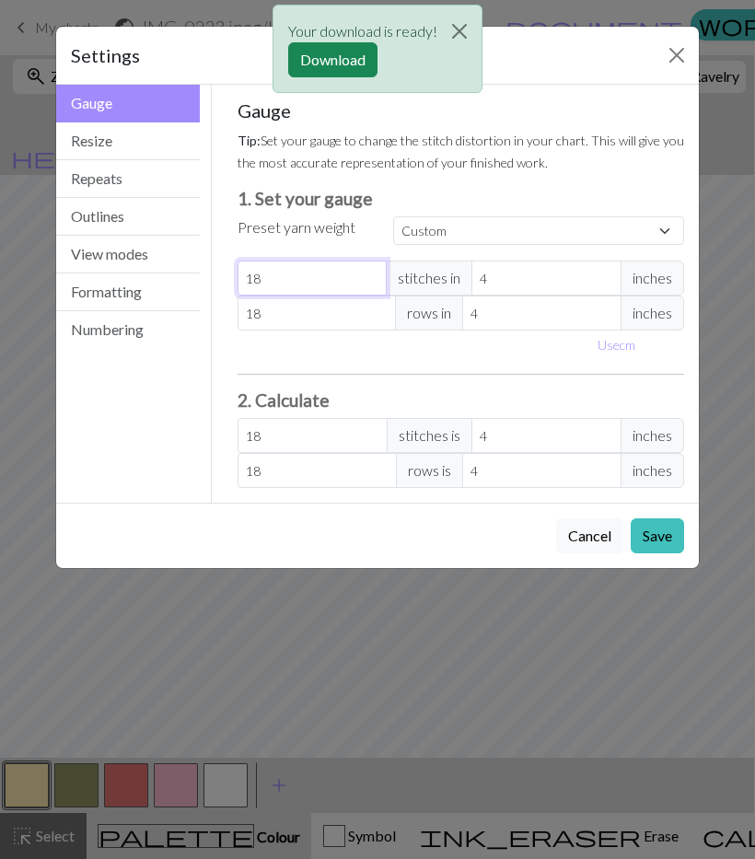
type input "18"
click at [303, 281] on input "18" at bounding box center [313, 278] width 150 height 35
click at [308, 278] on input "18" at bounding box center [313, 278] width 150 height 35
type input "0"
type input "30"
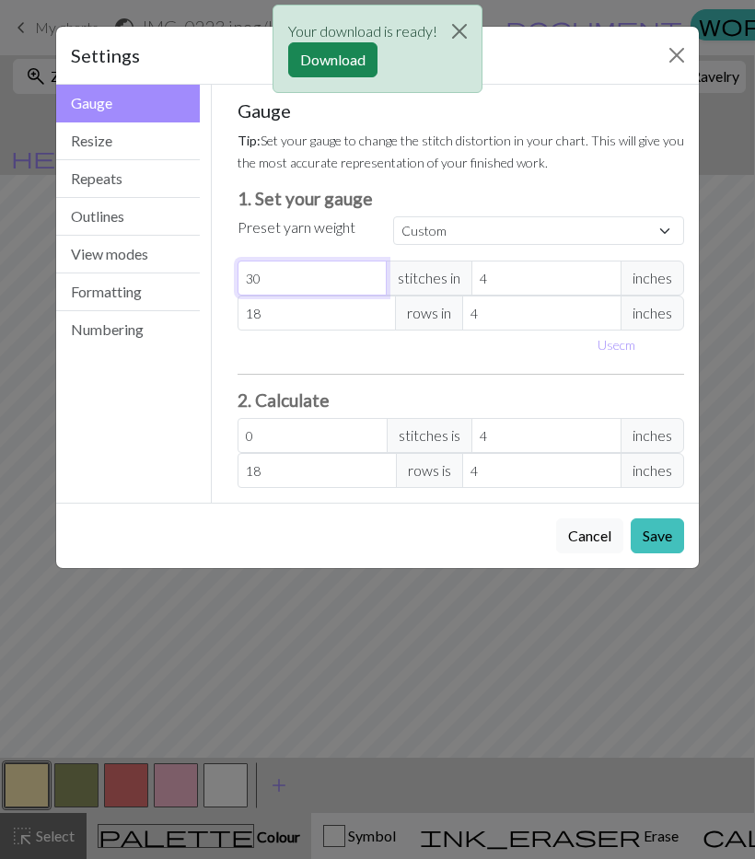
type input "30"
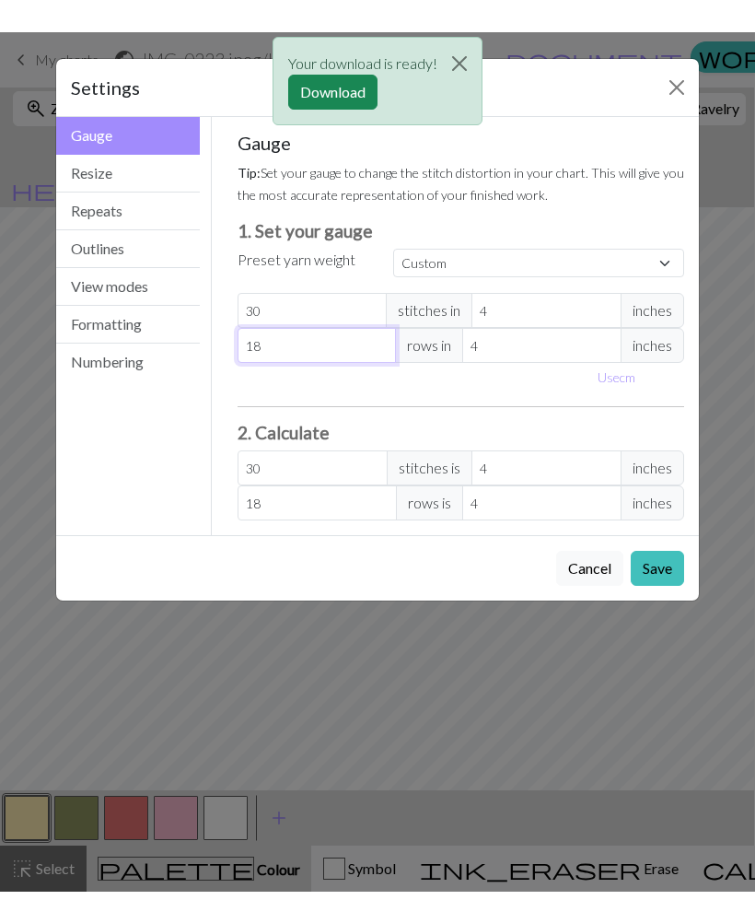
scroll to position [0, 0]
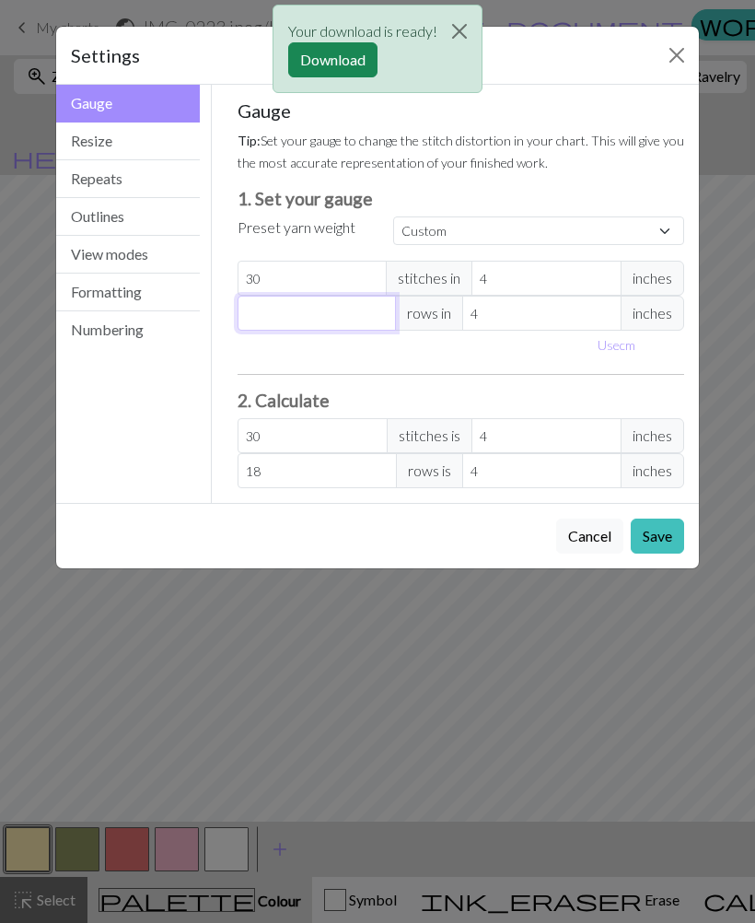
type input "0"
type input "36"
type input "0"
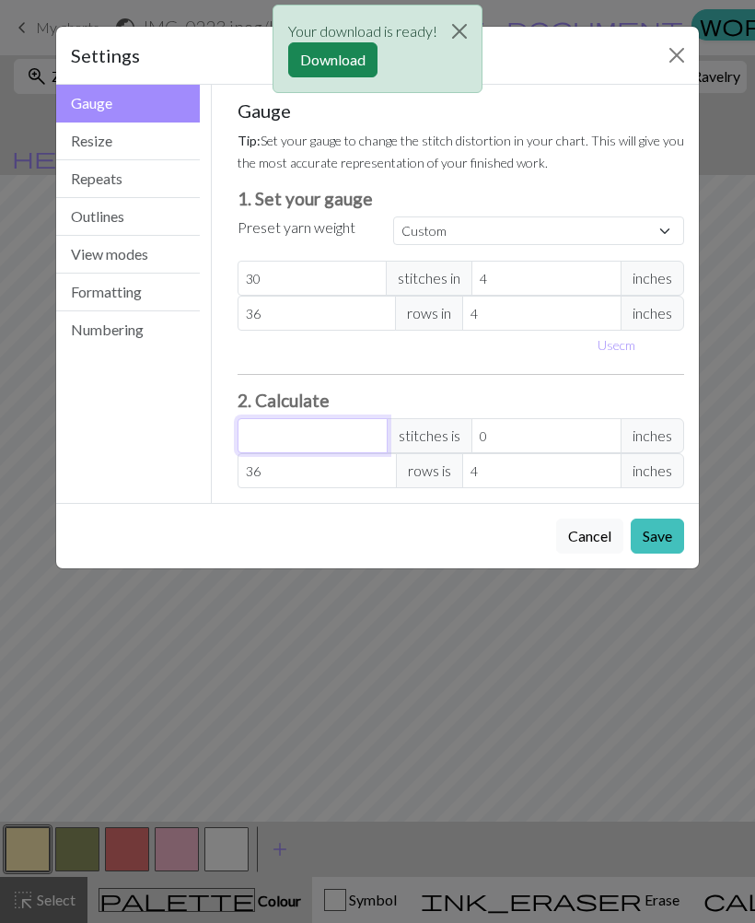
type input "72"
type input "9.6"
type input "72"
type input "0"
type input "62"
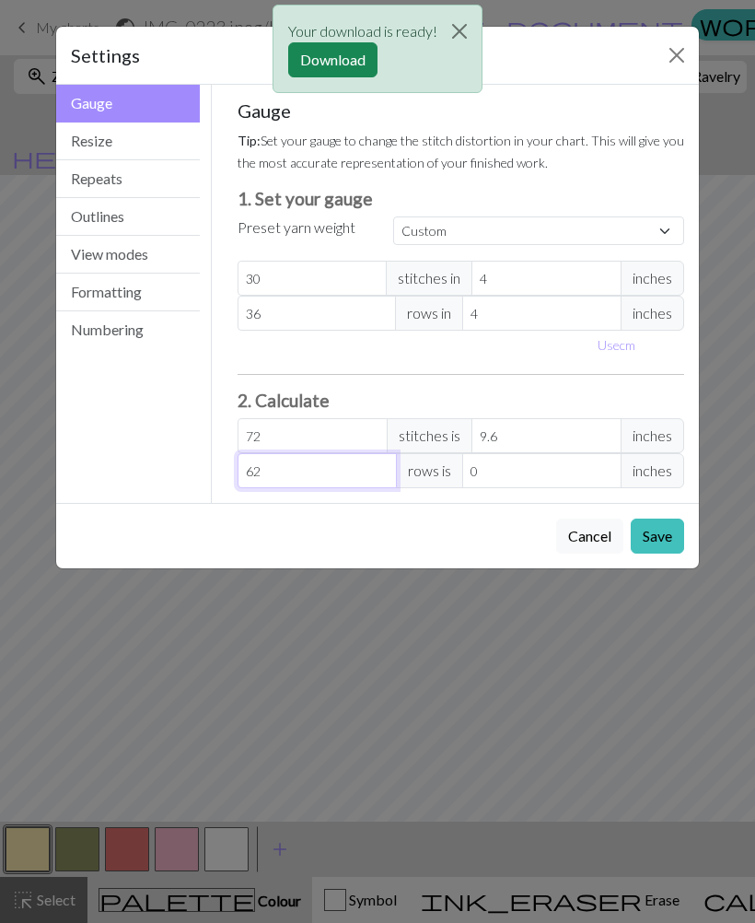
type input "6.89"
type input "62"
type input "0"
type input "18"
type input "2.4"
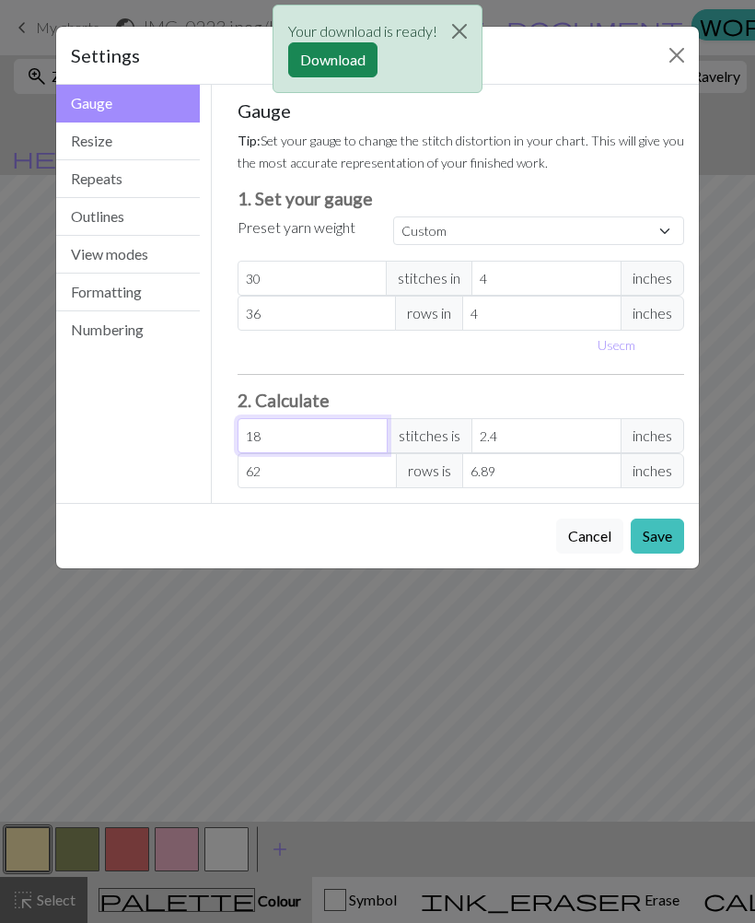
type input "0"
type input "78"
type input "10.4"
type input "78"
click at [621, 344] on button "Use cm" at bounding box center [617, 345] width 54 height 29
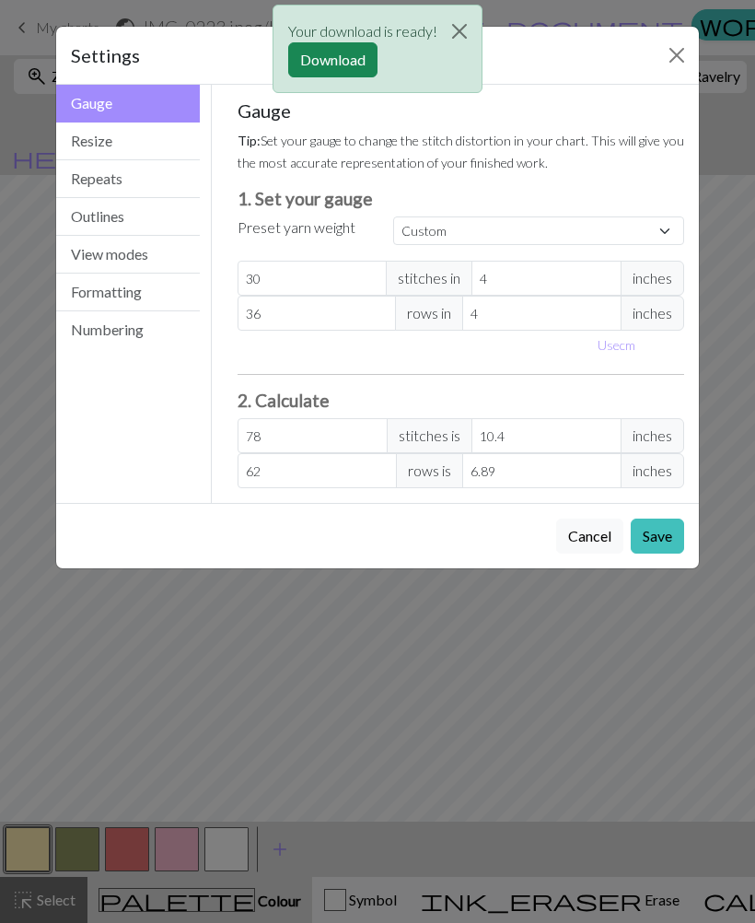
type input "10.16"
type input "26.42"
type input "17.5"
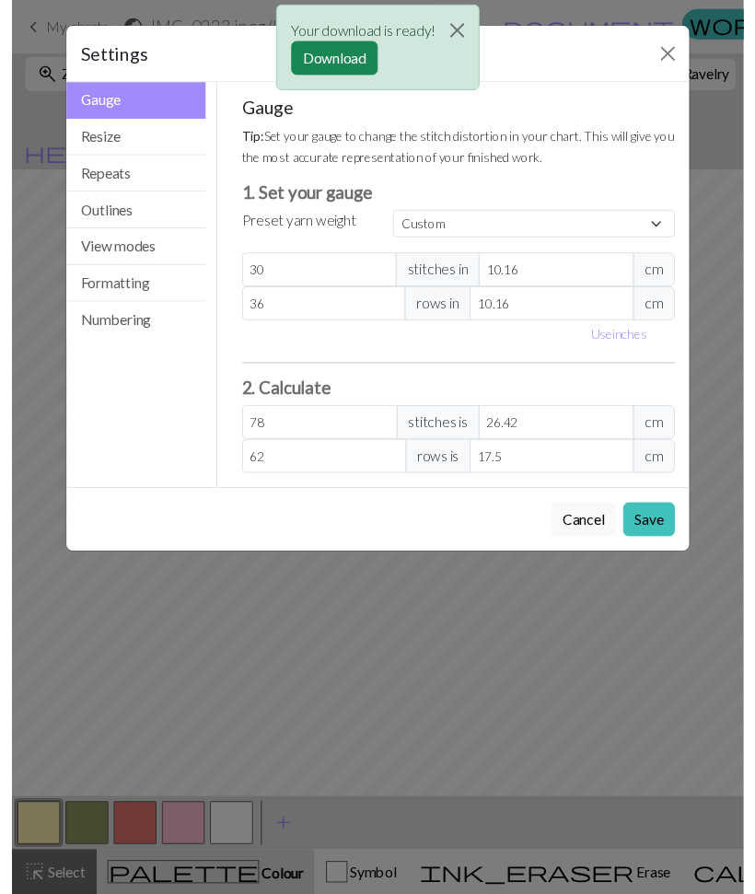
scroll to position [0, 1]
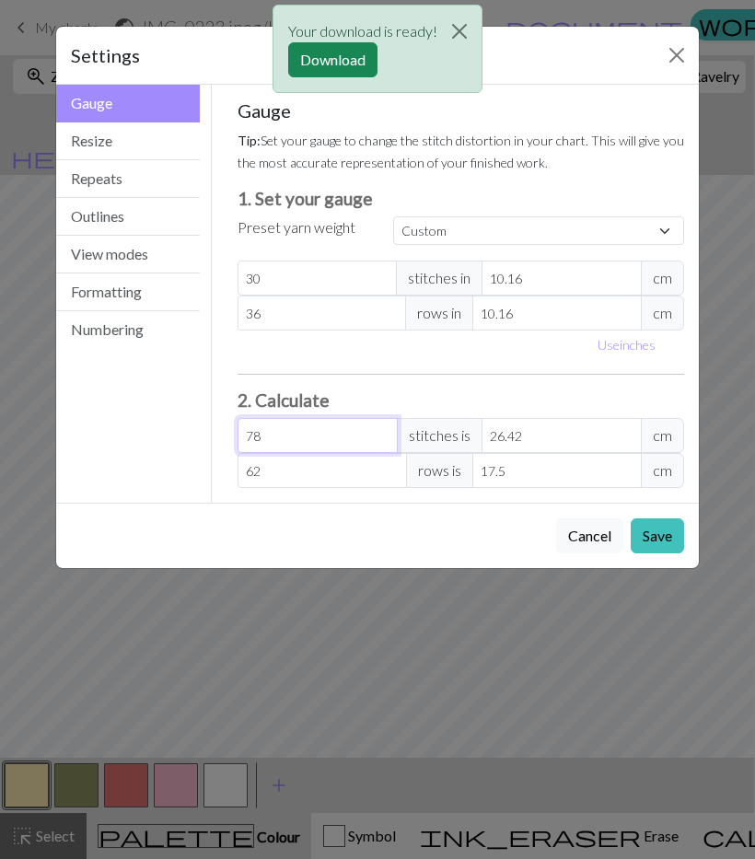
type input "0"
type input "72"
type input "24.38"
type input "72"
click at [675, 45] on div "Your download is ready! Download" at bounding box center [377, 54] width 755 height 108
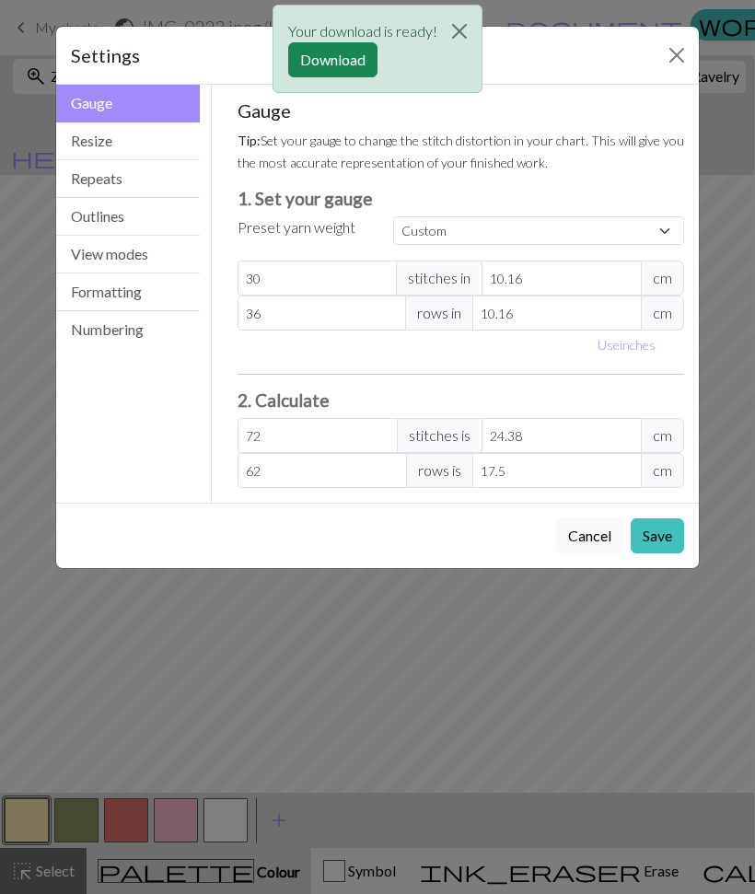
click at [673, 57] on div "Your download is ready! Download" at bounding box center [377, 54] width 755 height 108
click at [584, 543] on button "Cancel" at bounding box center [589, 536] width 67 height 35
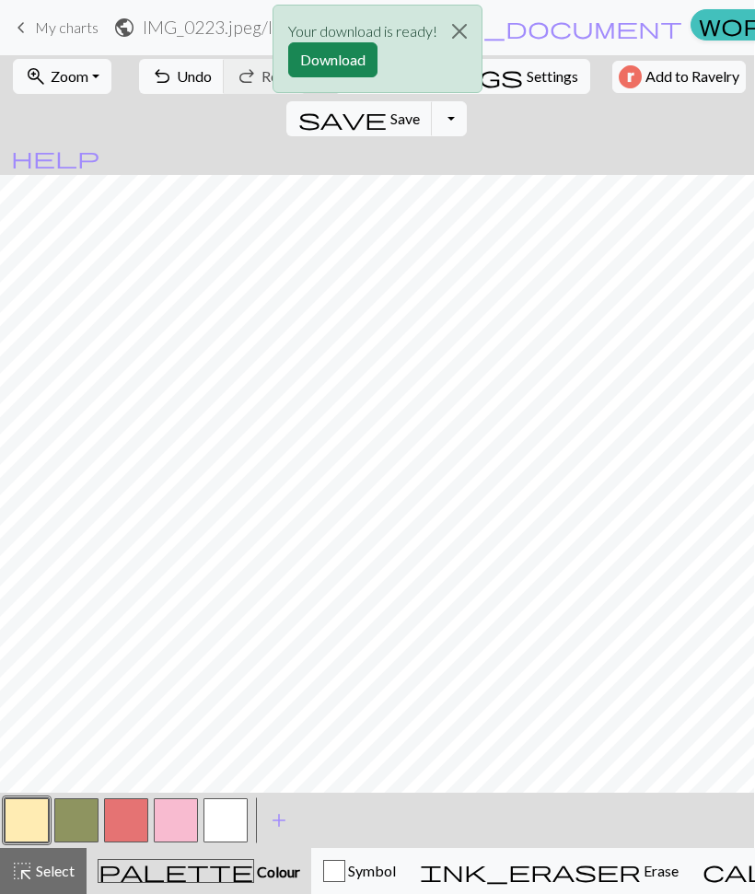
click at [677, 72] on div "Your download is ready! Download" at bounding box center [377, 54] width 755 height 108
click at [354, 54] on button "Download" at bounding box center [332, 59] width 89 height 35
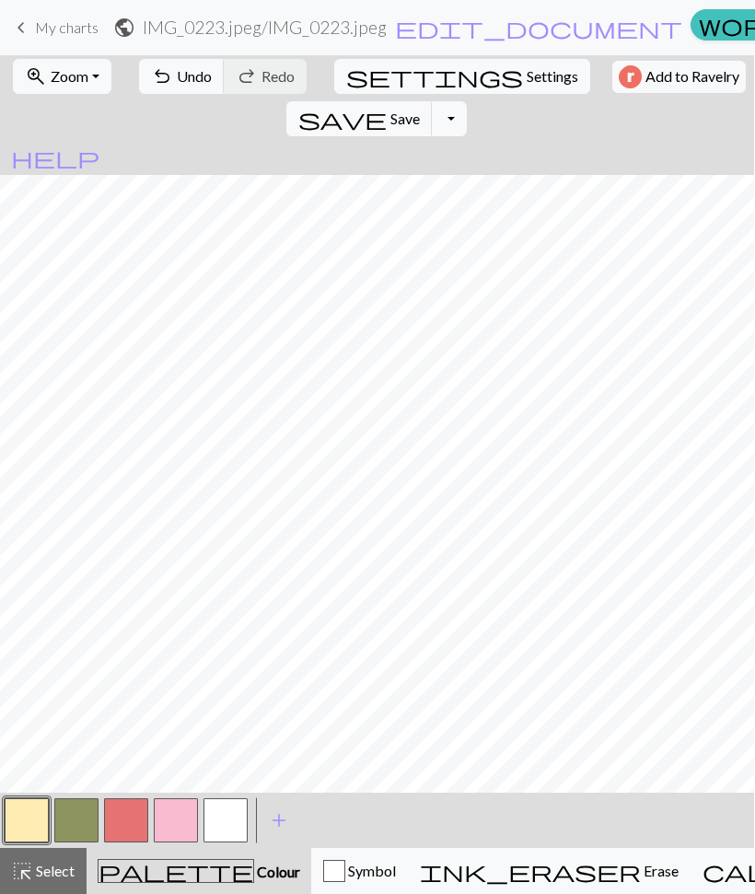
click at [467, 101] on button "Toggle Dropdown" at bounding box center [449, 118] width 35 height 35
click at [466, 174] on button "save_alt Download" at bounding box center [314, 188] width 304 height 29
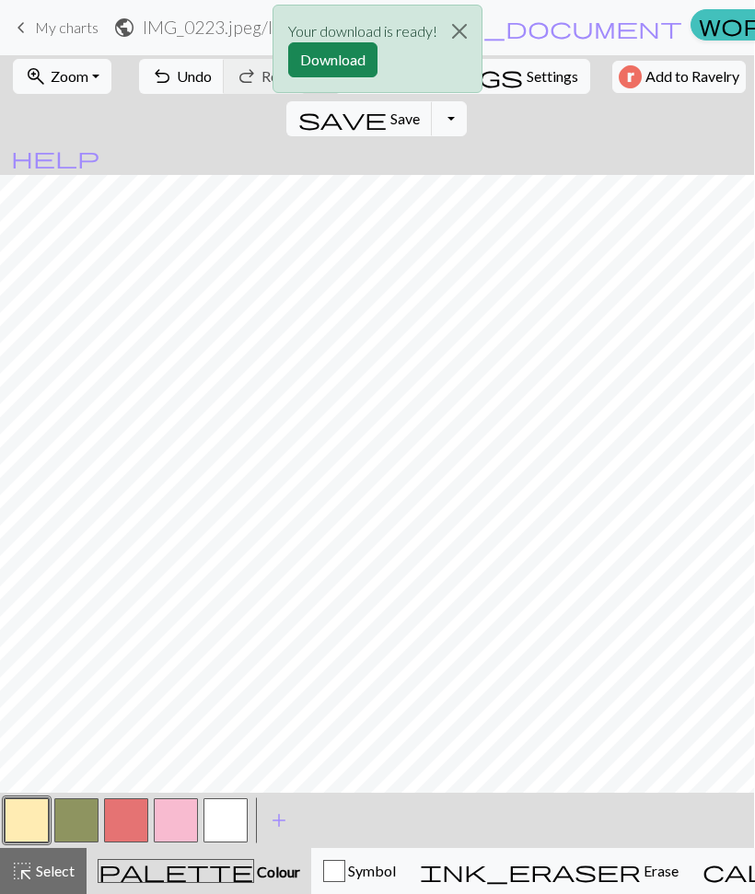
click at [355, 57] on button "Download" at bounding box center [332, 59] width 89 height 35
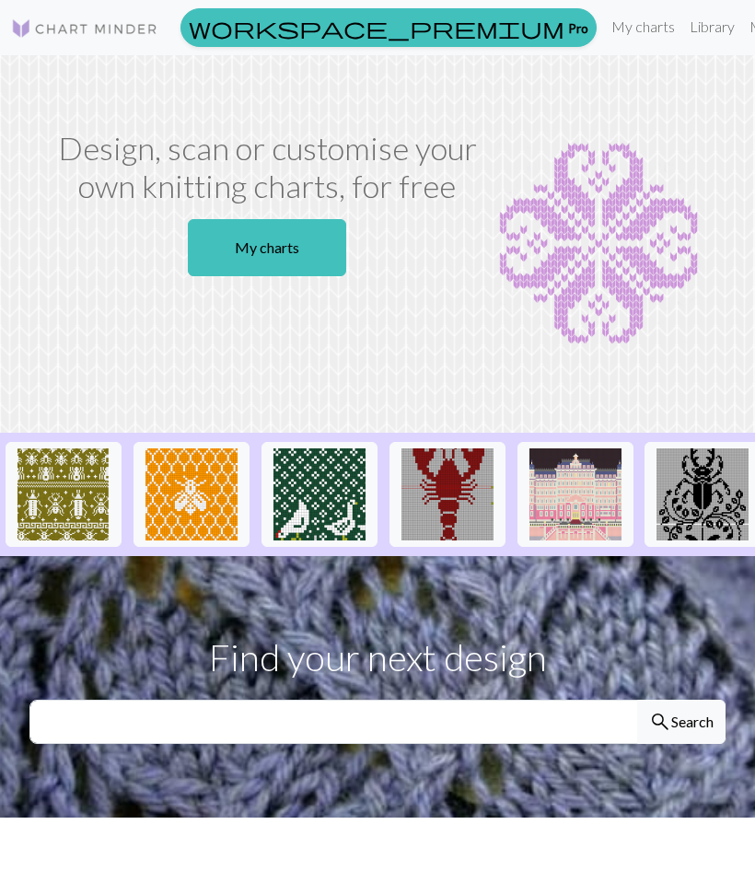
click at [683, 18] on link "Library" at bounding box center [713, 26] width 60 height 37
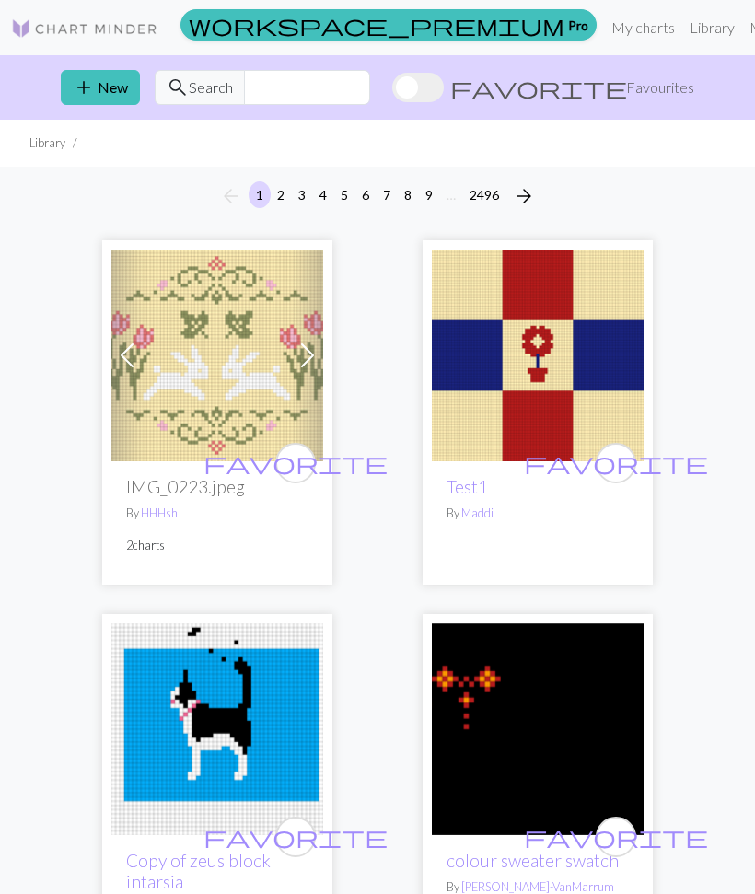
click at [604, 41] on link "My charts" at bounding box center [643, 27] width 78 height 37
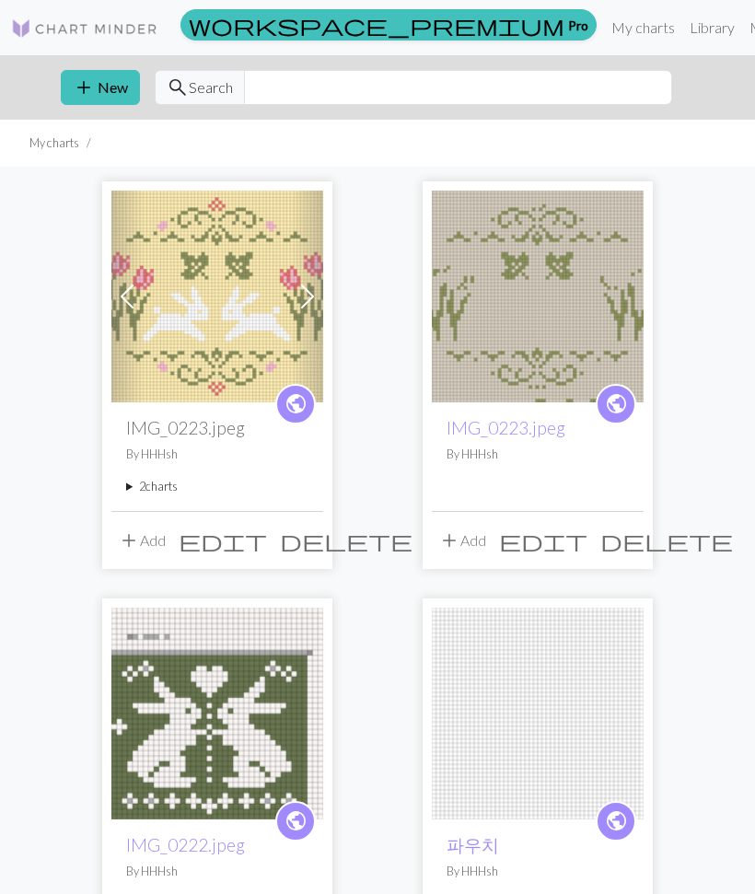
click at [168, 283] on img at bounding box center [217, 297] width 212 height 212
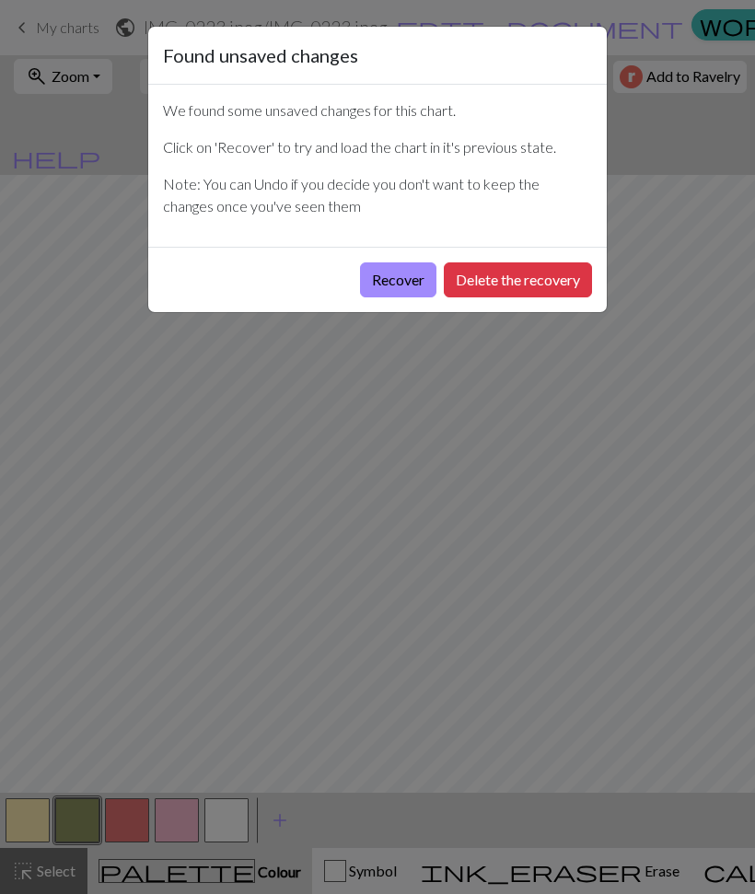
click at [707, 219] on div "Found unsaved changes We found some unsaved changes for this chart. Click on 'R…" at bounding box center [377, 447] width 755 height 894
click at [417, 286] on button "Recover" at bounding box center [398, 280] width 76 height 35
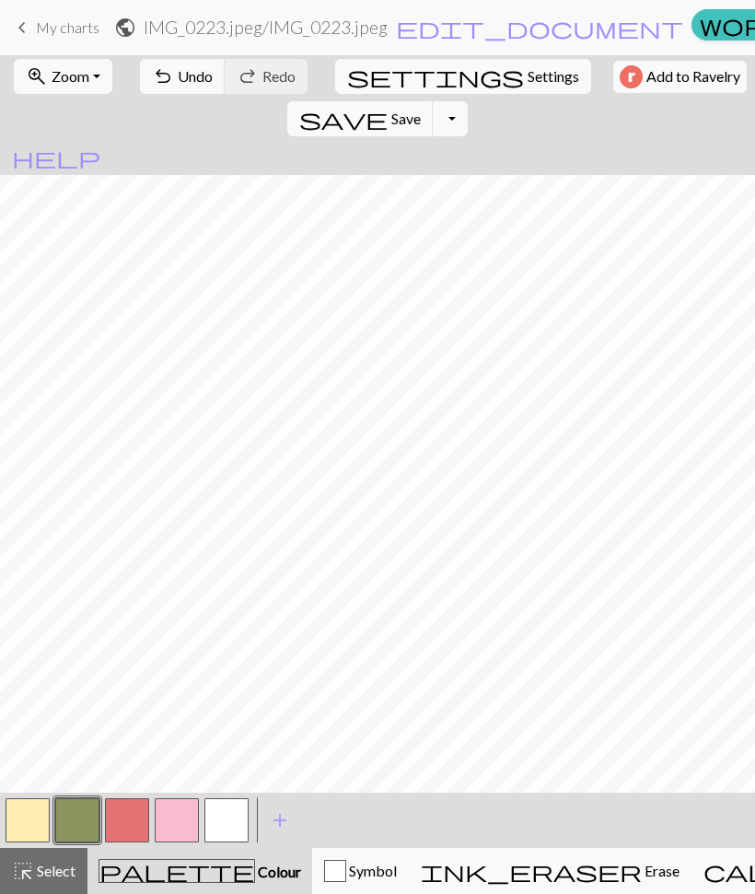
click at [178, 71] on span "Undo" at bounding box center [195, 76] width 35 height 18
click at [46, 63] on button "zoom_in Zoom Zoom" at bounding box center [63, 76] width 99 height 35
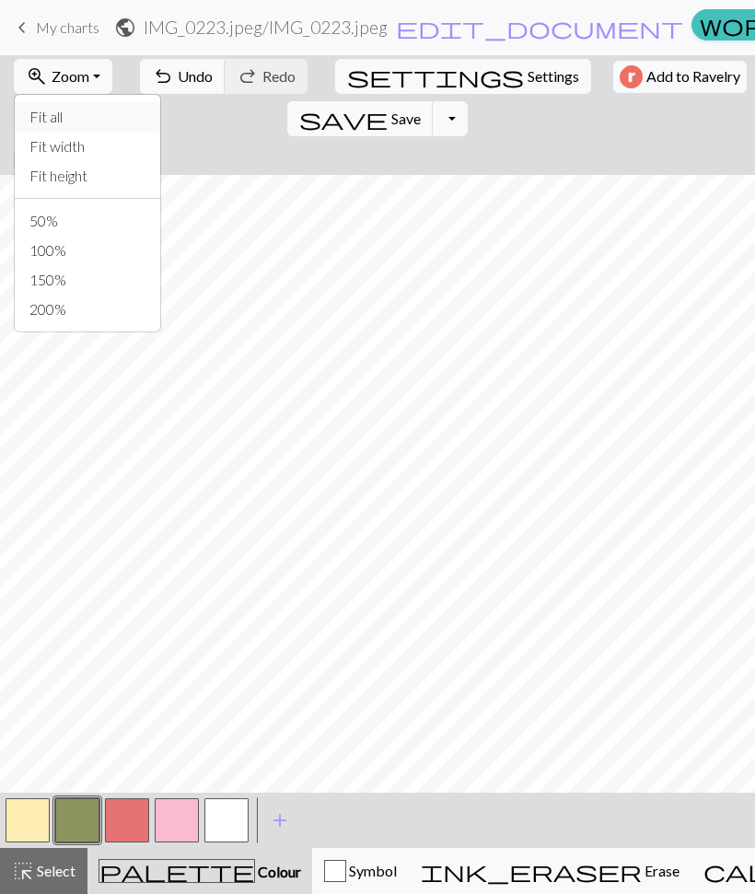
click at [32, 112] on button "Fit all" at bounding box center [88, 116] width 146 height 29
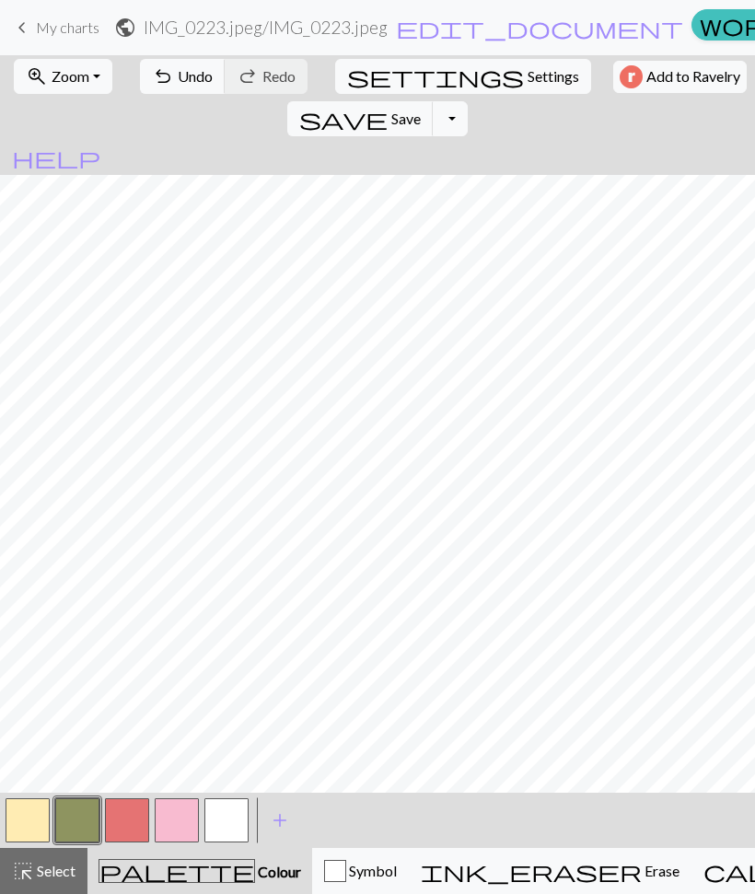
scroll to position [0, 0]
click at [26, 824] on button "button" at bounding box center [28, 821] width 44 height 44
click at [30, 811] on button "button" at bounding box center [28, 821] width 44 height 44
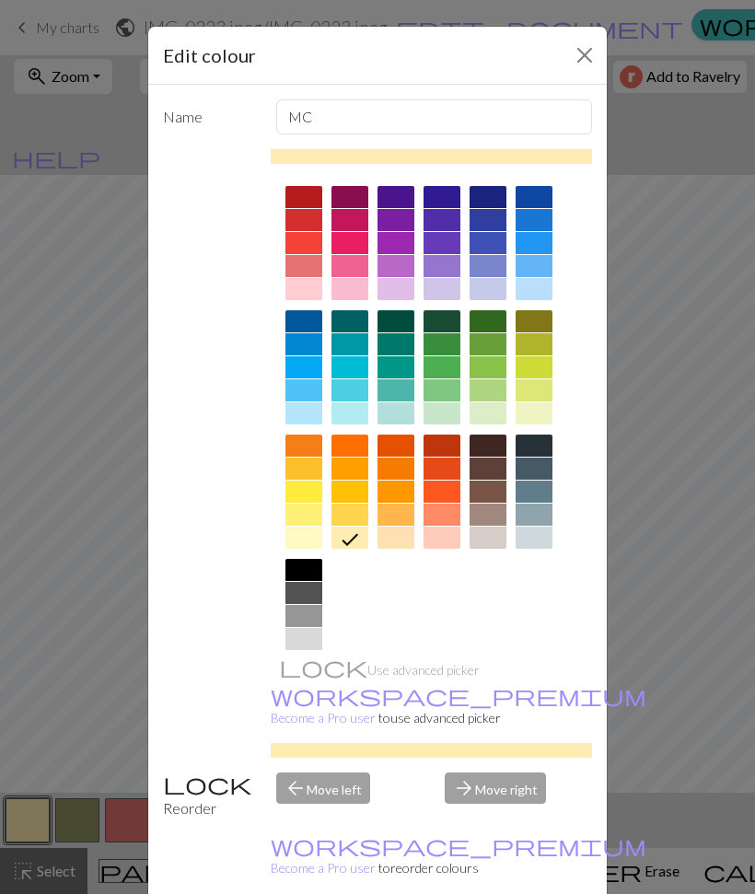
click at [313, 419] on div at bounding box center [304, 414] width 37 height 22
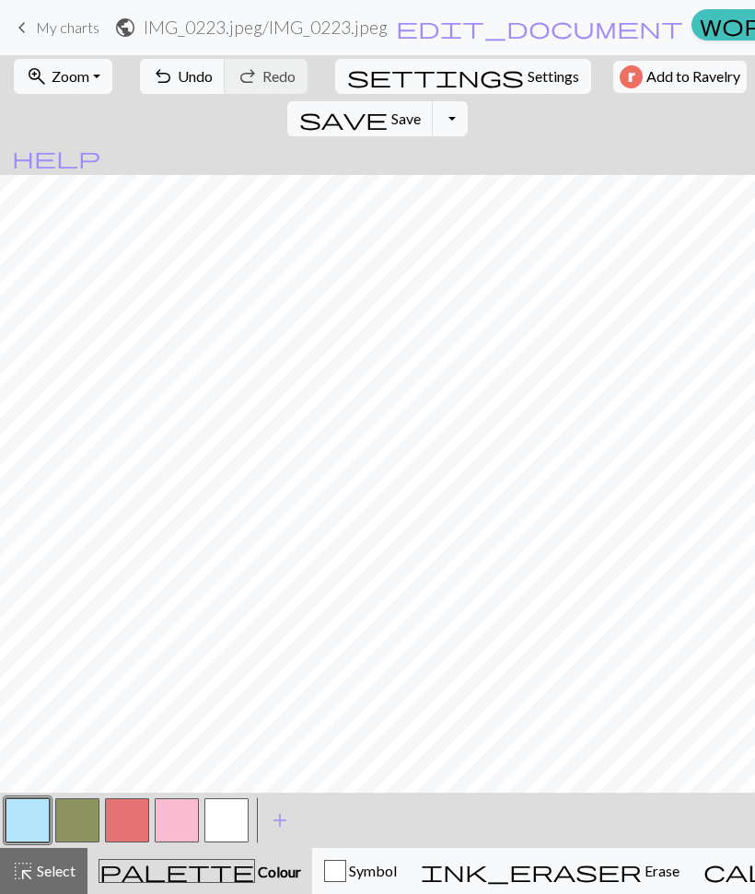
click at [77, 823] on button "button" at bounding box center [77, 821] width 44 height 44
click at [75, 821] on button "button" at bounding box center [77, 821] width 44 height 44
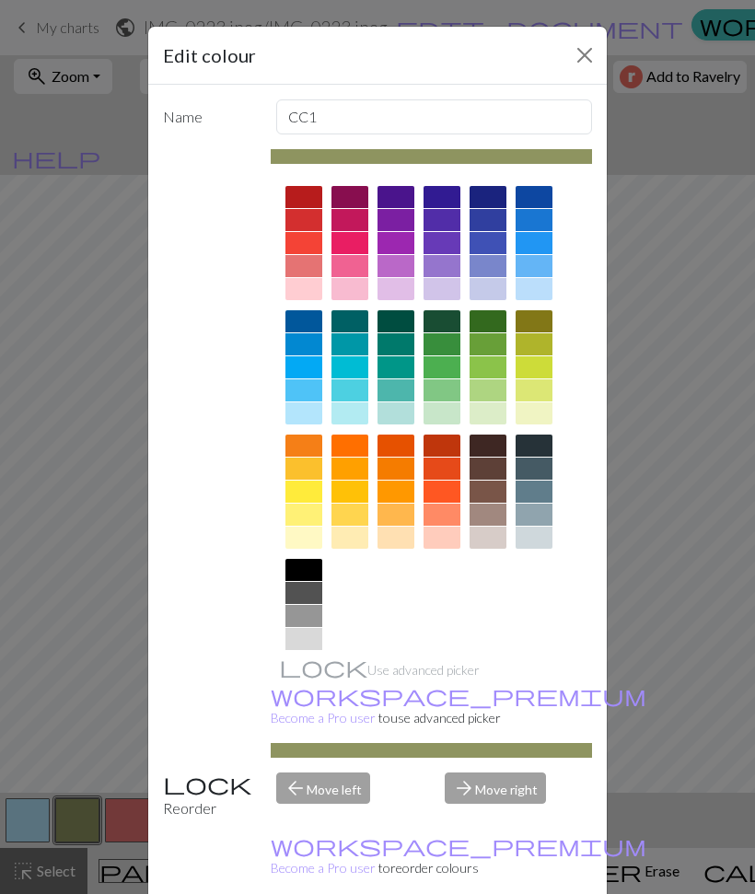
click at [453, 417] on div at bounding box center [442, 414] width 37 height 22
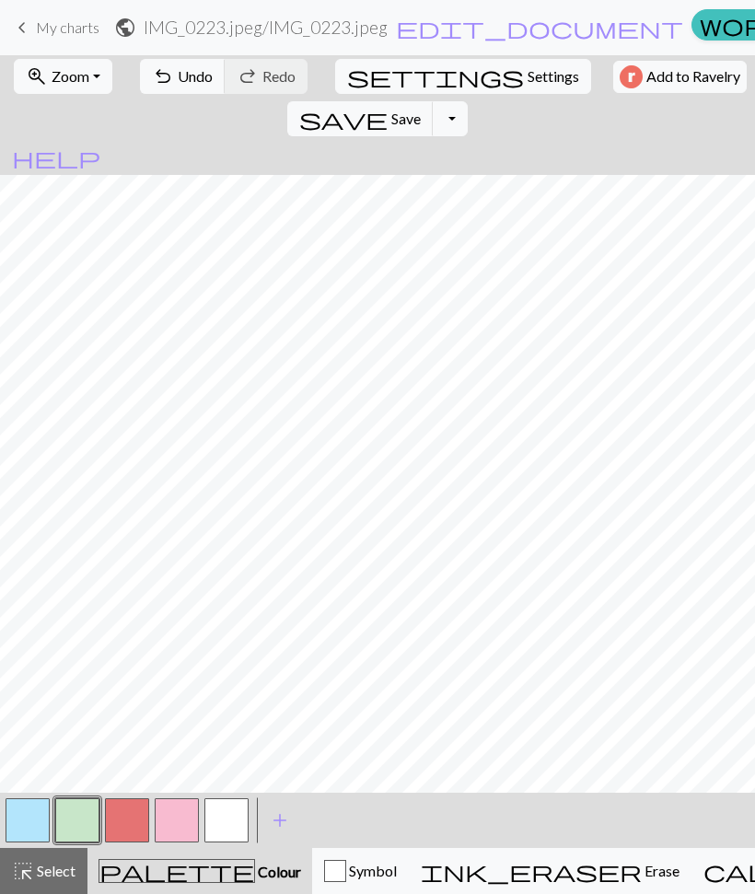
click at [74, 834] on button "button" at bounding box center [77, 821] width 44 height 44
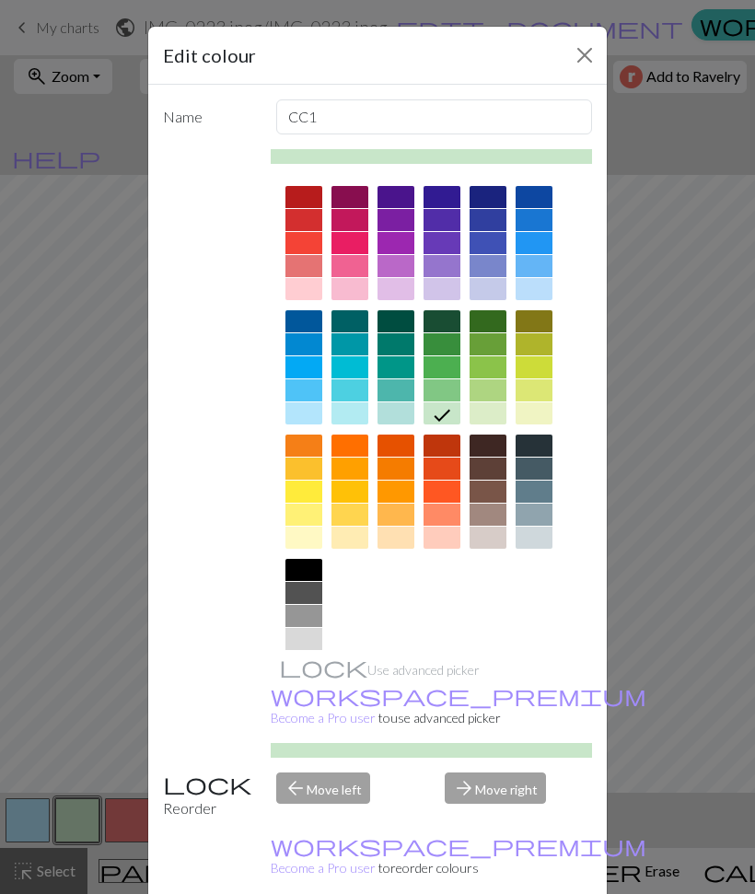
click at [306, 535] on div at bounding box center [304, 538] width 37 height 22
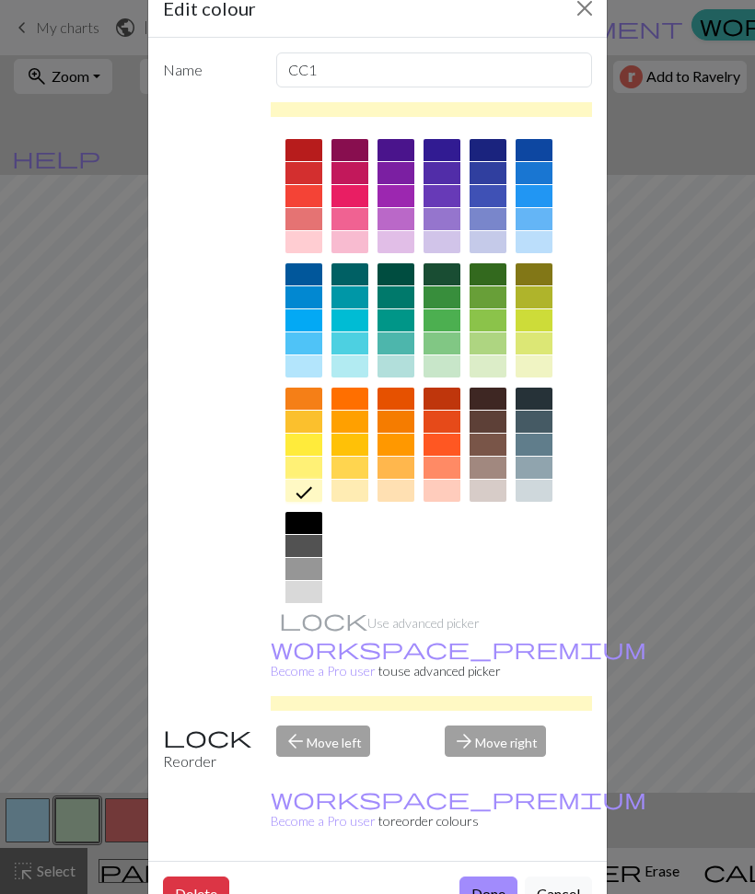
scroll to position [46, 0]
click at [487, 878] on button "Done" at bounding box center [489, 895] width 58 height 35
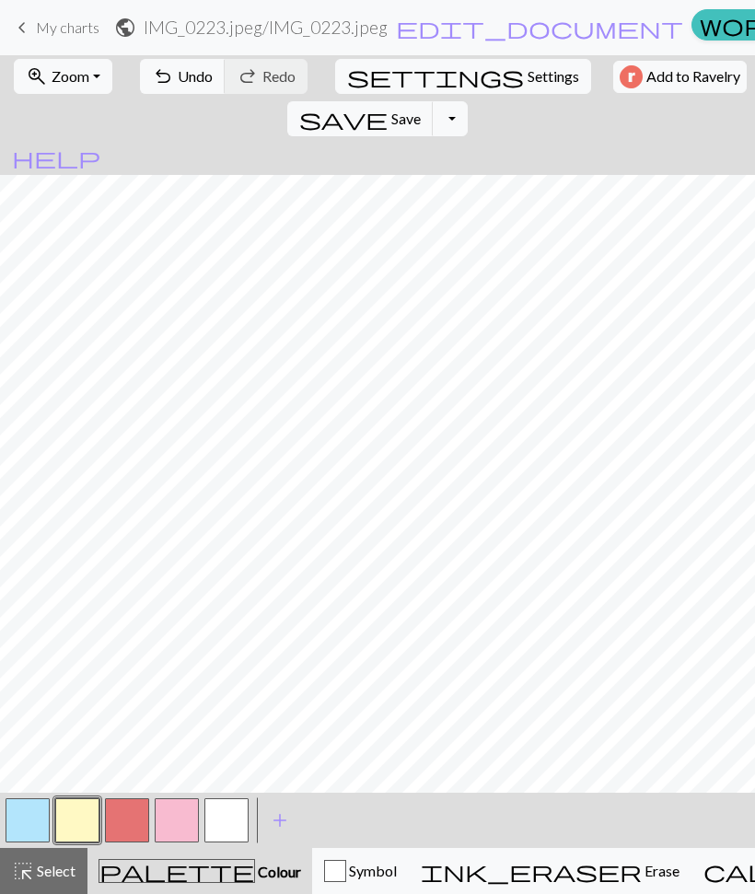
click at [109, 828] on button "button" at bounding box center [127, 821] width 44 height 44
click at [119, 822] on button "button" at bounding box center [127, 821] width 44 height 44
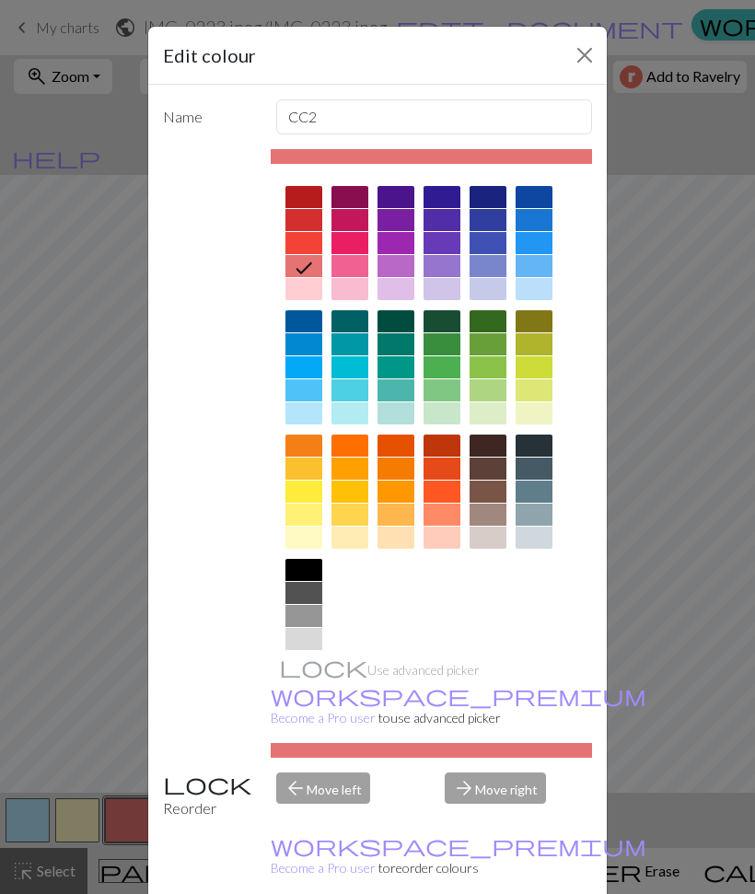
click at [44, 776] on div "Edit colour Name CC2 Use advanced picker workspace_premium Become a Pro user to…" at bounding box center [377, 447] width 755 height 894
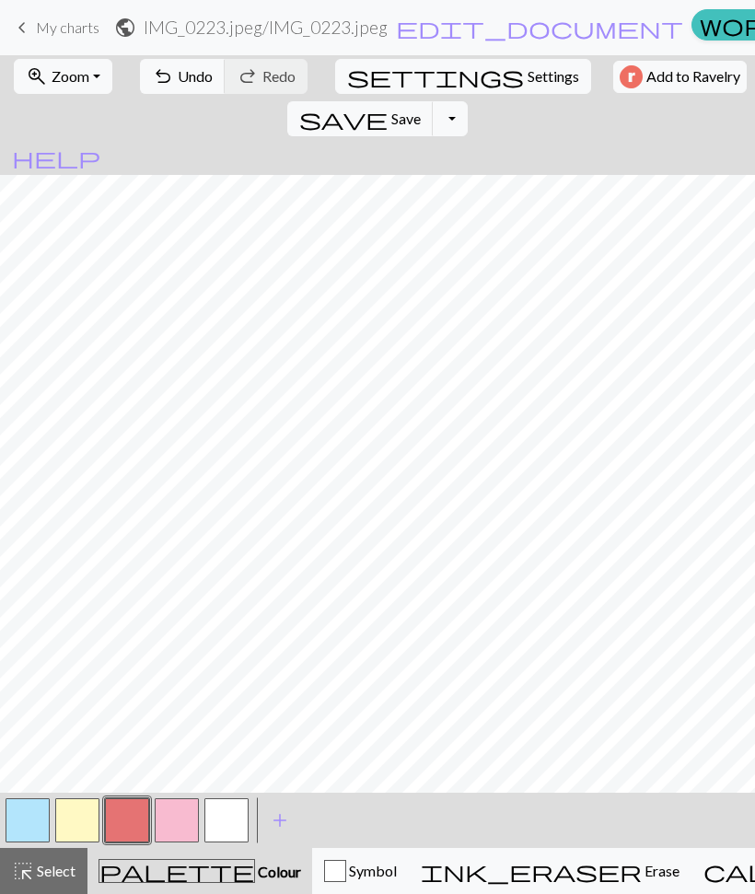
click at [28, 825] on button "button" at bounding box center [28, 821] width 44 height 44
click at [118, 841] on button "button" at bounding box center [127, 821] width 44 height 44
click at [126, 820] on button "button" at bounding box center [127, 821] width 44 height 44
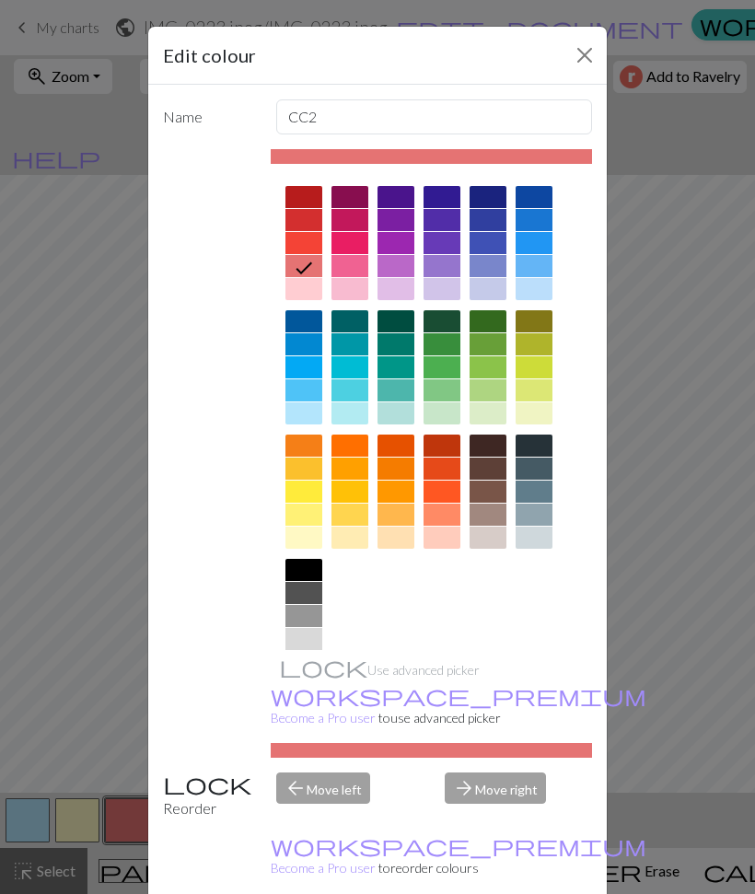
click at [73, 755] on div "Edit colour Name CC2 Use advanced picker workspace_premium Become a Pro user to…" at bounding box center [377, 447] width 755 height 894
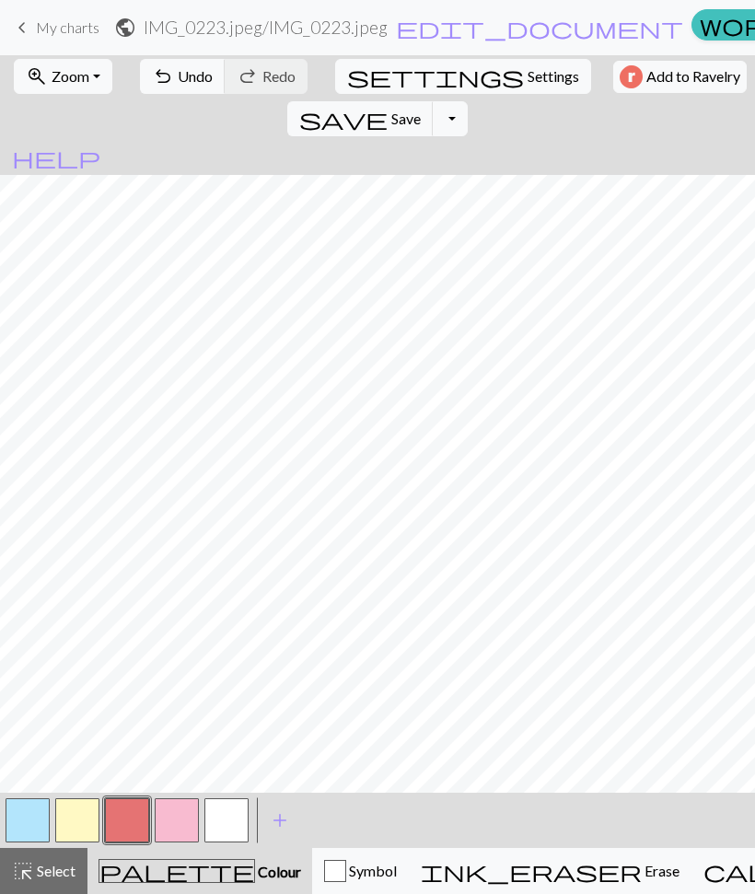
click at [184, 824] on button "button" at bounding box center [177, 821] width 44 height 44
click at [220, 826] on button "button" at bounding box center [226, 821] width 44 height 44
click at [220, 825] on button "button" at bounding box center [226, 821] width 44 height 44
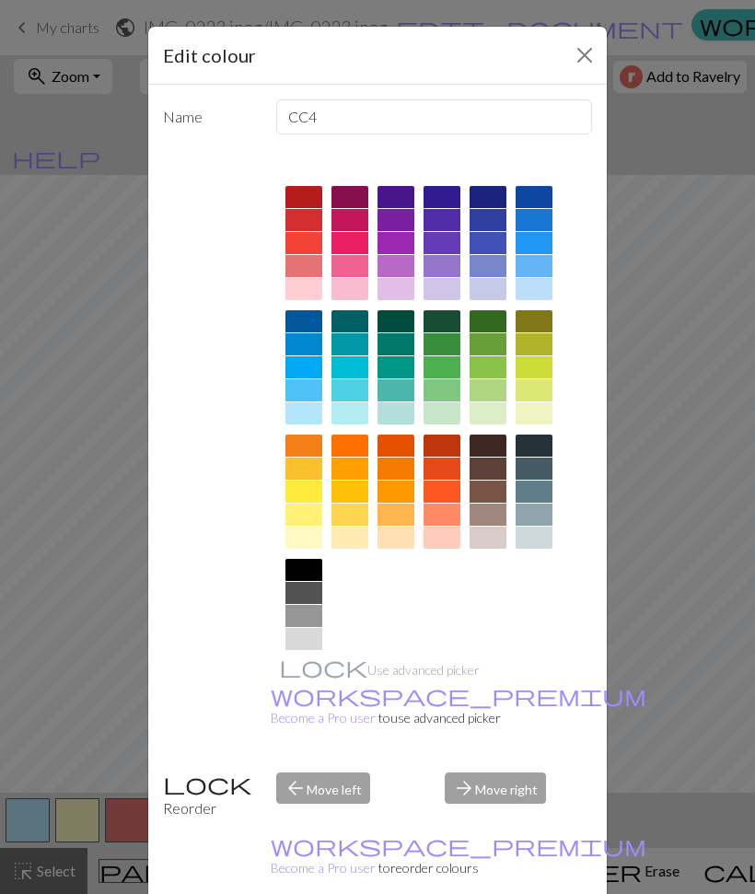
click at [309, 545] on div at bounding box center [304, 538] width 37 height 22
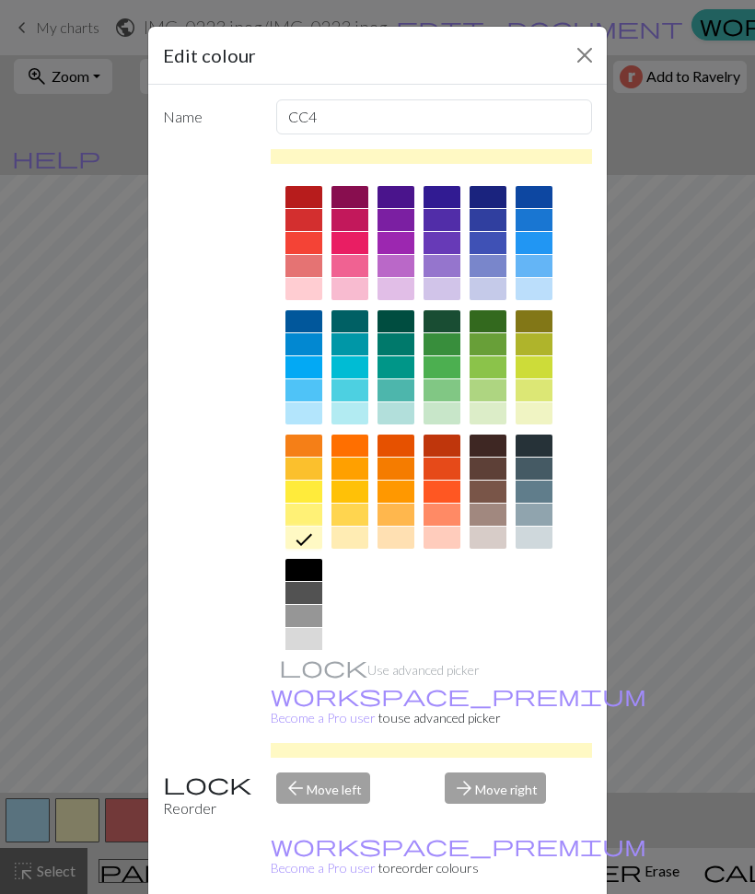
scroll to position [6, 0]
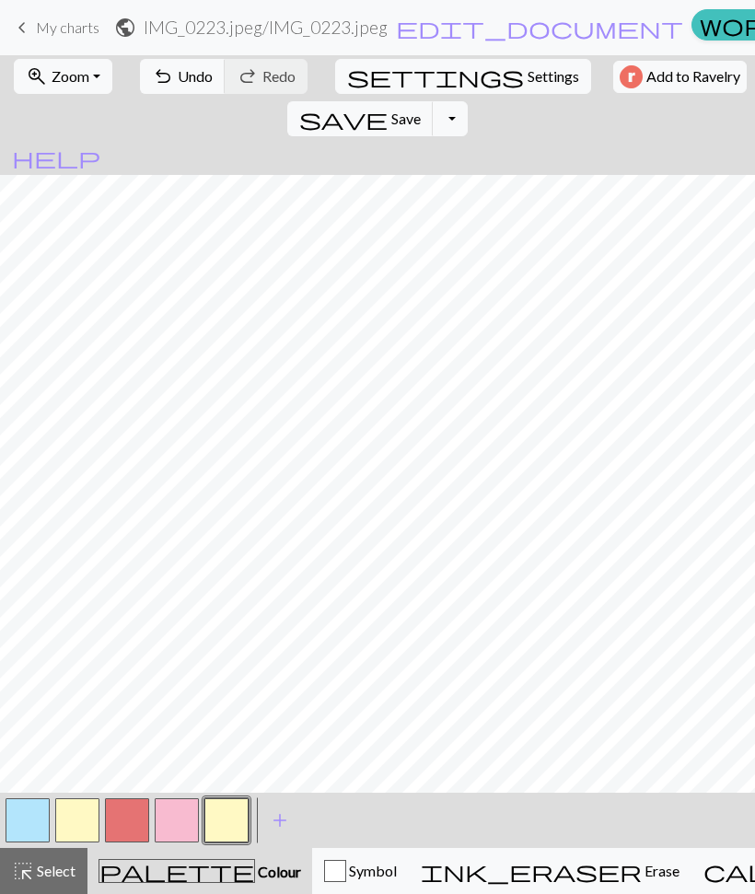
click at [228, 823] on button "button" at bounding box center [226, 821] width 44 height 44
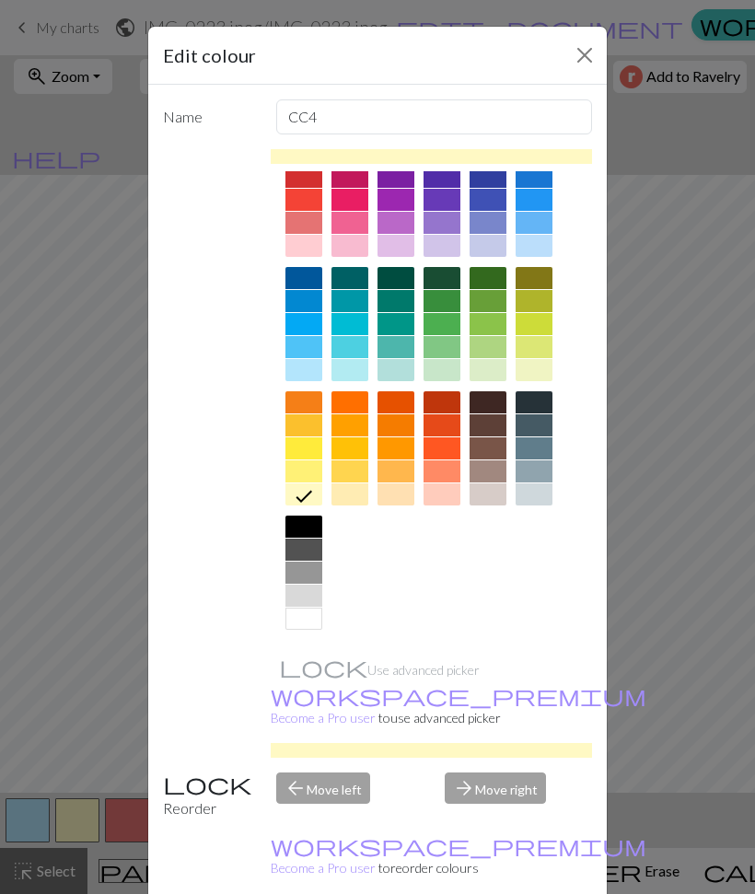
scroll to position [43, 0]
click at [297, 618] on div at bounding box center [304, 619] width 37 height 22
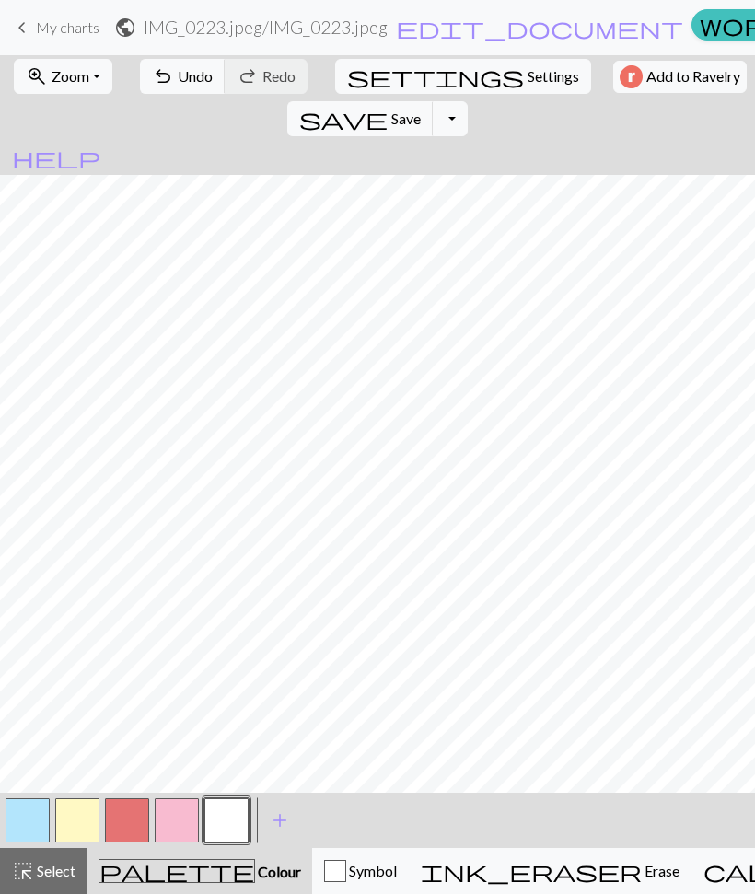
click at [125, 820] on button "button" at bounding box center [127, 821] width 44 height 44
click at [132, 815] on button "button" at bounding box center [127, 821] width 44 height 44
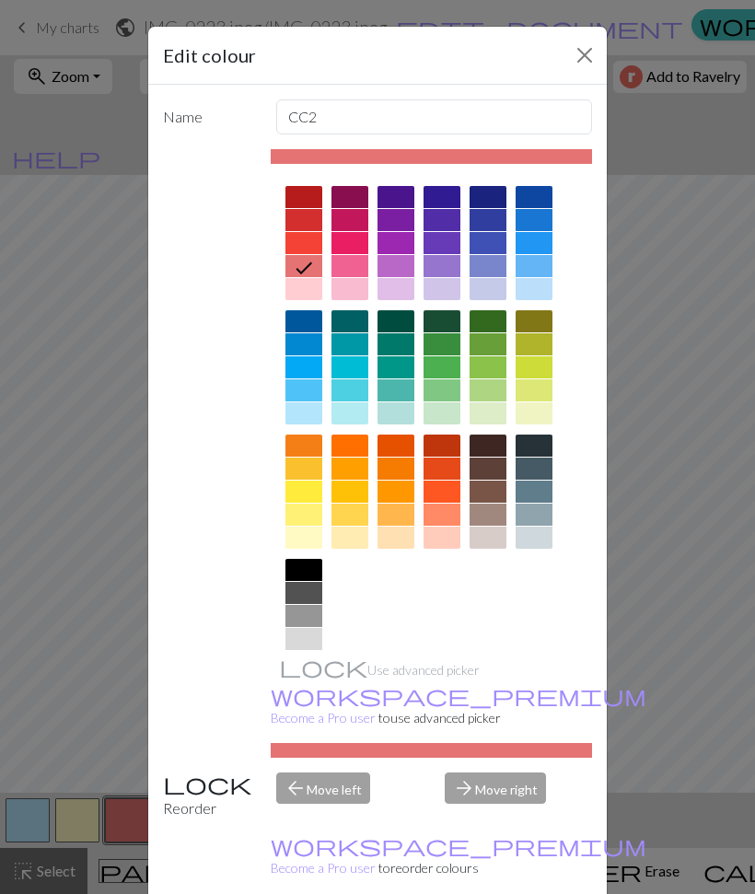
click at [449, 421] on div at bounding box center [442, 414] width 37 height 22
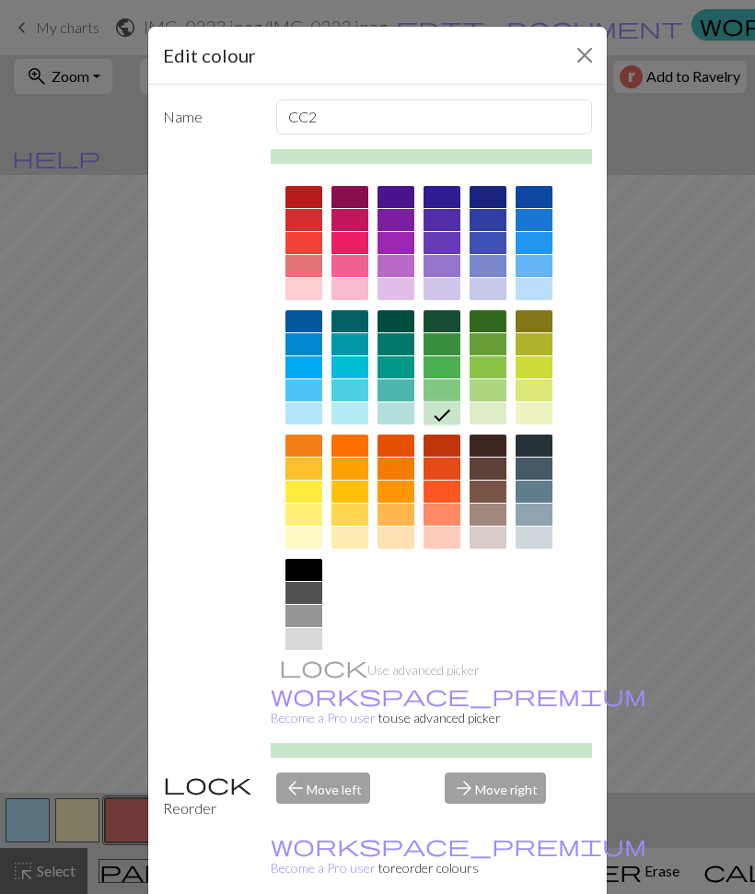
click at [478, 416] on div at bounding box center [488, 414] width 37 height 22
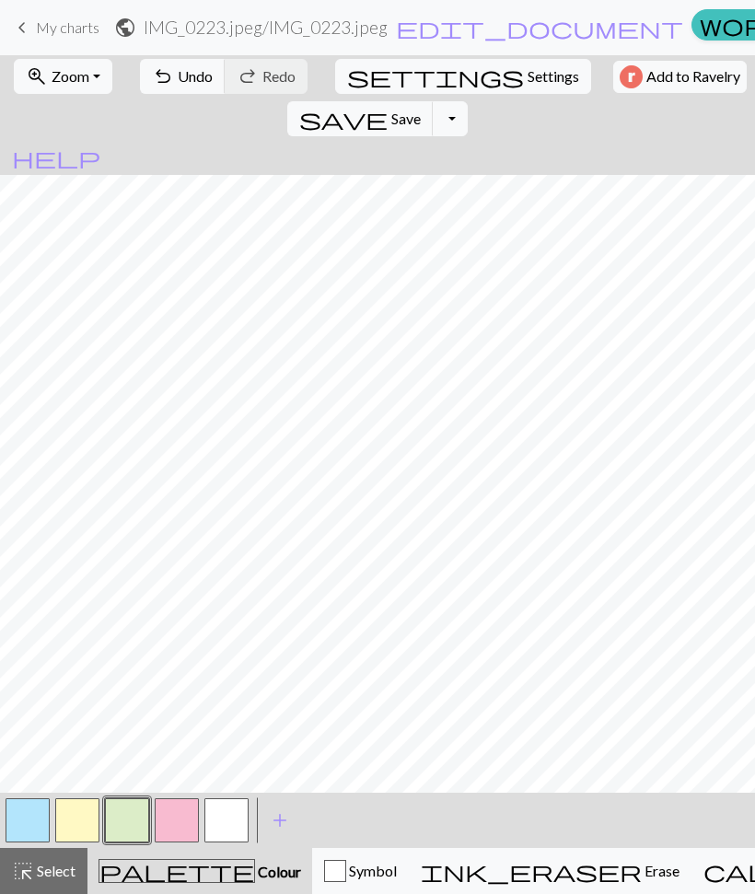
click at [155, 819] on button "button" at bounding box center [177, 821] width 44 height 44
click at [126, 827] on button "button" at bounding box center [127, 821] width 44 height 44
click at [129, 826] on button "button" at bounding box center [127, 821] width 44 height 44
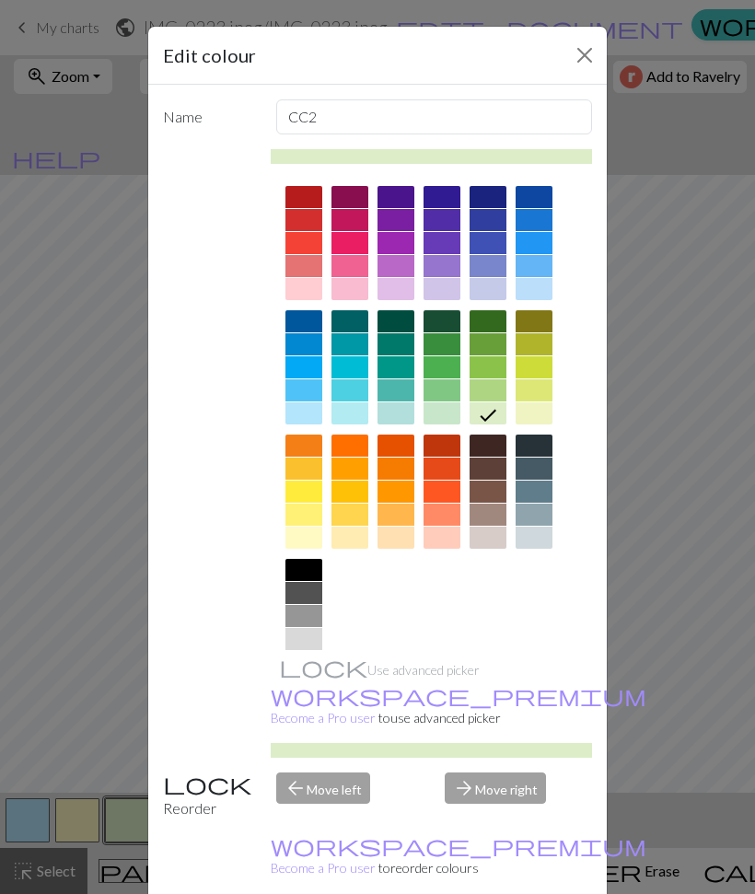
click at [347, 286] on div at bounding box center [350, 289] width 37 height 22
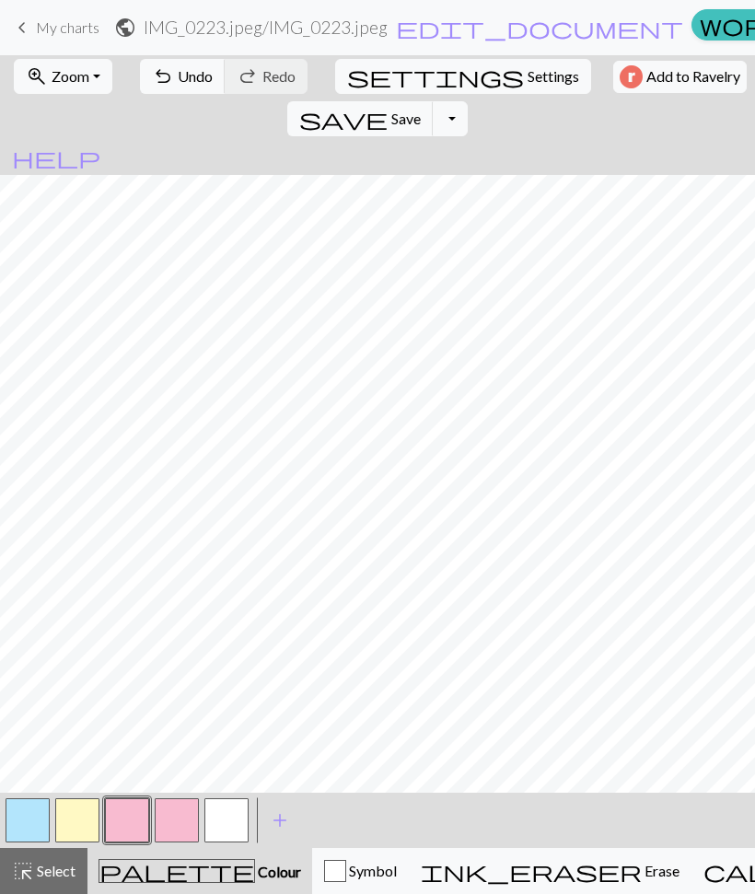
click at [124, 822] on button "button" at bounding box center [127, 821] width 44 height 44
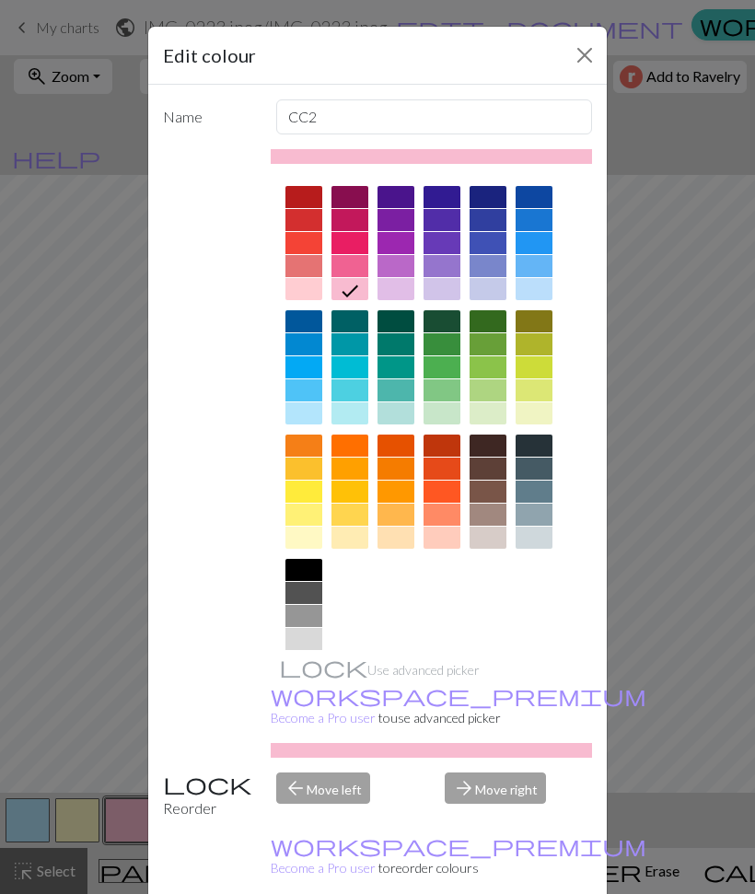
click at [351, 257] on div at bounding box center [350, 266] width 37 height 22
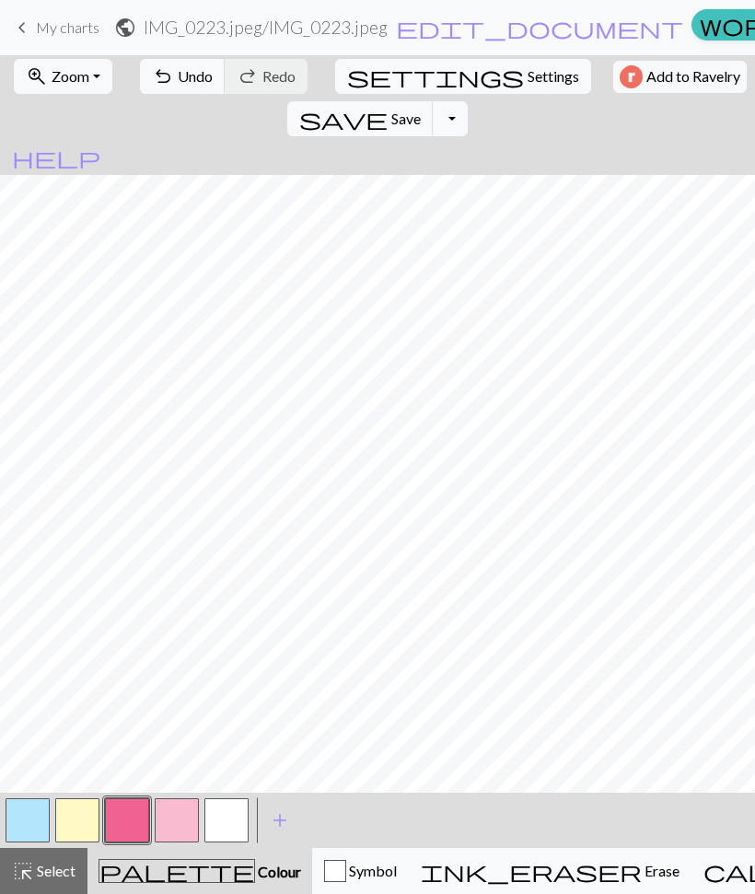
click at [124, 825] on button "button" at bounding box center [127, 821] width 44 height 44
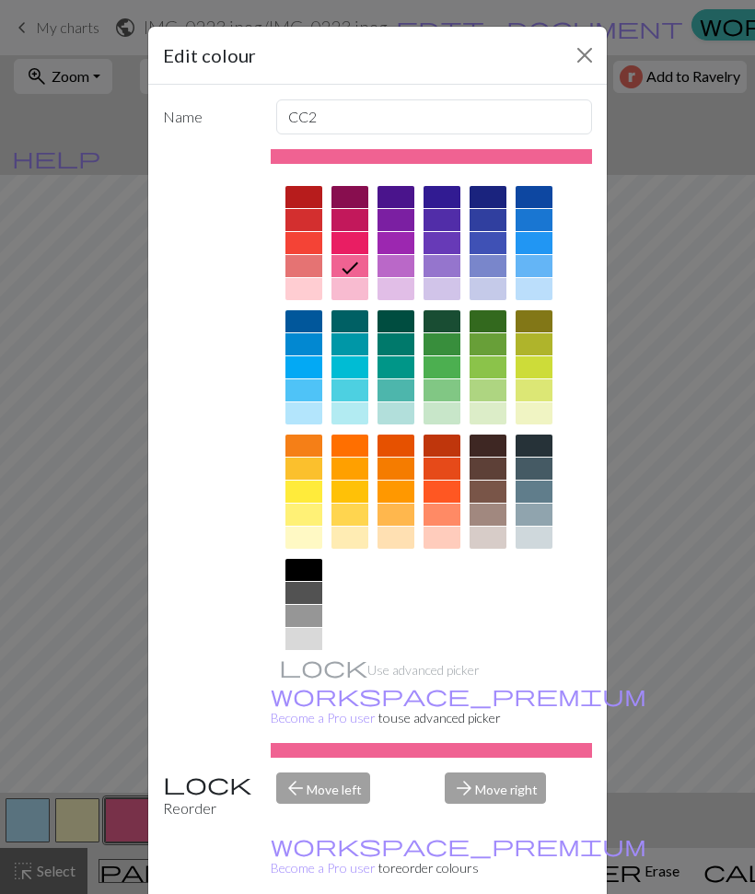
click at [311, 275] on div at bounding box center [304, 266] width 37 height 22
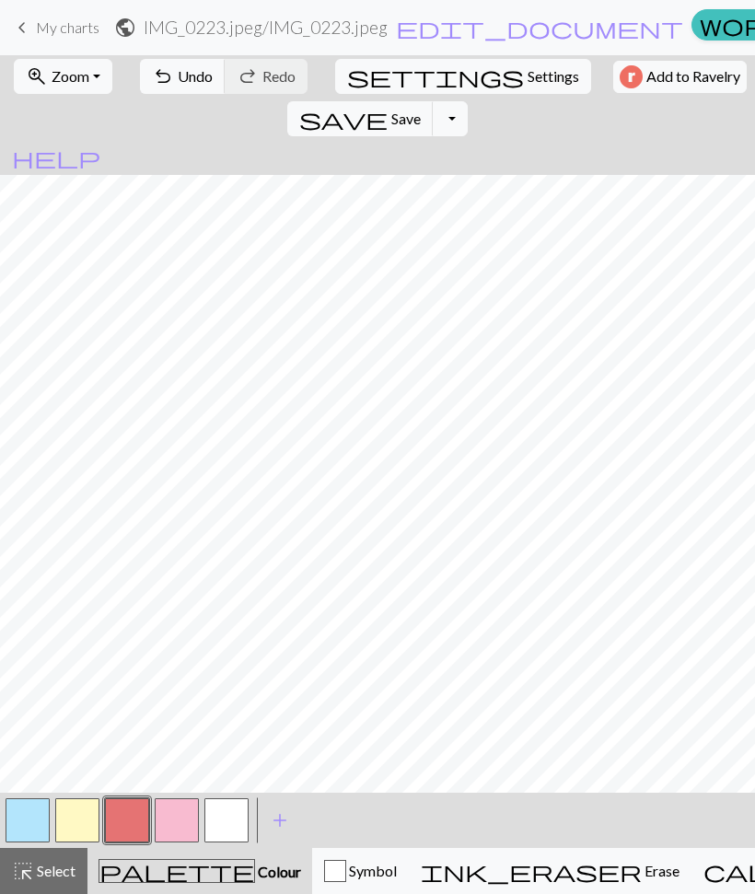
click at [67, 828] on button "button" at bounding box center [77, 821] width 44 height 44
click at [70, 821] on button "button" at bounding box center [77, 821] width 44 height 44
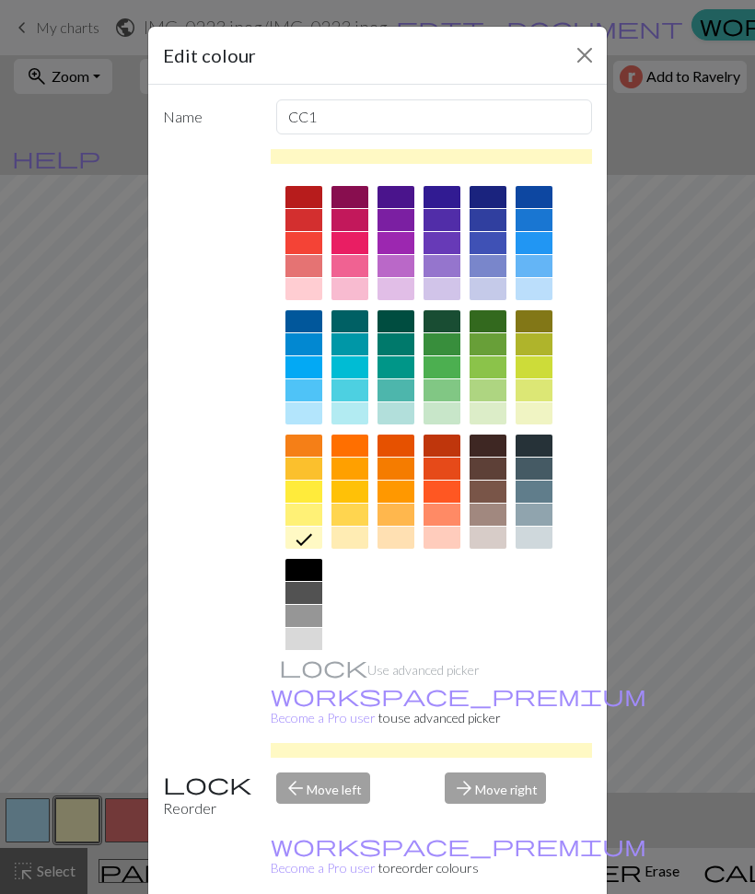
click at [297, 516] on div at bounding box center [304, 515] width 37 height 22
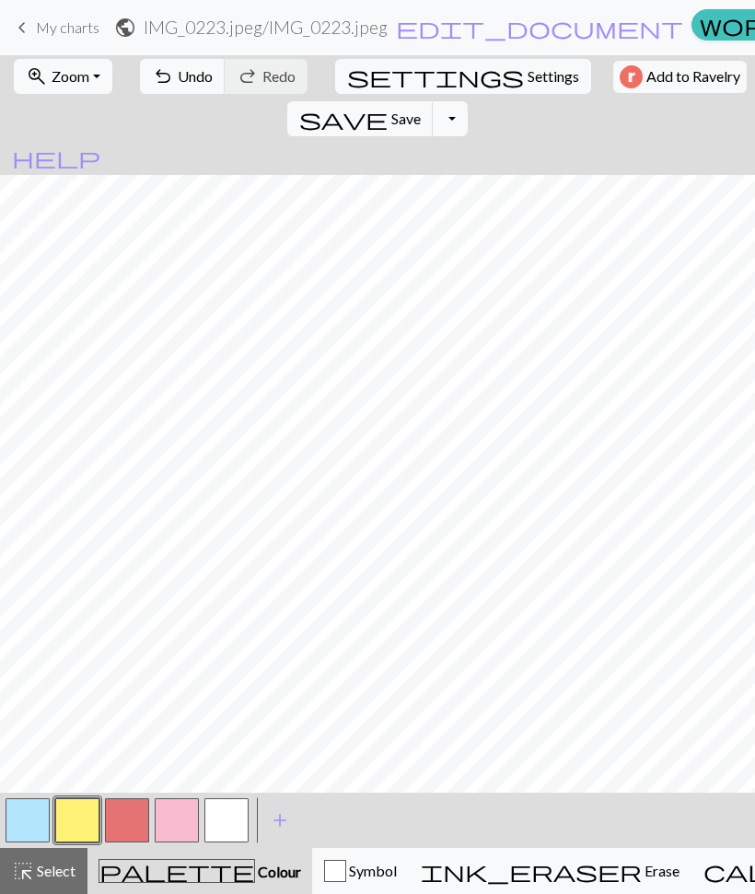
click at [76, 820] on button "button" at bounding box center [77, 821] width 44 height 44
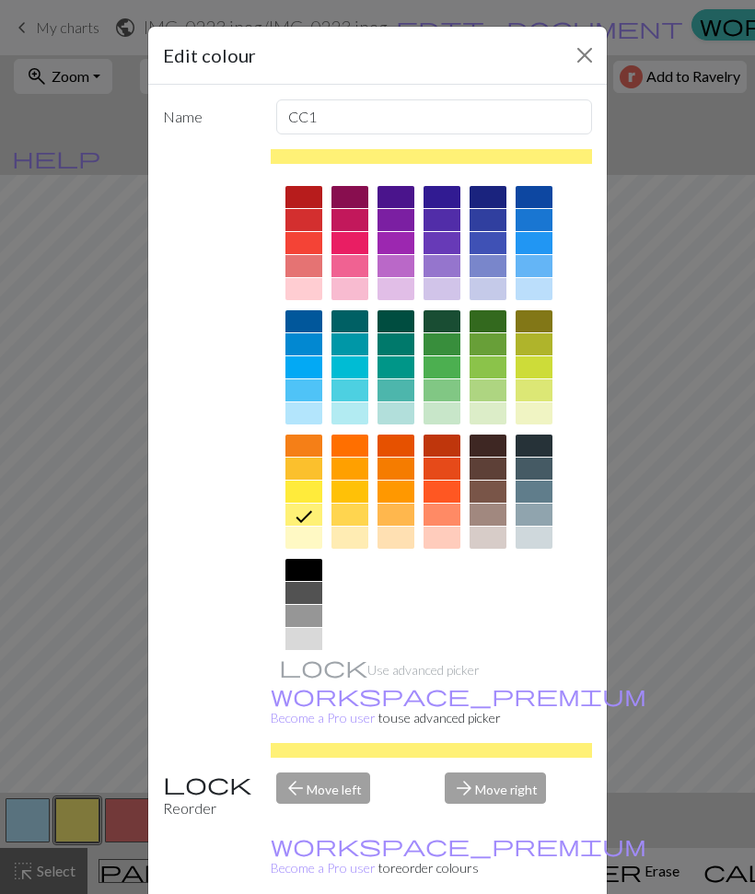
click at [289, 530] on div at bounding box center [304, 538] width 37 height 22
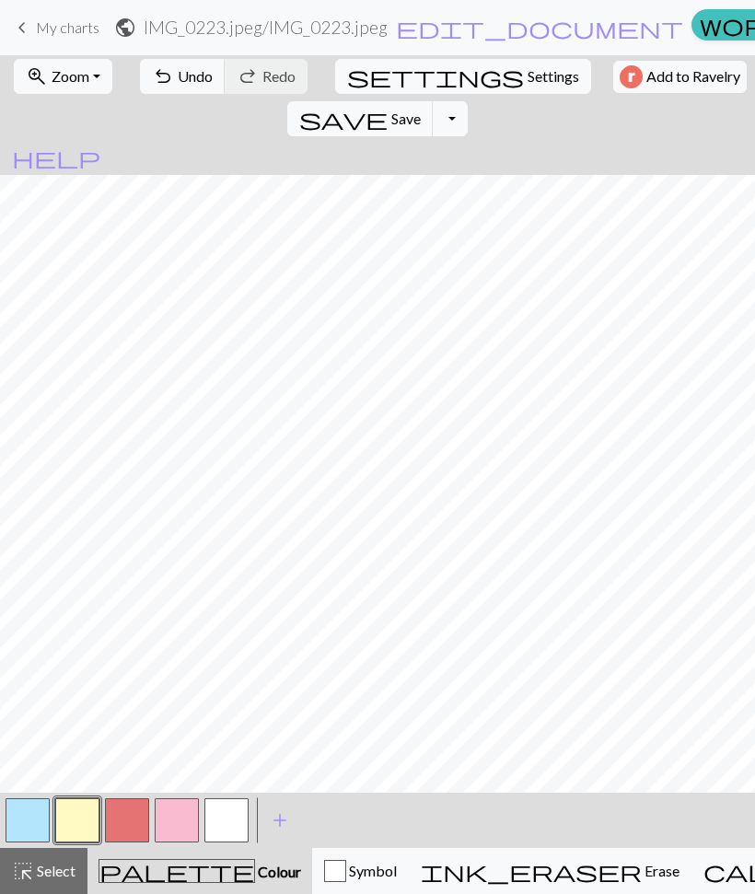
click at [34, 824] on button "button" at bounding box center [28, 821] width 44 height 44
click at [24, 828] on button "button" at bounding box center [28, 821] width 44 height 44
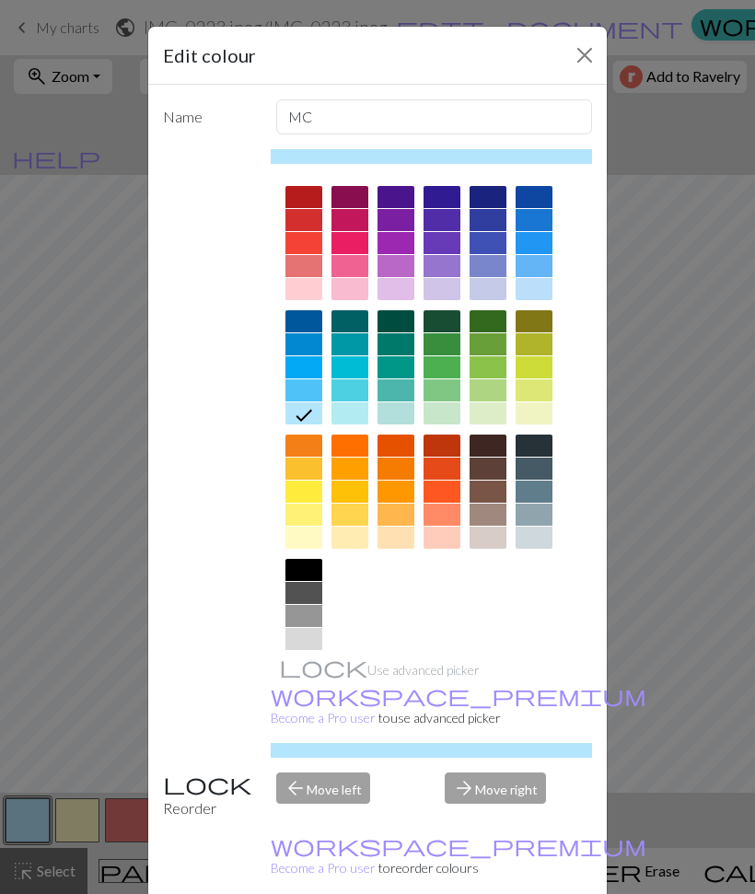
click at [305, 535] on div at bounding box center [304, 538] width 37 height 22
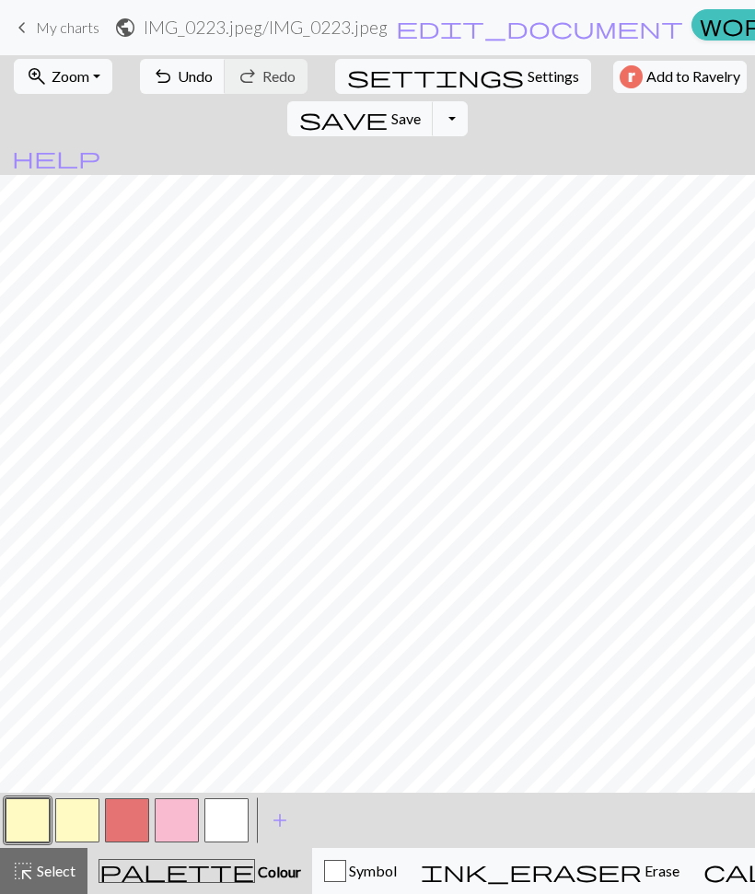
click at [72, 817] on button "button" at bounding box center [77, 821] width 44 height 44
click at [76, 824] on button "button" at bounding box center [77, 821] width 44 height 44
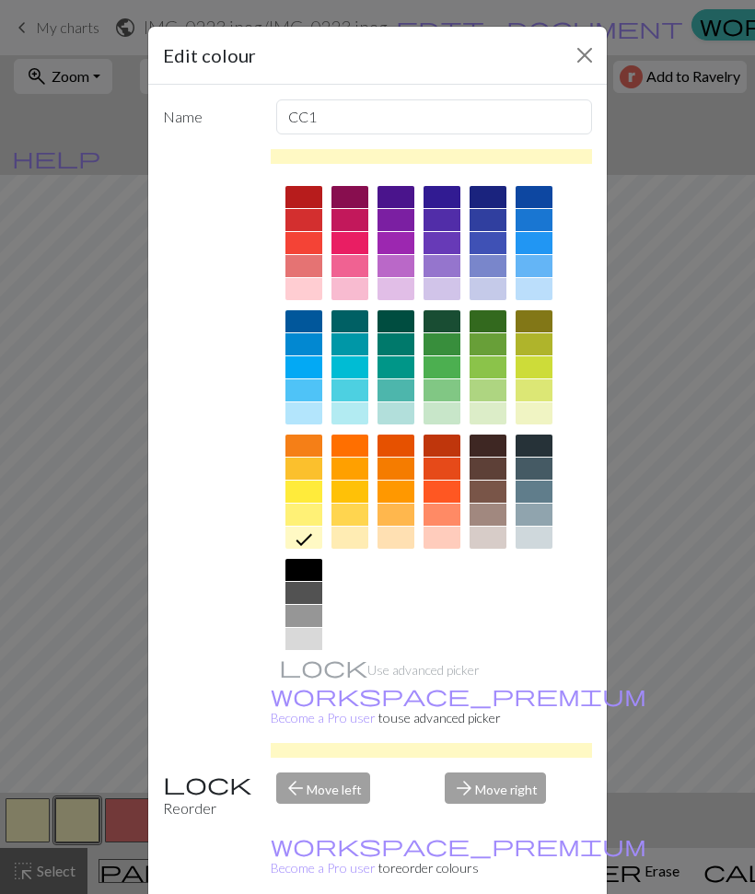
click at [306, 409] on div at bounding box center [304, 414] width 37 height 22
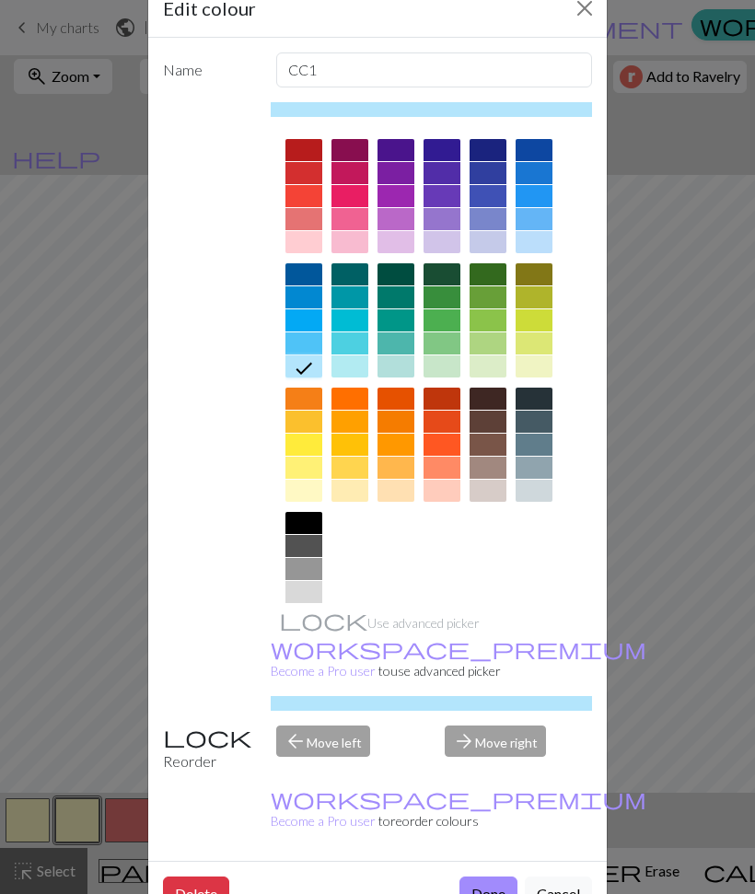
scroll to position [46, 0]
click at [488, 878] on button "Done" at bounding box center [489, 895] width 58 height 35
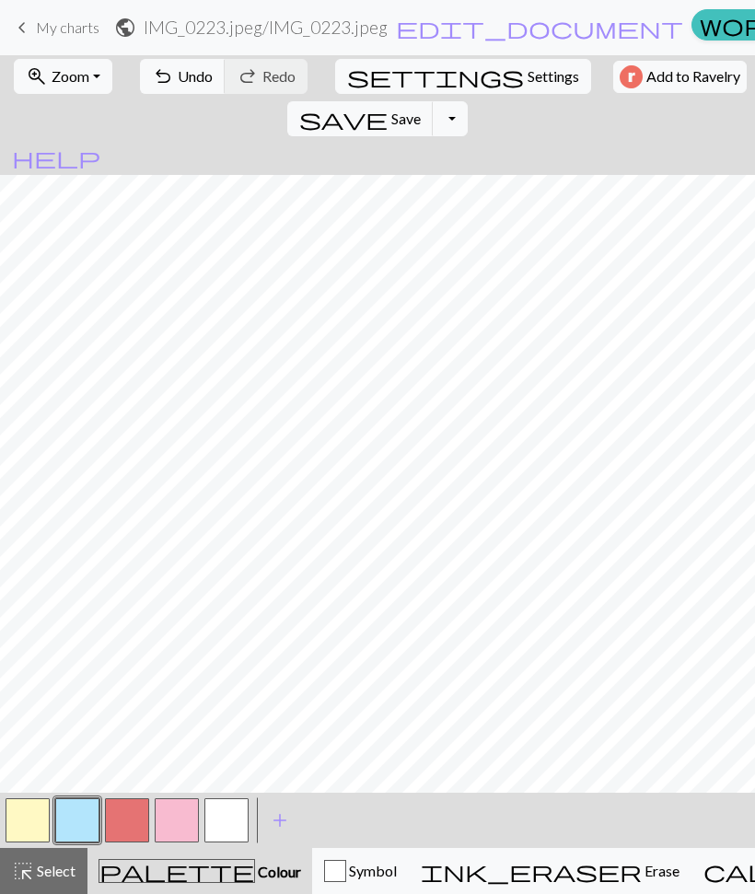
click at [217, 833] on button "button" at bounding box center [226, 821] width 44 height 44
click at [66, 810] on button "button" at bounding box center [77, 821] width 44 height 44
click at [81, 809] on button "button" at bounding box center [77, 821] width 44 height 44
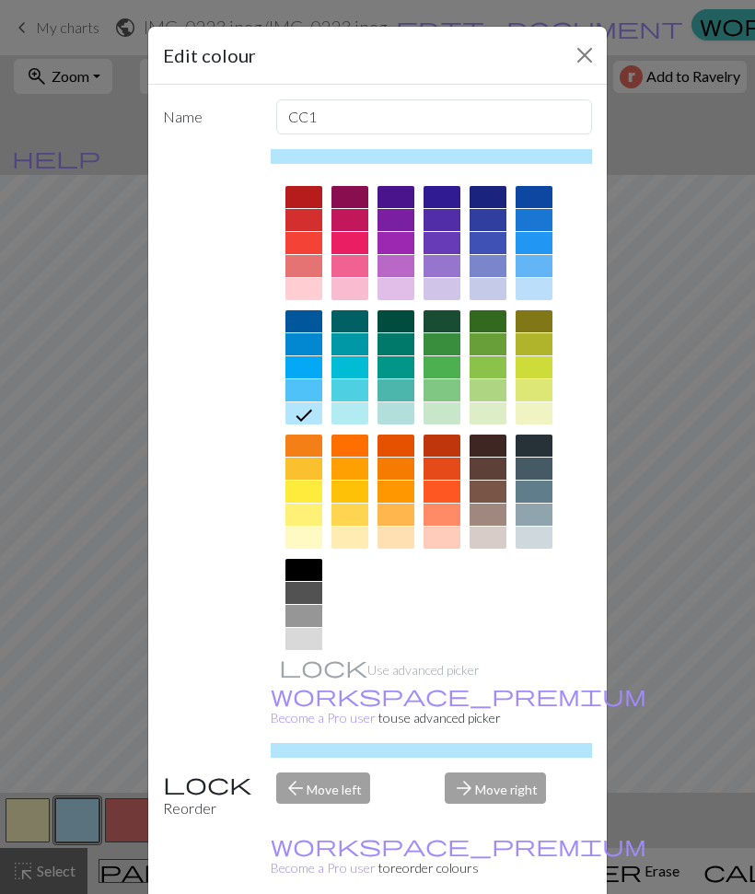
click at [68, 777] on div "Edit colour Name CC1 Use advanced picker workspace_premium Become a Pro user to…" at bounding box center [377, 447] width 755 height 894
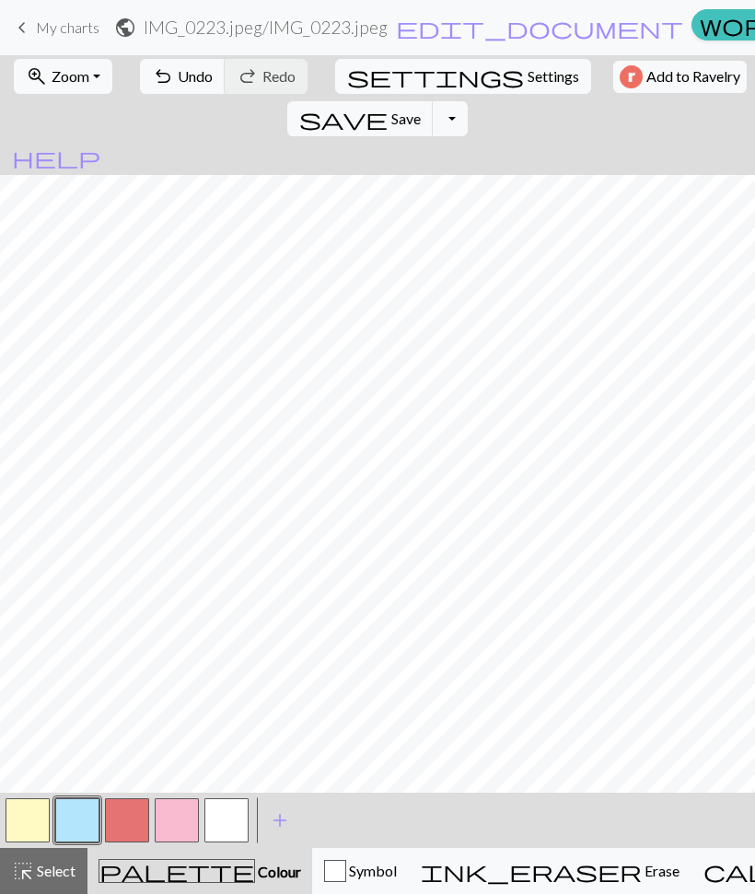
click at [242, 821] on button "button" at bounding box center [226, 821] width 44 height 44
click at [219, 813] on button "button" at bounding box center [226, 821] width 44 height 44
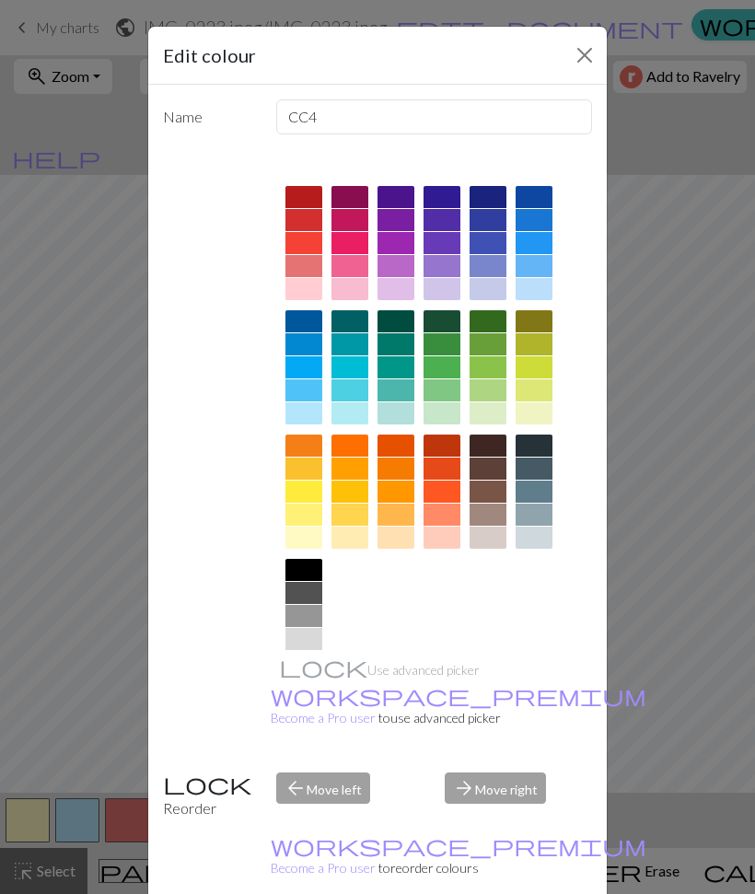
click at [304, 571] on div at bounding box center [304, 570] width 37 height 22
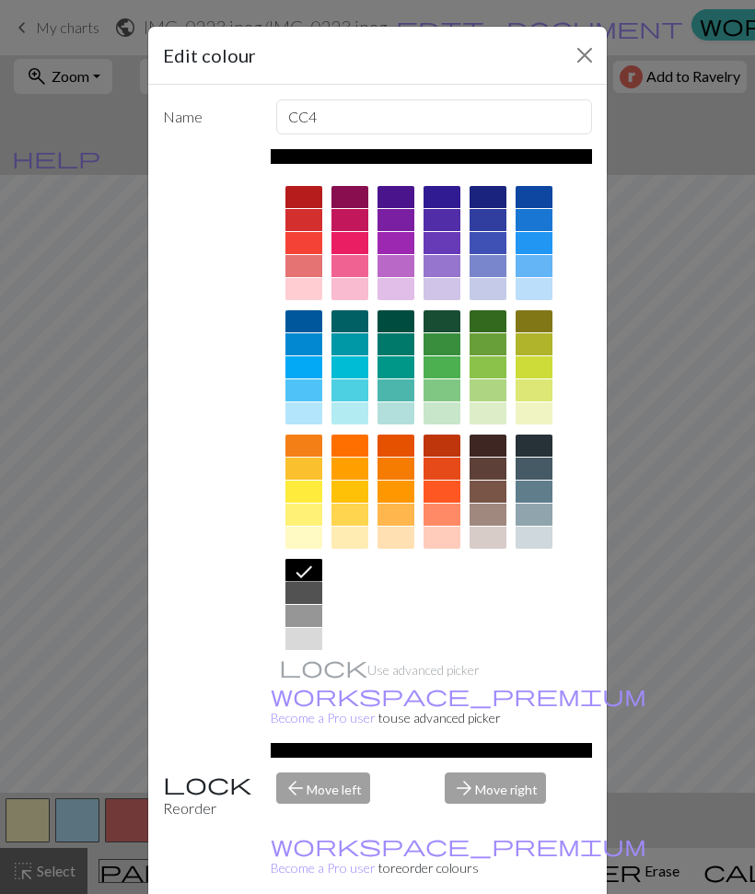
scroll to position [5, 0]
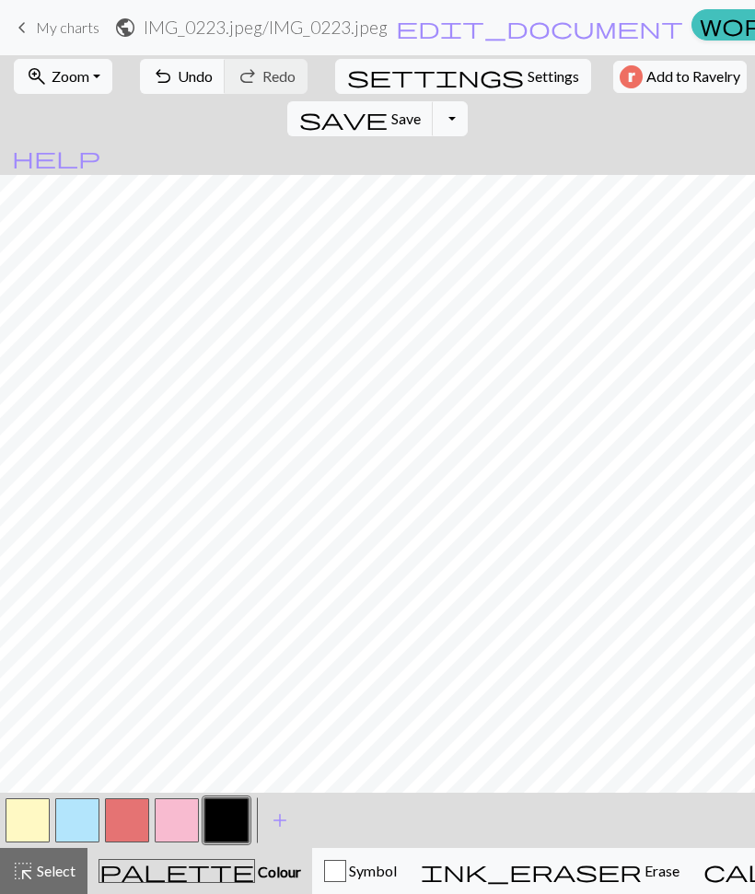
click at [33, 823] on button "button" at bounding box center [28, 821] width 44 height 44
click at [38, 814] on button "button" at bounding box center [28, 821] width 44 height 44
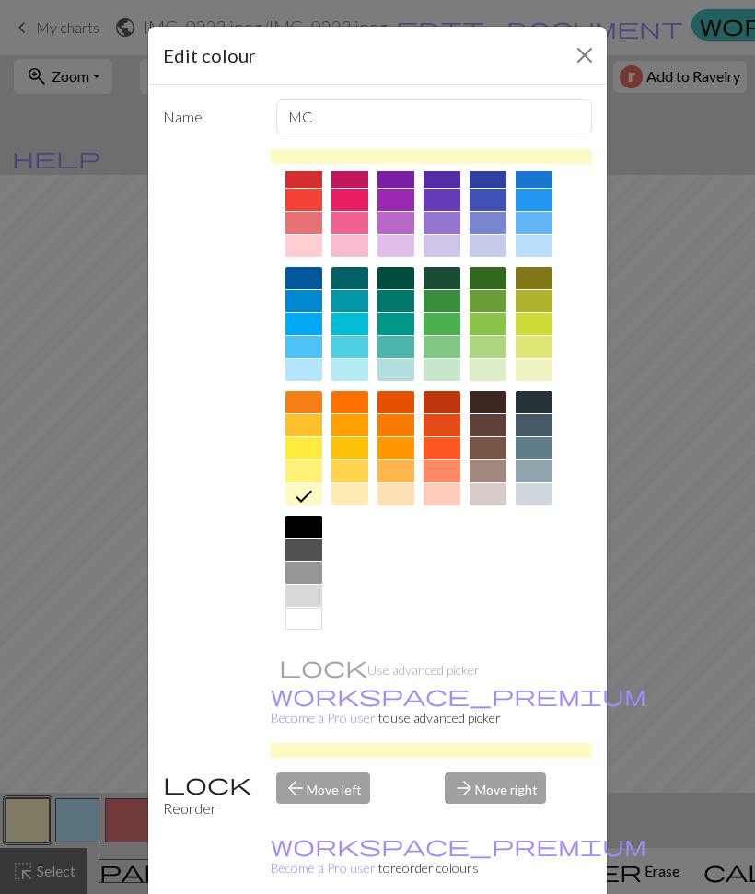
scroll to position [43, 0]
click at [296, 612] on div at bounding box center [304, 619] width 37 height 22
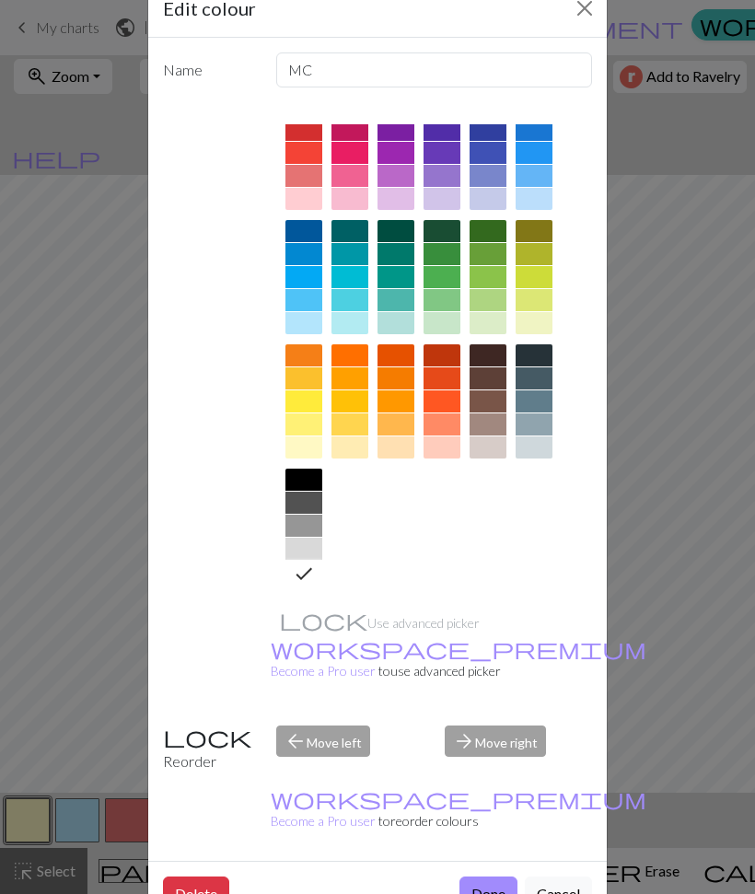
scroll to position [46, 0]
click at [492, 878] on button "Done" at bounding box center [489, 895] width 58 height 35
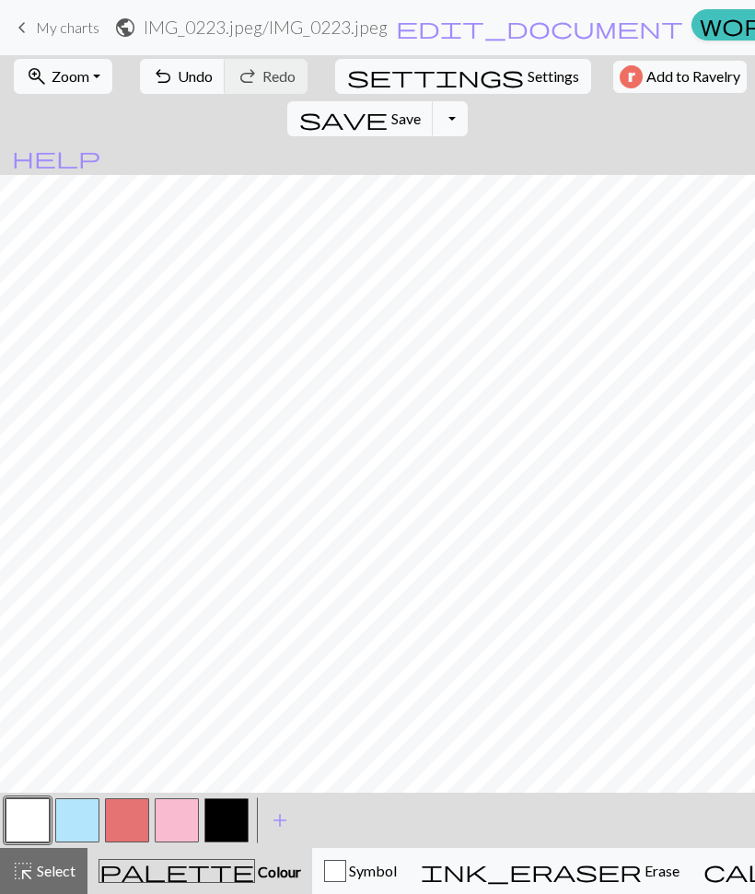
click at [73, 819] on button "button" at bounding box center [77, 821] width 44 height 44
click at [76, 807] on button "button" at bounding box center [77, 821] width 44 height 44
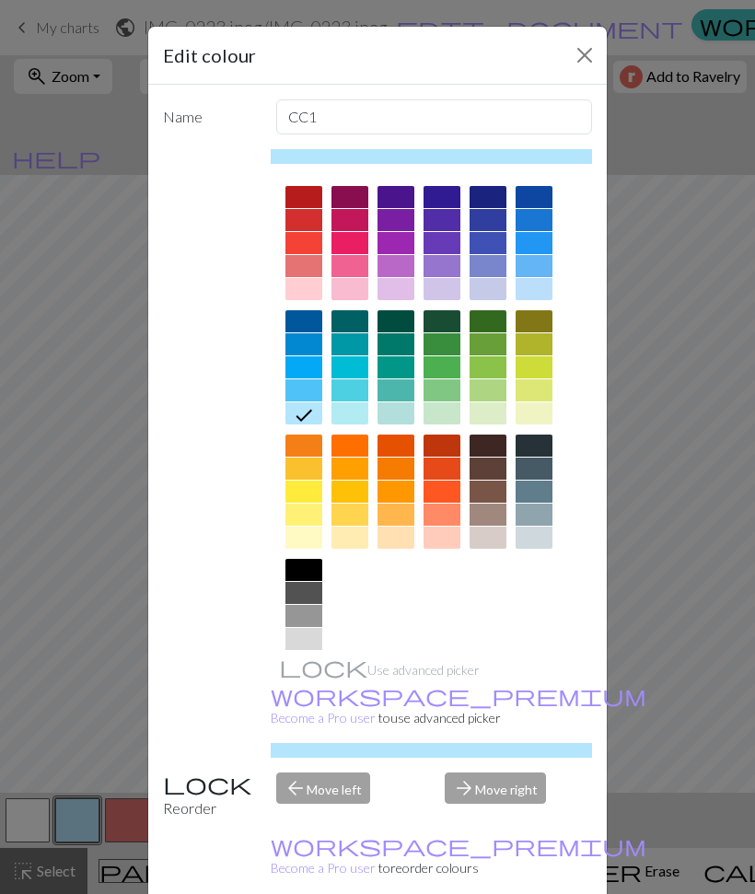
click at [300, 539] on div at bounding box center [304, 538] width 37 height 22
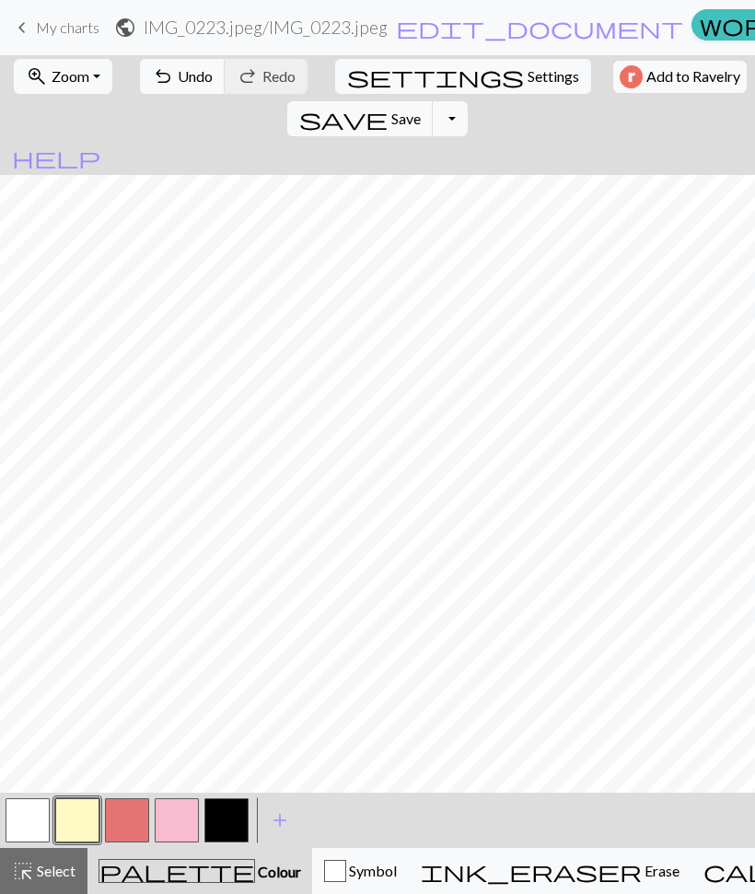
click at [85, 828] on button "button" at bounding box center [77, 821] width 44 height 44
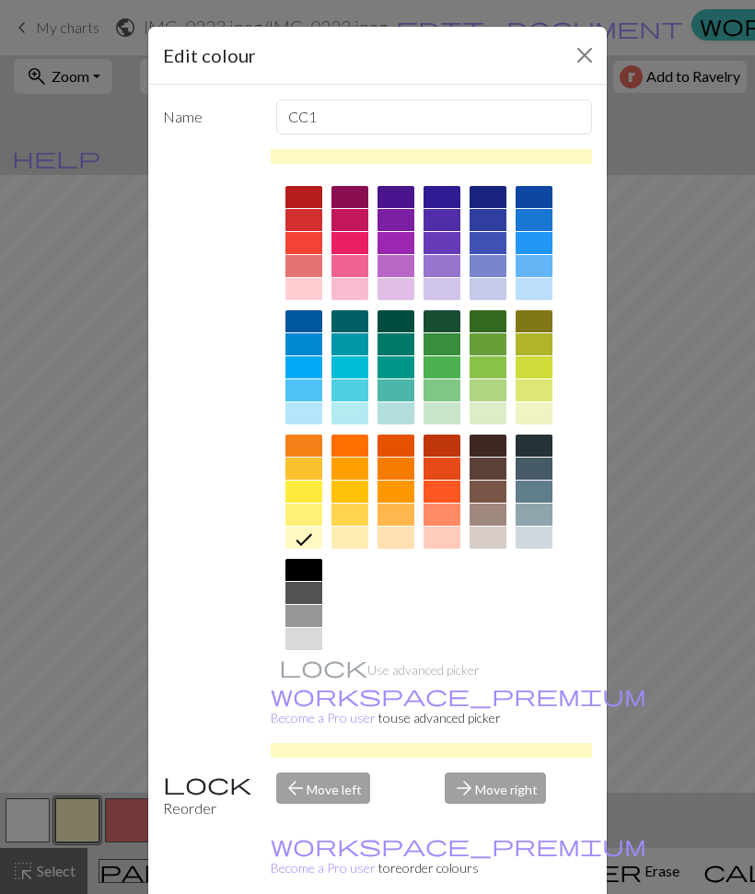
click at [490, 418] on div at bounding box center [488, 414] width 37 height 22
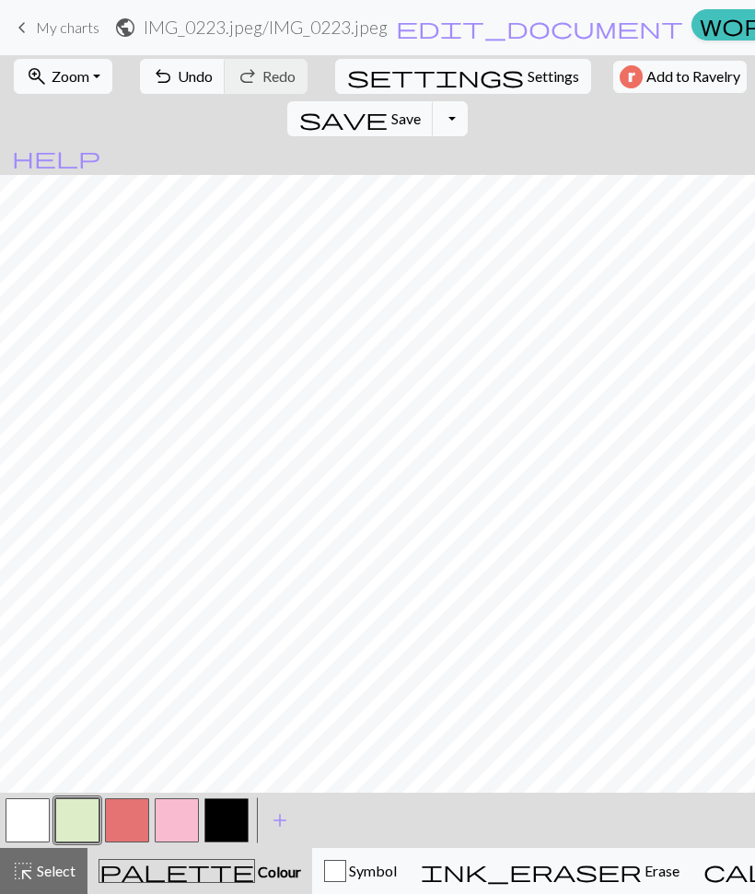
click at [227, 823] on button "button" at bounding box center [226, 821] width 44 height 44
click at [217, 827] on button "button" at bounding box center [226, 821] width 44 height 44
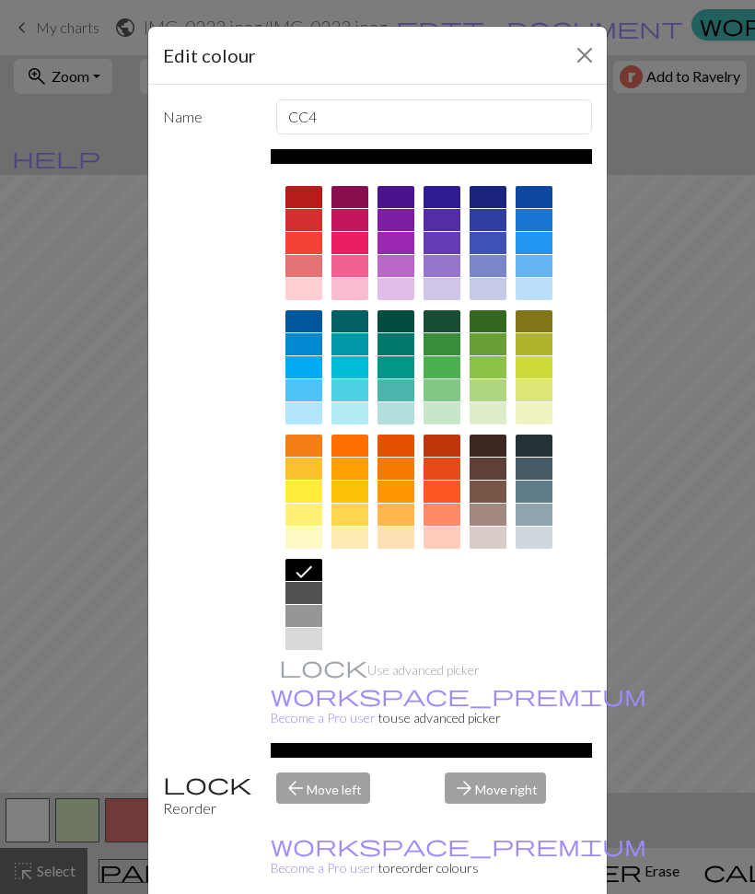
click at [295, 424] on div at bounding box center [304, 414] width 37 height 22
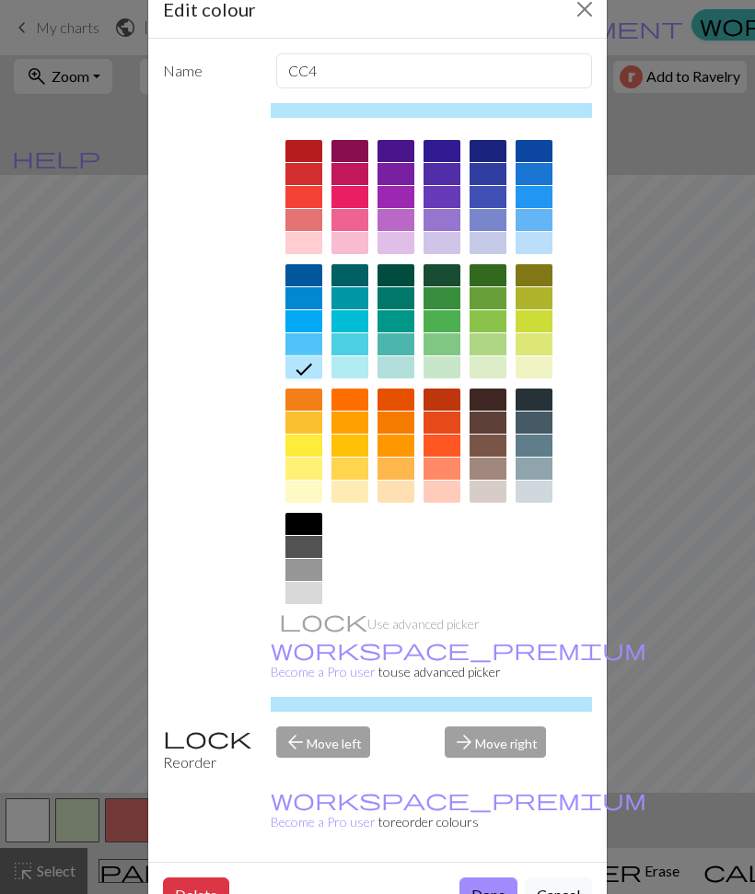
click at [483, 878] on button "Done" at bounding box center [489, 895] width 58 height 35
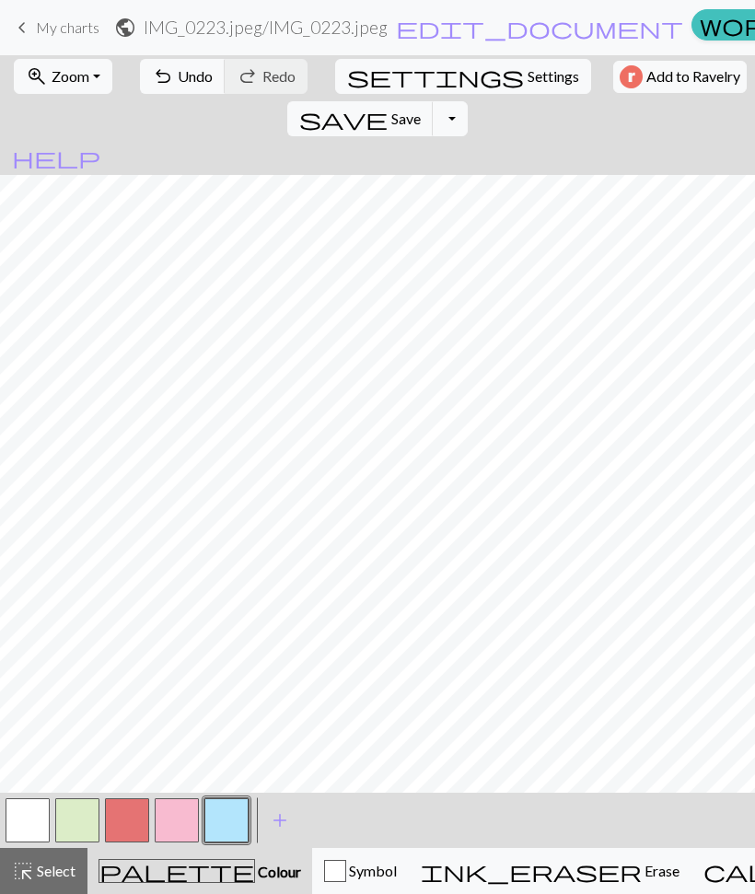
click at [25, 819] on button "button" at bounding box center [28, 821] width 44 height 44
click at [82, 820] on button "button" at bounding box center [77, 821] width 44 height 44
click at [130, 827] on button "button" at bounding box center [127, 821] width 44 height 44
click at [129, 819] on button "button" at bounding box center [127, 821] width 44 height 44
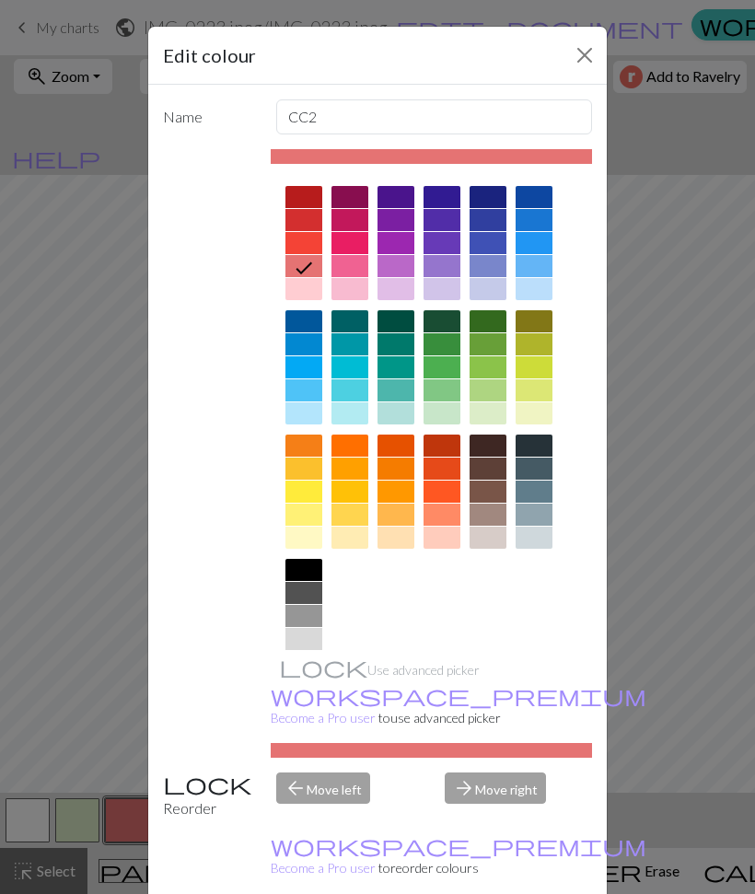
click at [352, 511] on div at bounding box center [350, 515] width 37 height 22
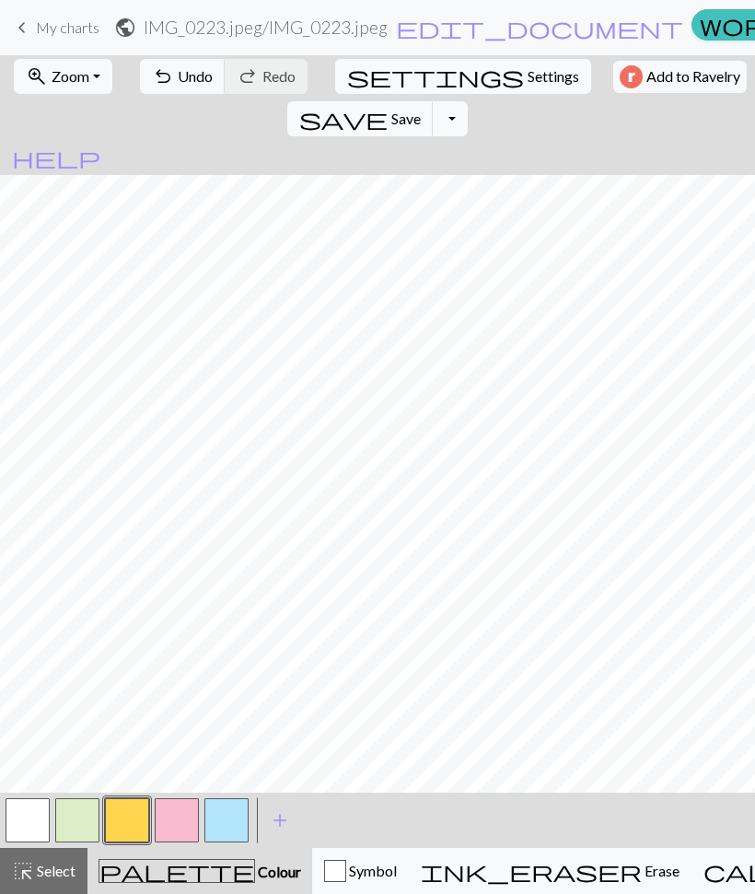
click at [167, 819] on button "button" at bounding box center [177, 821] width 44 height 44
click at [170, 812] on button "button" at bounding box center [177, 821] width 44 height 44
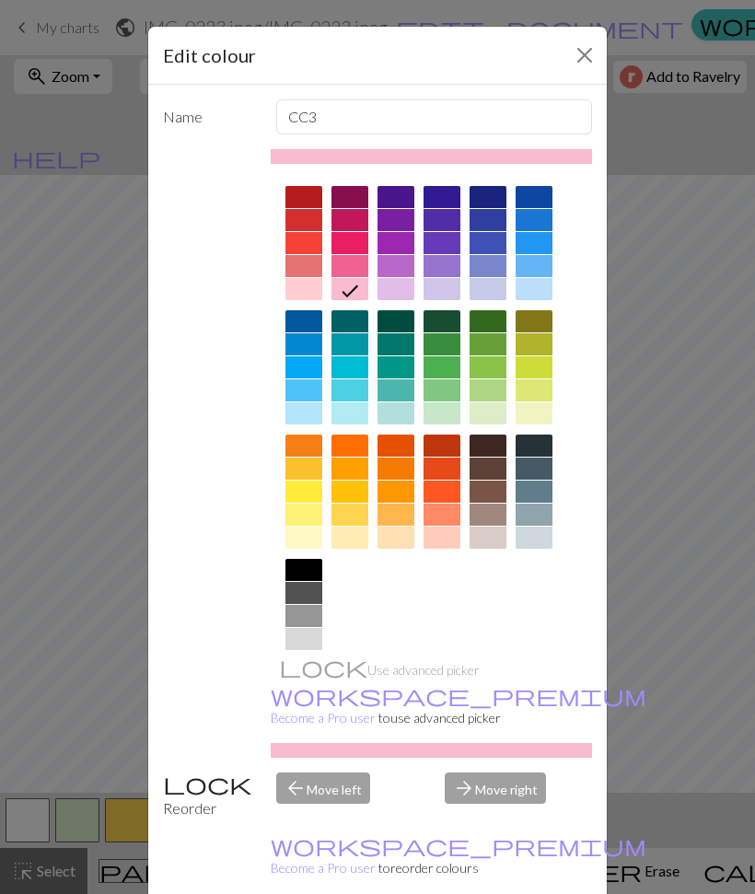
click at [344, 547] on div at bounding box center [350, 538] width 37 height 22
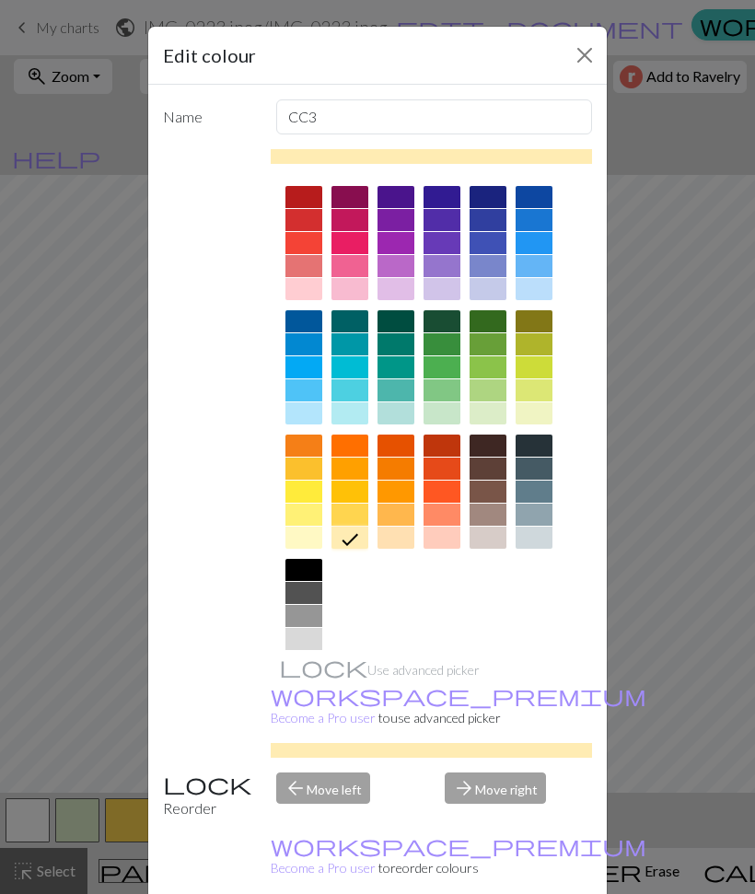
click at [305, 538] on div at bounding box center [304, 538] width 37 height 22
click at [481, 847] on div "Name CC3 Use advanced picker workspace_premium Become a Pro user to use advance…" at bounding box center [377, 496] width 459 height 823
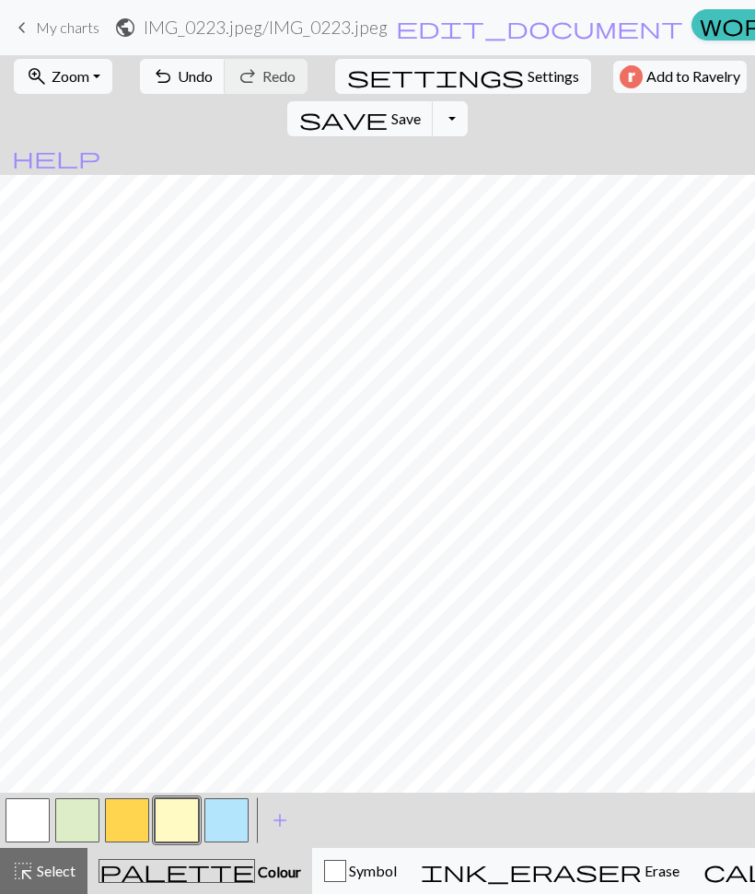
click at [26, 813] on button "button" at bounding box center [28, 821] width 44 height 44
click at [24, 824] on button "button" at bounding box center [28, 821] width 44 height 44
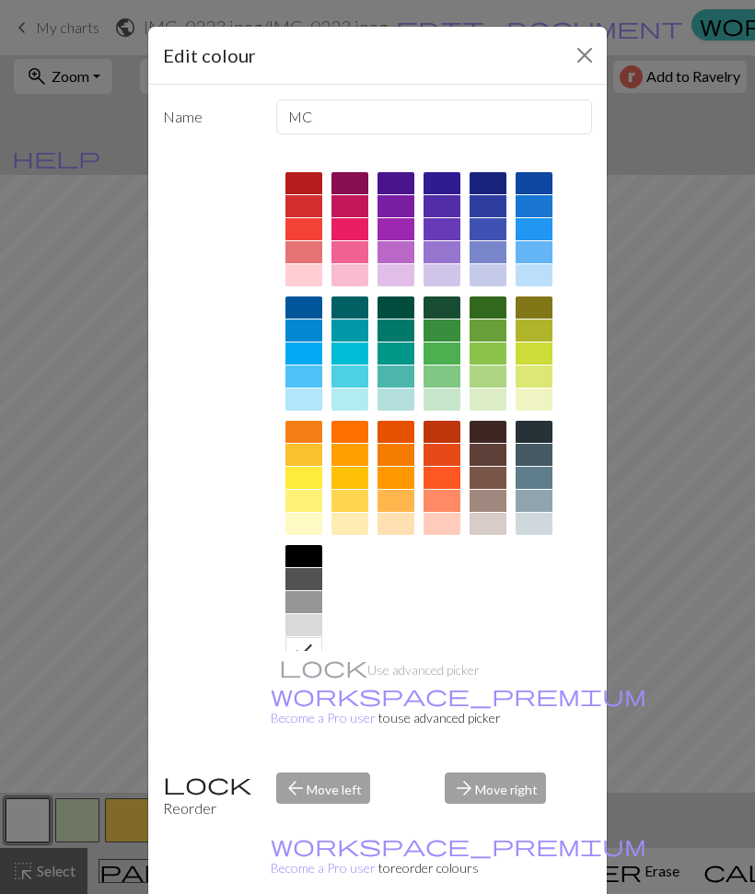
scroll to position [15, 0]
click at [314, 266] on div at bounding box center [304, 274] width 37 height 22
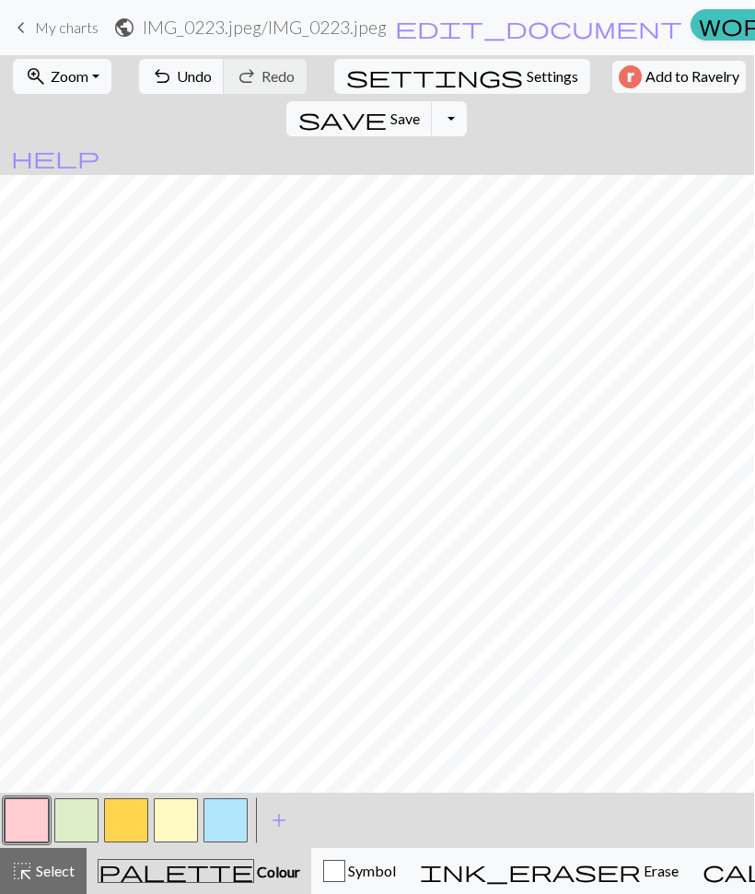
scroll to position [0, 0]
click at [9, 809] on button "button" at bounding box center [28, 821] width 44 height 44
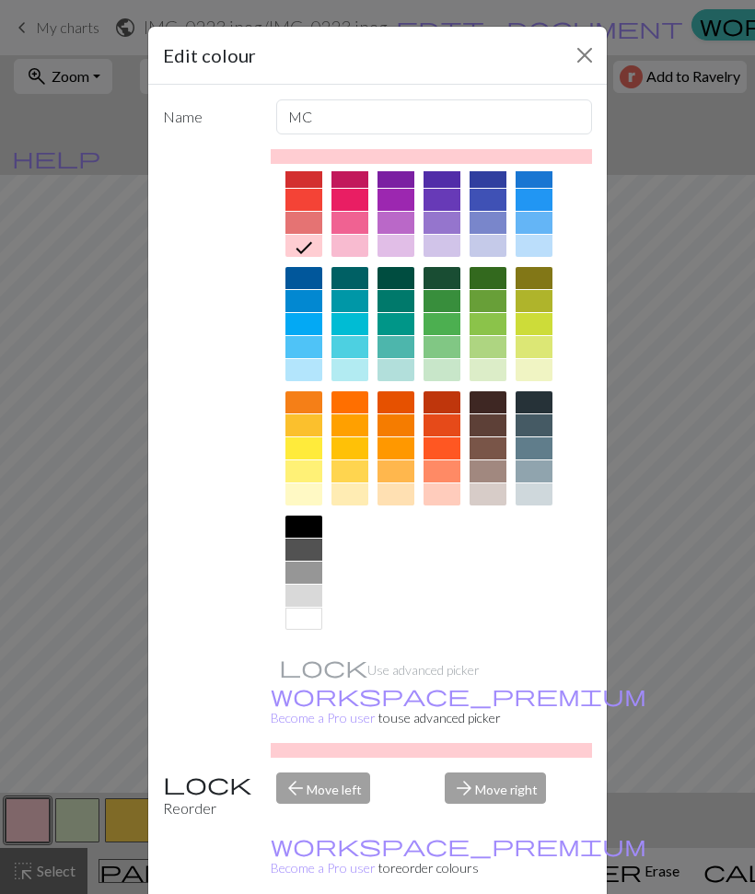
scroll to position [43, 0]
click at [304, 532] on div at bounding box center [304, 527] width 37 height 22
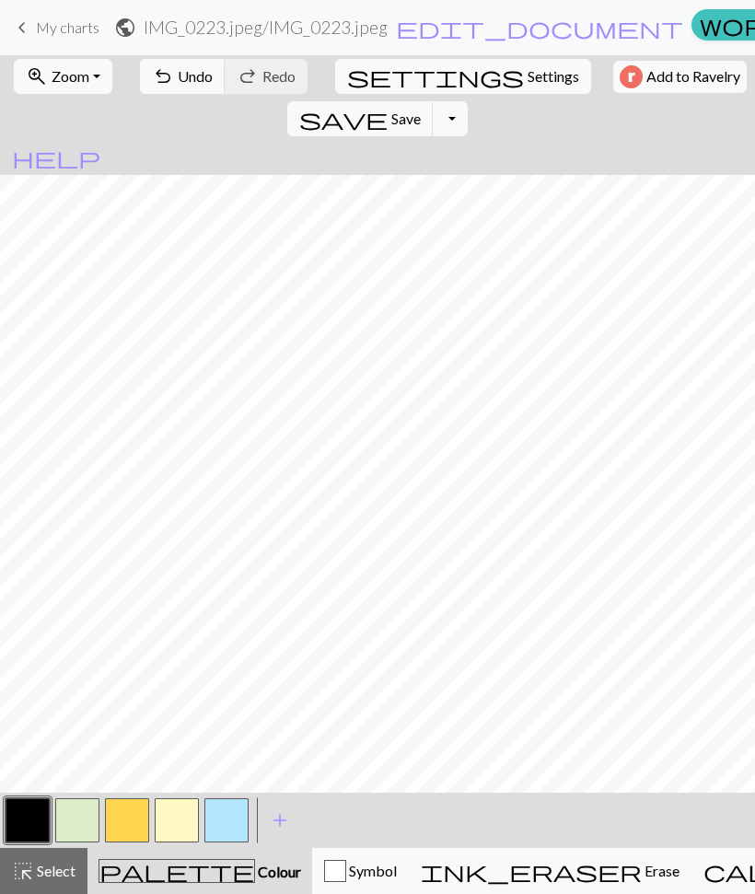
click at [33, 824] on button "button" at bounding box center [28, 821] width 44 height 44
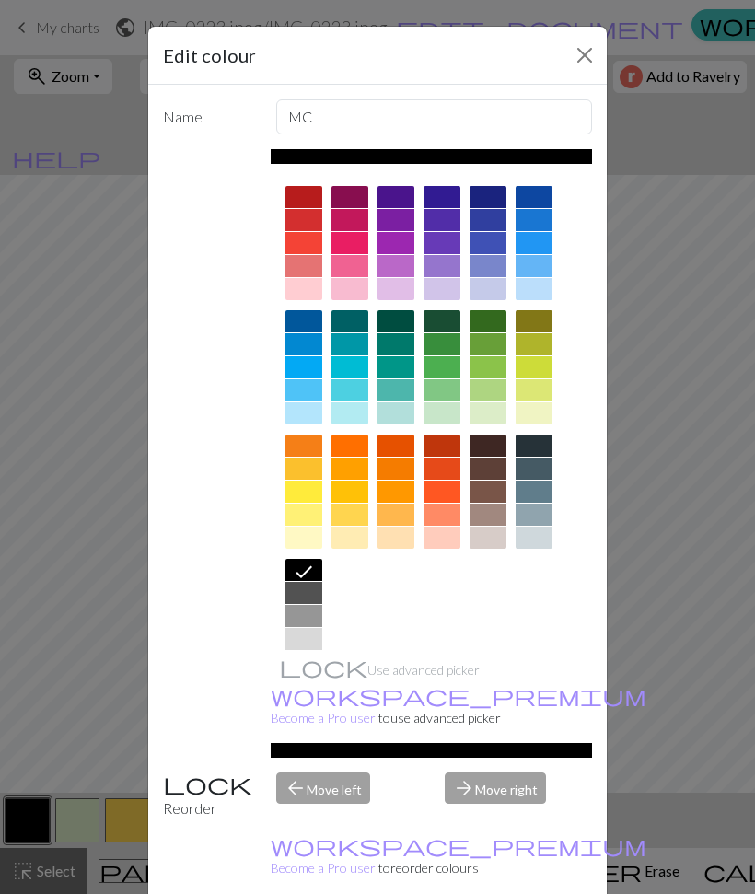
click at [310, 644] on div at bounding box center [304, 639] width 37 height 22
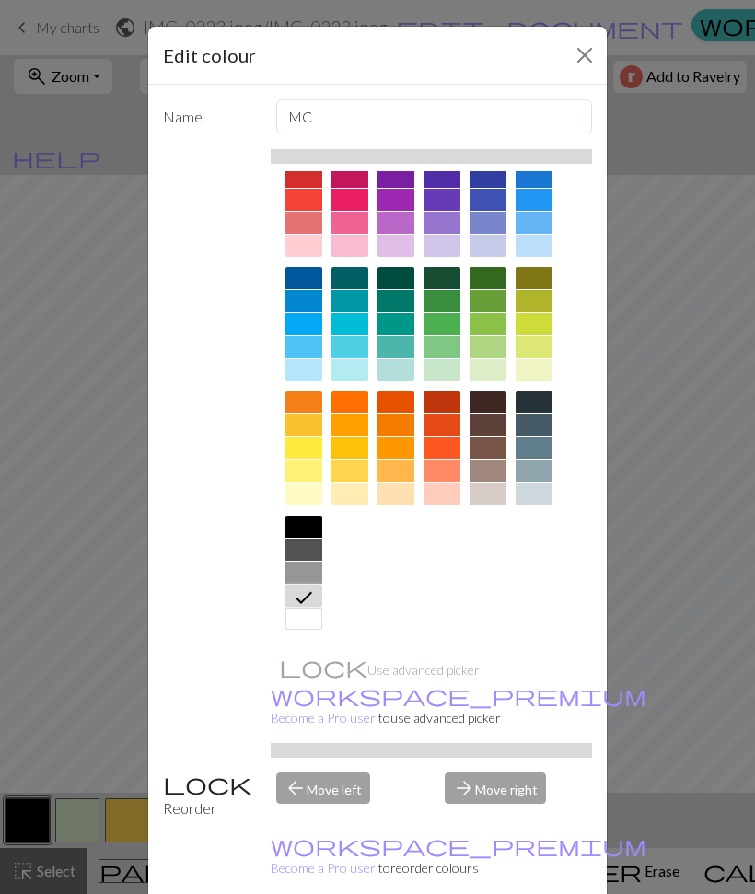
click at [304, 627] on div at bounding box center [304, 619] width 37 height 22
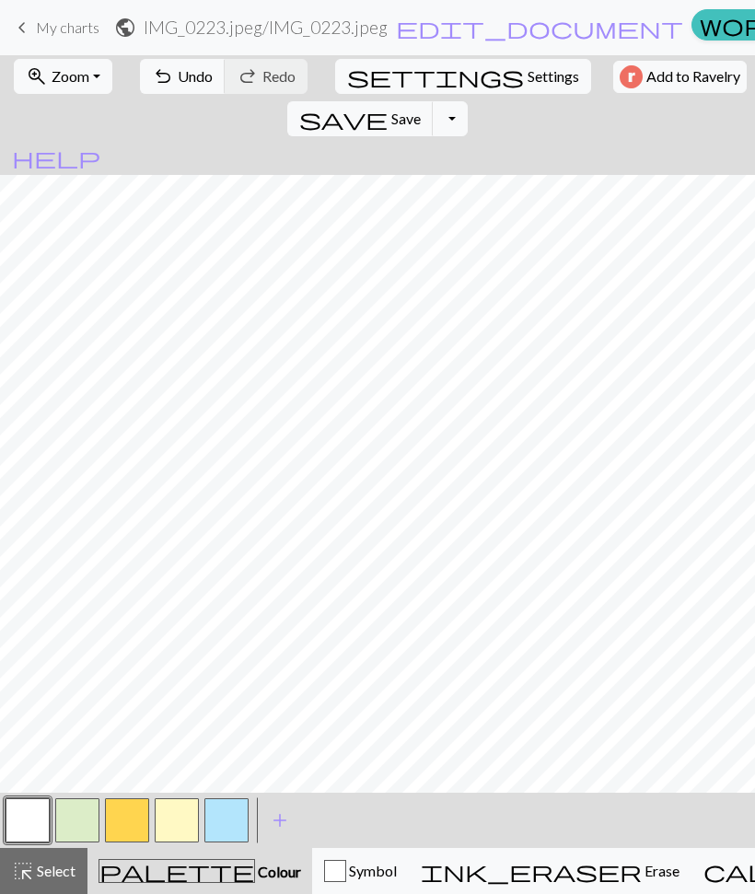
click at [206, 823] on button "button" at bounding box center [226, 821] width 44 height 44
click at [223, 819] on button "button" at bounding box center [226, 821] width 44 height 44
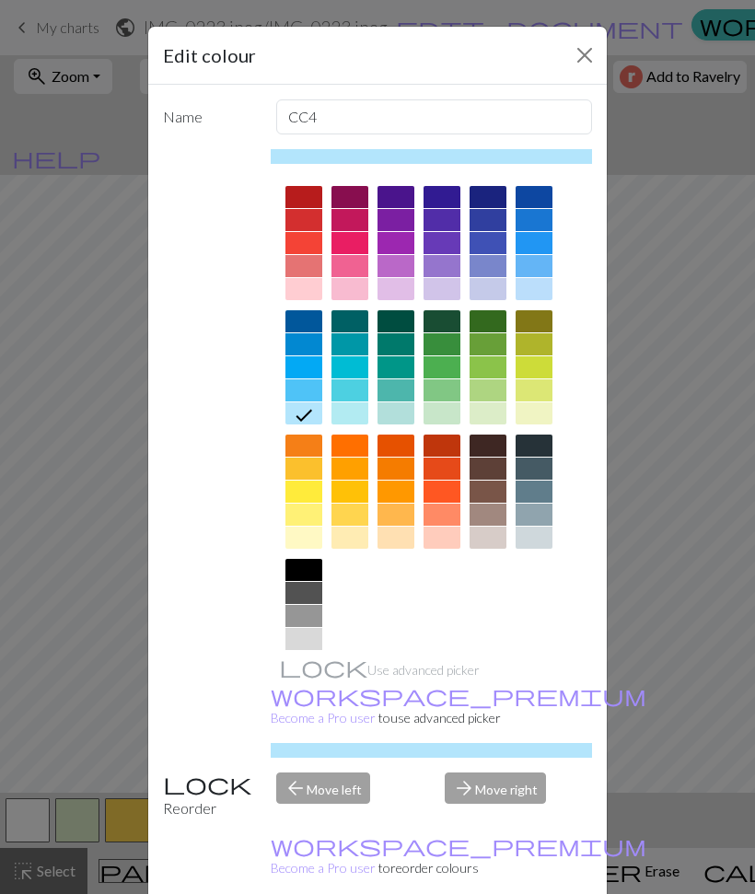
click at [301, 294] on div at bounding box center [304, 289] width 37 height 22
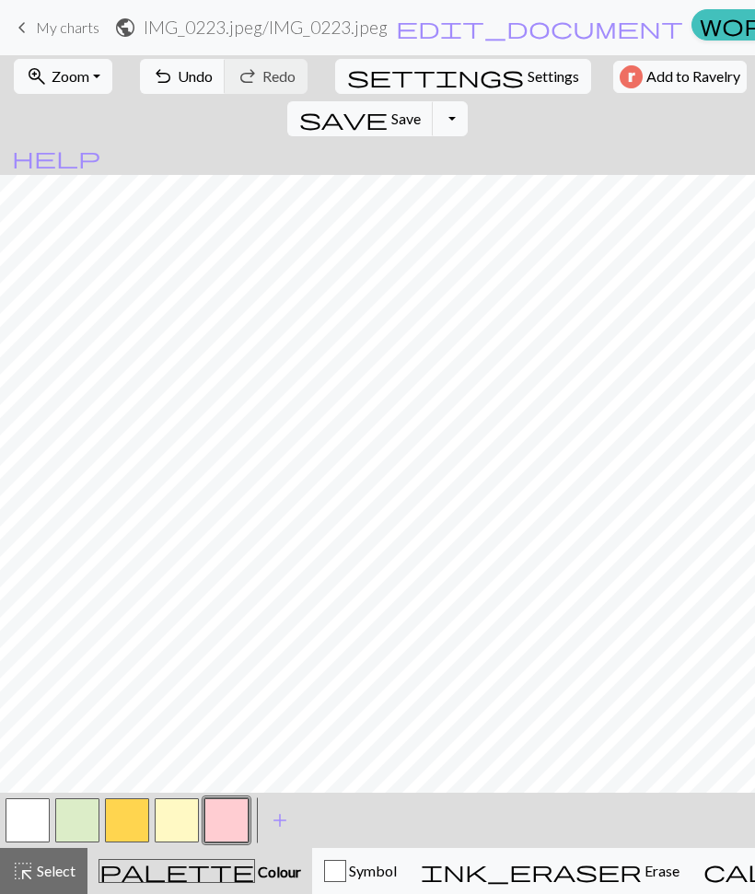
click at [72, 812] on button "button" at bounding box center [77, 821] width 44 height 44
click at [73, 824] on button "button" at bounding box center [77, 821] width 44 height 44
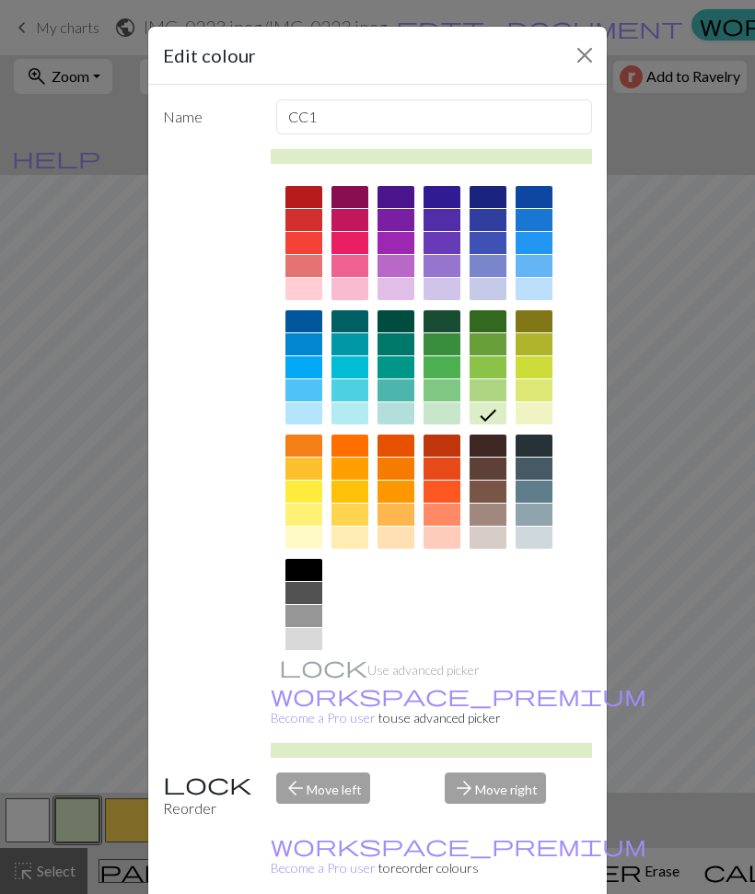
click at [312, 411] on div at bounding box center [304, 414] width 37 height 22
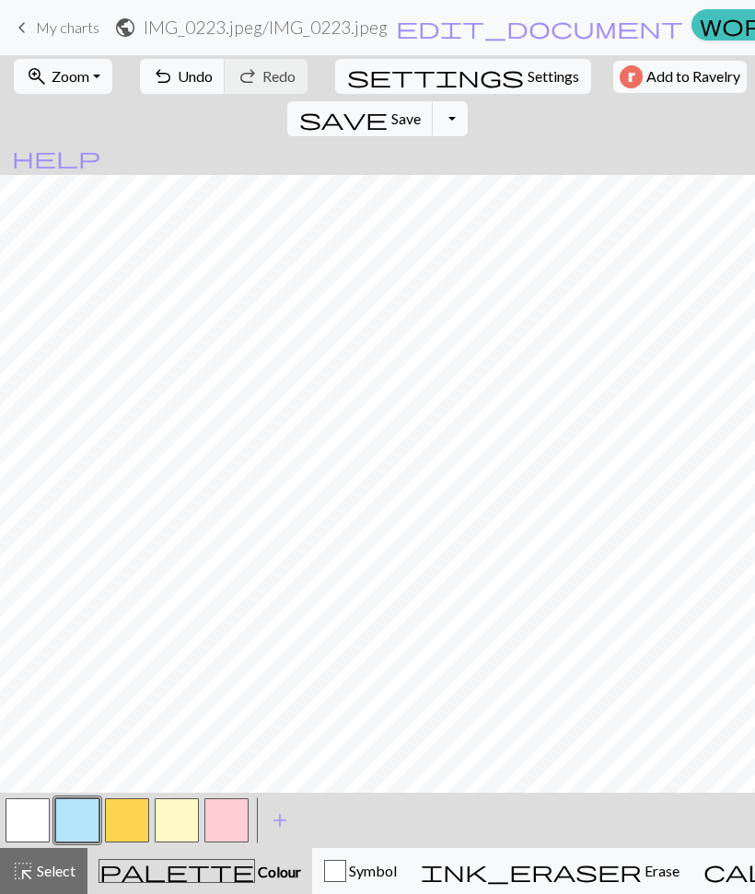
click at [73, 823] on button "button" at bounding box center [77, 821] width 44 height 44
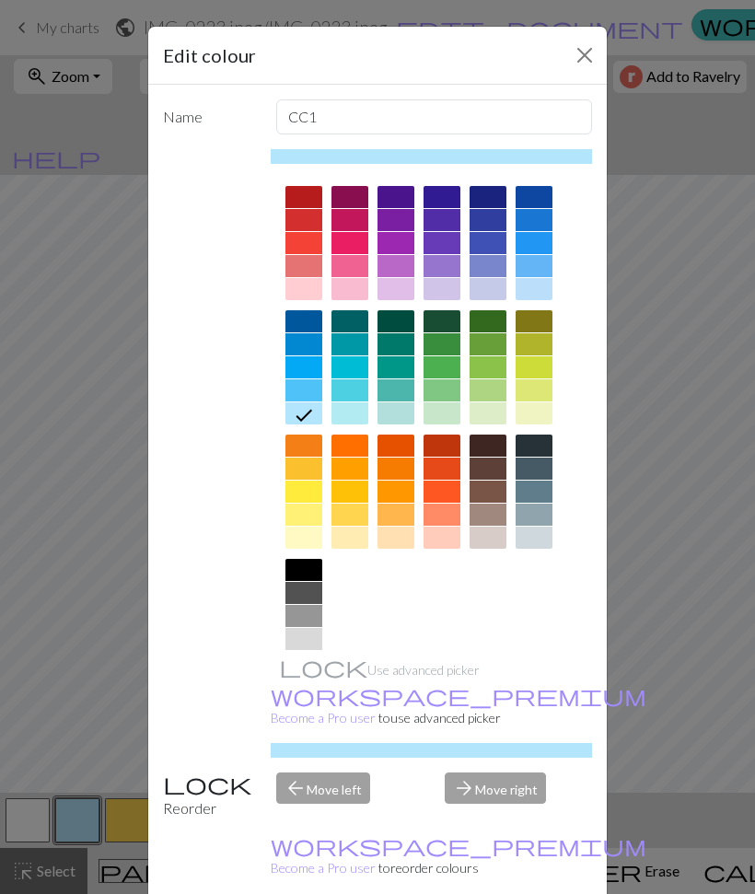
click at [444, 420] on div at bounding box center [442, 414] width 37 height 22
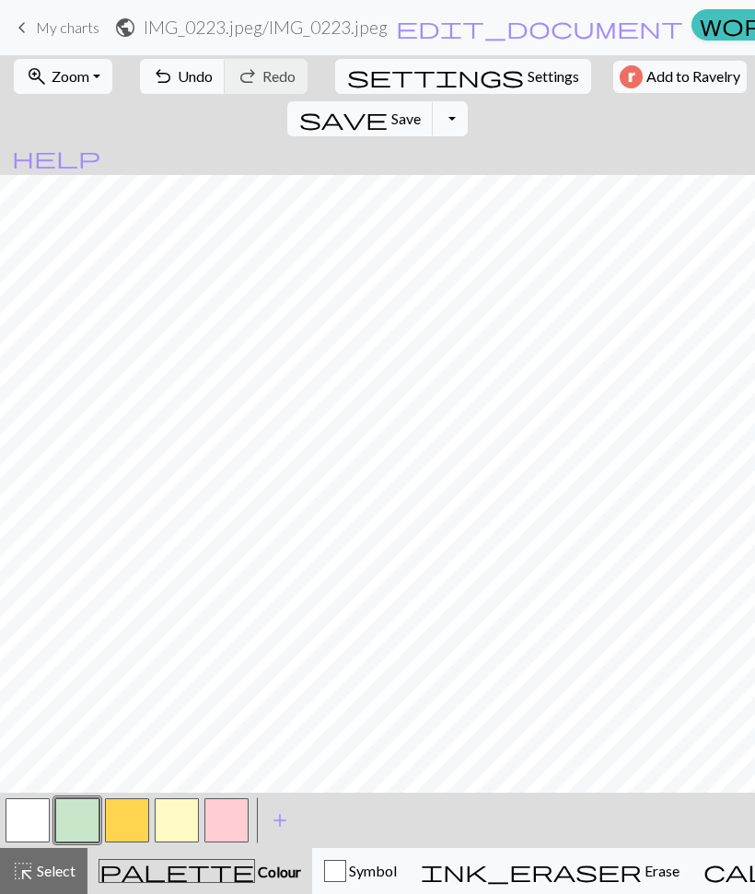
click at [468, 101] on button "Toggle Dropdown" at bounding box center [450, 118] width 35 height 35
click at [467, 174] on button "save_alt Download" at bounding box center [315, 188] width 304 height 29
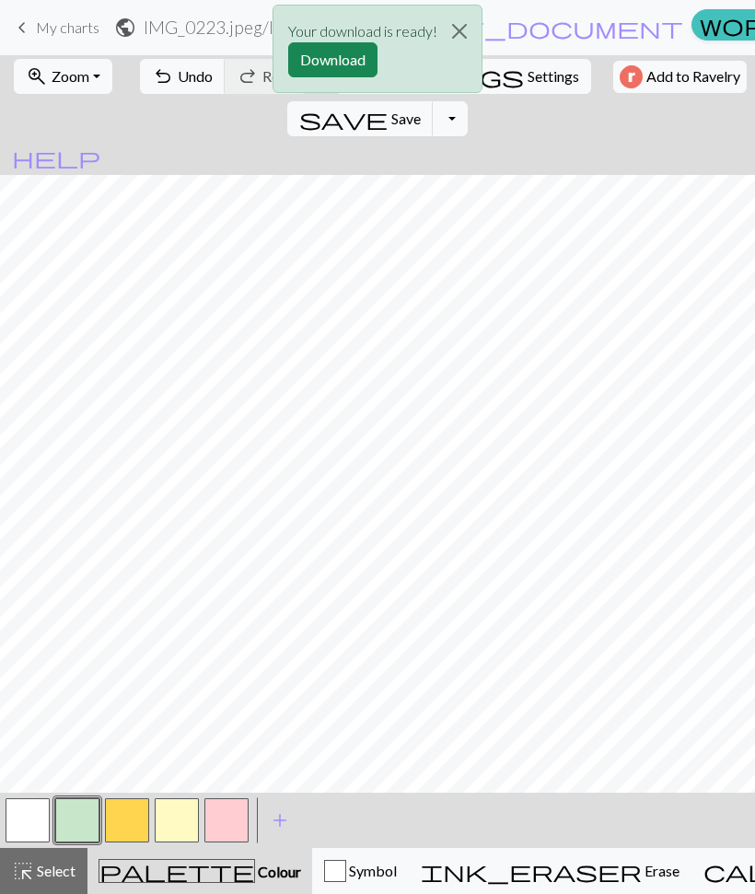
click at [341, 60] on button "Download" at bounding box center [332, 59] width 89 height 35
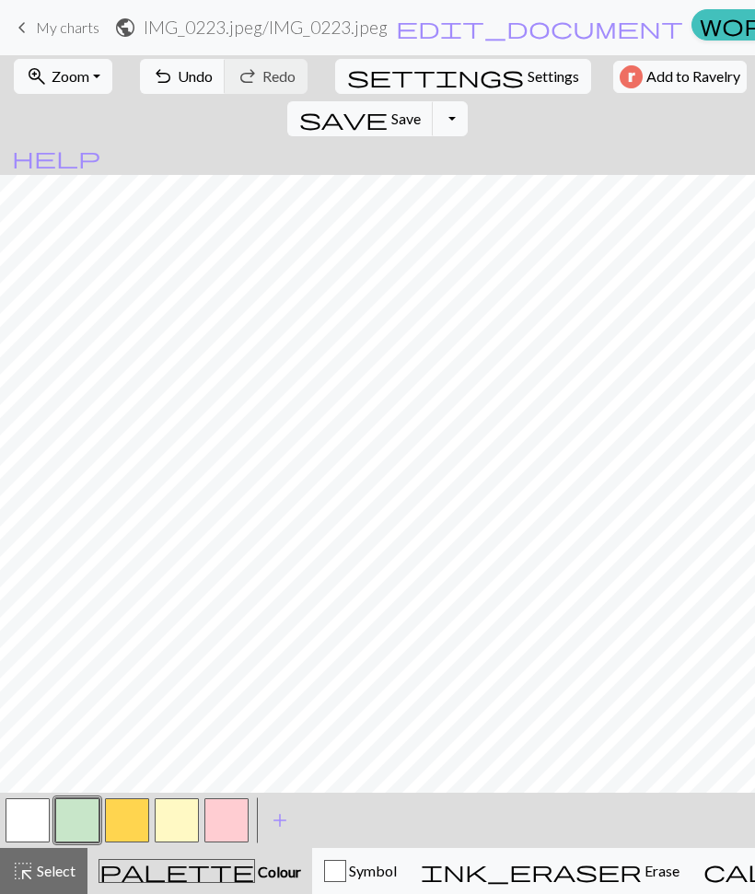
click at [61, 824] on button "button" at bounding box center [77, 821] width 44 height 44
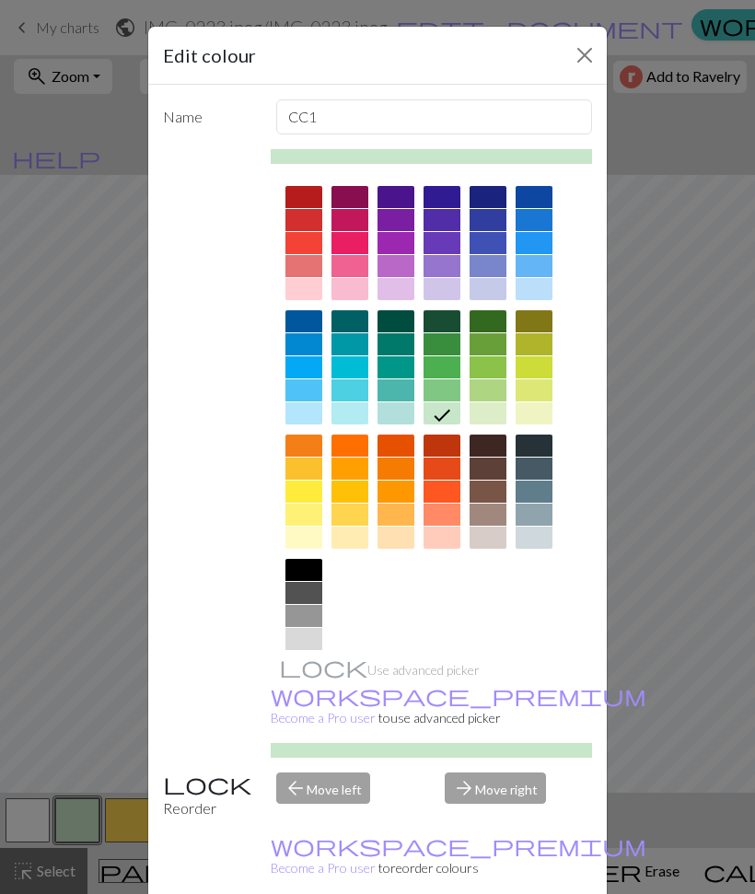
click at [431, 293] on div at bounding box center [442, 289] width 37 height 22
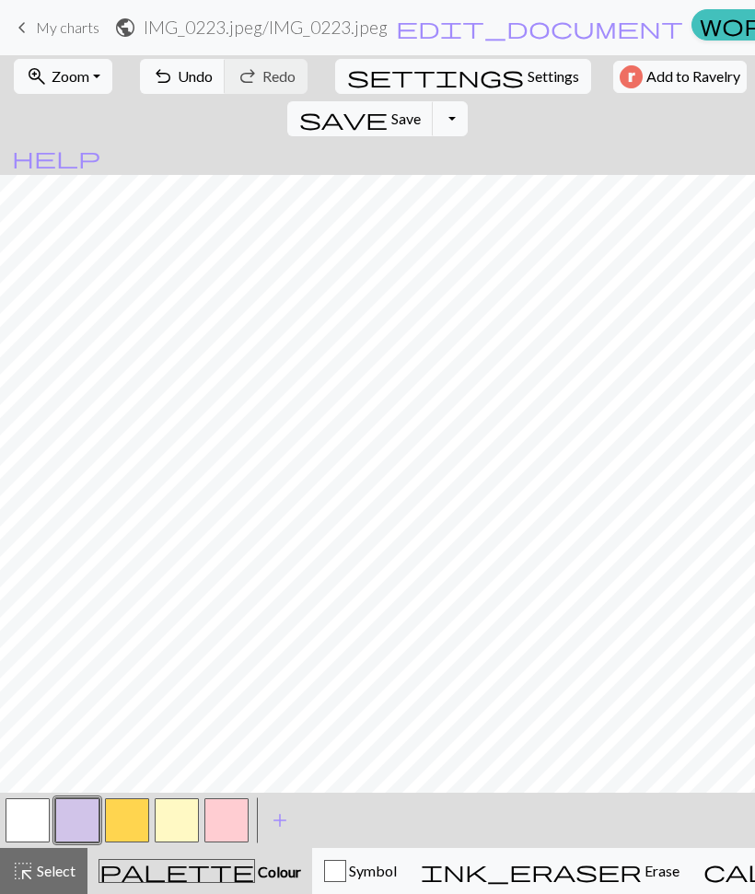
click at [27, 823] on button "button" at bounding box center [28, 821] width 44 height 44
click at [34, 823] on button "button" at bounding box center [28, 821] width 44 height 44
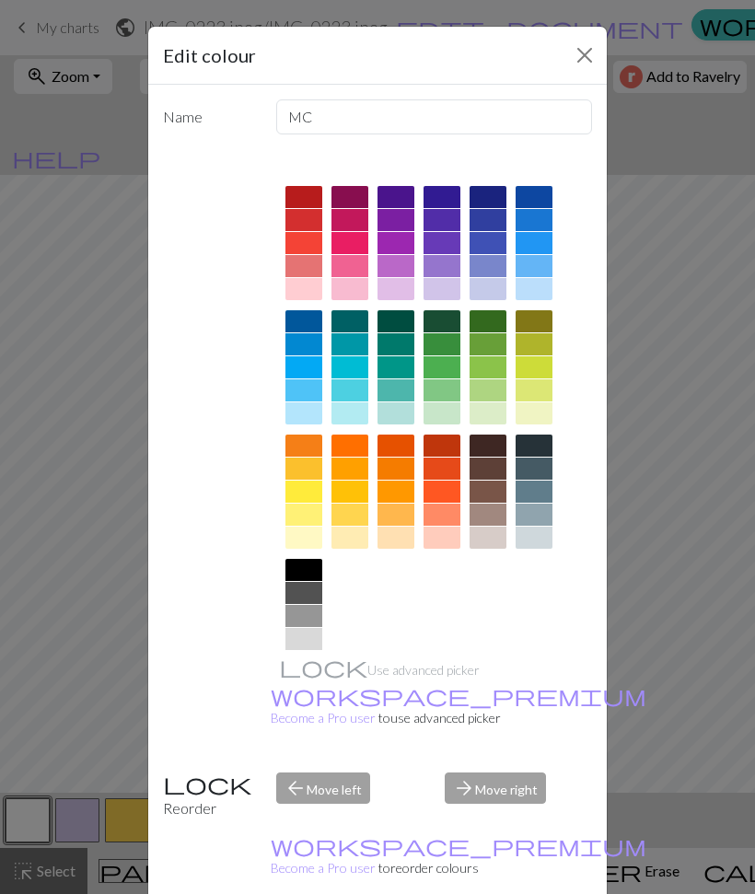
click at [438, 291] on div at bounding box center [442, 289] width 37 height 22
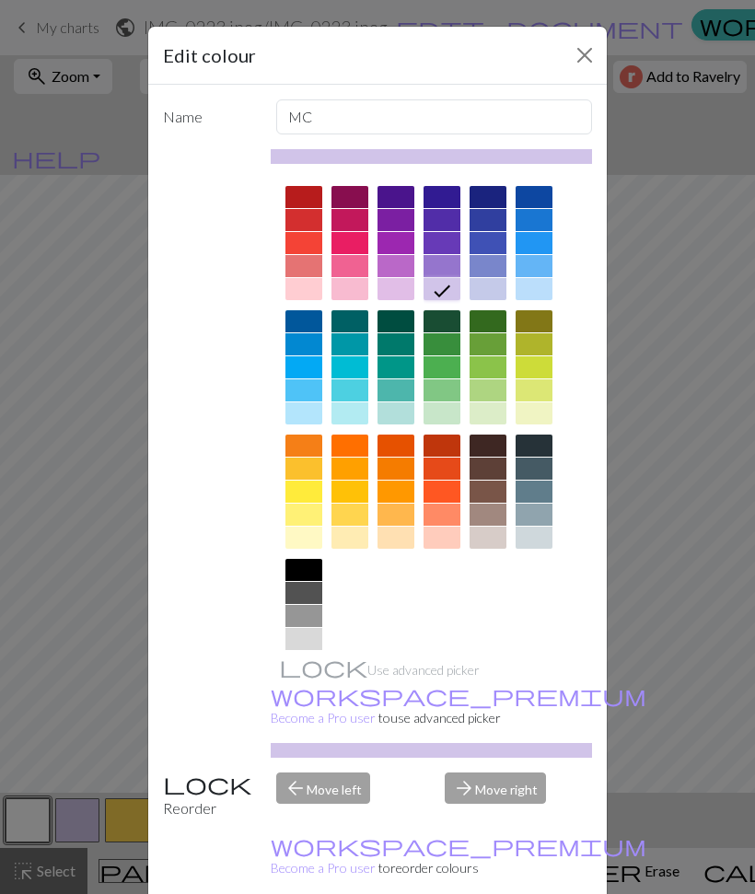
click at [394, 286] on div at bounding box center [396, 289] width 37 height 22
click at [447, 286] on div at bounding box center [442, 289] width 37 height 22
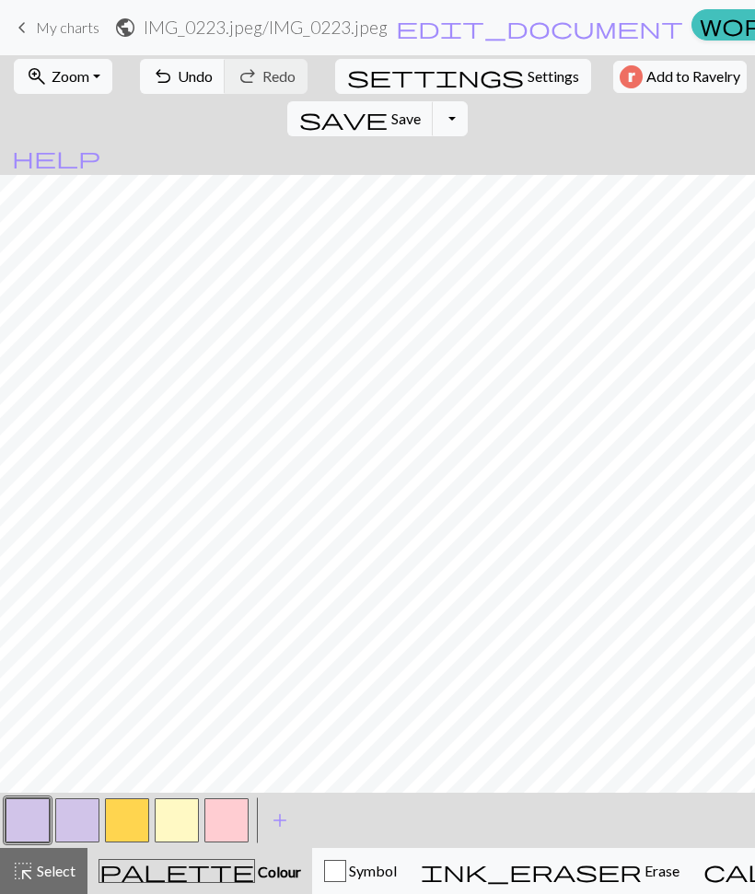
click at [73, 822] on button "button" at bounding box center [77, 821] width 44 height 44
click at [76, 814] on button "button" at bounding box center [77, 821] width 44 height 44
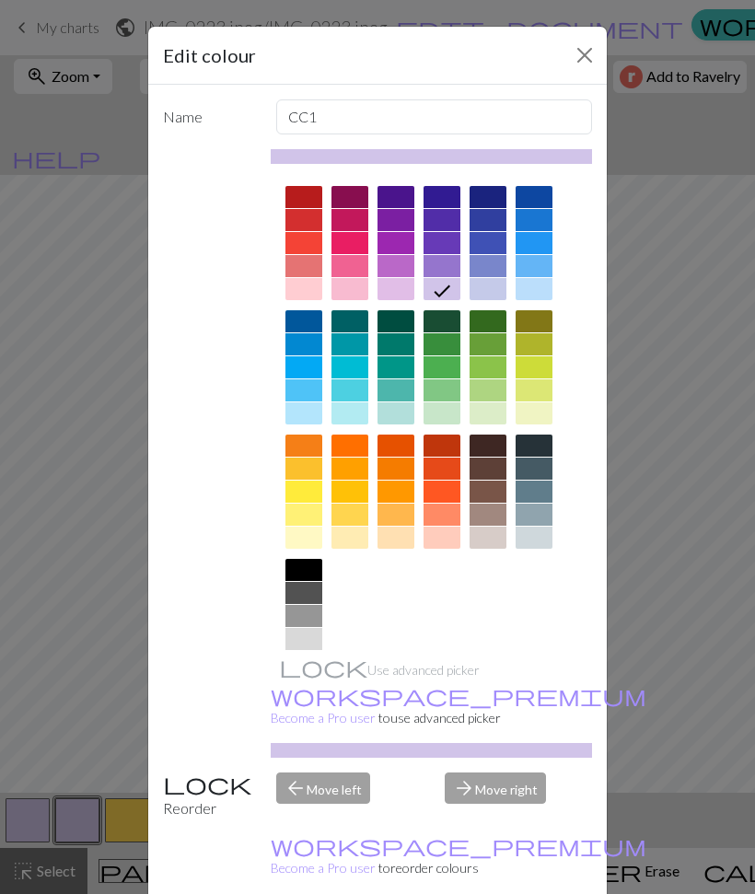
click at [302, 417] on div at bounding box center [304, 414] width 37 height 22
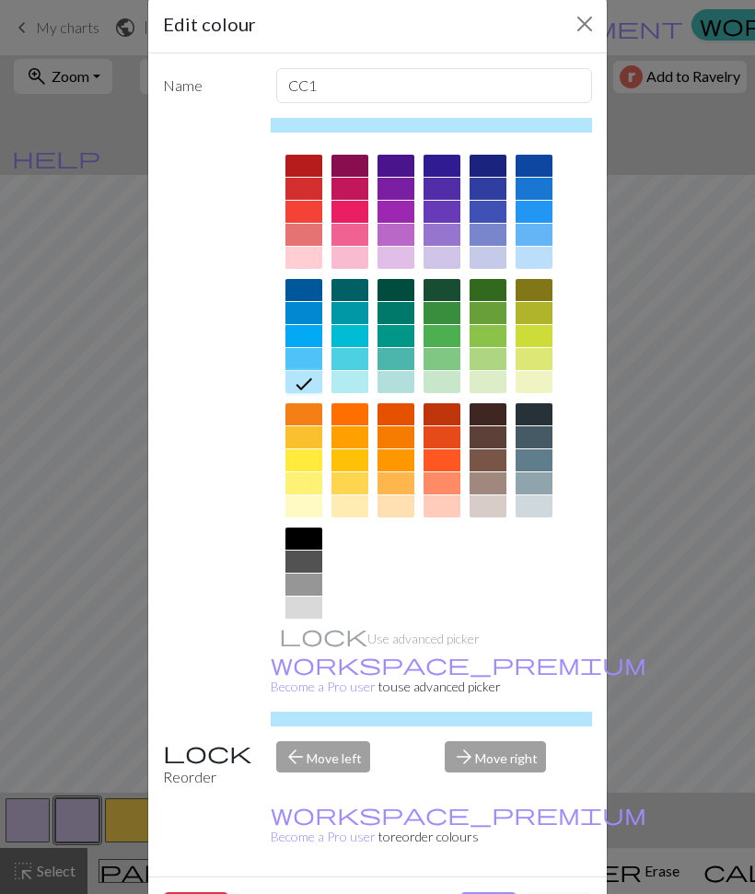
scroll to position [37, 0]
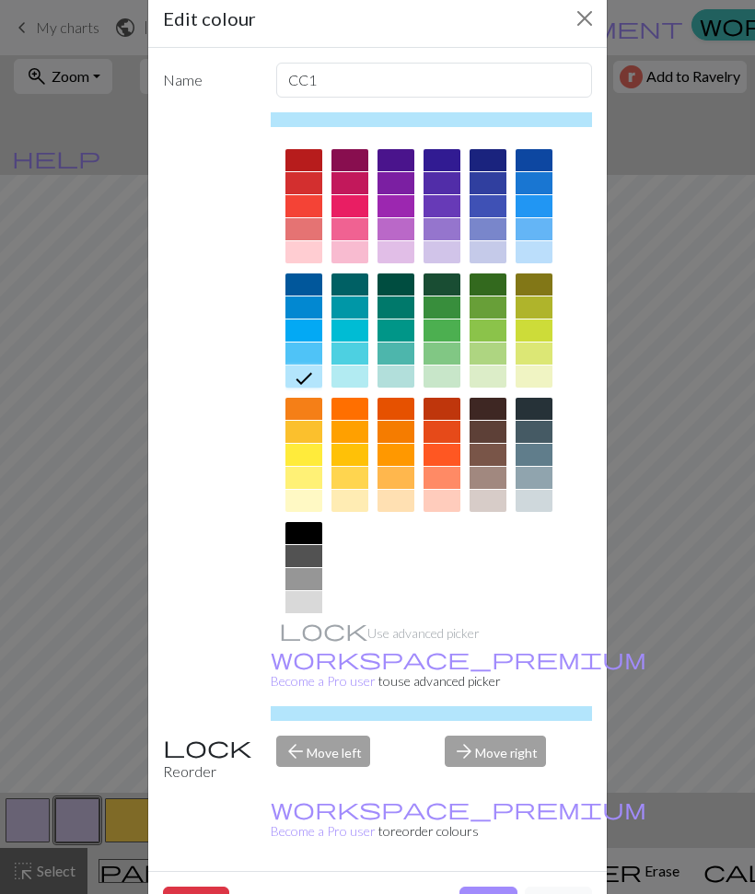
click at [485, 887] on button "Done" at bounding box center [489, 904] width 58 height 35
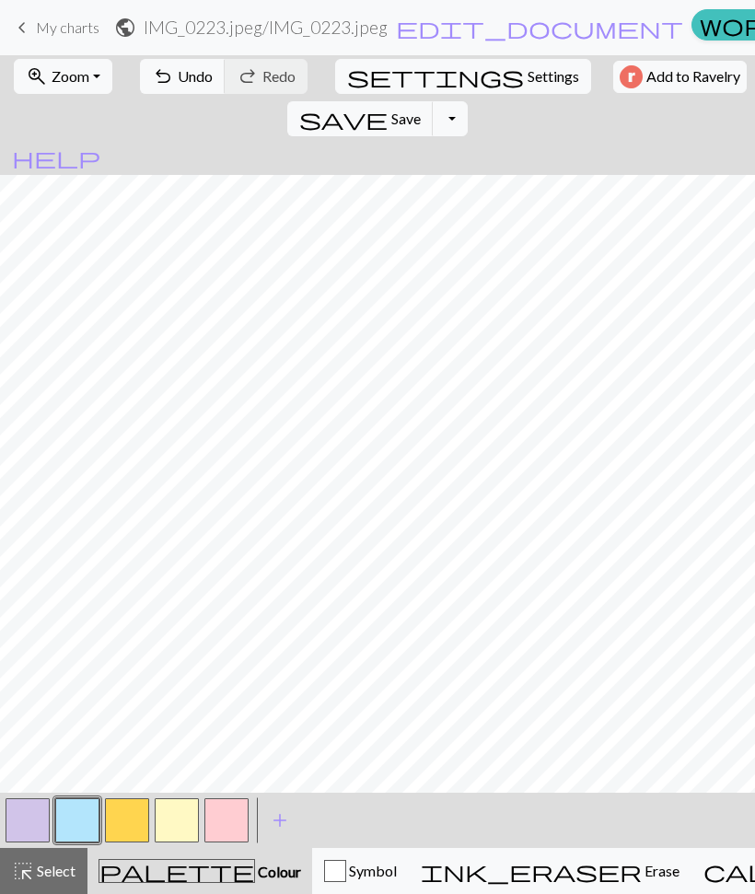
click at [226, 823] on button "button" at bounding box center [226, 821] width 44 height 44
click at [226, 819] on button "button" at bounding box center [226, 821] width 44 height 44
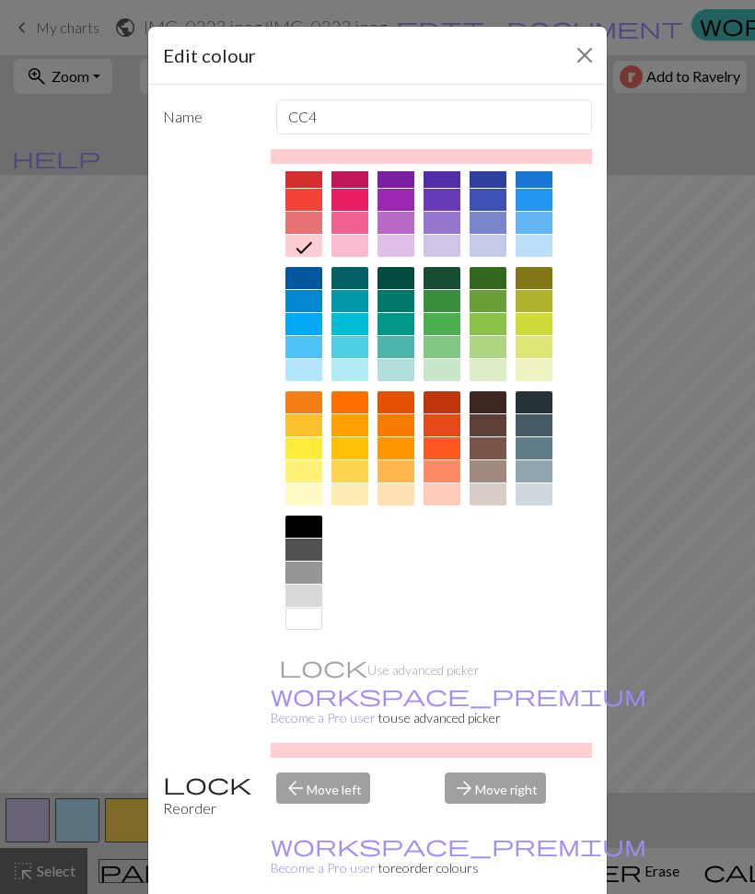
scroll to position [43, 0]
click at [300, 625] on div at bounding box center [304, 619] width 37 height 22
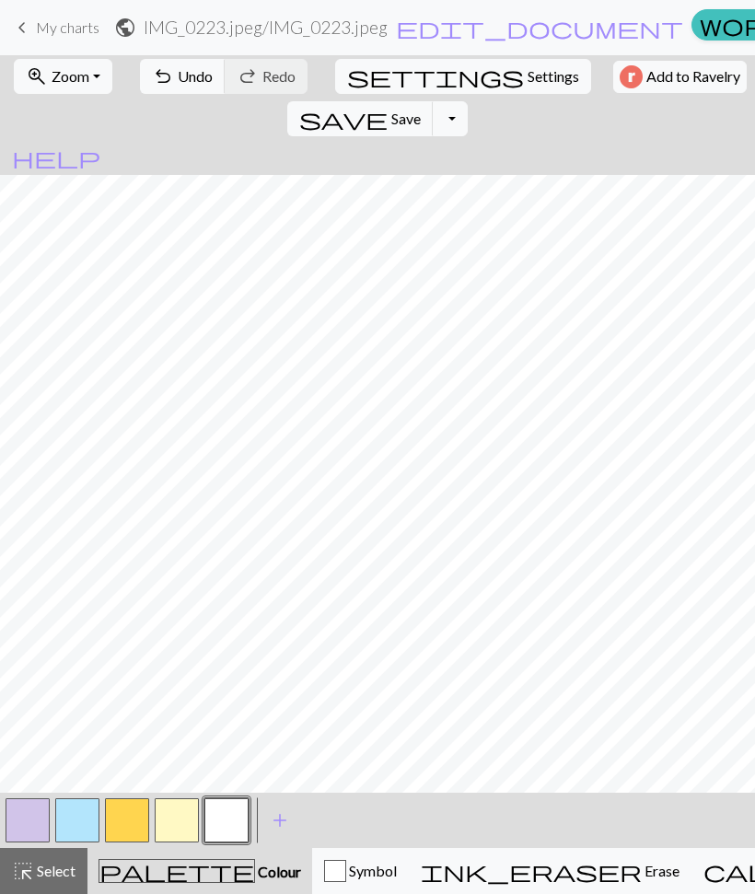
click at [69, 823] on button "button" at bounding box center [77, 821] width 44 height 44
click at [76, 810] on button "button" at bounding box center [77, 821] width 44 height 44
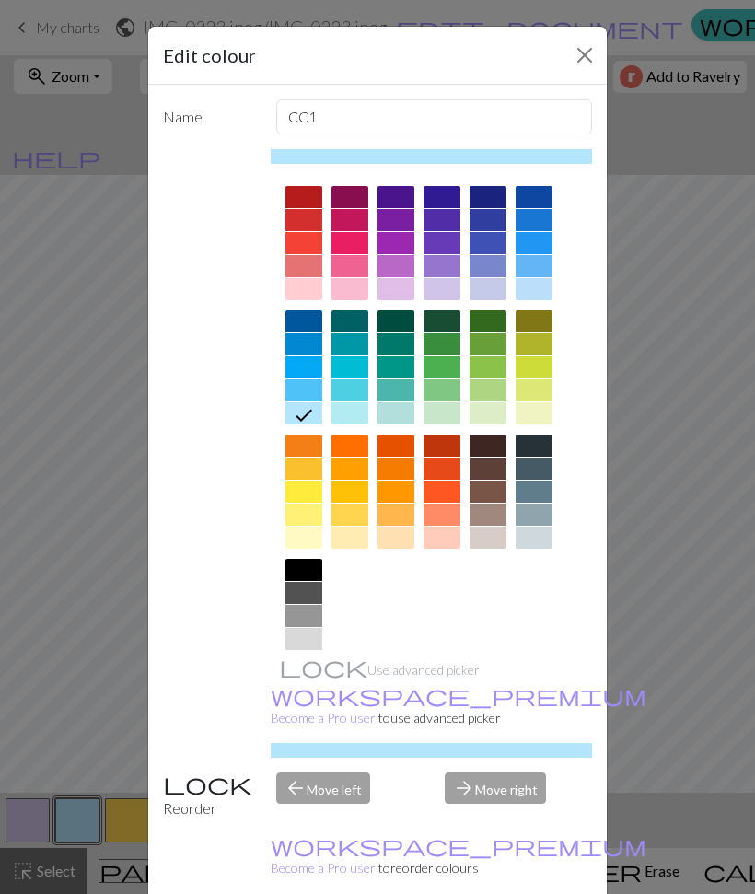
click at [300, 298] on div at bounding box center [304, 289] width 37 height 22
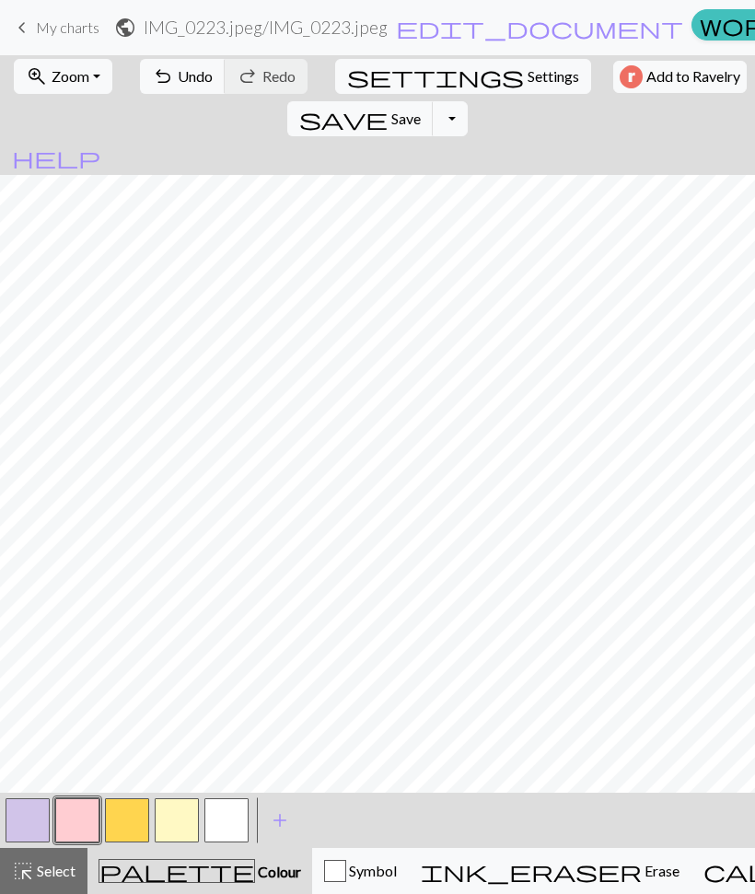
click at [118, 815] on button "button" at bounding box center [127, 821] width 44 height 44
click at [120, 819] on button "button" at bounding box center [127, 821] width 44 height 44
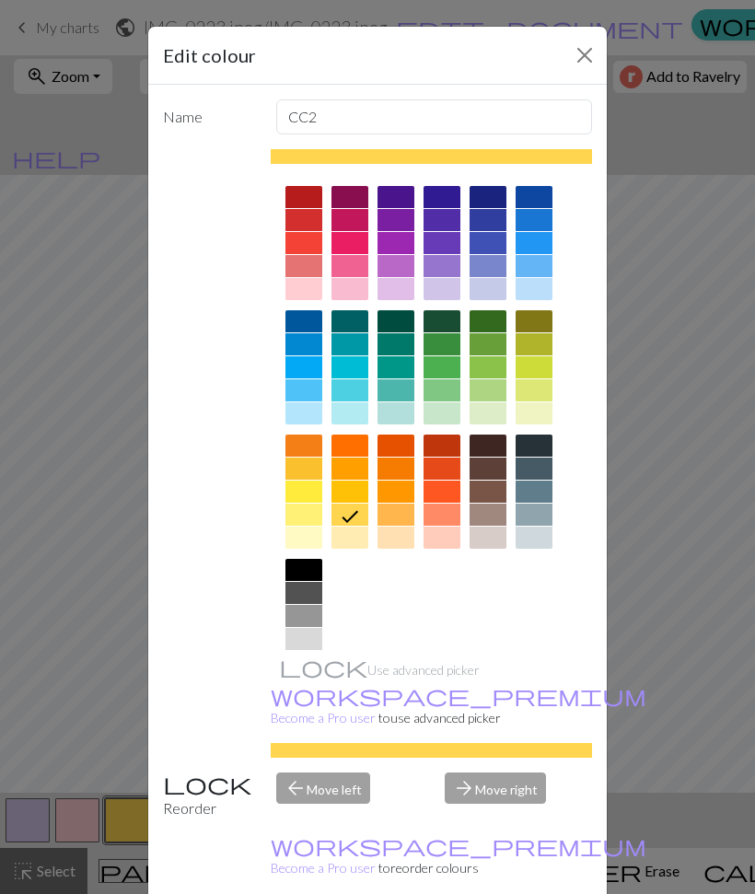
click at [306, 408] on div at bounding box center [304, 414] width 37 height 22
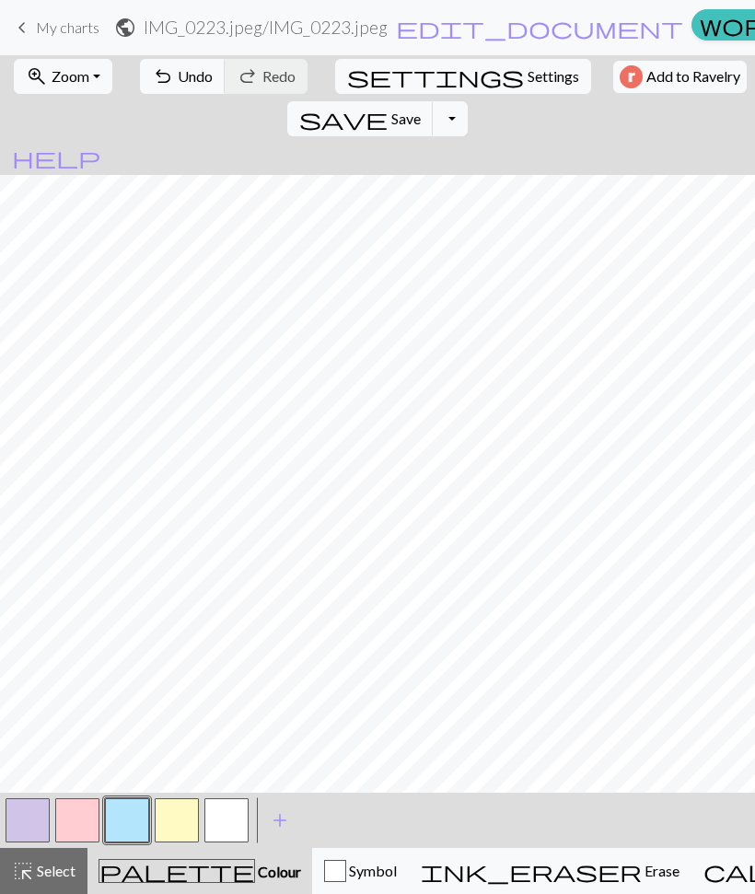
click at [76, 826] on button "button" at bounding box center [77, 821] width 44 height 44
click at [79, 816] on button "button" at bounding box center [77, 821] width 44 height 44
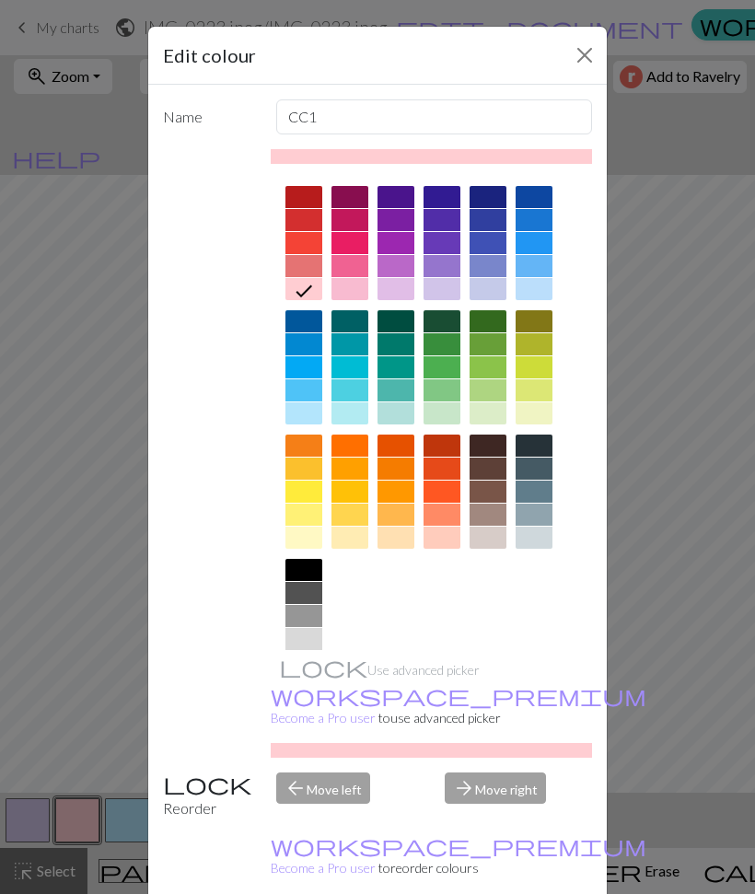
click at [299, 414] on div at bounding box center [304, 414] width 37 height 22
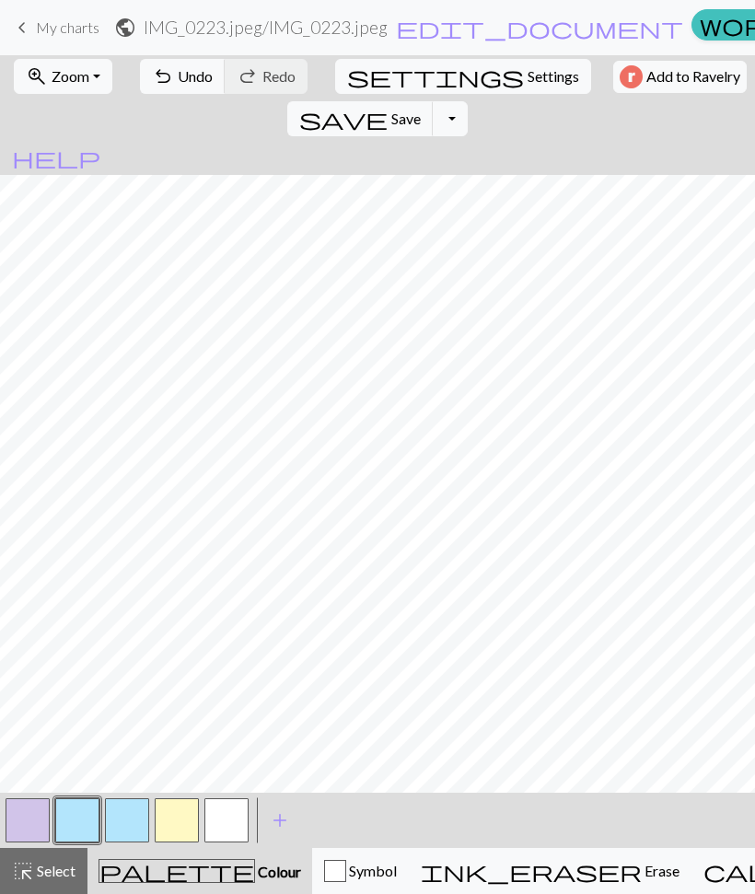
click at [128, 815] on button "button" at bounding box center [127, 821] width 44 height 44
click at [124, 808] on button "button" at bounding box center [127, 821] width 44 height 44
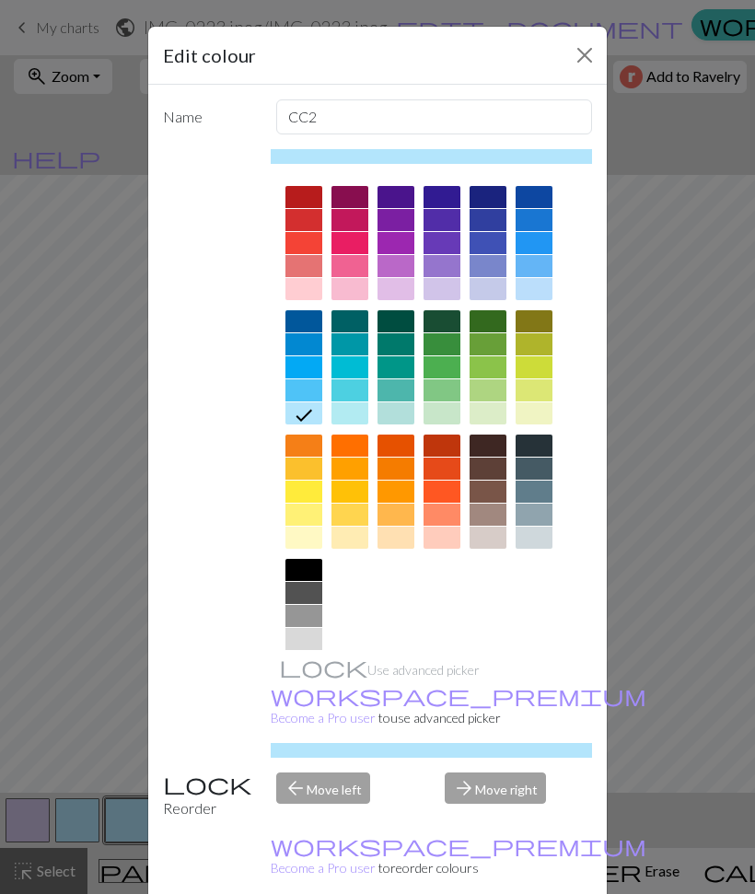
click at [302, 287] on div at bounding box center [304, 289] width 37 height 22
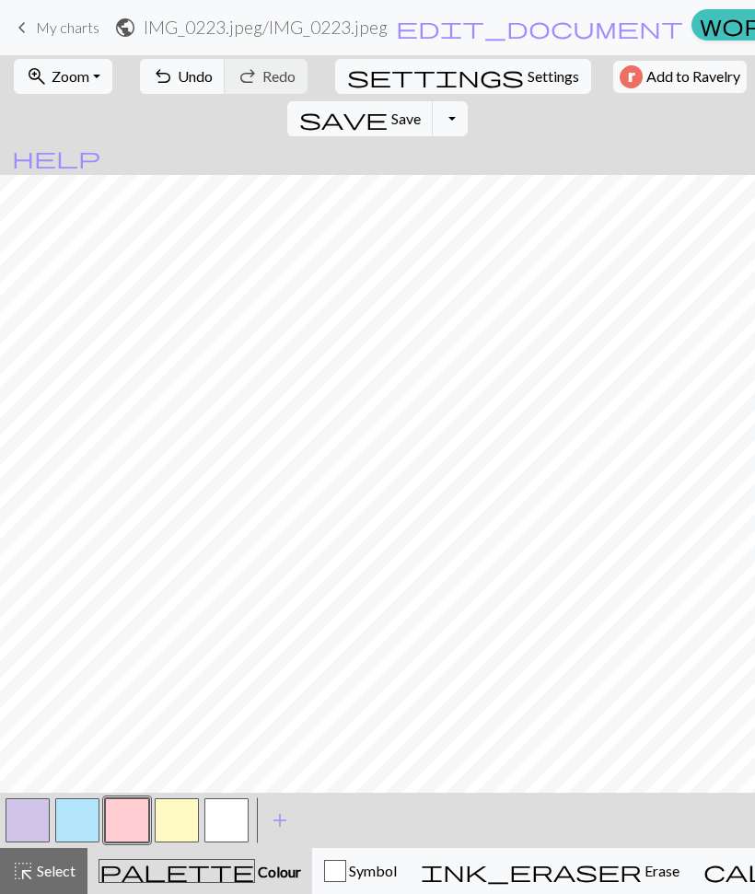
click at [25, 810] on button "button" at bounding box center [28, 821] width 44 height 44
click at [22, 826] on button "button" at bounding box center [28, 821] width 44 height 44
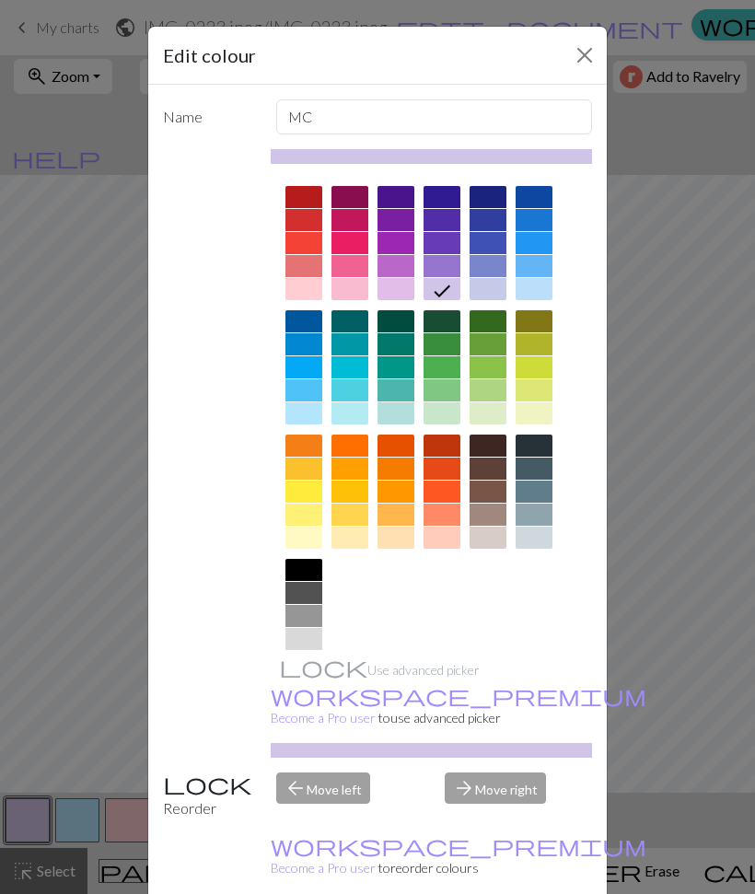
click at [311, 288] on div at bounding box center [304, 289] width 37 height 22
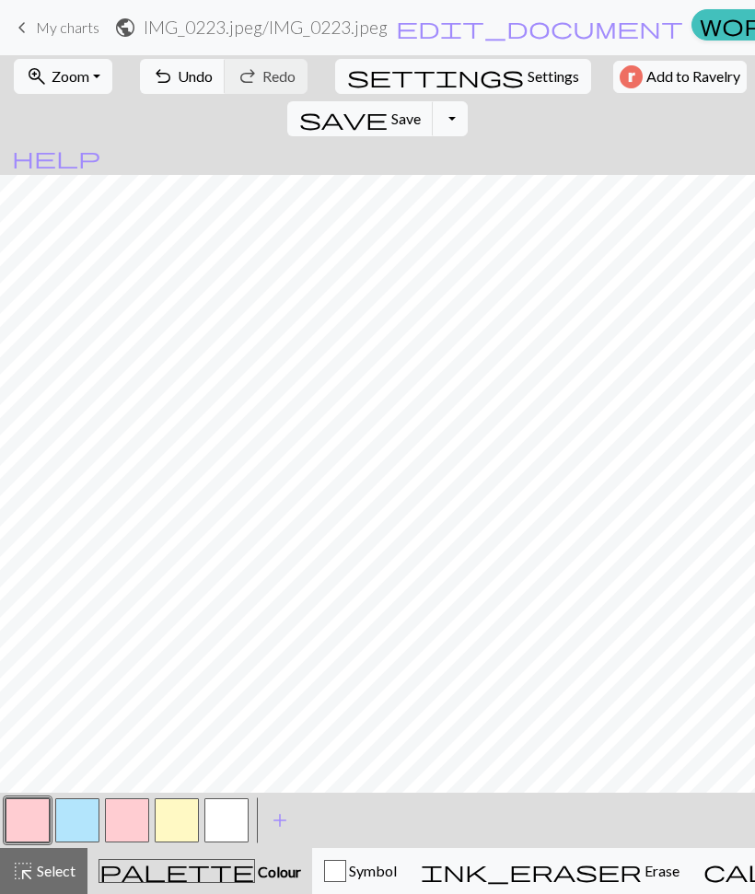
click at [67, 820] on button "button" at bounding box center [77, 821] width 44 height 44
click at [128, 818] on button "button" at bounding box center [127, 821] width 44 height 44
click at [147, 829] on button "button" at bounding box center [127, 821] width 44 height 44
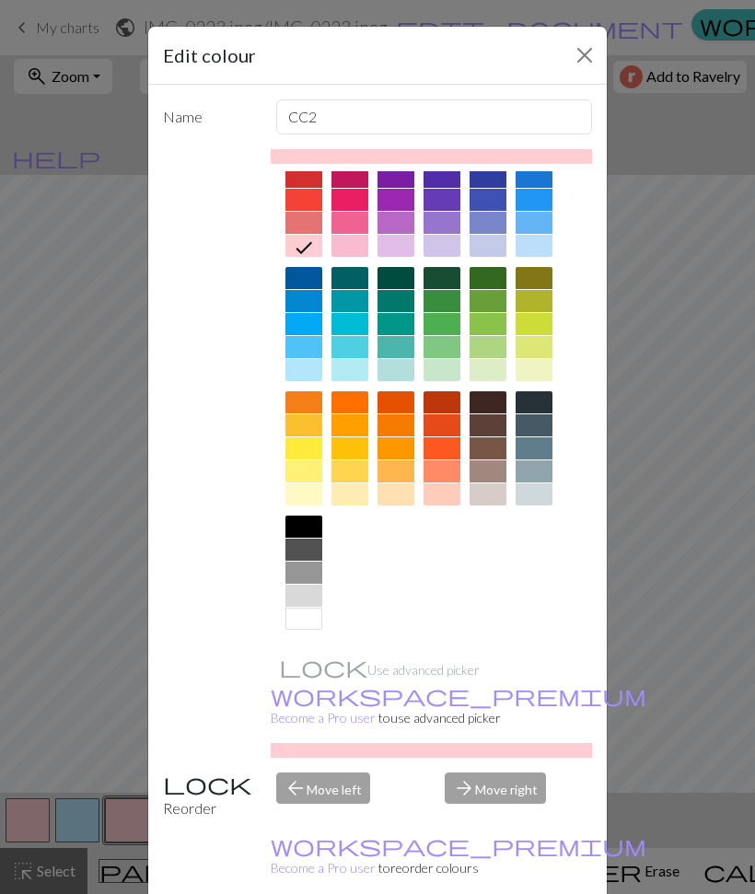
click at [402, 231] on div at bounding box center [396, 223] width 37 height 22
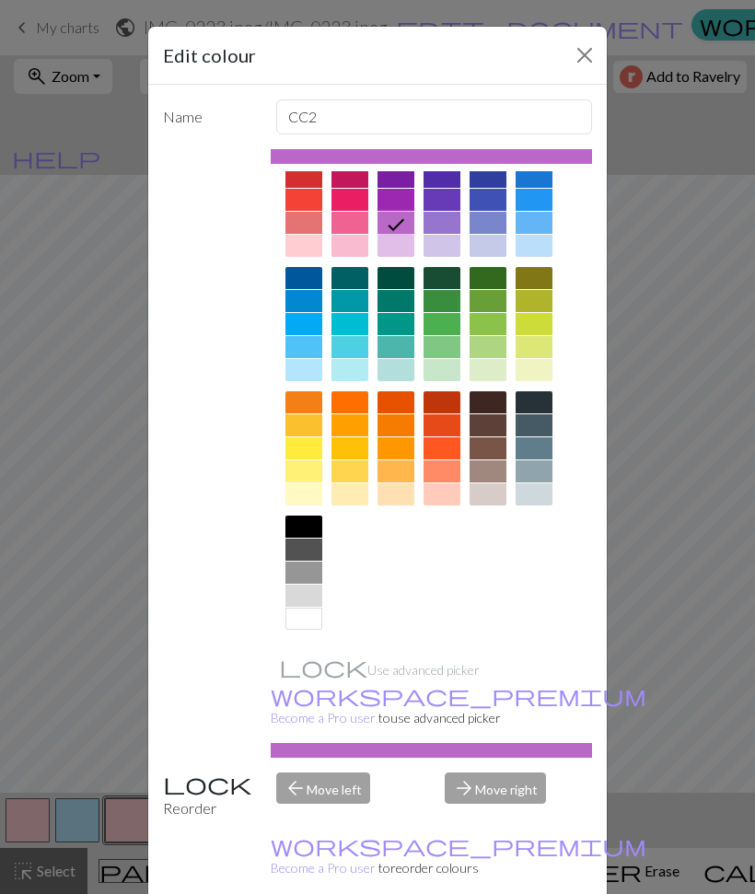
click at [396, 252] on div at bounding box center [396, 246] width 37 height 22
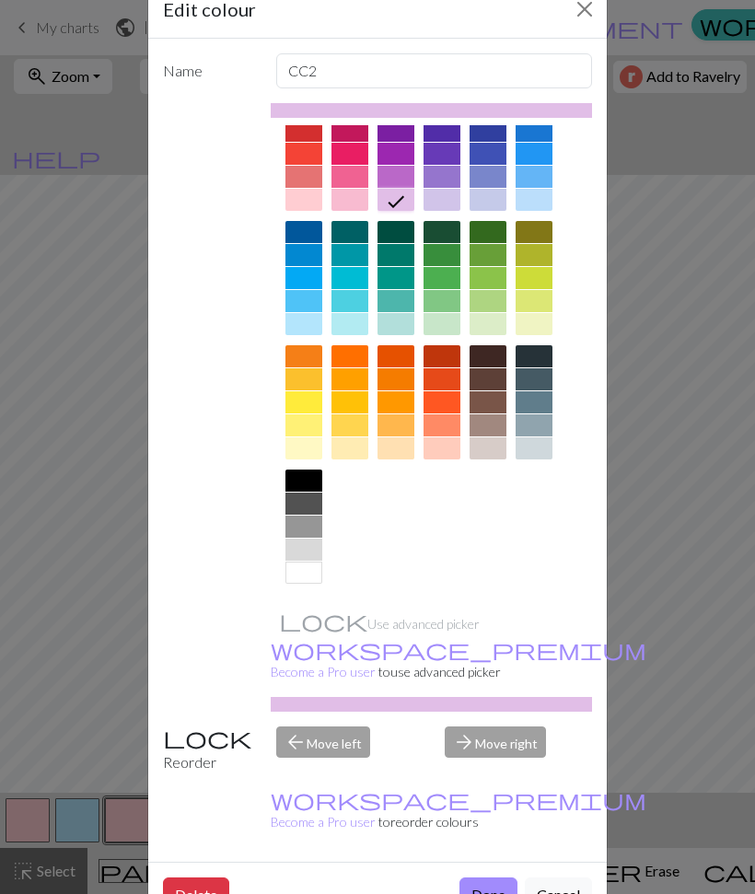
scroll to position [46, 0]
click at [477, 878] on button "Done" at bounding box center [489, 895] width 58 height 35
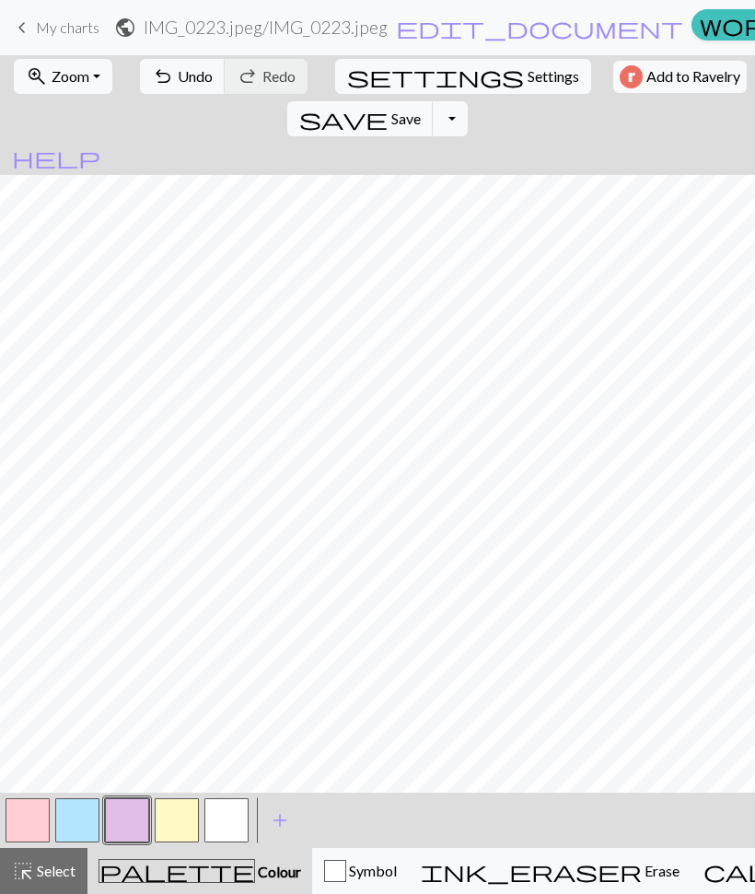
click at [30, 816] on button "button" at bounding box center [28, 821] width 44 height 44
click at [36, 817] on button "button" at bounding box center [28, 821] width 44 height 44
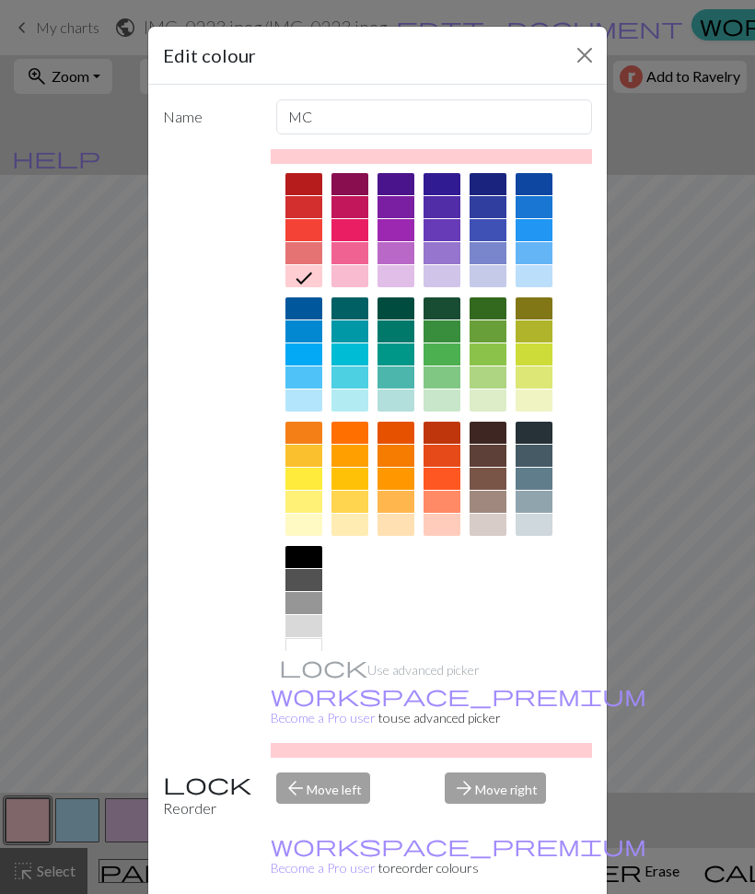
scroll to position [15, 0]
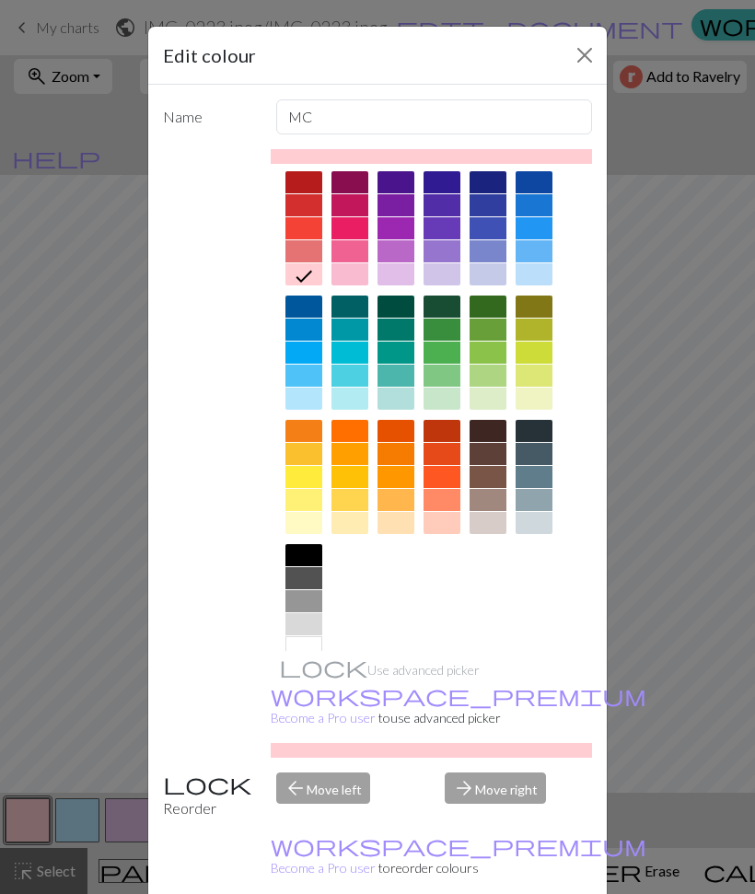
click at [398, 269] on div at bounding box center [396, 274] width 37 height 22
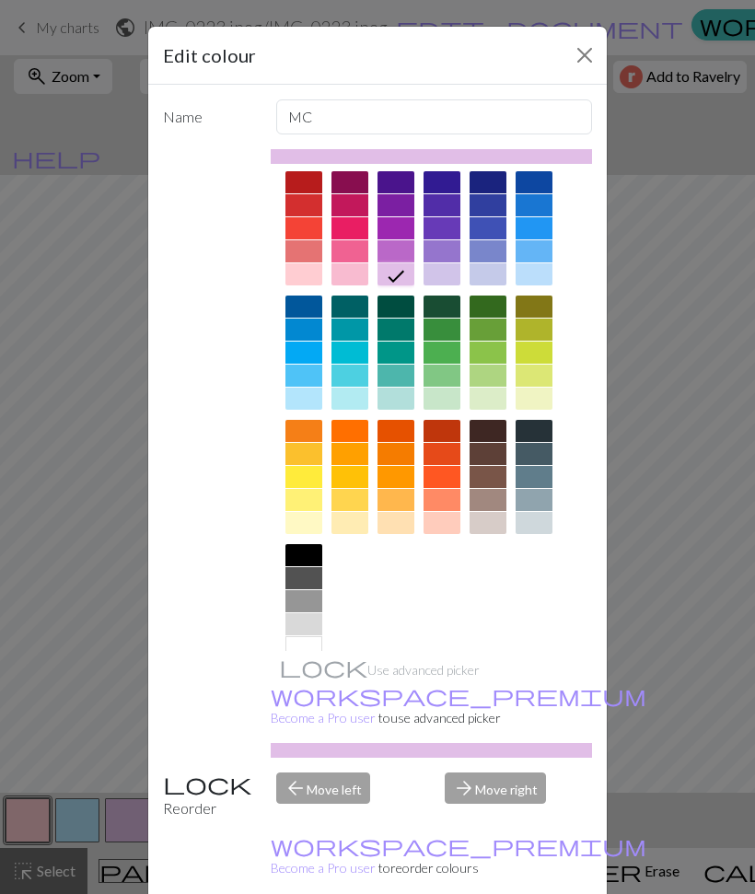
click at [442, 274] on div at bounding box center [442, 274] width 37 height 22
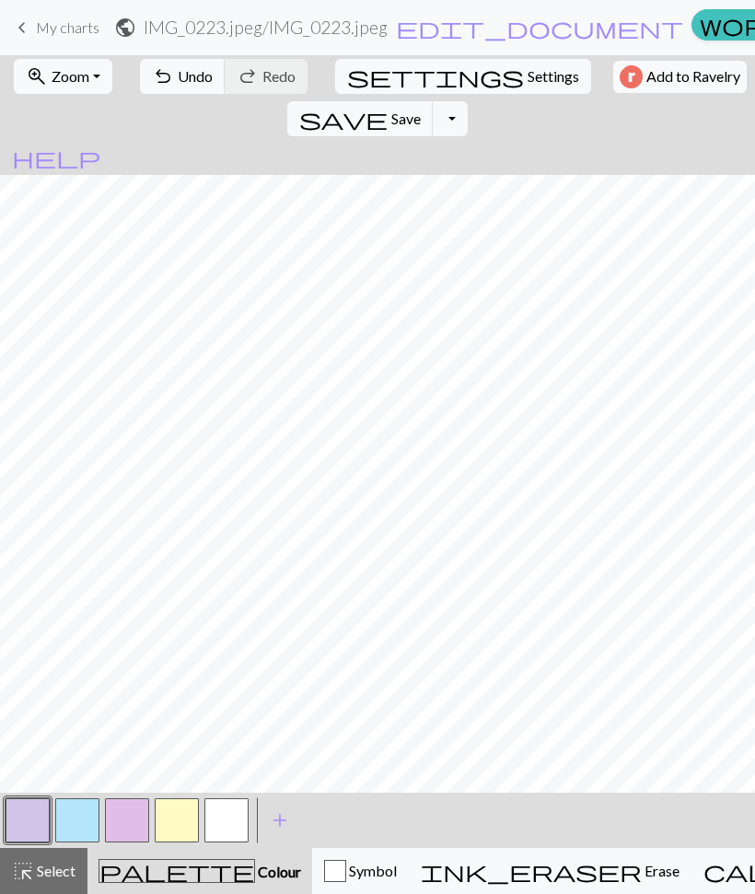
click at [72, 829] on button "button" at bounding box center [77, 821] width 44 height 44
click at [30, 816] on button "button" at bounding box center [28, 821] width 44 height 44
click at [29, 816] on button "button" at bounding box center [28, 821] width 44 height 44
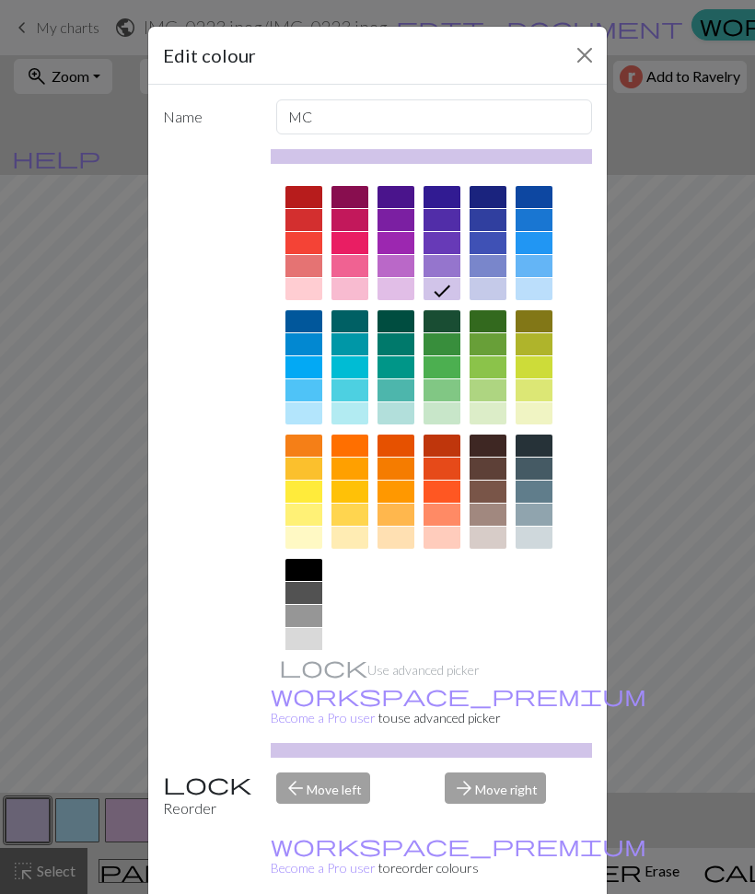
click at [404, 287] on div at bounding box center [396, 289] width 37 height 22
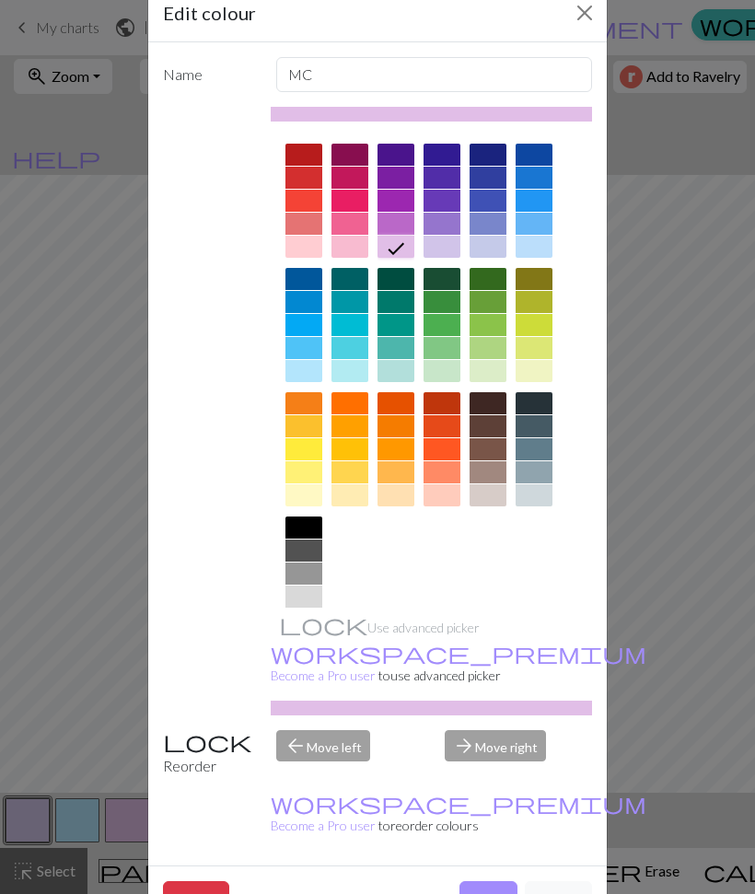
scroll to position [43, 0]
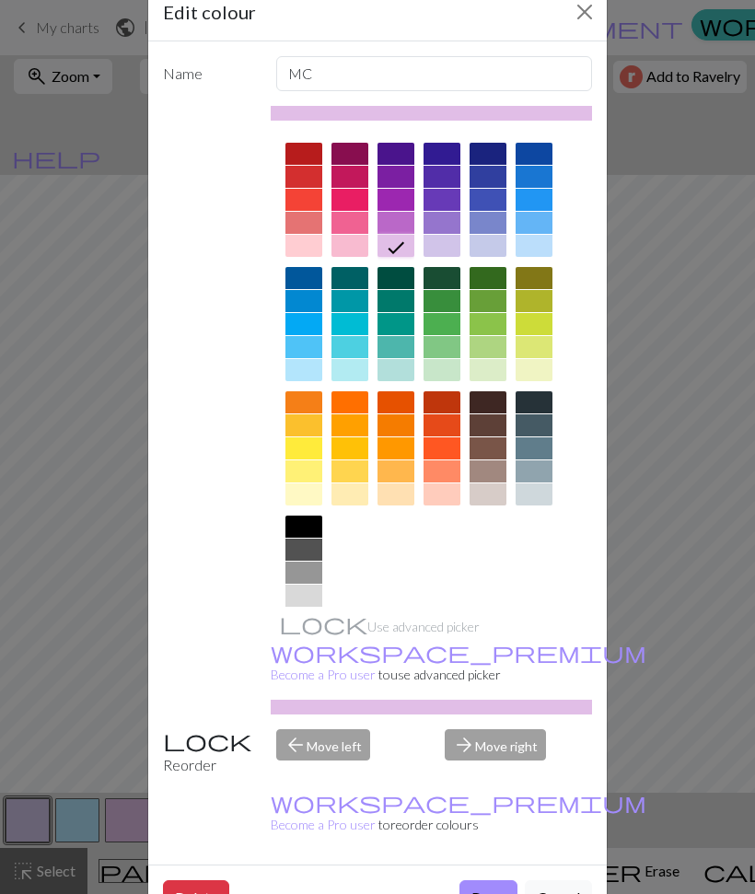
click at [492, 881] on button "Done" at bounding box center [489, 898] width 58 height 35
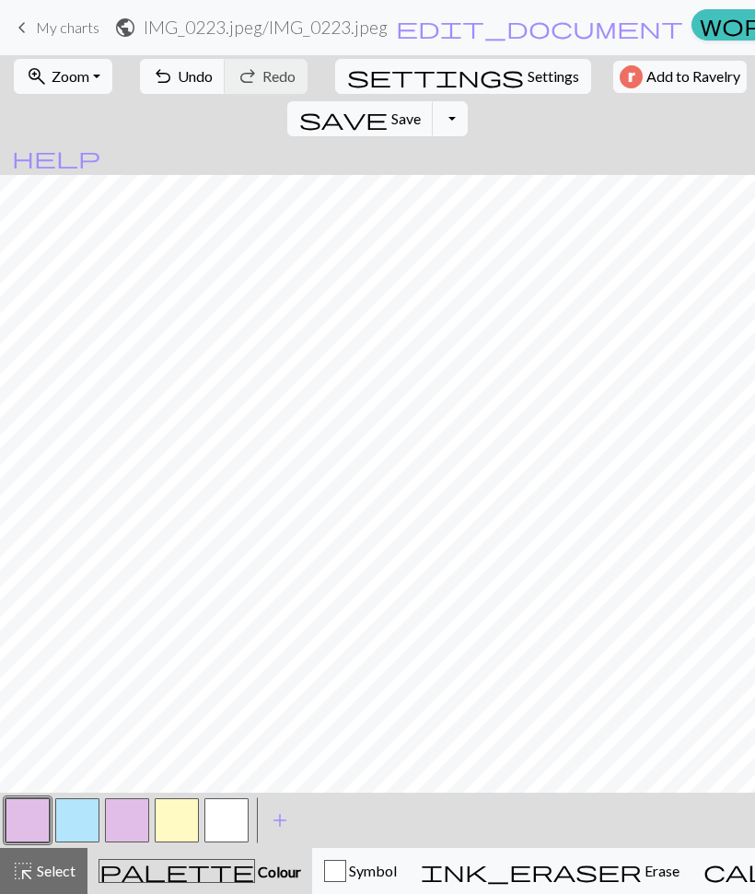
click at [19, 819] on button "button" at bounding box center [28, 821] width 44 height 44
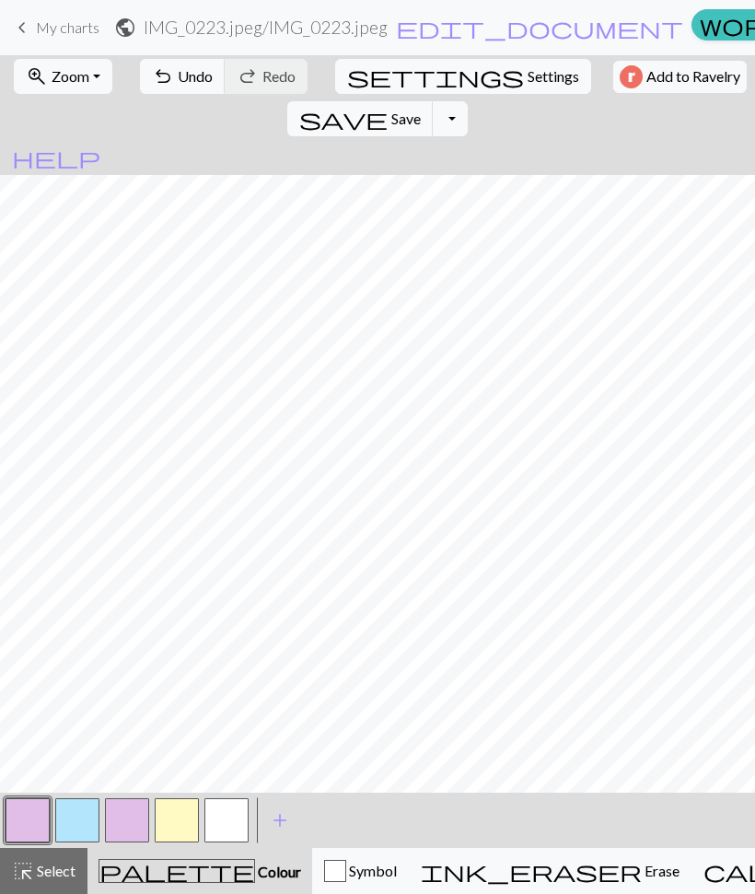
click at [126, 815] on button "button" at bounding box center [127, 821] width 44 height 44
click at [128, 812] on button "button" at bounding box center [127, 821] width 44 height 44
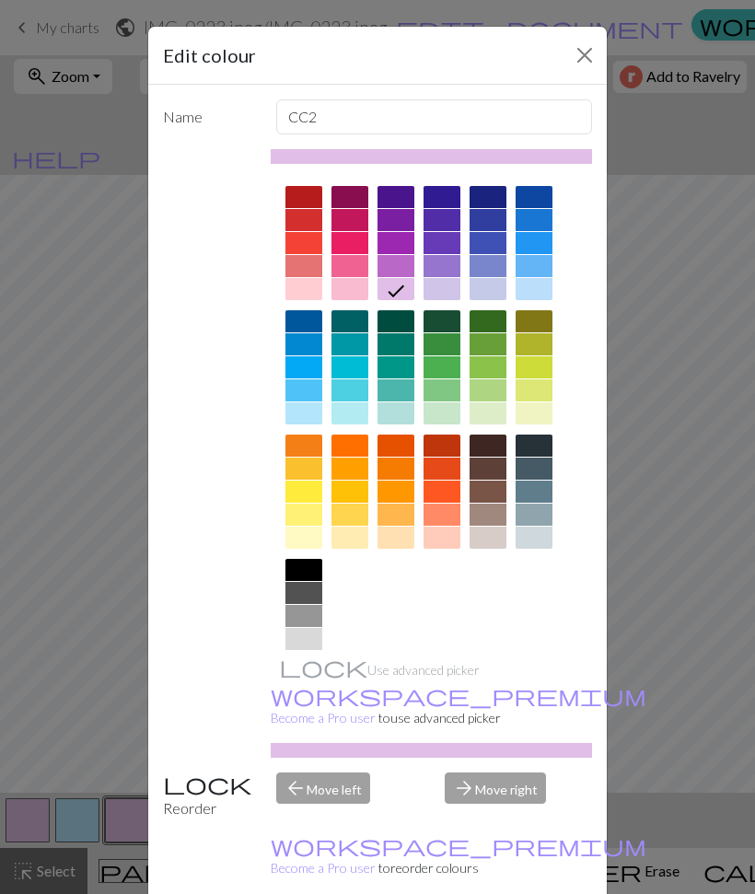
click at [343, 298] on div at bounding box center [350, 289] width 37 height 22
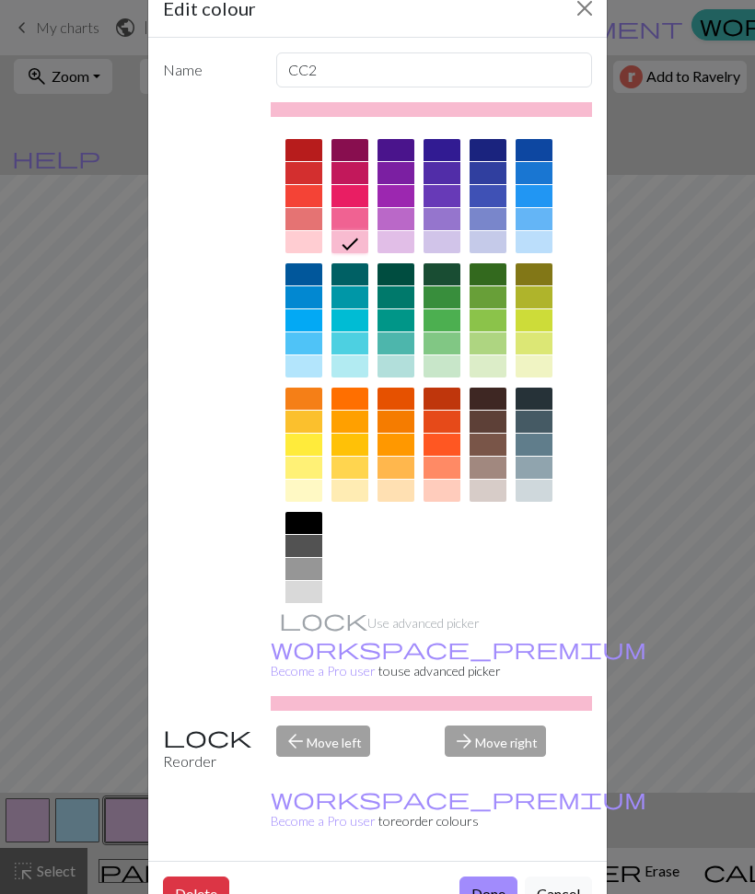
scroll to position [46, 0]
click at [487, 878] on button "Done" at bounding box center [489, 895] width 58 height 35
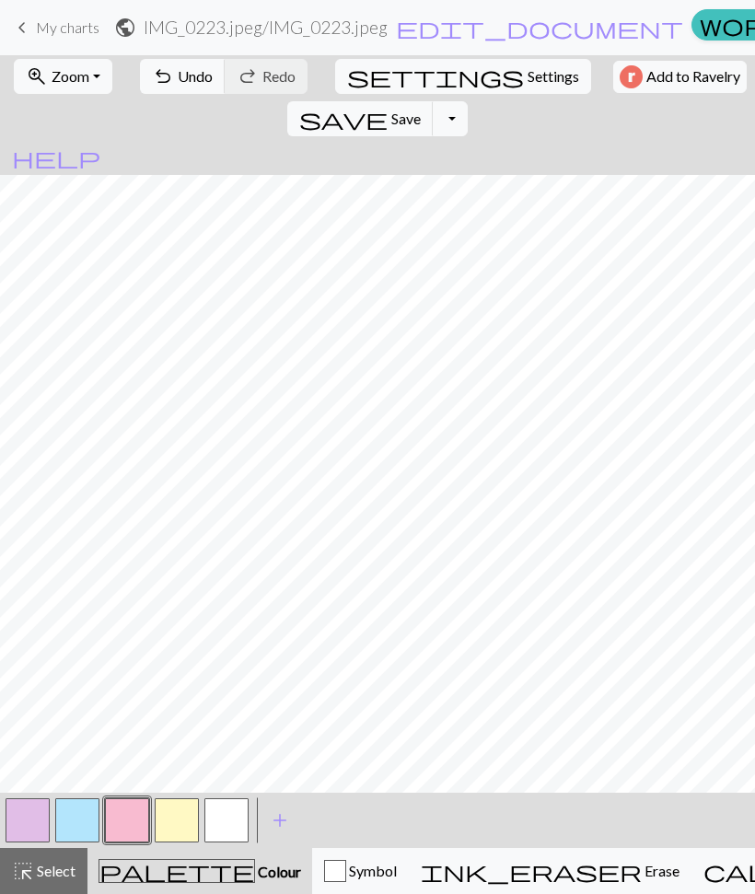
click at [165, 827] on button "button" at bounding box center [177, 821] width 44 height 44
click at [168, 820] on button "button" at bounding box center [177, 821] width 44 height 44
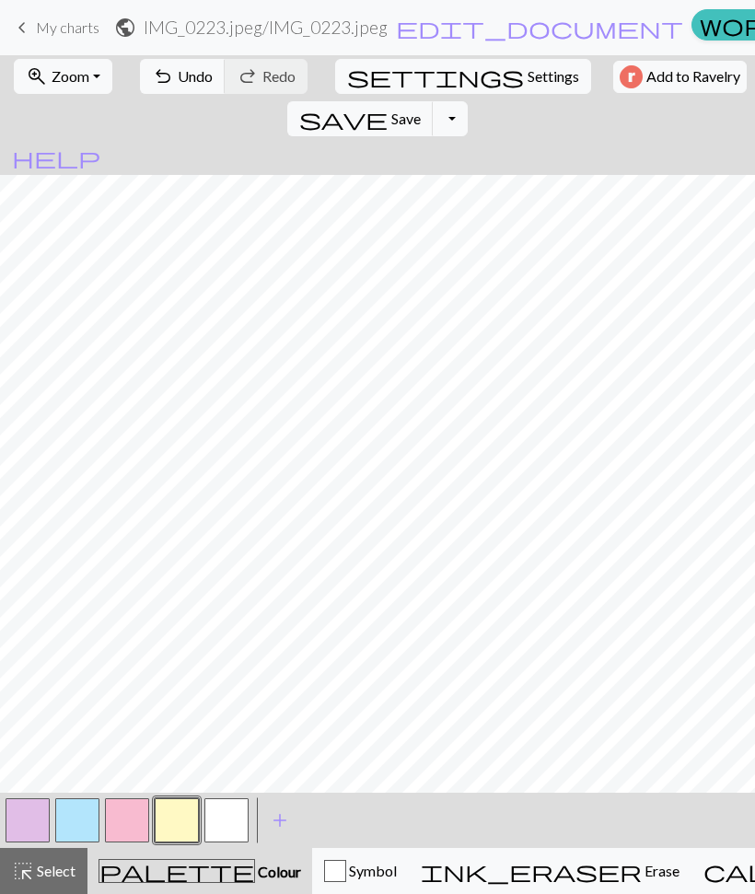
click at [168, 821] on button "button" at bounding box center [177, 821] width 44 height 44
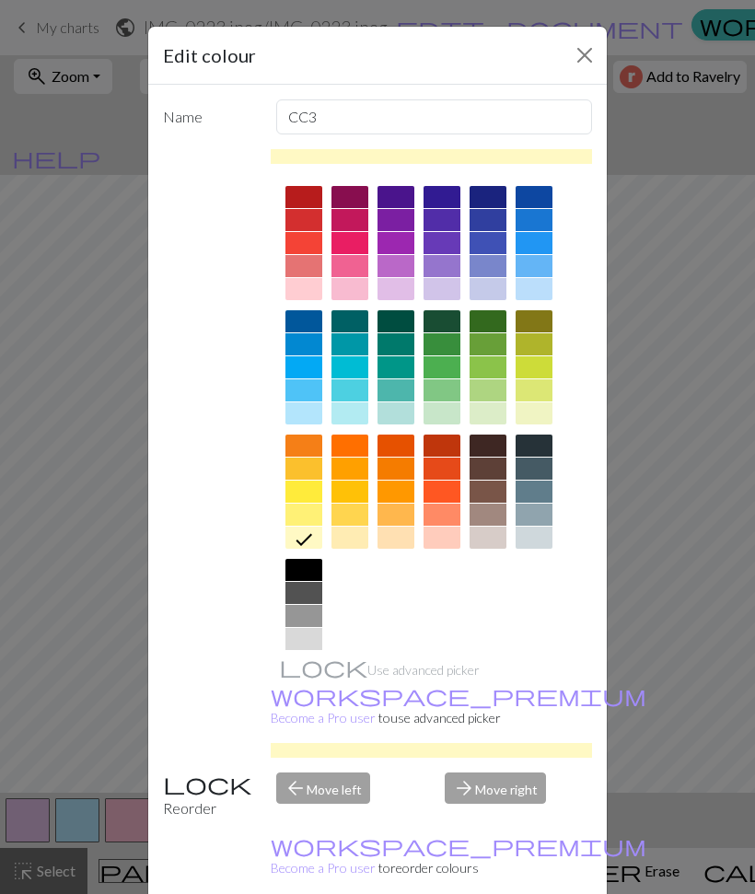
click at [385, 293] on div at bounding box center [396, 289] width 37 height 22
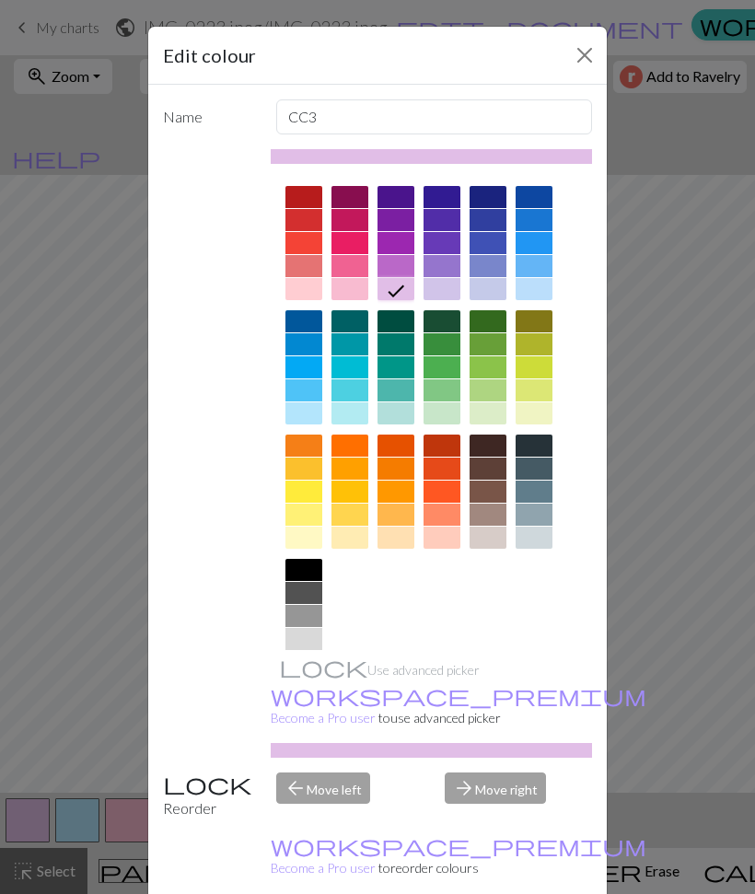
click at [346, 287] on div at bounding box center [350, 289] width 37 height 22
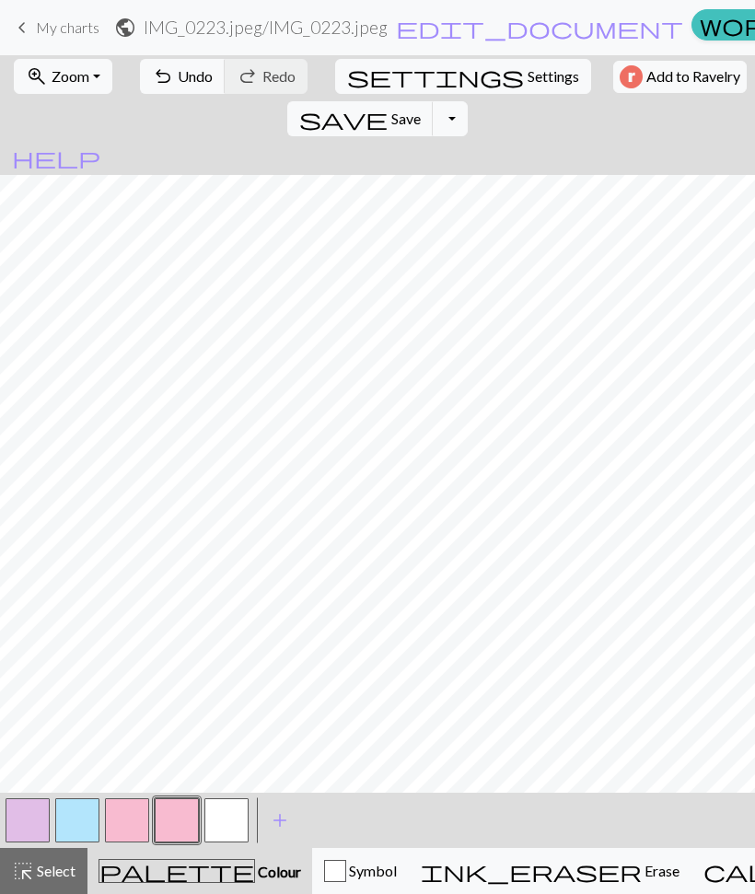
click at [88, 825] on button "button" at bounding box center [77, 821] width 44 height 44
click at [125, 809] on button "button" at bounding box center [127, 821] width 44 height 44
click at [148, 819] on button "button" at bounding box center [127, 821] width 44 height 44
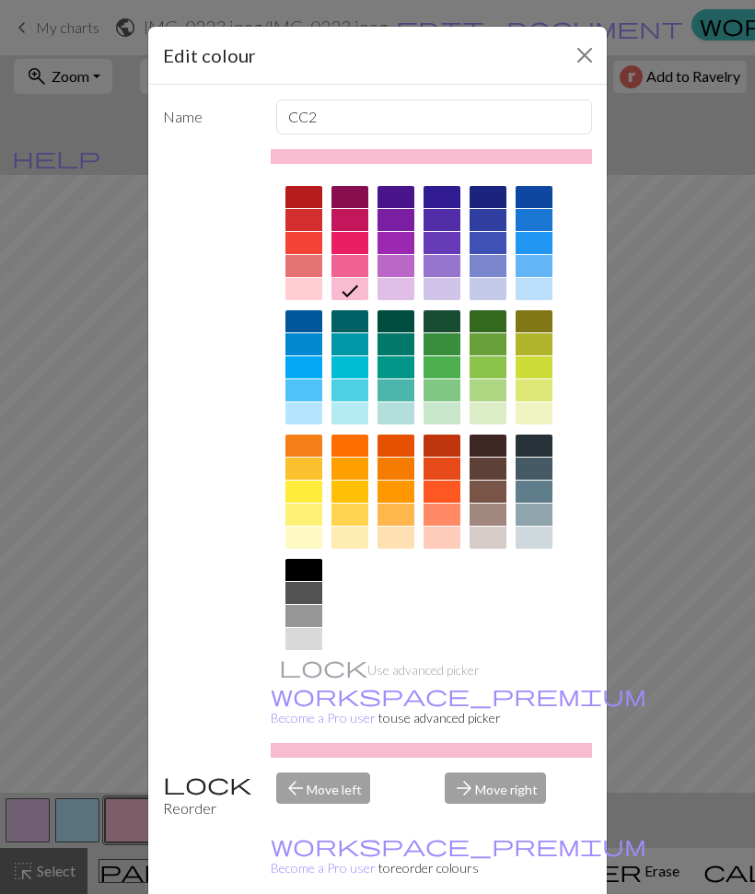
click at [309, 531] on div at bounding box center [304, 538] width 37 height 22
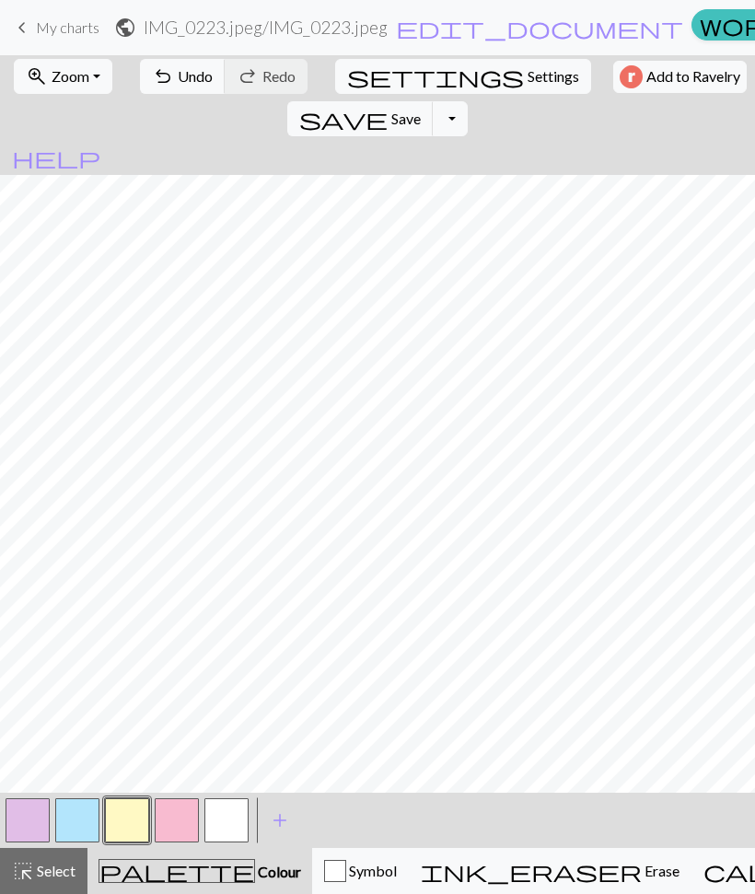
click at [421, 110] on span "Save" at bounding box center [405, 119] width 29 height 18
click at [169, 819] on button "button" at bounding box center [177, 821] width 44 height 44
click at [171, 828] on button "button" at bounding box center [177, 821] width 44 height 44
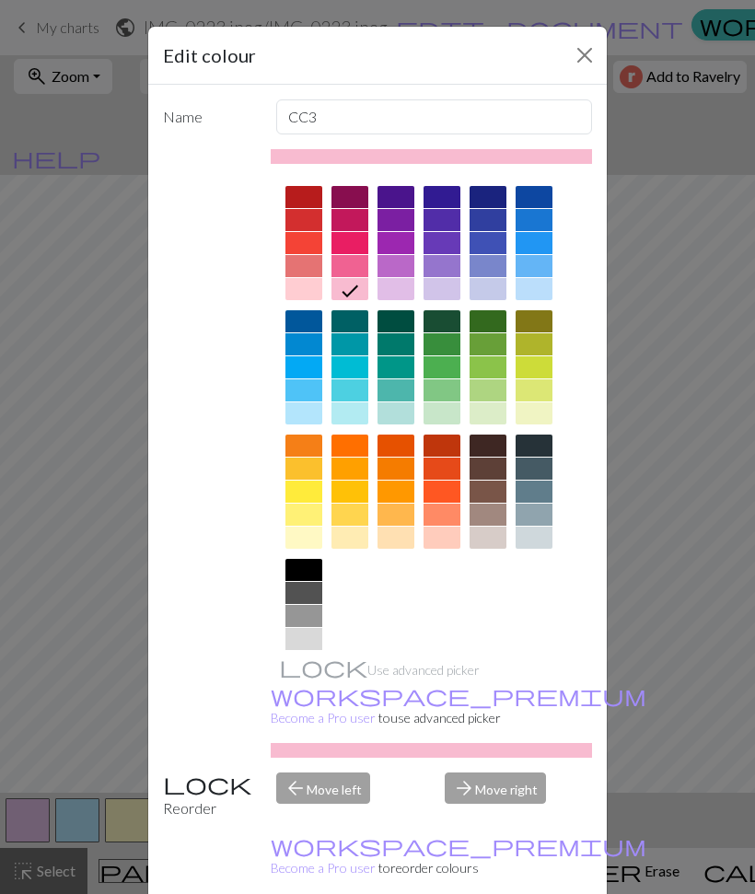
click at [355, 264] on div at bounding box center [350, 266] width 37 height 22
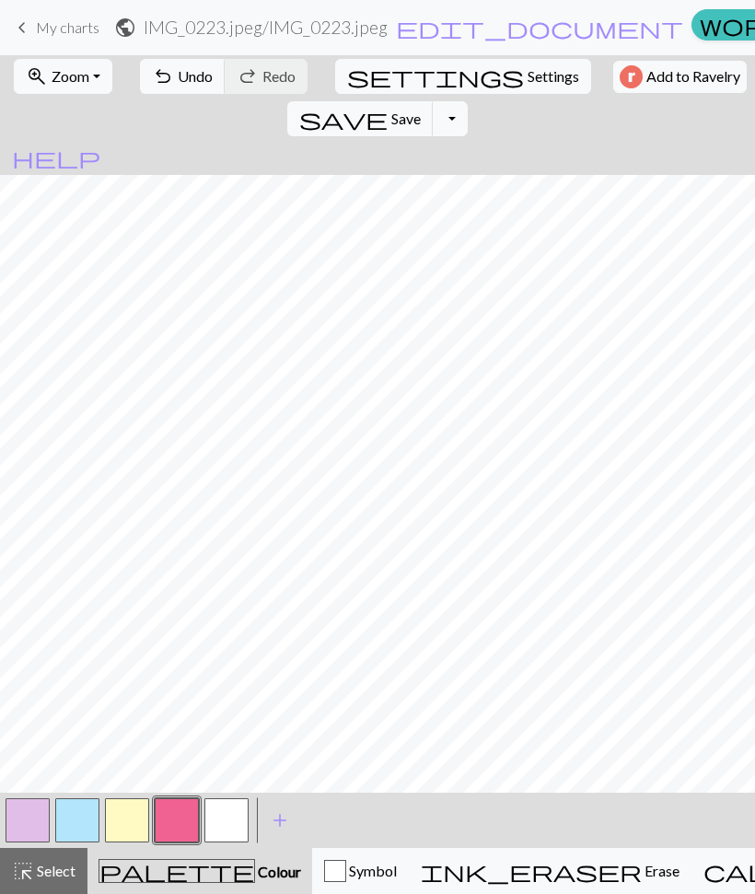
click at [164, 823] on button "button" at bounding box center [177, 821] width 44 height 44
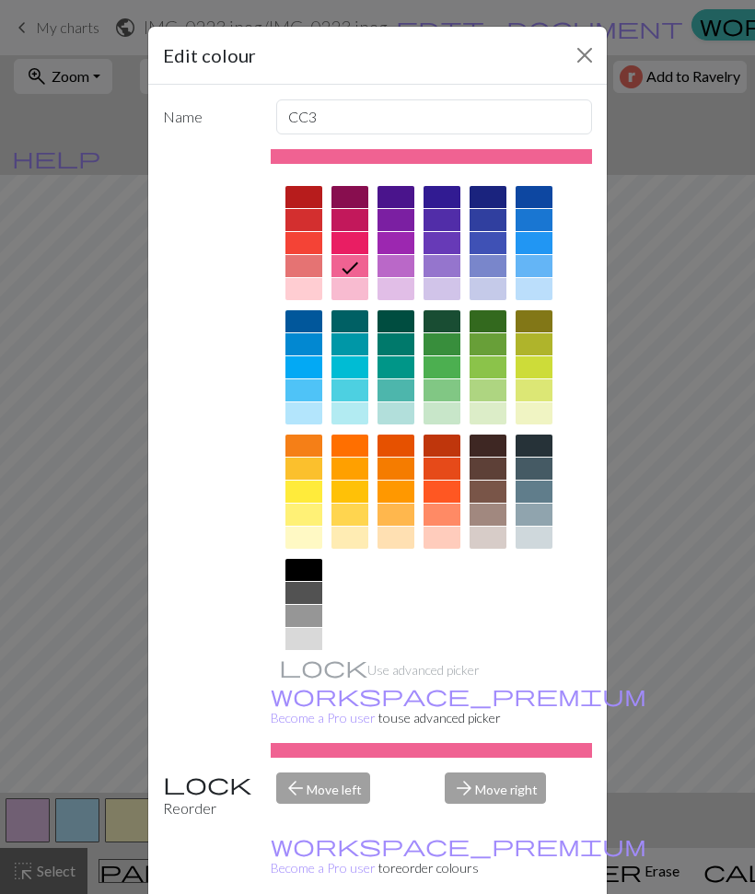
click at [339, 291] on div at bounding box center [350, 289] width 37 height 22
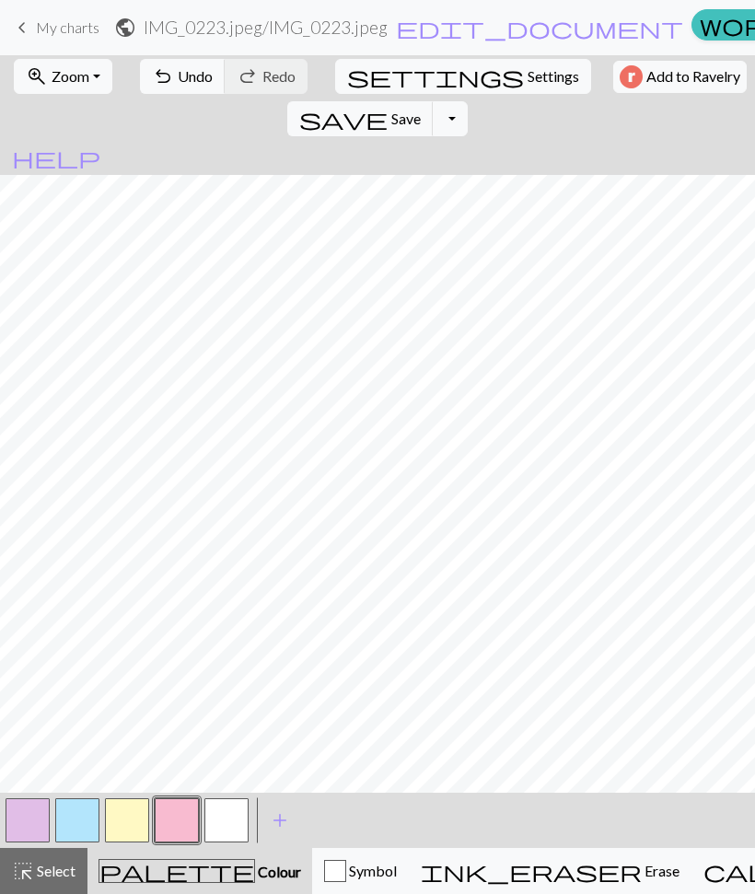
click at [15, 835] on button "button" at bounding box center [28, 821] width 44 height 44
click at [18, 812] on button "button" at bounding box center [28, 821] width 44 height 44
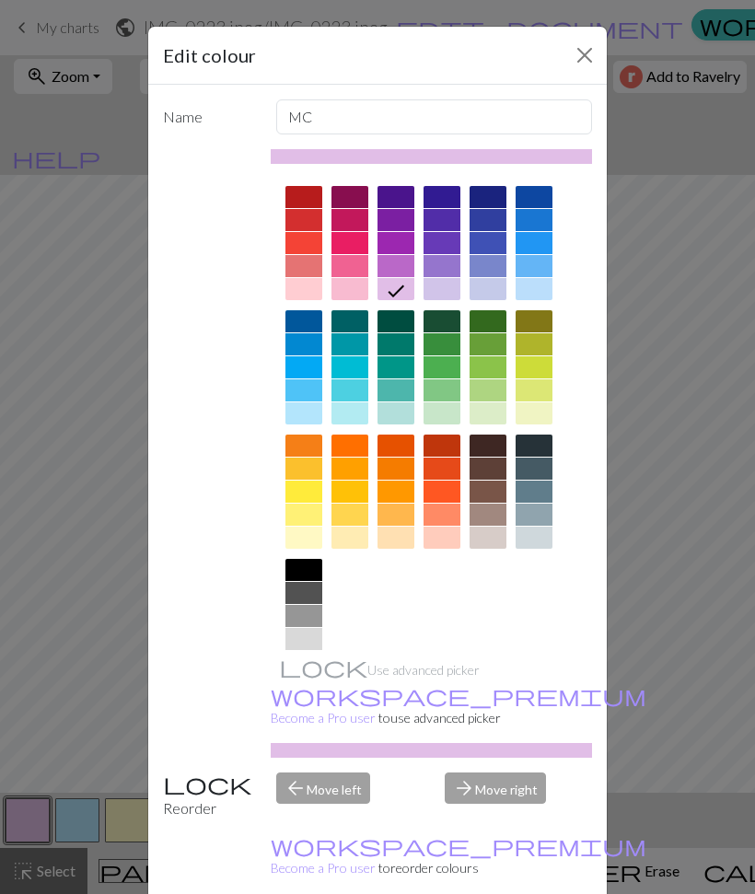
click at [315, 415] on div at bounding box center [304, 414] width 37 height 22
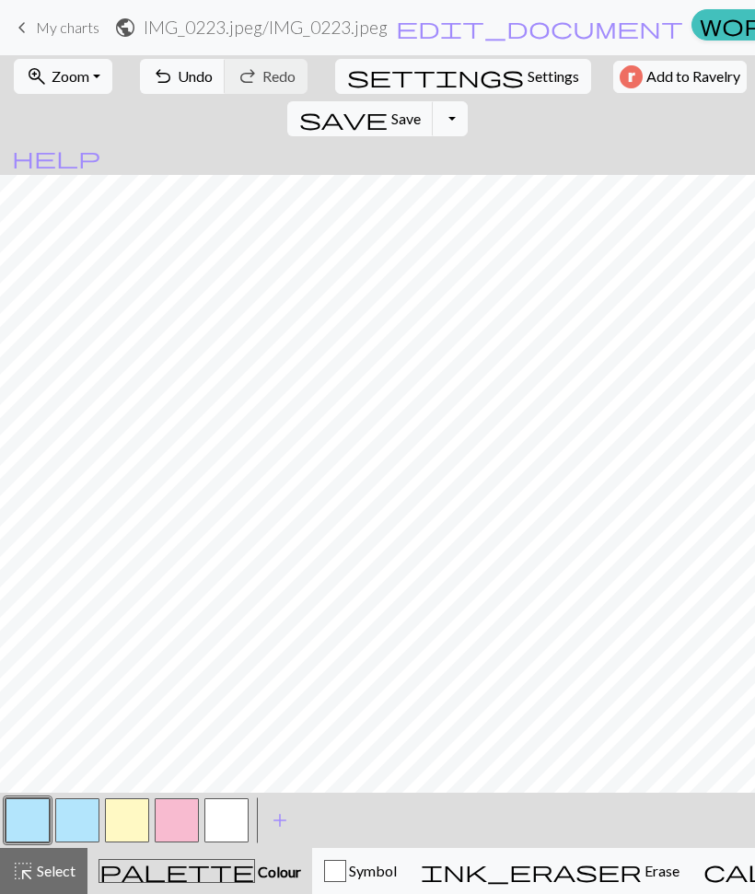
click at [69, 825] on button "button" at bounding box center [77, 821] width 44 height 44
click at [76, 812] on button "button" at bounding box center [77, 821] width 44 height 44
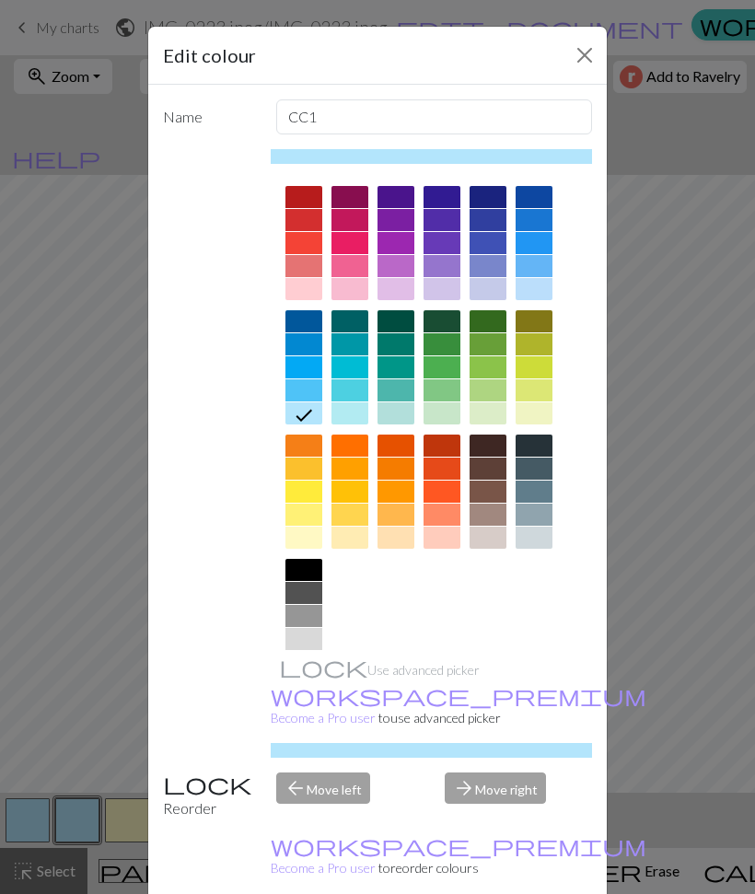
click at [390, 282] on div at bounding box center [396, 289] width 37 height 22
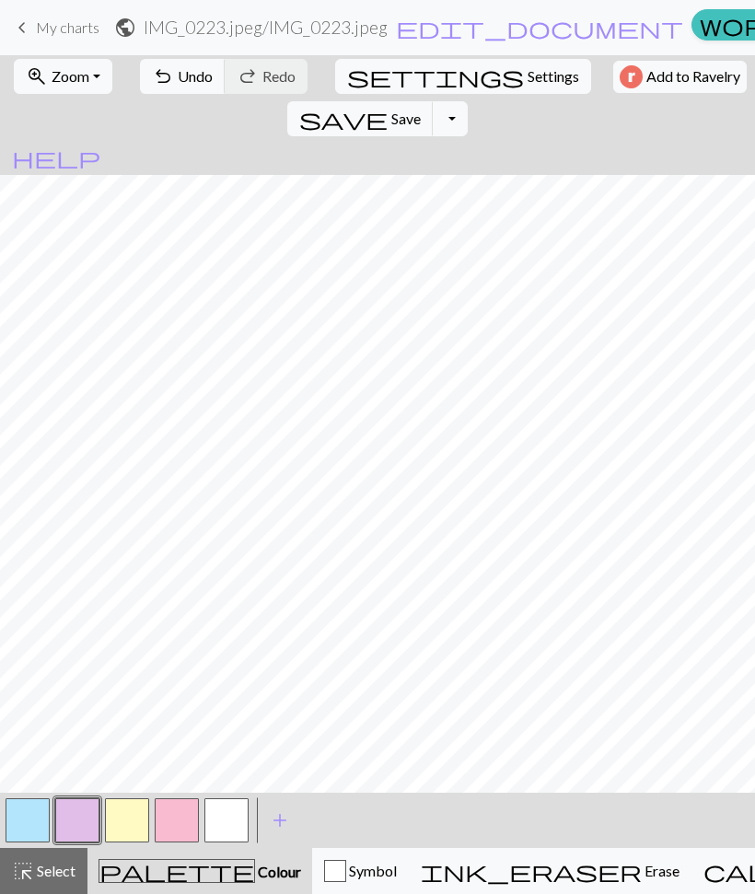
click at [26, 826] on button "button" at bounding box center [28, 821] width 44 height 44
click at [22, 822] on button "button" at bounding box center [28, 821] width 44 height 44
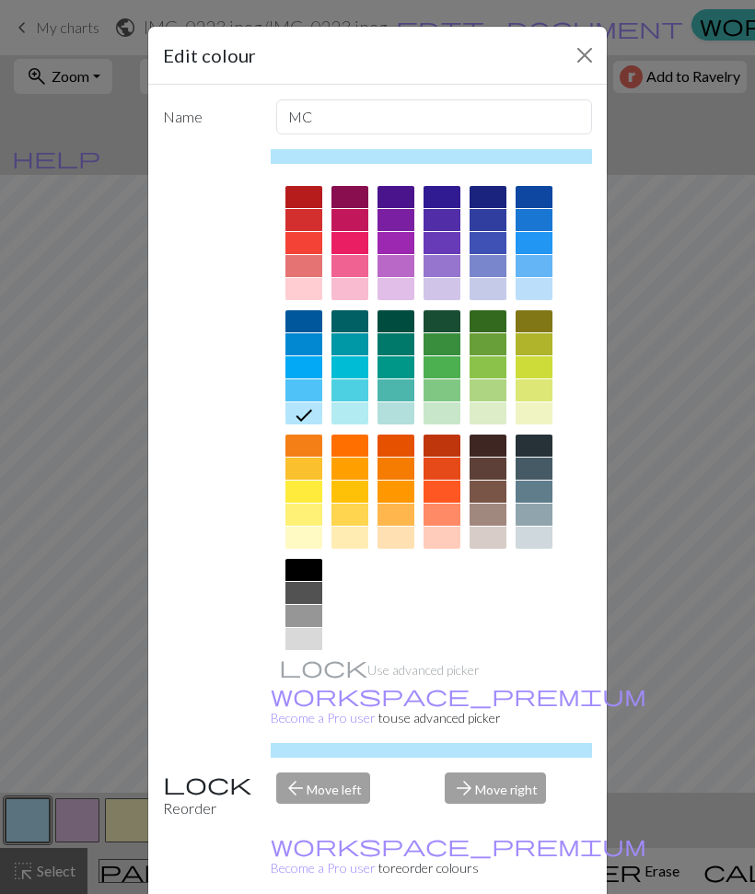
click at [397, 286] on div at bounding box center [396, 289] width 37 height 22
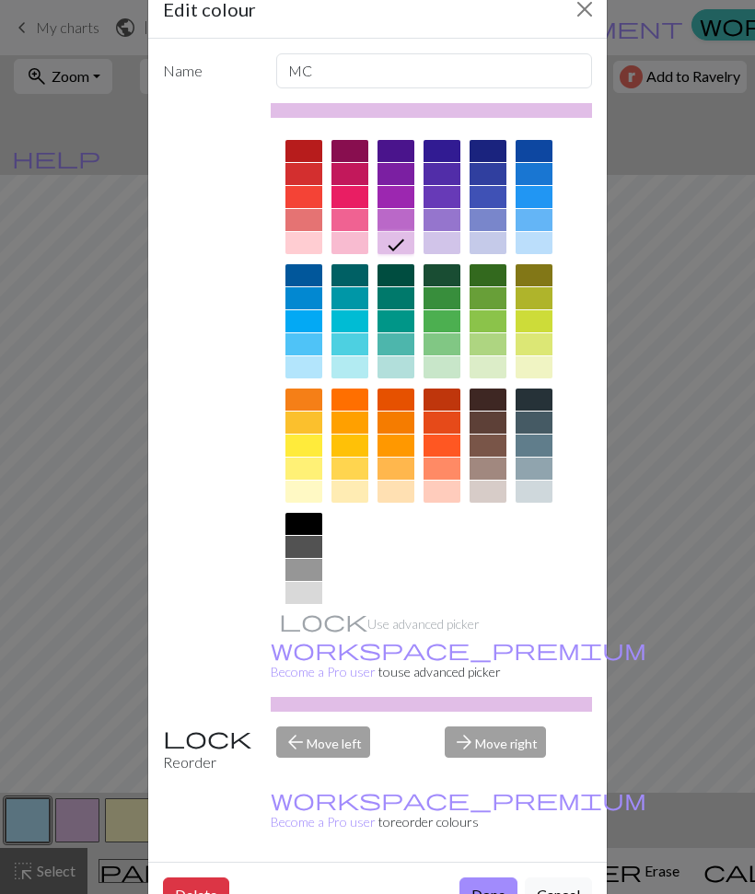
click at [485, 878] on button "Done" at bounding box center [489, 895] width 58 height 35
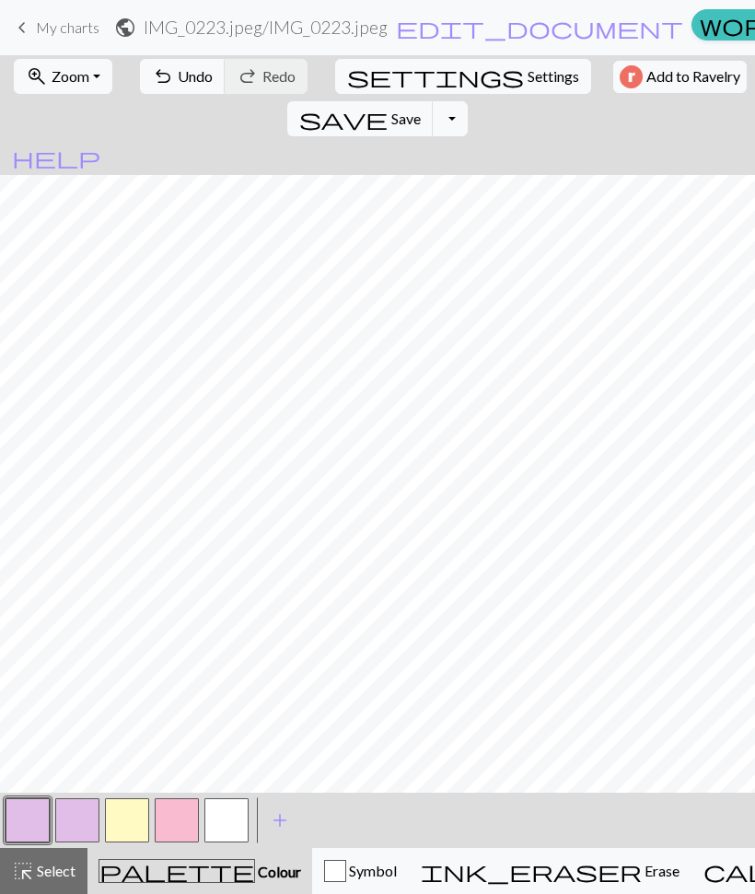
click at [63, 802] on button "button" at bounding box center [77, 821] width 44 height 44
click at [73, 817] on button "button" at bounding box center [77, 821] width 44 height 44
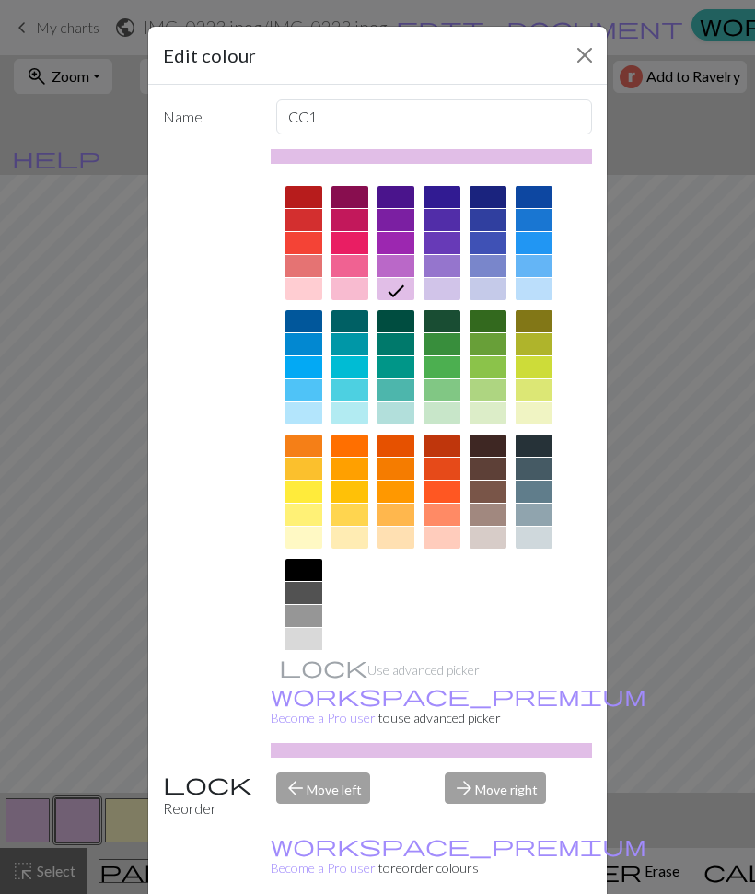
click at [306, 423] on div at bounding box center [304, 414] width 37 height 22
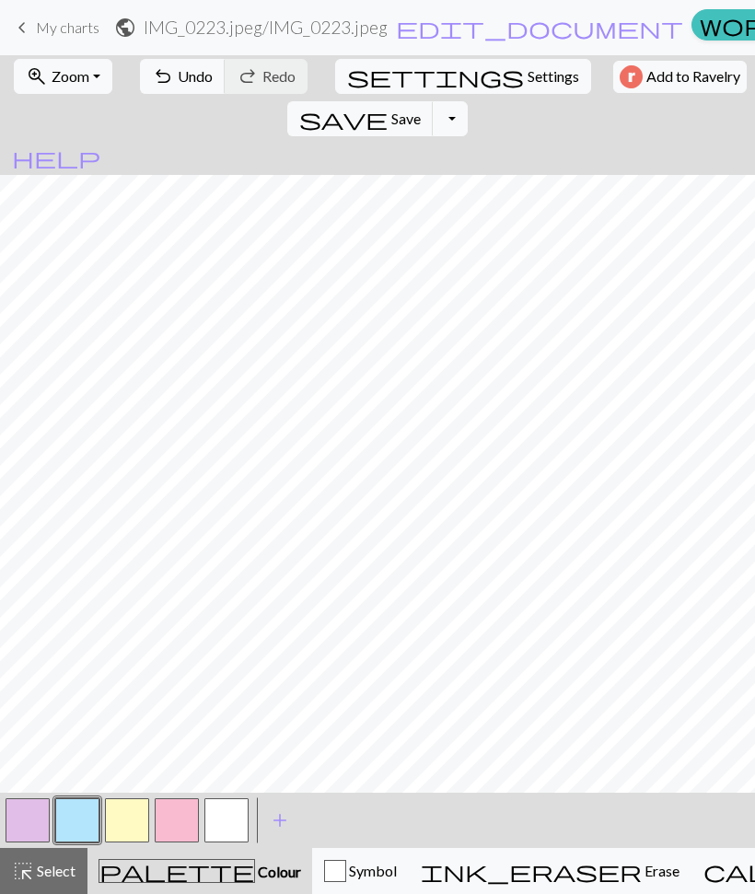
click at [468, 101] on button "Toggle Dropdown" at bounding box center [450, 118] width 35 height 35
click at [467, 174] on button "save_alt Download" at bounding box center [315, 188] width 304 height 29
click at [468, 101] on button "Toggle Dropdown" at bounding box center [450, 118] width 35 height 35
click at [467, 174] on button "save_alt Download" at bounding box center [315, 188] width 304 height 29
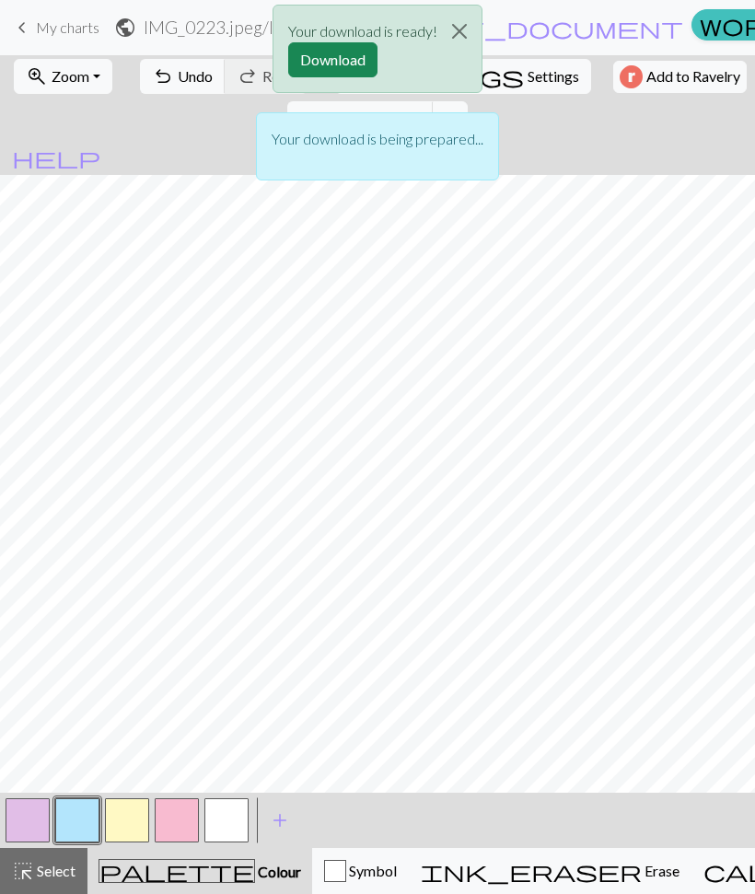
click at [365, 56] on button "Download" at bounding box center [332, 59] width 89 height 35
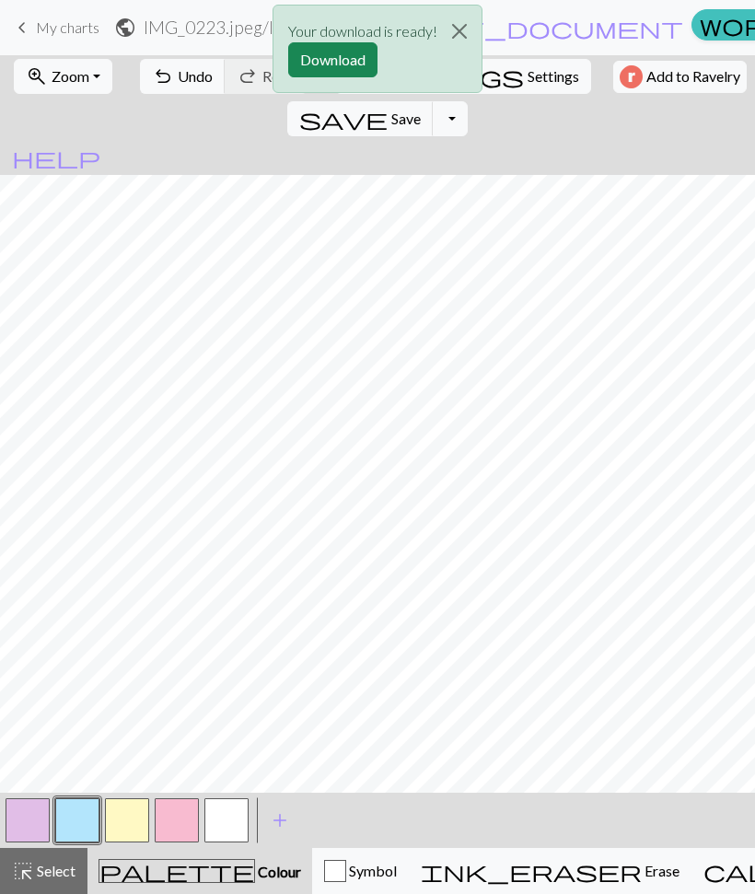
click at [222, 835] on button "button" at bounding box center [226, 821] width 44 height 44
click at [224, 830] on button "button" at bounding box center [226, 821] width 44 height 44
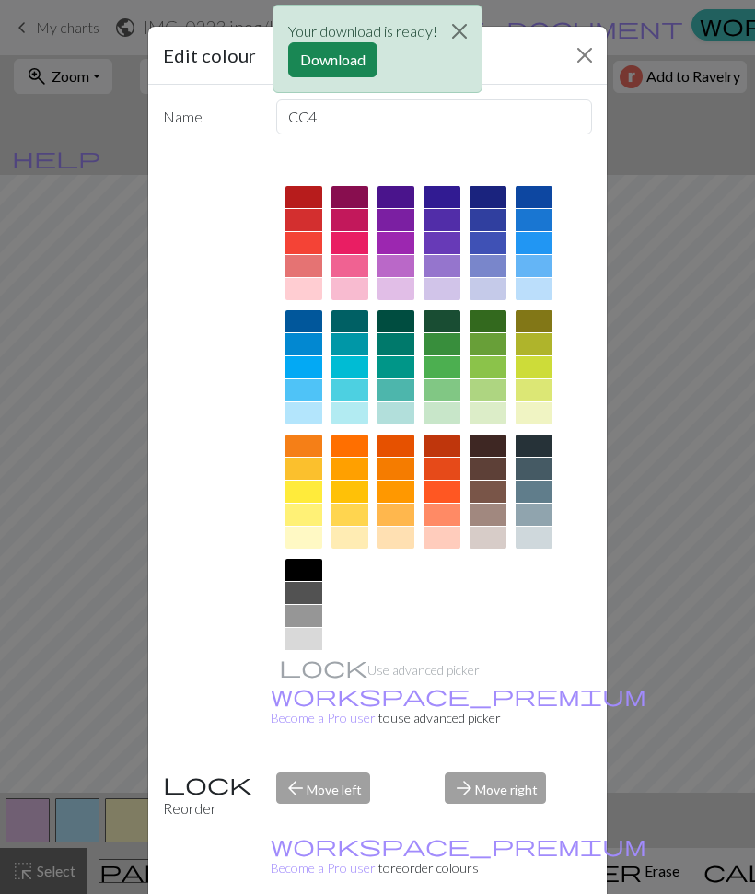
scroll to position [7, 0]
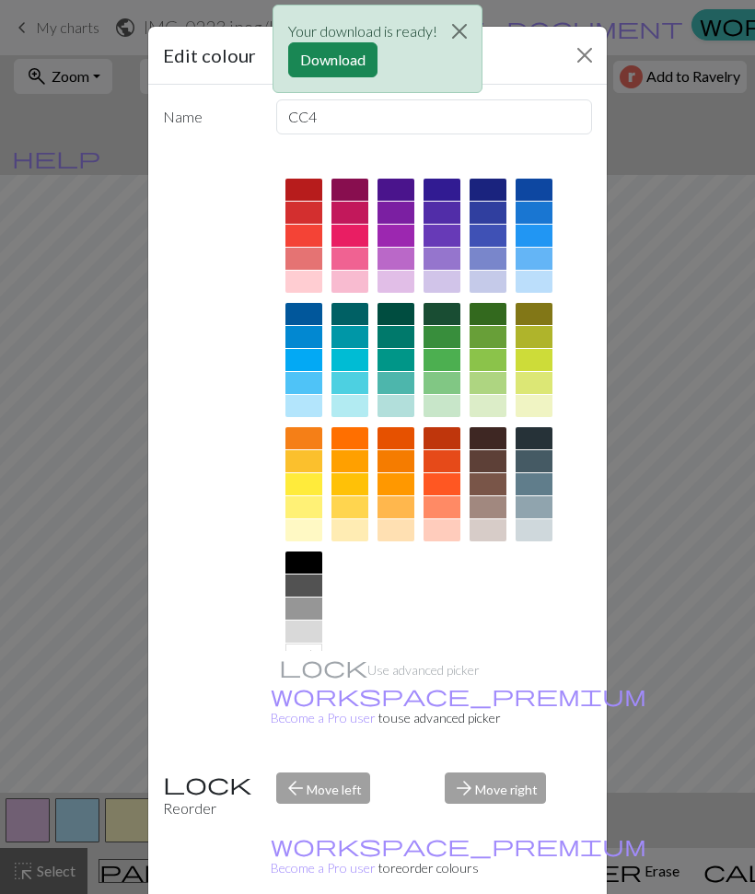
click at [536, 411] on div at bounding box center [534, 406] width 37 height 22
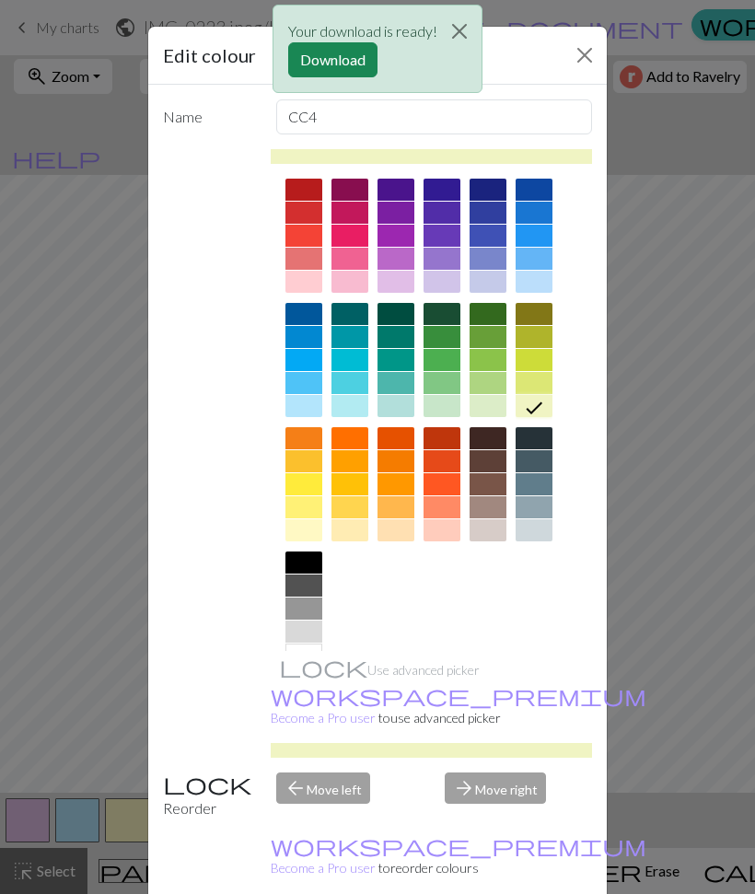
click at [492, 409] on div at bounding box center [488, 406] width 37 height 22
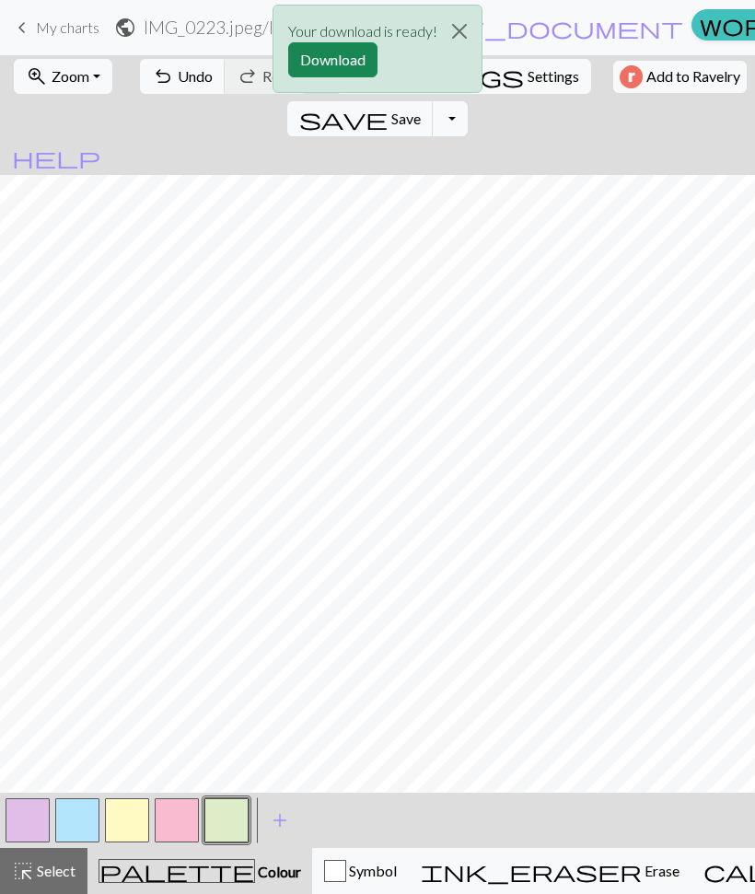
click at [29, 821] on button "button" at bounding box center [28, 821] width 44 height 44
click at [28, 828] on button "button" at bounding box center [28, 821] width 44 height 44
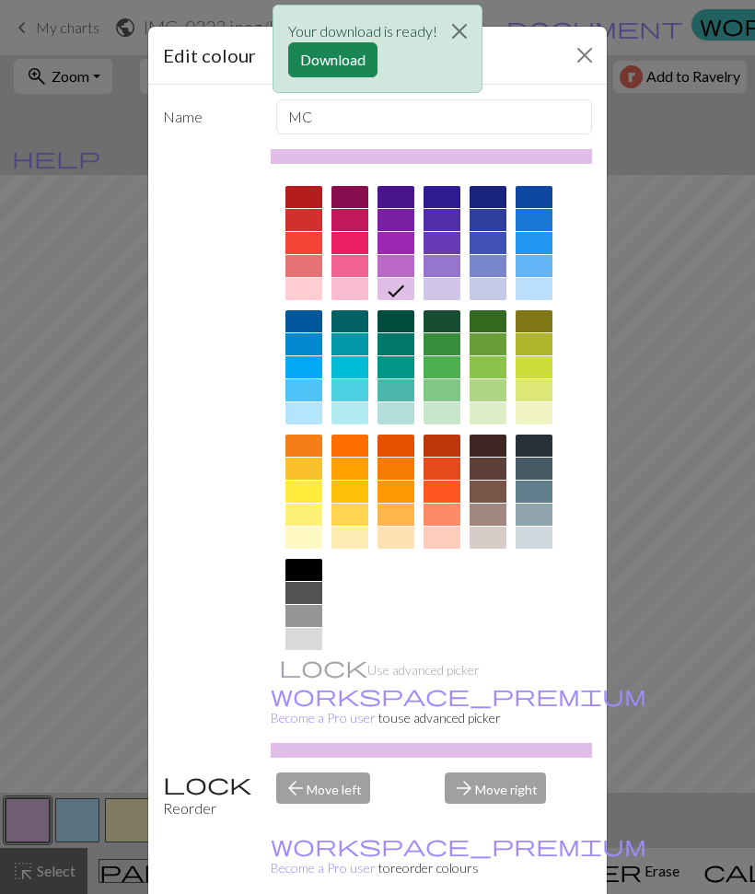
click at [300, 299] on div at bounding box center [304, 289] width 37 height 22
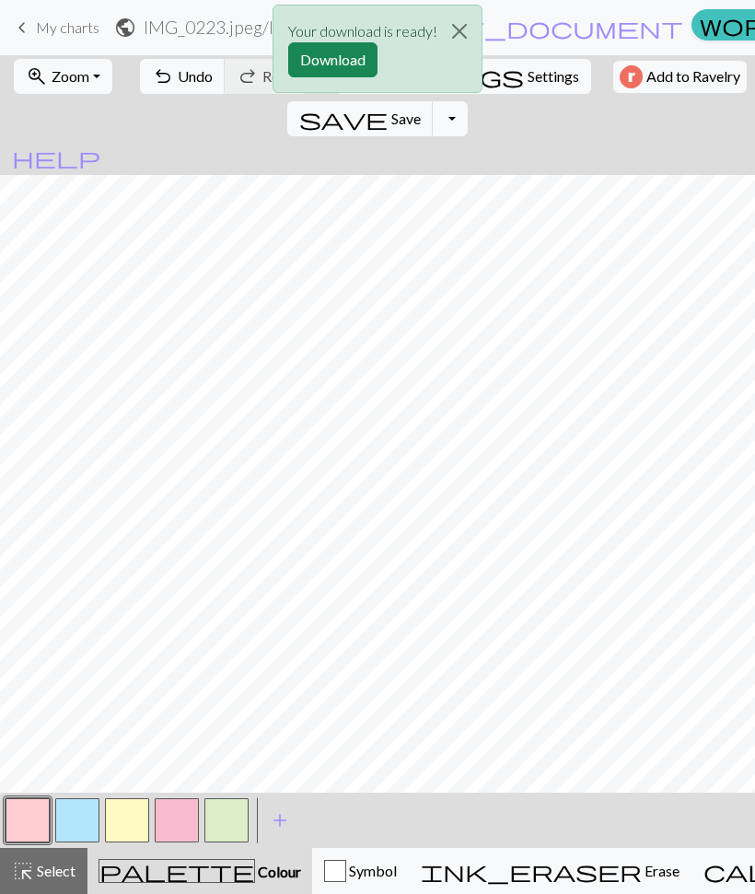
click at [86, 816] on button "button" at bounding box center [77, 821] width 44 height 44
click at [87, 827] on button "button" at bounding box center [77, 821] width 44 height 44
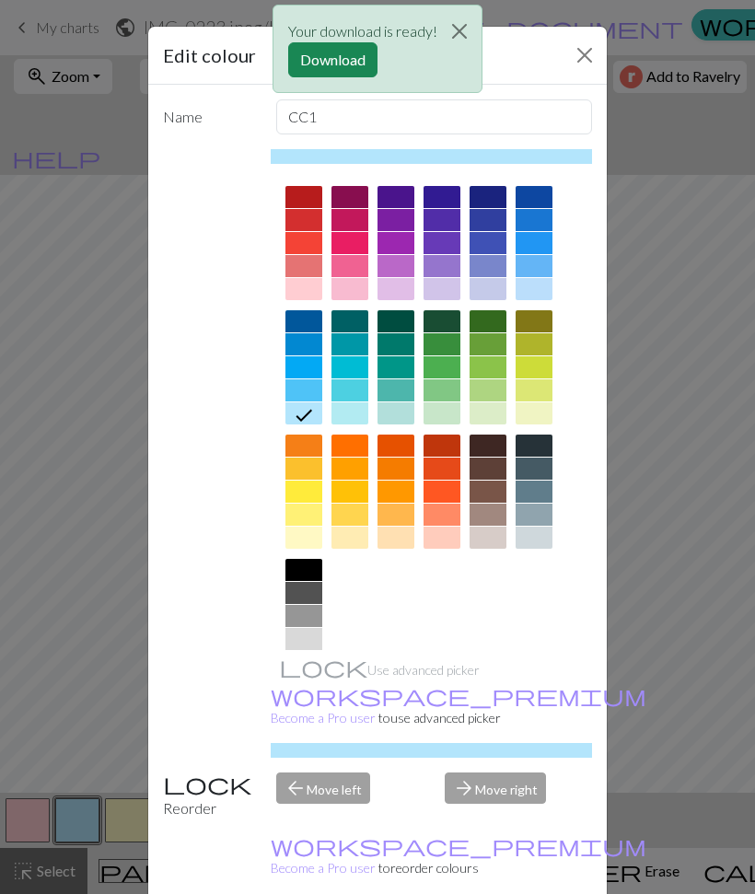
click at [341, 410] on div at bounding box center [350, 414] width 37 height 22
click at [300, 544] on div at bounding box center [304, 538] width 37 height 22
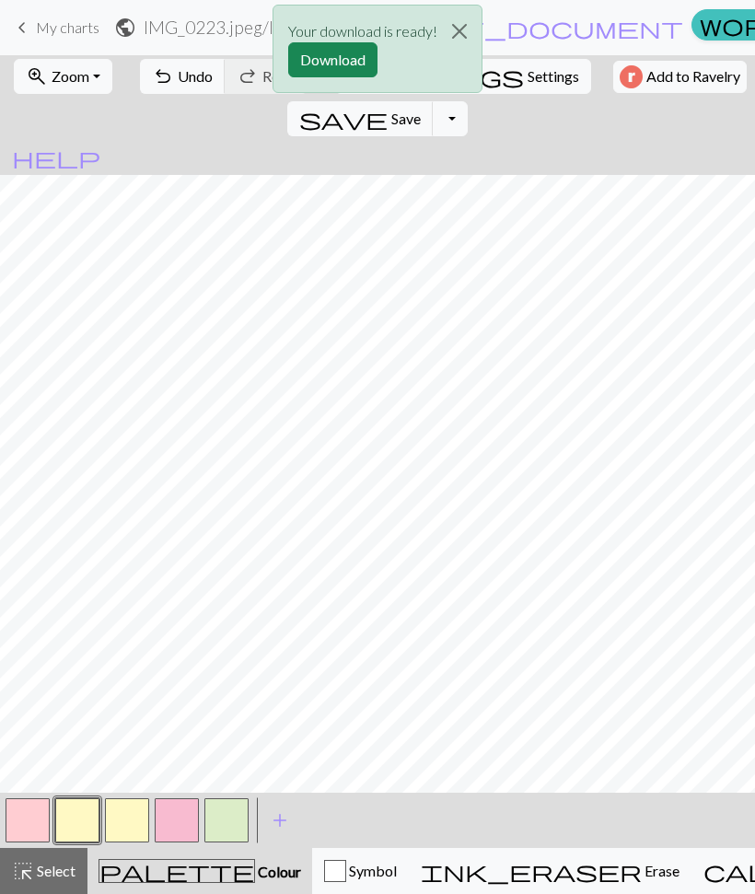
click at [123, 824] on button "button" at bounding box center [127, 821] width 44 height 44
click at [121, 813] on button "button" at bounding box center [127, 821] width 44 height 44
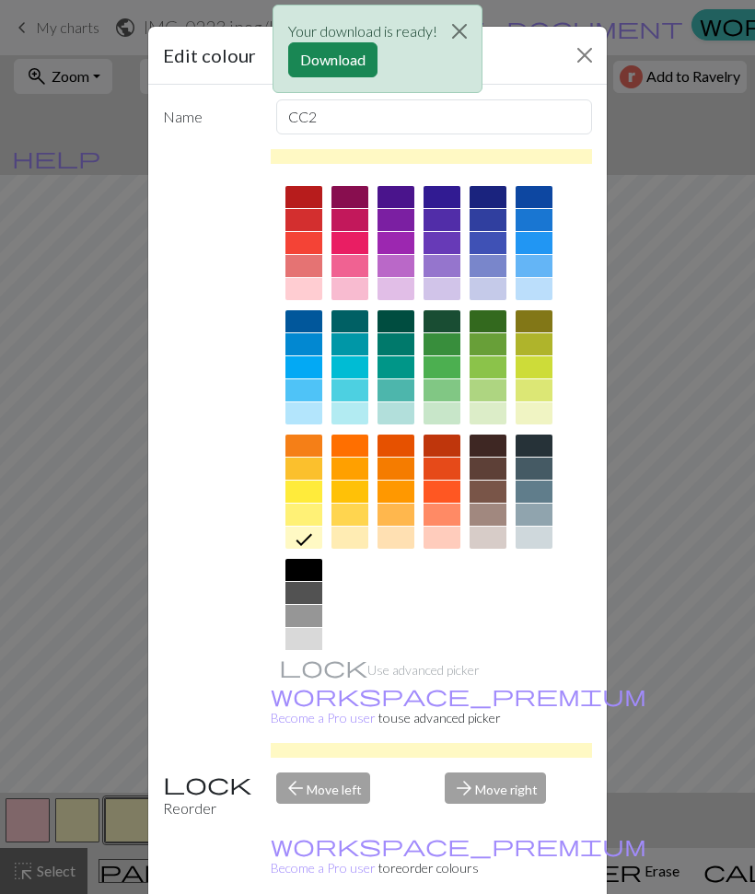
click at [304, 417] on div at bounding box center [304, 414] width 37 height 22
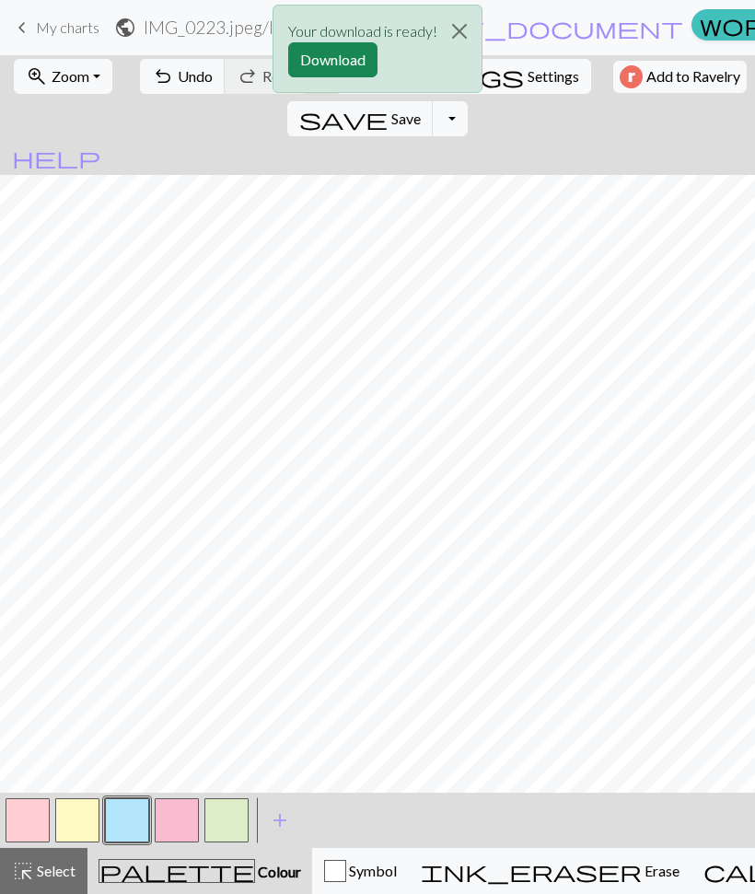
click at [164, 827] on button "button" at bounding box center [177, 821] width 44 height 44
click at [236, 814] on button "button" at bounding box center [226, 821] width 44 height 44
click at [177, 821] on button "button" at bounding box center [177, 821] width 44 height 44
click at [218, 823] on button "button" at bounding box center [226, 821] width 44 height 44
click at [220, 835] on button "button" at bounding box center [226, 821] width 44 height 44
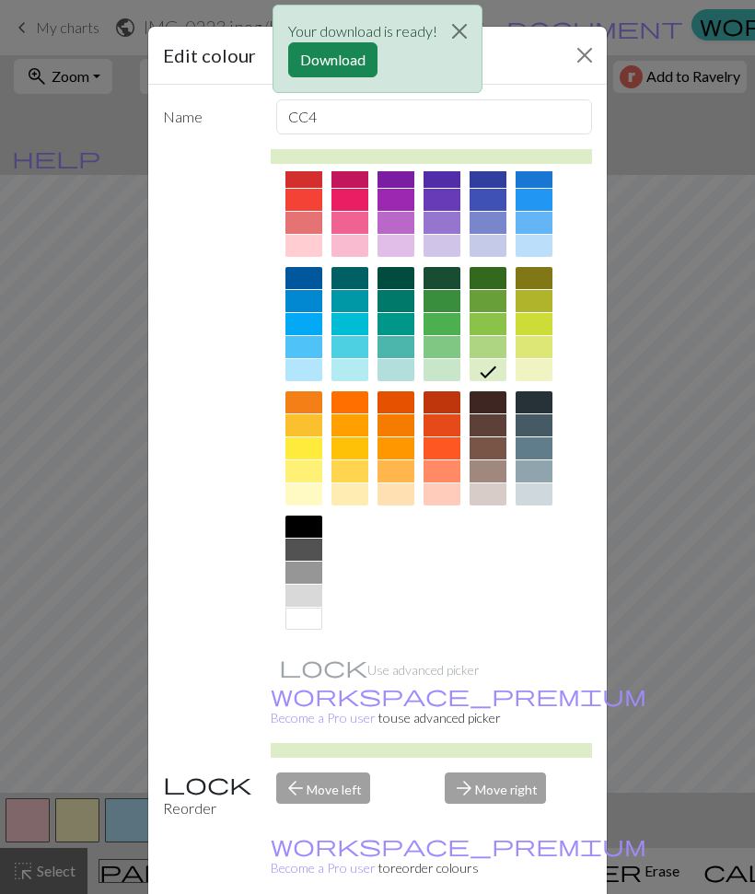
scroll to position [43, 0]
click at [303, 615] on div at bounding box center [304, 619] width 37 height 22
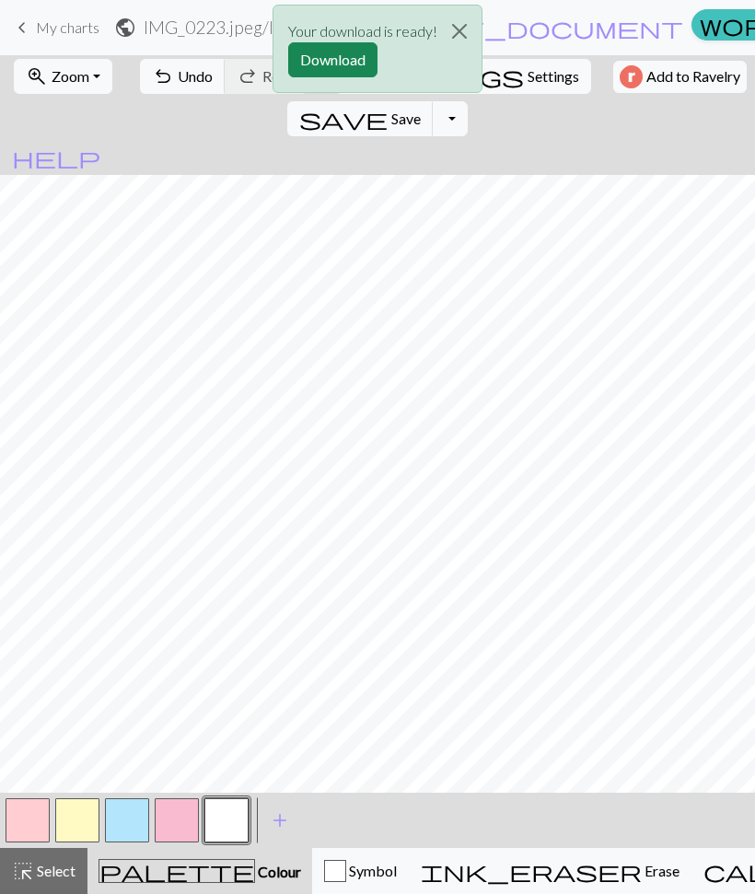
click at [157, 819] on button "button" at bounding box center [177, 821] width 44 height 44
click at [163, 814] on button "button" at bounding box center [177, 821] width 44 height 44
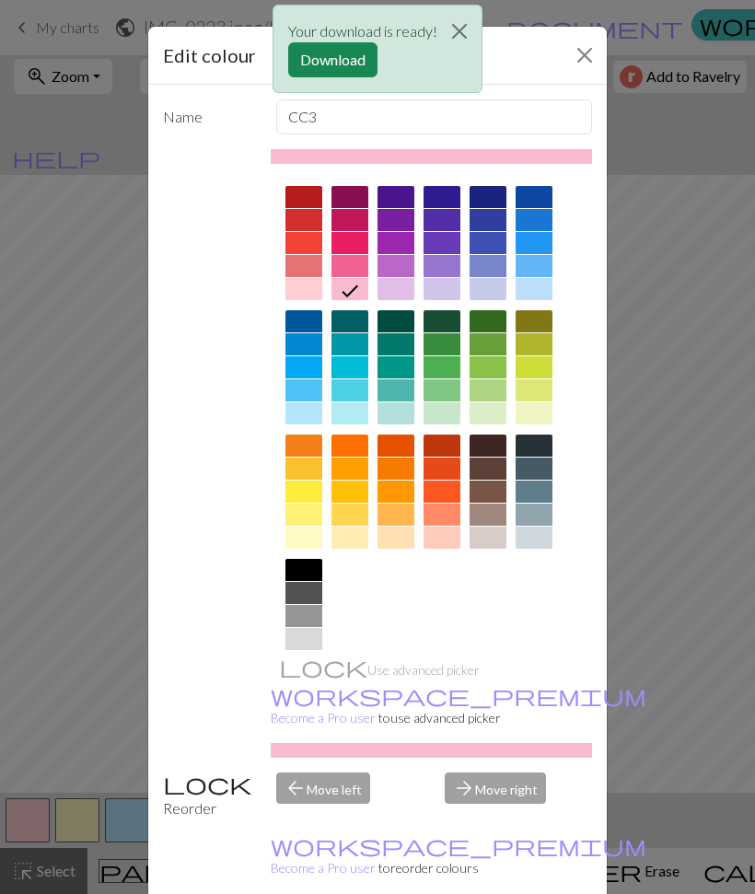
click at [433, 418] on div at bounding box center [442, 414] width 37 height 22
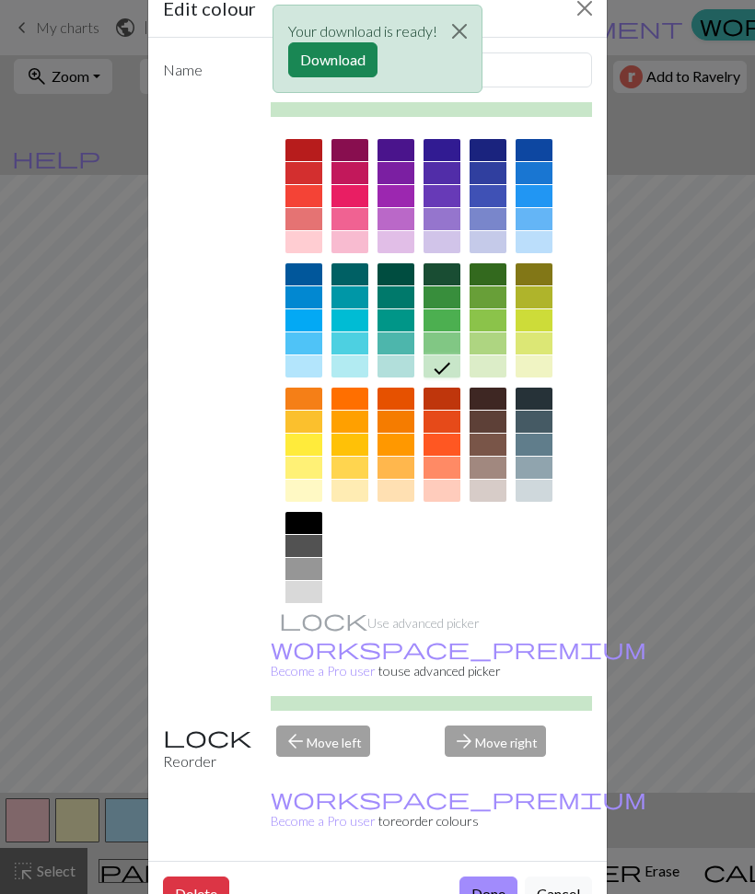
scroll to position [46, 0]
click at [481, 878] on button "Done" at bounding box center [489, 895] width 58 height 35
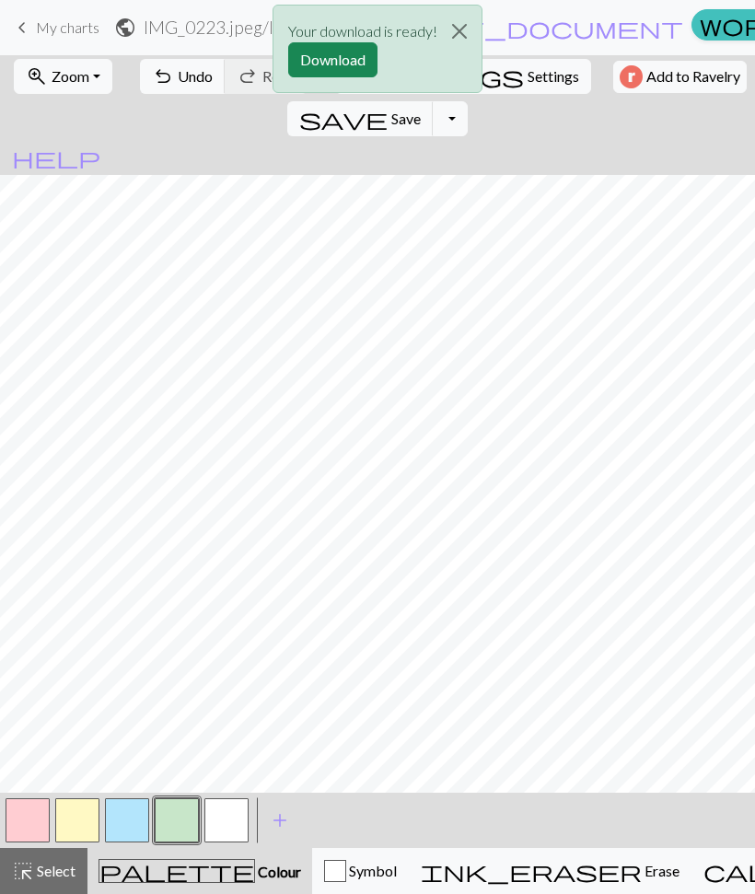
click at [118, 817] on button "button" at bounding box center [127, 821] width 44 height 44
click at [111, 832] on button "button" at bounding box center [127, 821] width 44 height 44
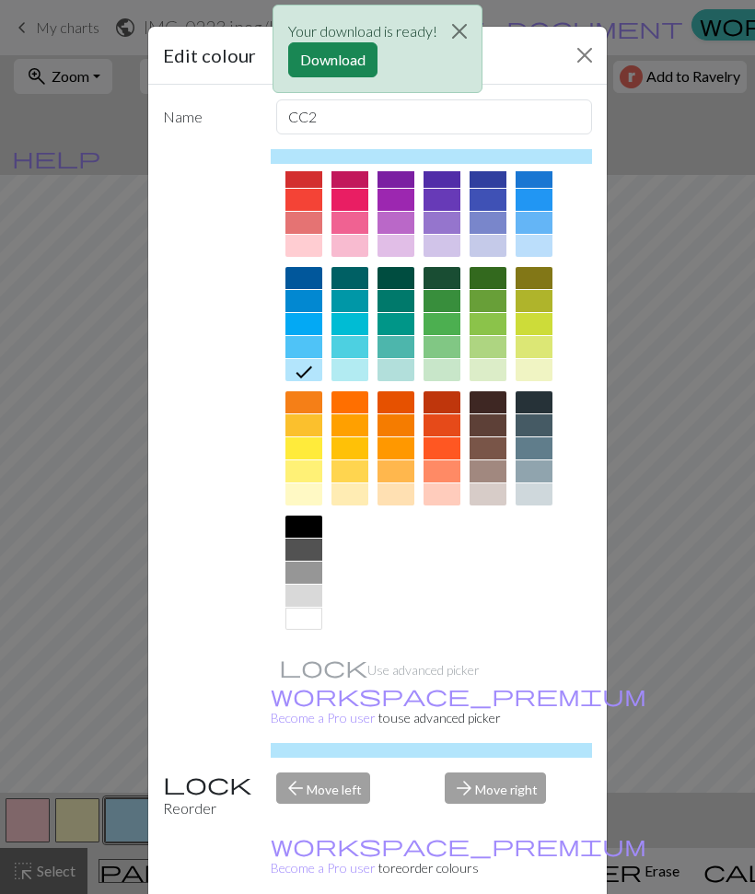
scroll to position [43, 0]
click at [414, 236] on div at bounding box center [396, 246] width 37 height 22
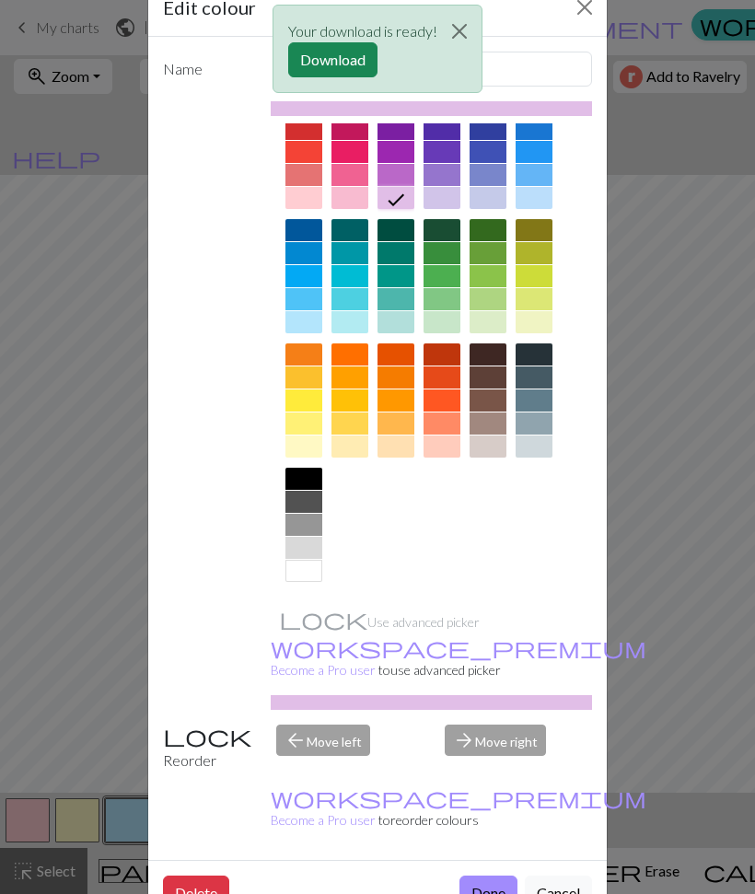
scroll to position [46, 0]
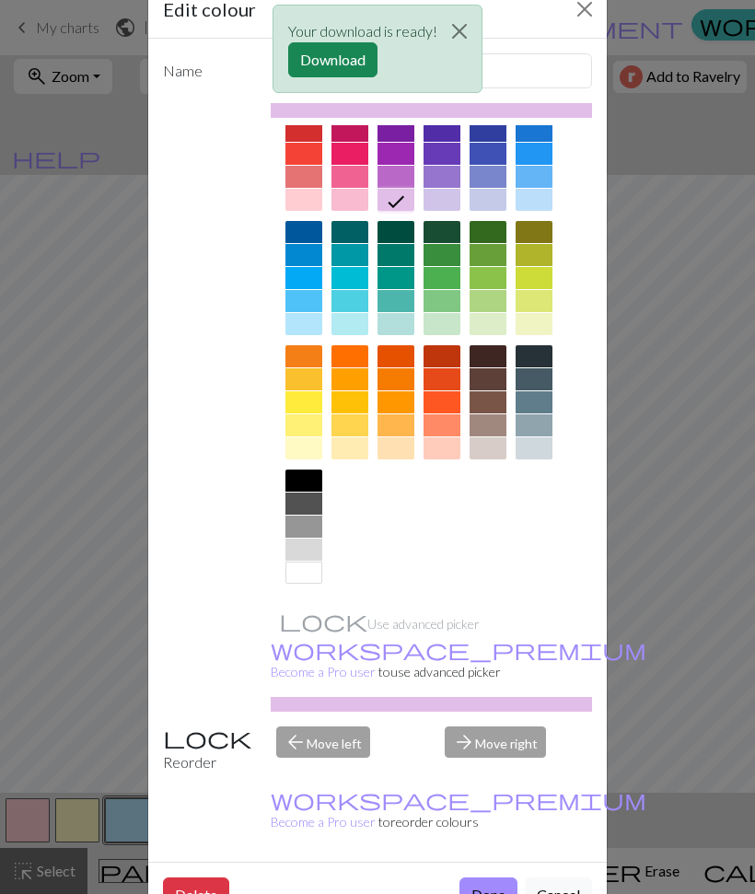
click at [92, 711] on div "Edit colour Name CC2 Use advanced picker workspace_premium Become a Pro user to…" at bounding box center [377, 447] width 755 height 894
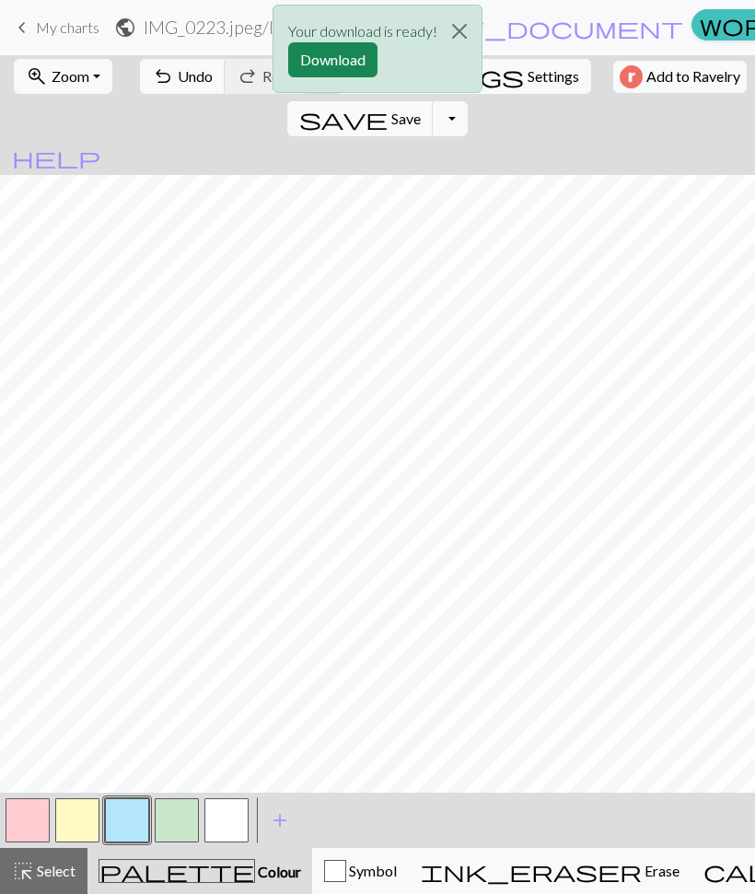
click at [171, 829] on button "button" at bounding box center [177, 821] width 44 height 44
click at [175, 809] on button "button" at bounding box center [177, 821] width 44 height 44
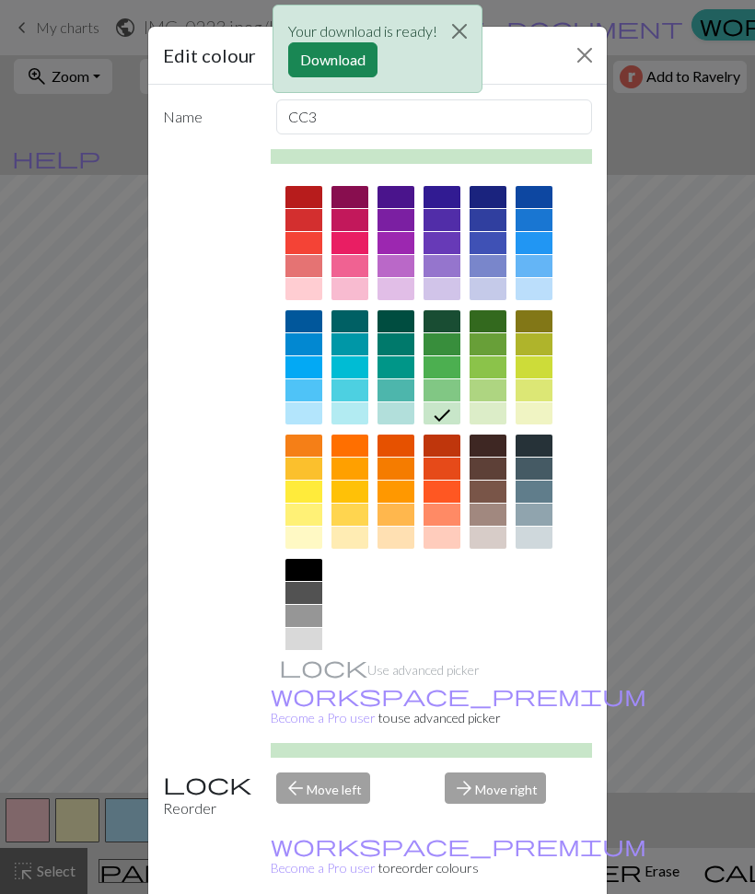
click at [398, 286] on div at bounding box center [396, 289] width 37 height 22
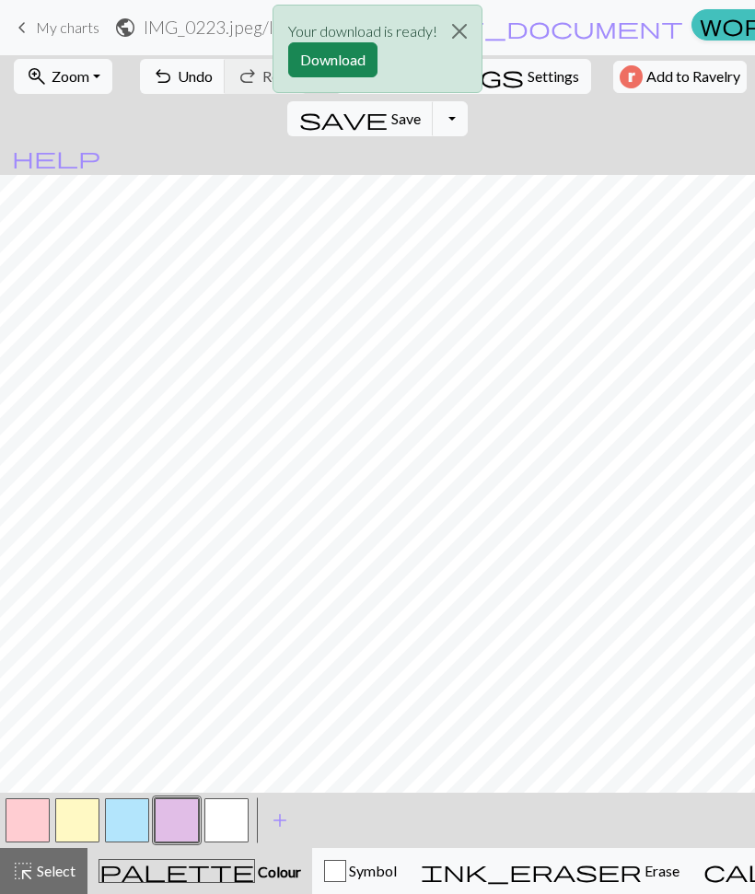
click at [122, 801] on button "button" at bounding box center [127, 821] width 44 height 44
click at [123, 815] on button "button" at bounding box center [127, 821] width 44 height 44
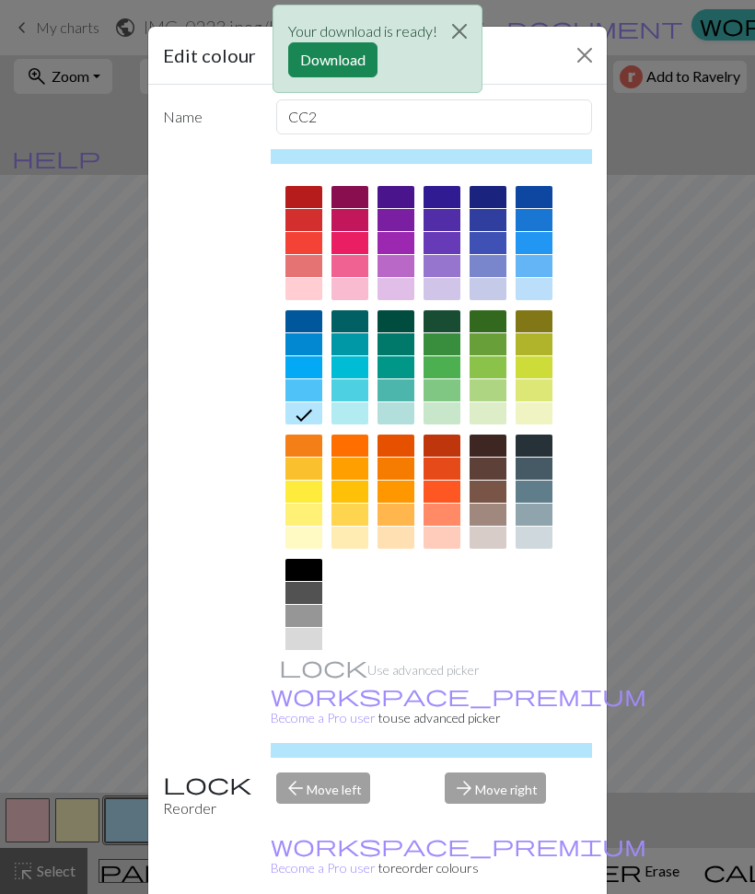
click at [451, 397] on div at bounding box center [442, 390] width 37 height 22
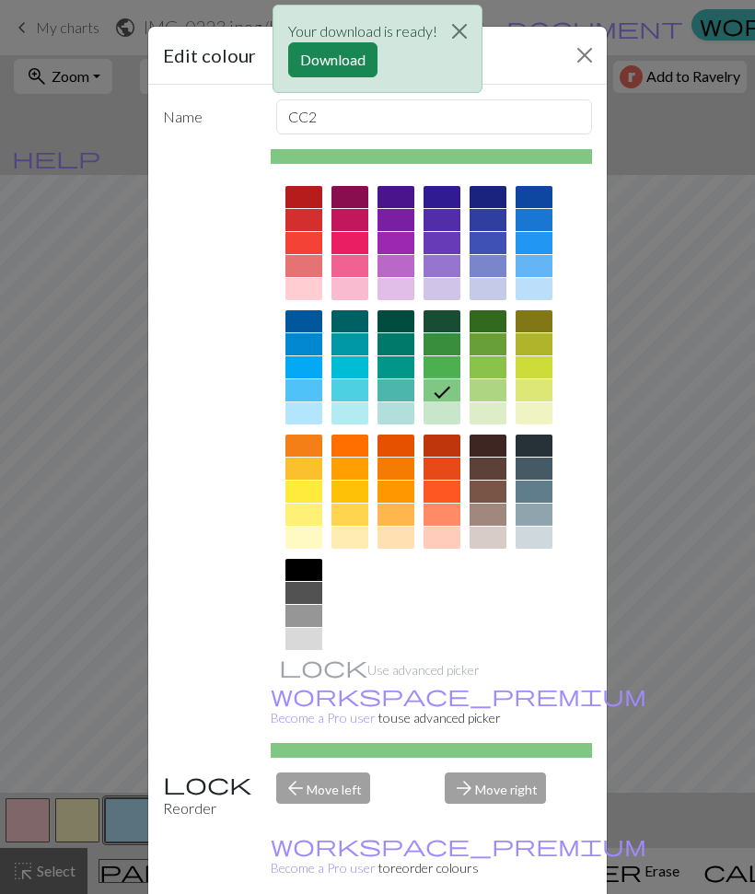
click at [442, 415] on div at bounding box center [442, 414] width 37 height 22
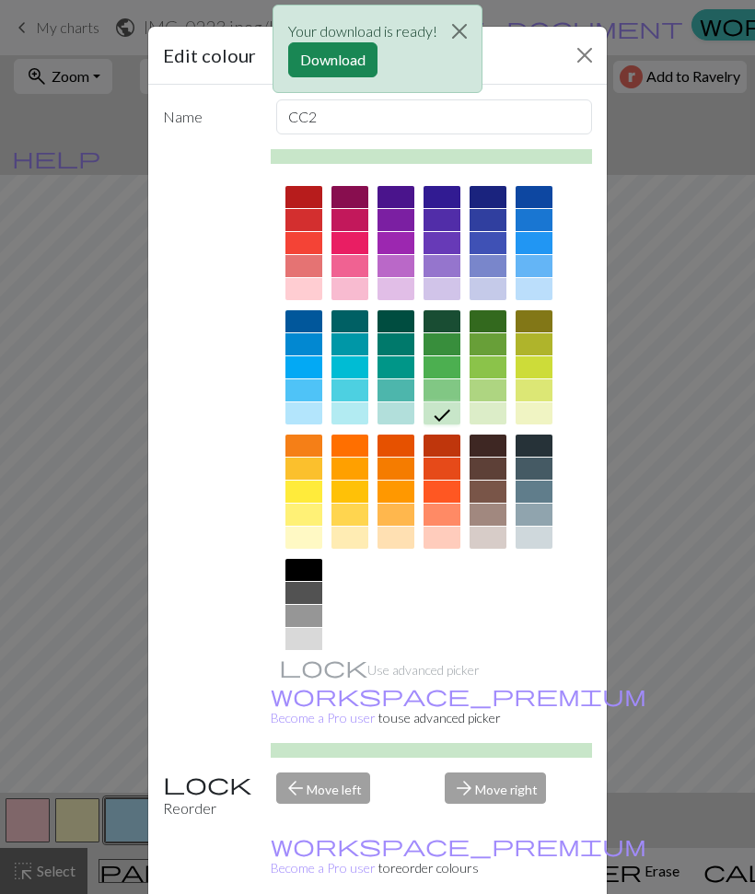
scroll to position [5, 0]
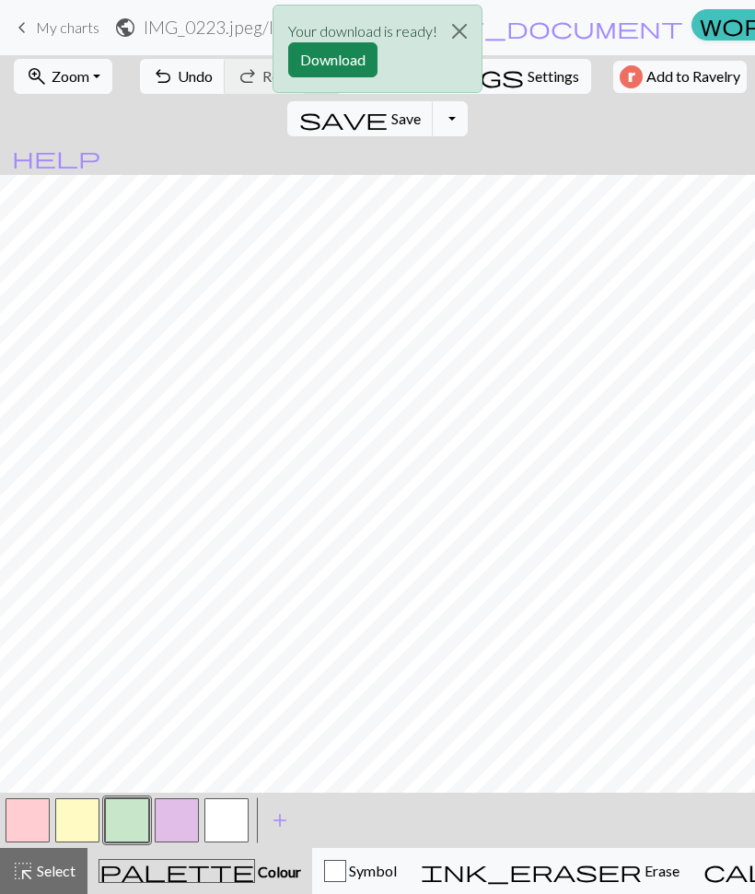
click at [647, 81] on div "Your download is ready! Download" at bounding box center [377, 54] width 755 height 108
click at [640, 78] on div "Your download is ready! Download" at bounding box center [377, 54] width 755 height 108
click at [356, 60] on button "Download" at bounding box center [332, 59] width 89 height 35
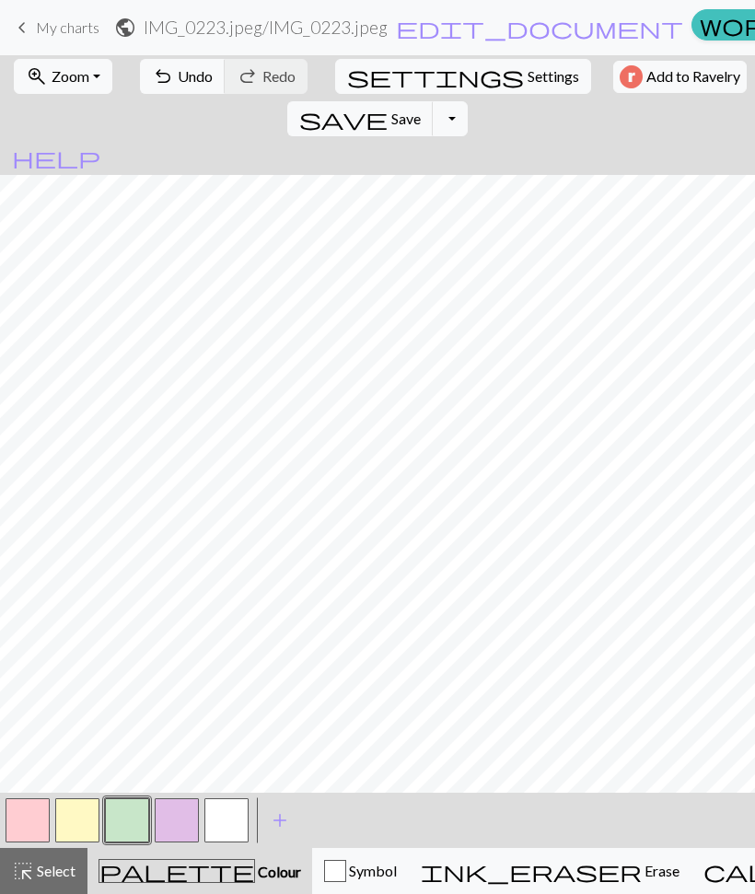
click at [468, 101] on button "Toggle Dropdown" at bounding box center [450, 118] width 35 height 35
click at [467, 174] on button "save_alt Download" at bounding box center [315, 188] width 304 height 29
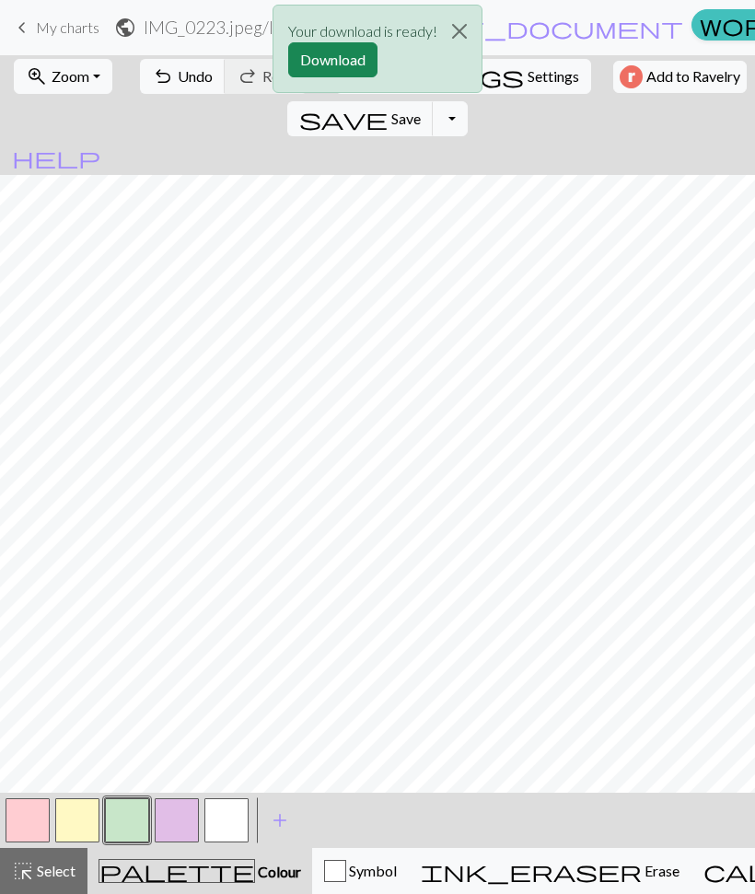
click at [355, 52] on button "Download" at bounding box center [332, 59] width 89 height 35
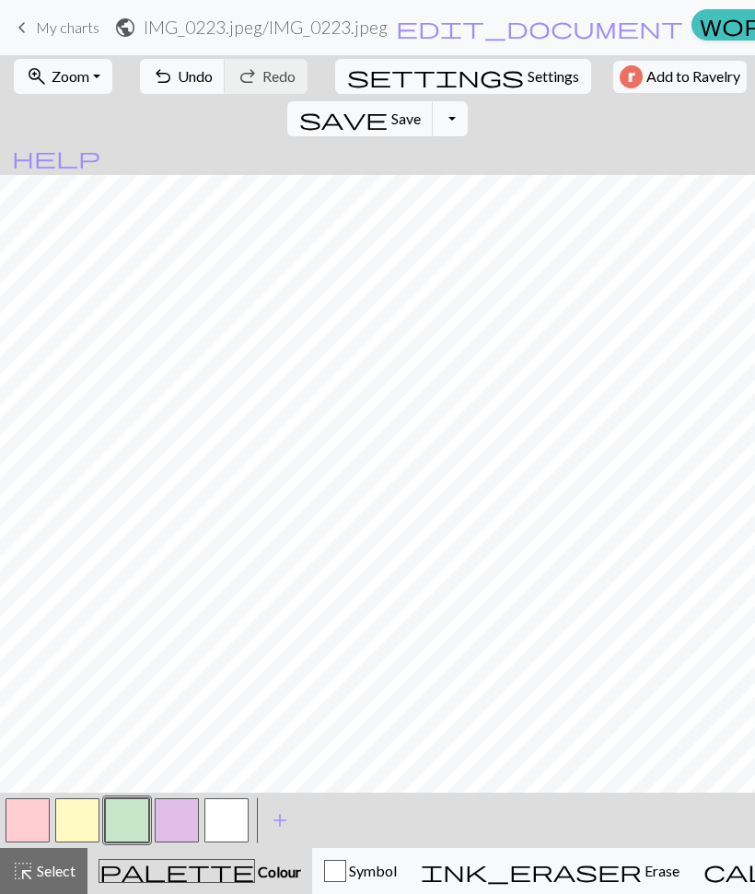
click at [468, 101] on button "Toggle Dropdown" at bounding box center [450, 118] width 35 height 35
click at [467, 174] on button "save_alt Download" at bounding box center [315, 188] width 304 height 29
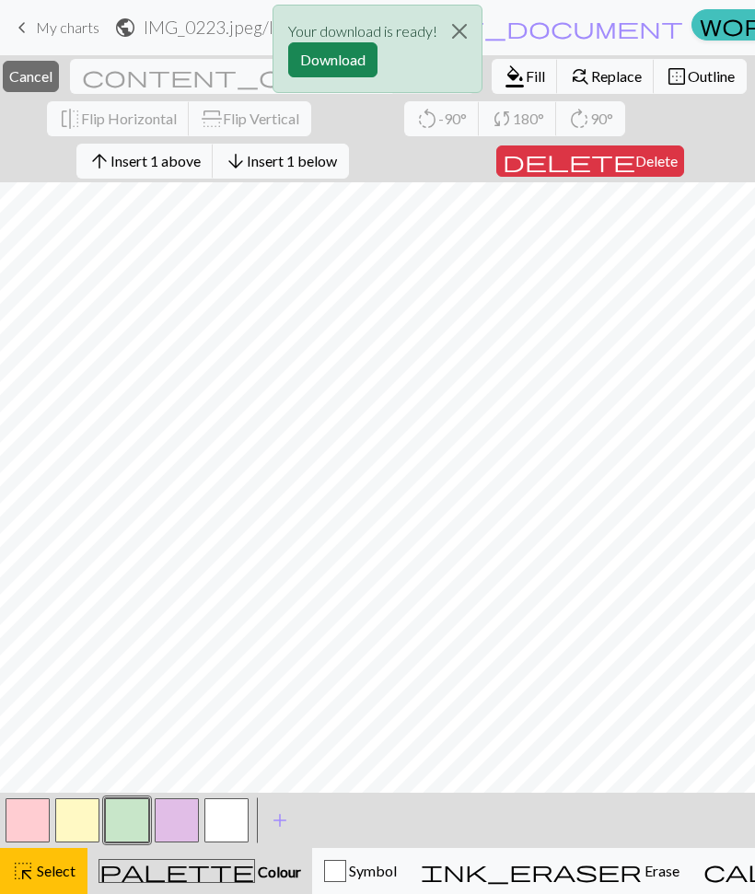
click at [335, 57] on button "Download" at bounding box center [332, 59] width 89 height 35
